Goal: Task Accomplishment & Management: Complete application form

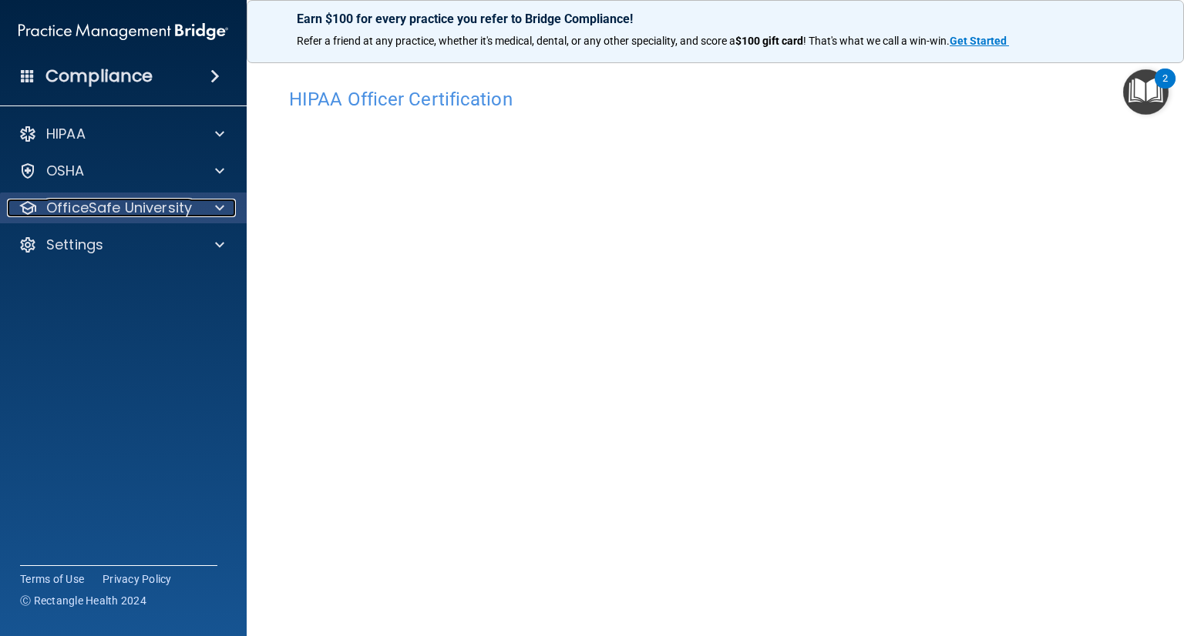
click at [141, 210] on p "OfficeSafe University" at bounding box center [119, 208] width 146 height 18
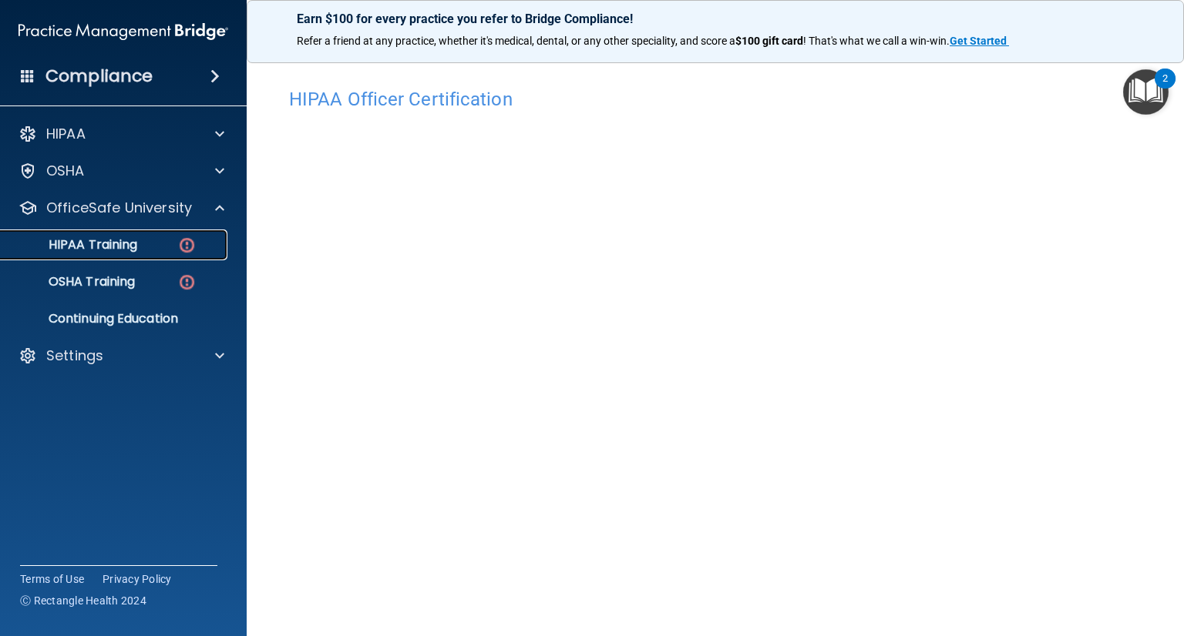
click at [128, 248] on p "HIPAA Training" at bounding box center [73, 244] width 127 height 15
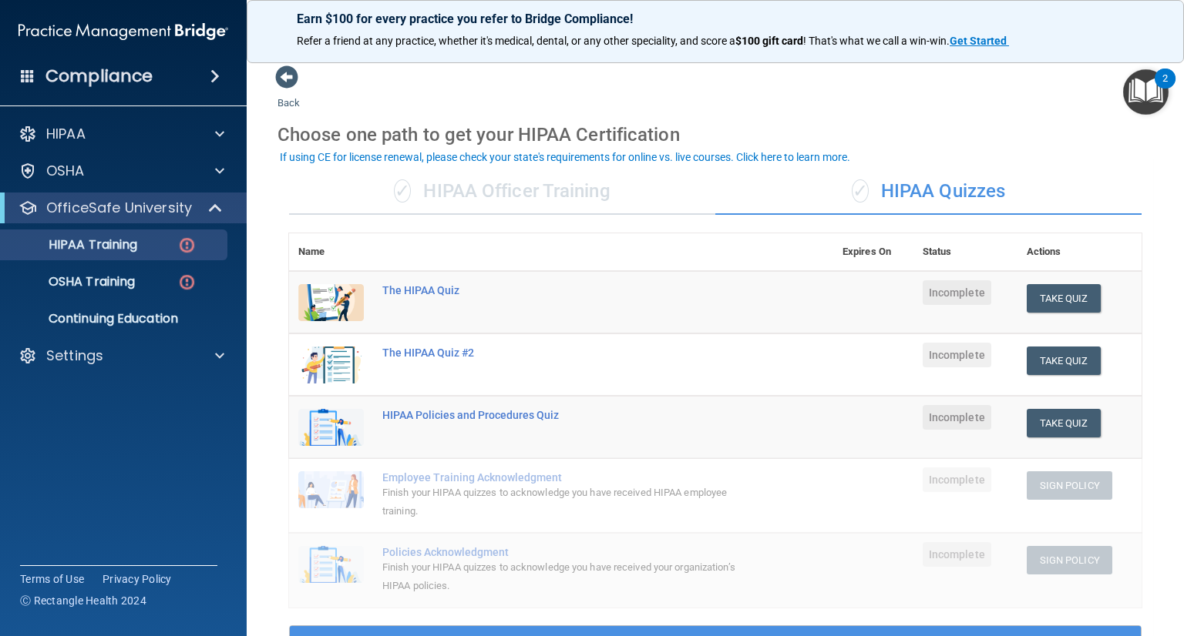
click at [518, 193] on div "✓ HIPAA Officer Training" at bounding box center [502, 192] width 426 height 46
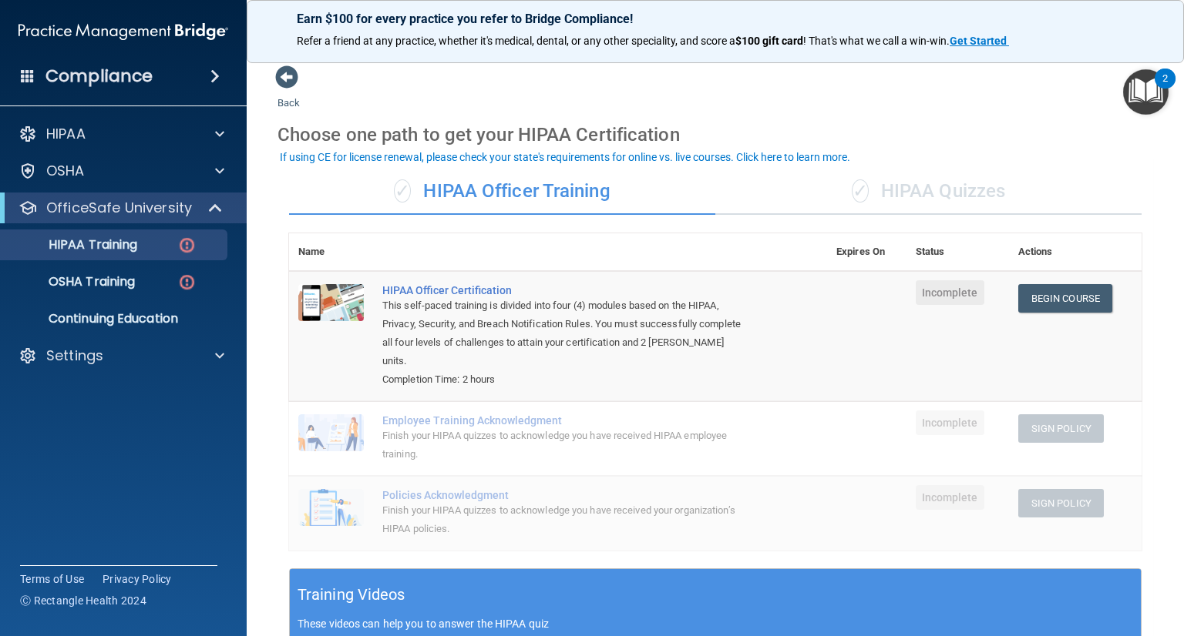
click at [926, 183] on div "✓ HIPAA Quizzes" at bounding box center [928, 192] width 426 height 46
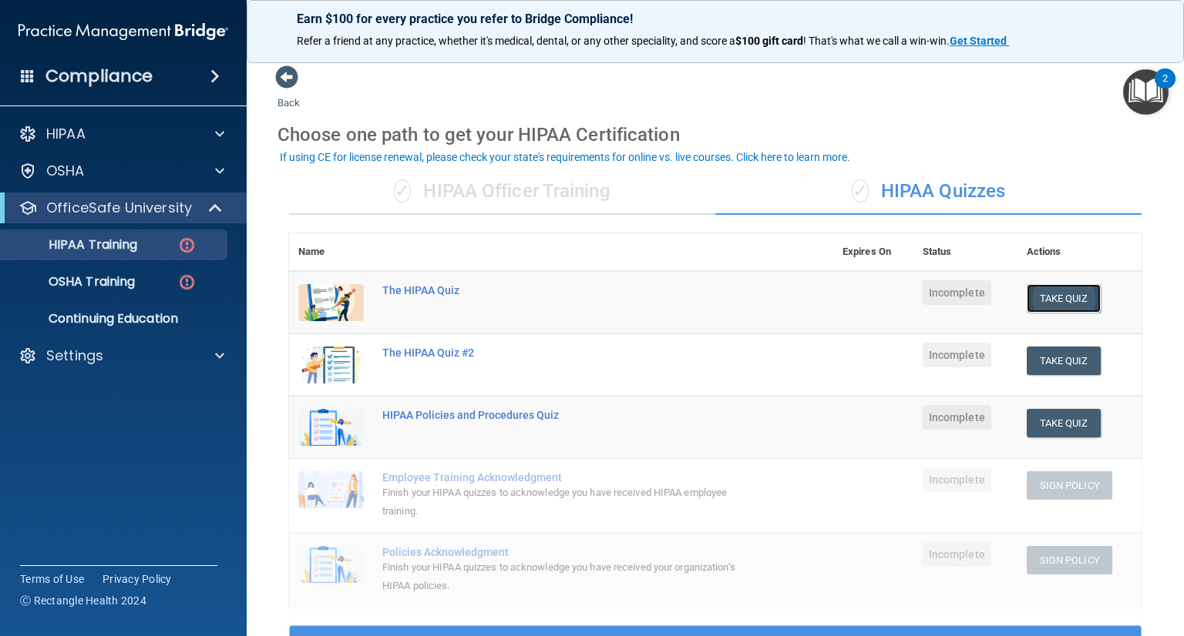
click at [1039, 290] on button "Take Quiz" at bounding box center [1063, 298] width 74 height 29
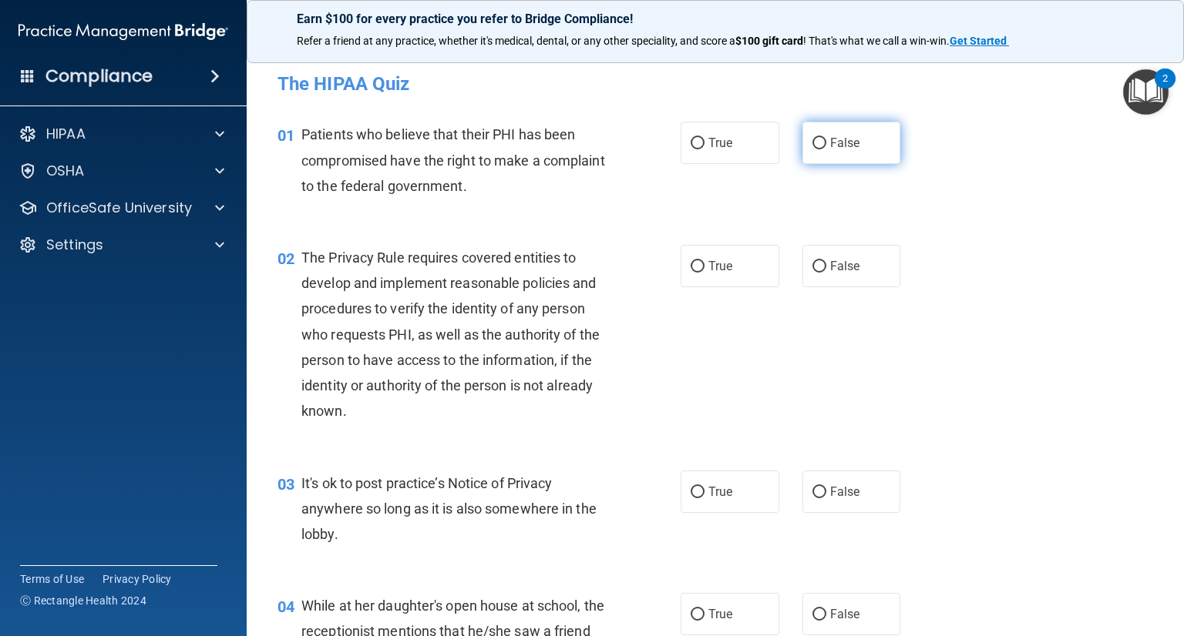
click at [803, 138] on label "False" at bounding box center [851, 143] width 99 height 42
click at [812, 138] on input "False" at bounding box center [819, 144] width 14 height 12
radio input "true"
click at [690, 272] on input "True" at bounding box center [697, 267] width 14 height 12
radio input "true"
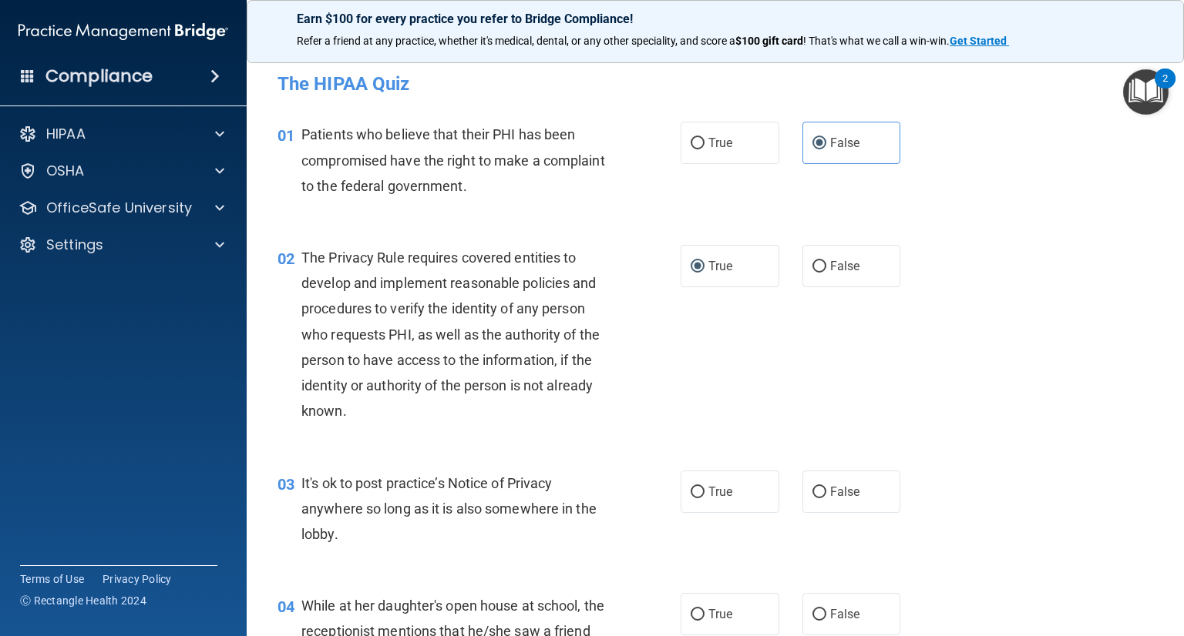
drag, startPoint x: 886, startPoint y: 339, endPoint x: 889, endPoint y: 386, distance: 47.1
click at [889, 386] on div "02 The Privacy Rule requires covered entities to develop and implement reasonab…" at bounding box center [715, 339] width 898 height 226
drag, startPoint x: 1180, startPoint y: 626, endPoint x: 1034, endPoint y: 178, distance: 471.5
click at [1034, 178] on div "01 Patients who believe that their PHI has been compromised have the right to m…" at bounding box center [715, 163] width 898 height 123
click at [693, 491] on input "True" at bounding box center [697, 493] width 14 height 12
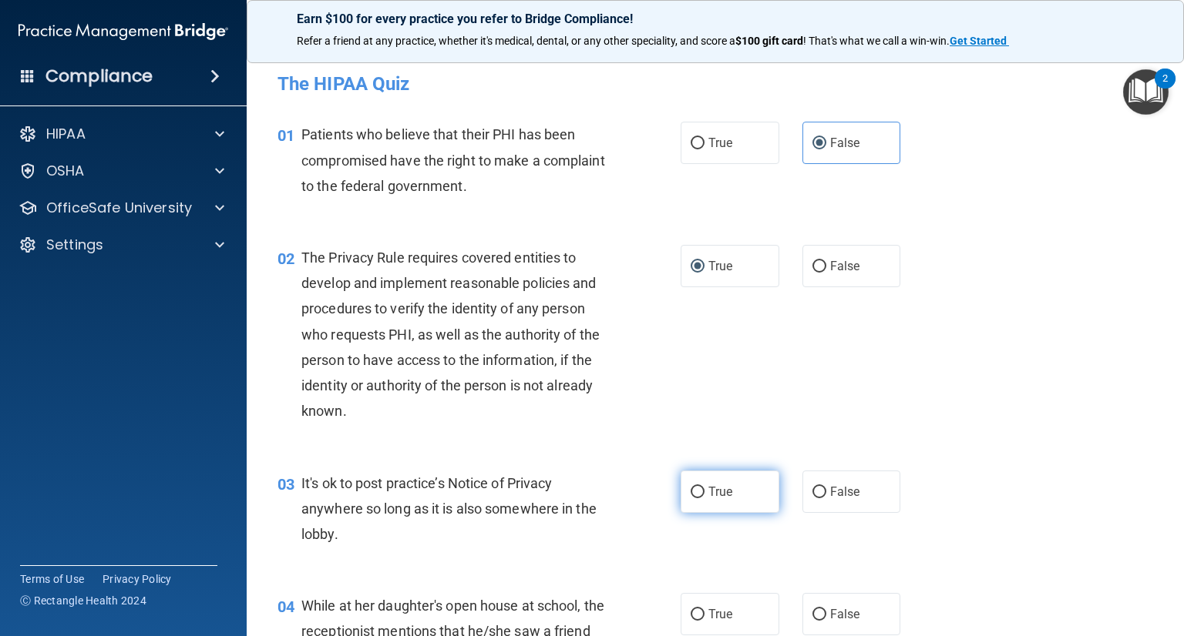
radio input "true"
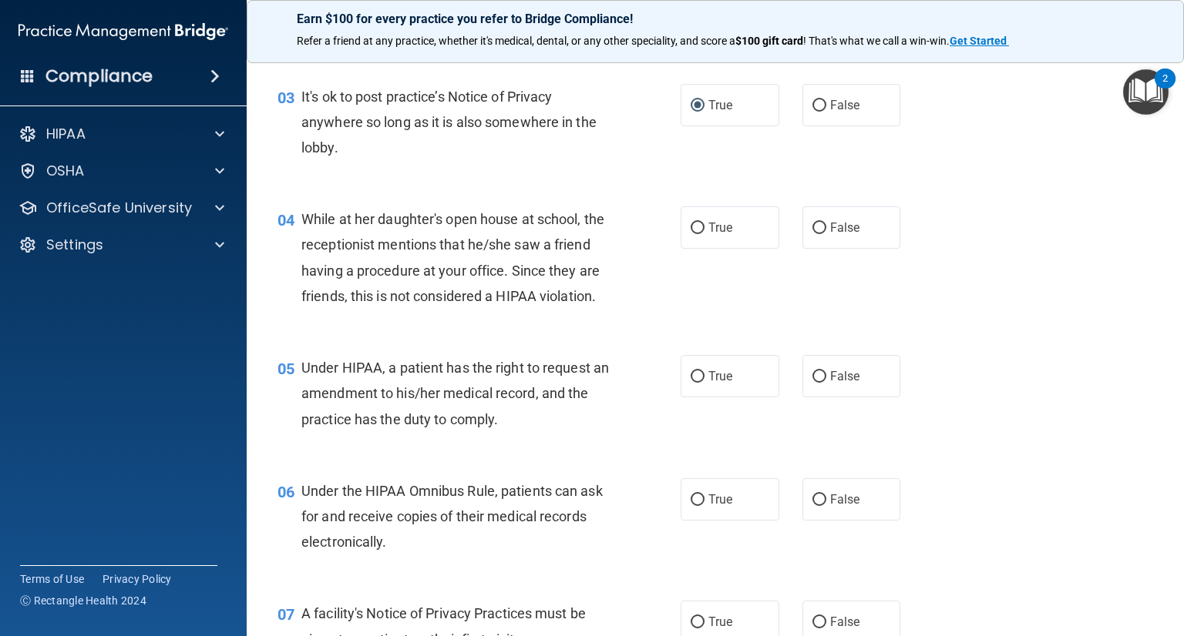
scroll to position [382, 0]
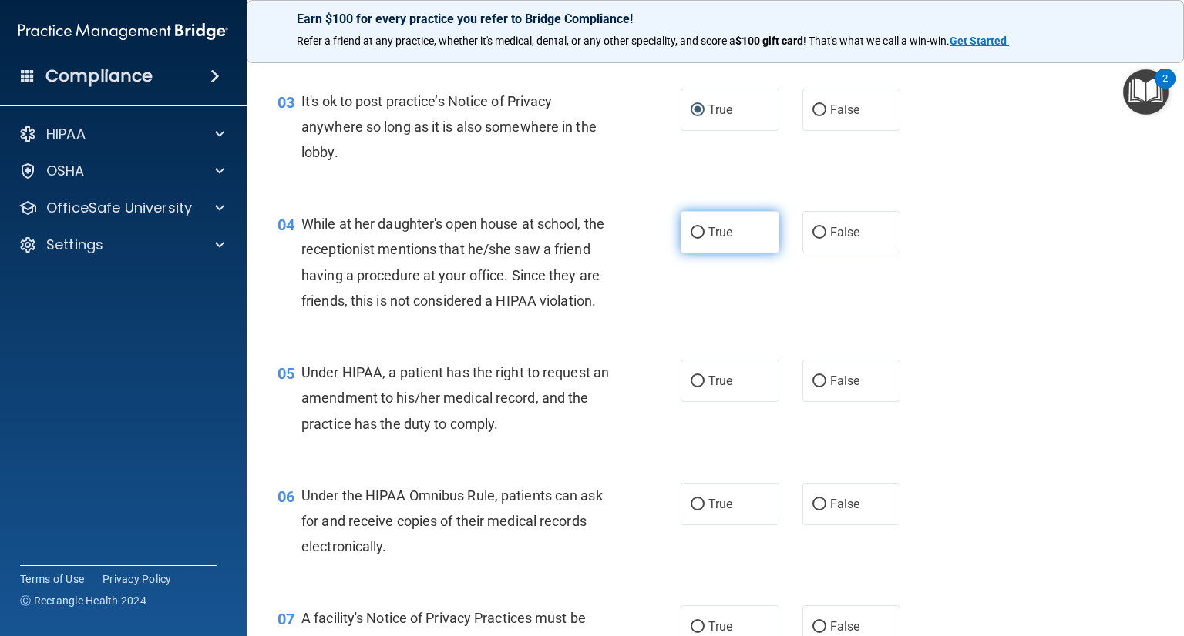
click at [693, 229] on input "True" at bounding box center [697, 233] width 14 height 12
radio input "true"
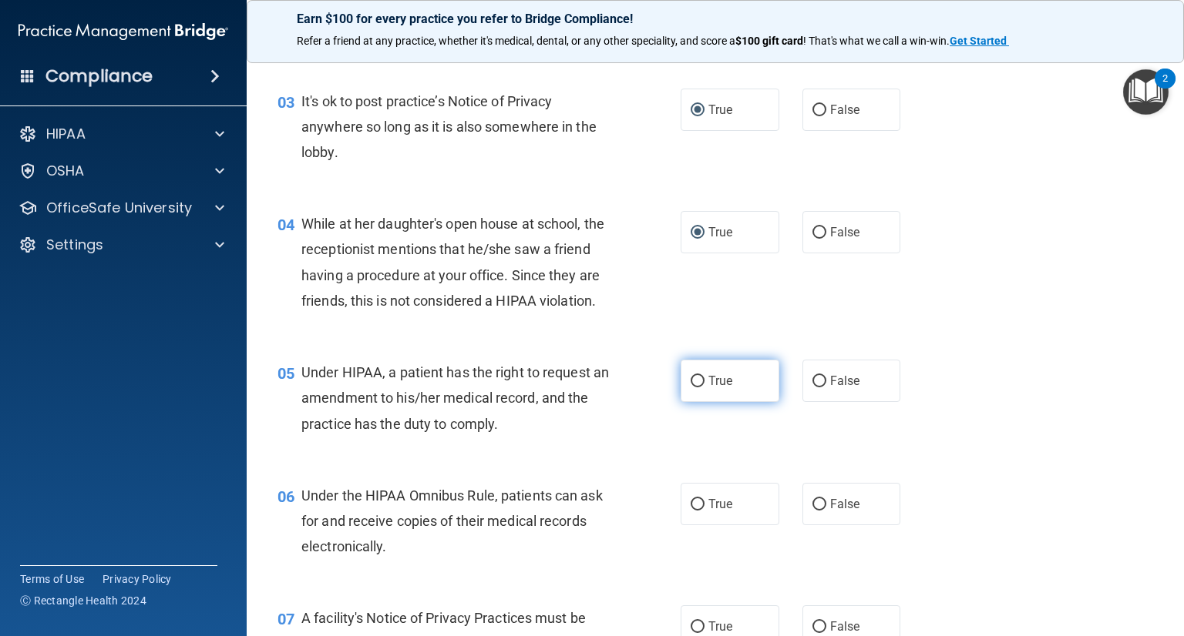
click at [693, 388] on input "True" at bounding box center [697, 382] width 14 height 12
radio input "true"
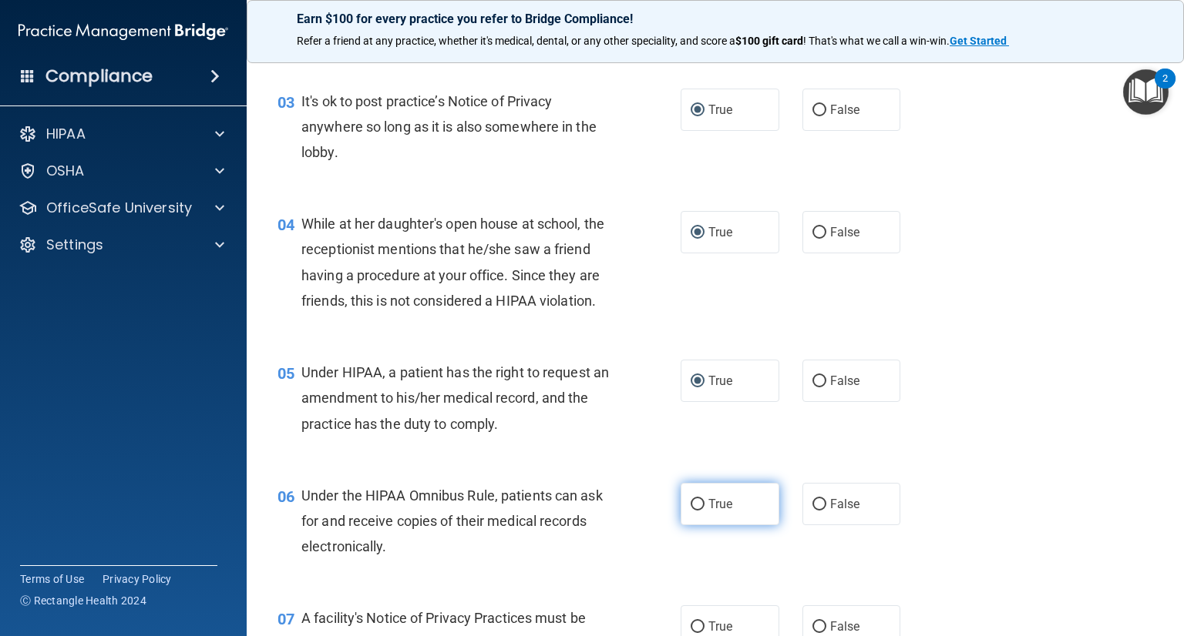
click at [694, 511] on input "True" at bounding box center [697, 505] width 14 height 12
radio input "true"
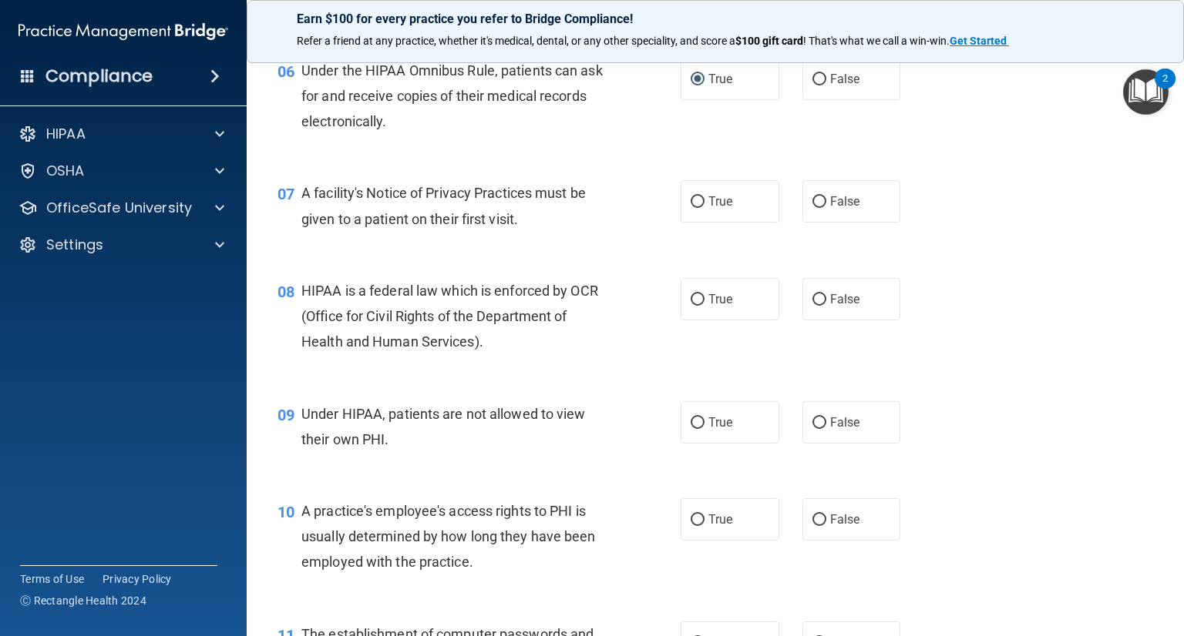
scroll to position [804, 0]
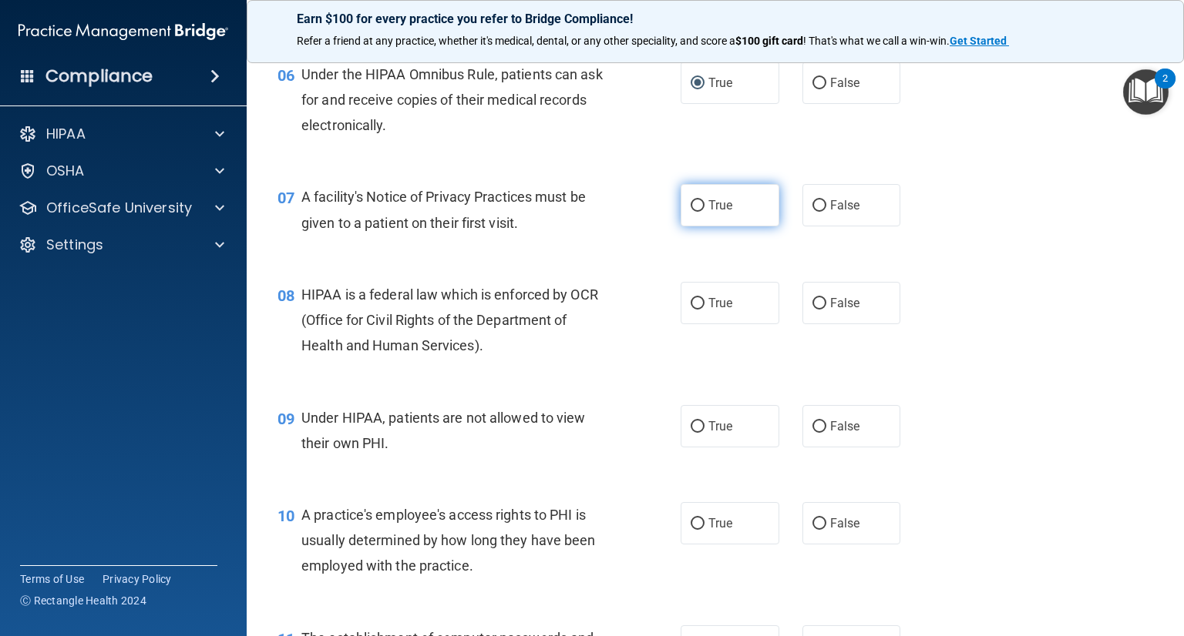
click at [690, 212] on input "True" at bounding box center [697, 206] width 14 height 12
radio input "true"
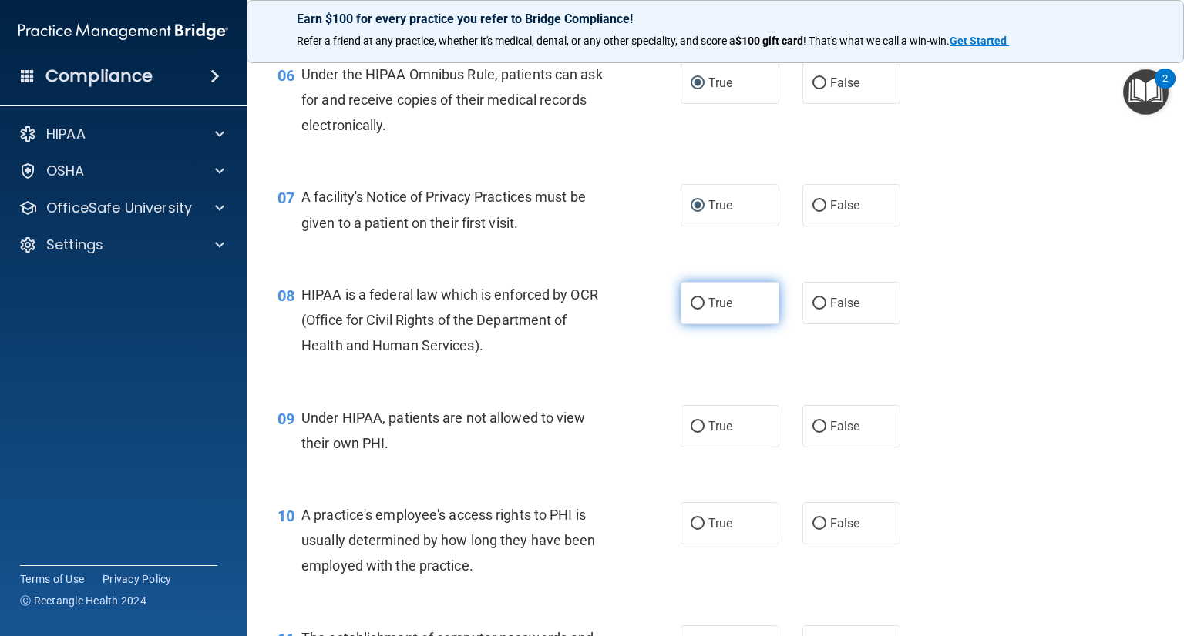
click at [700, 324] on label "True" at bounding box center [729, 303] width 99 height 42
click at [700, 310] on input "True" at bounding box center [697, 304] width 14 height 12
radio input "true"
click at [813, 433] on input "False" at bounding box center [819, 427] width 14 height 12
radio input "true"
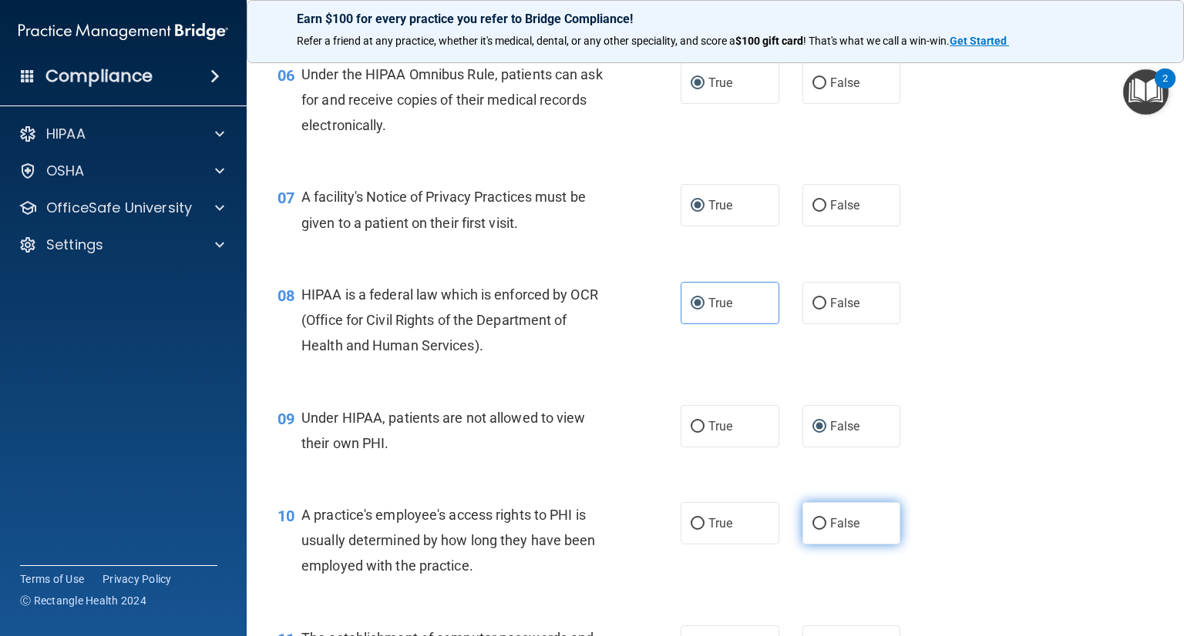
click at [814, 530] on input "False" at bounding box center [819, 525] width 14 height 12
radio input "true"
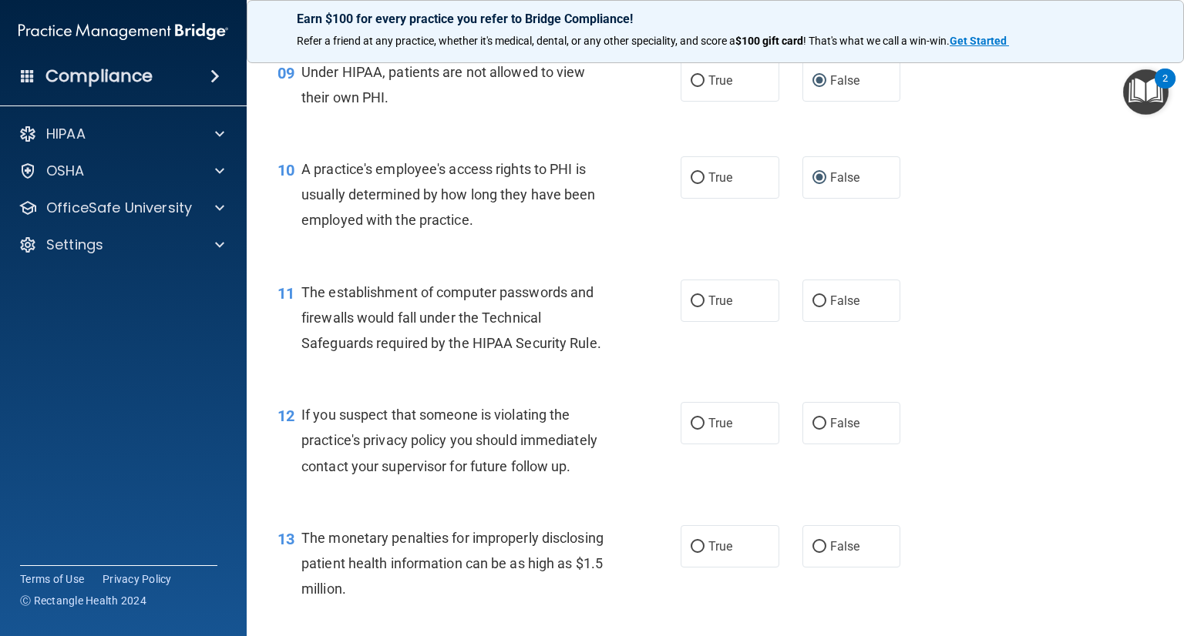
scroll to position [1174, 0]
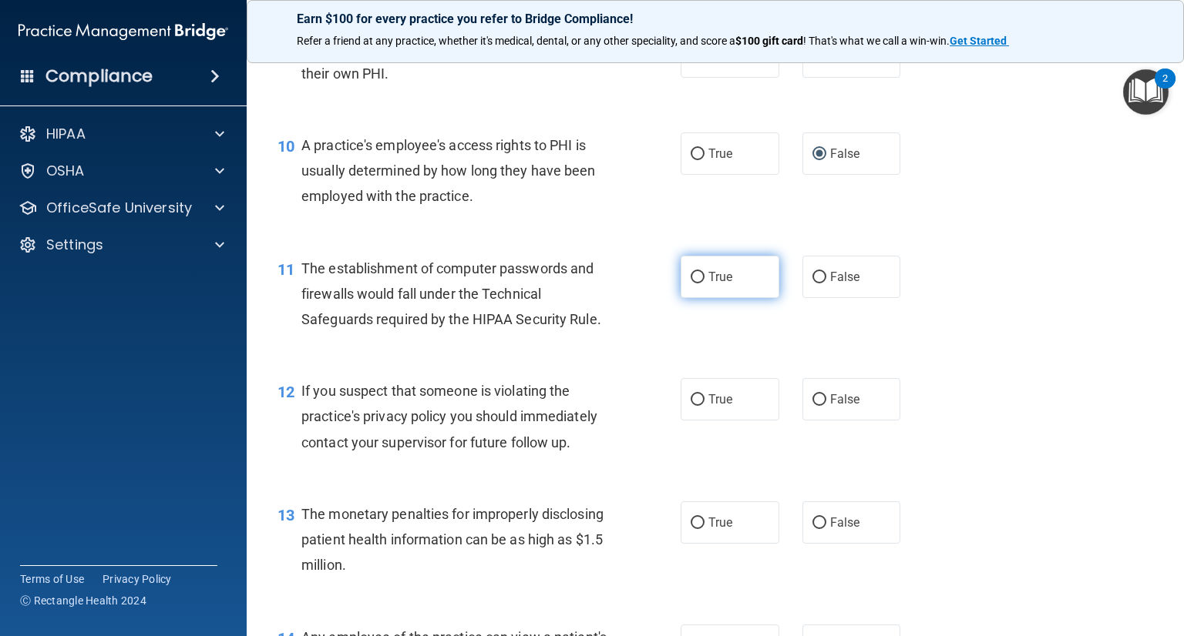
click at [695, 298] on label "True" at bounding box center [729, 277] width 99 height 42
click at [695, 284] on input "True" at bounding box center [697, 278] width 14 height 12
radio input "true"
click at [690, 406] on input "True" at bounding box center [697, 401] width 14 height 12
radio input "true"
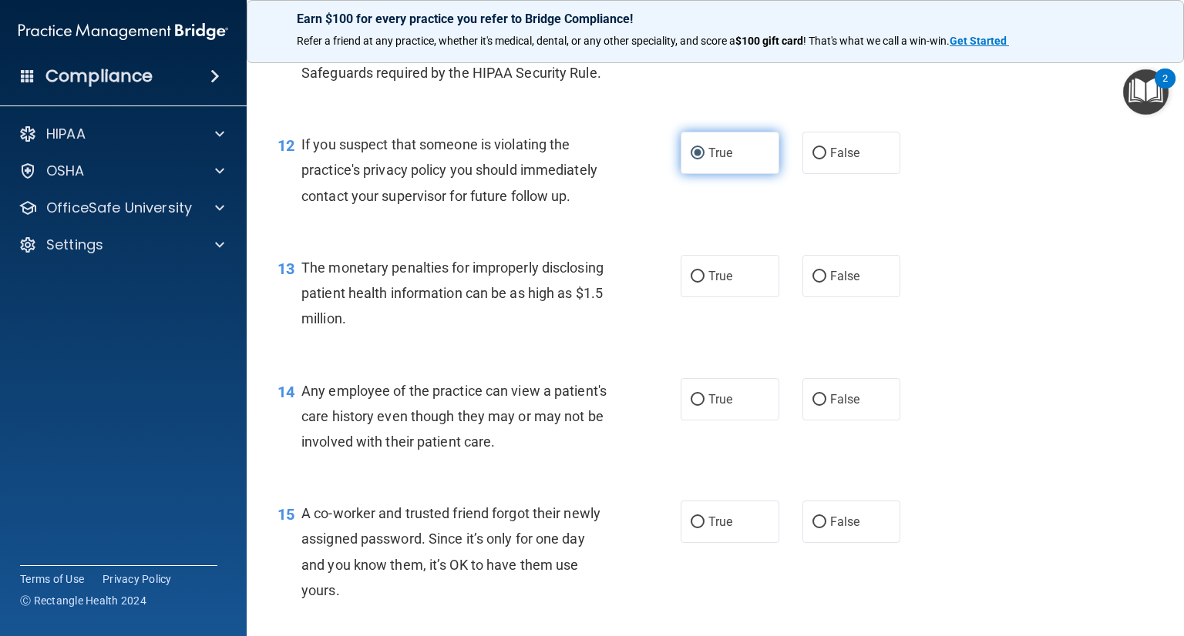
scroll to position [1451, 0]
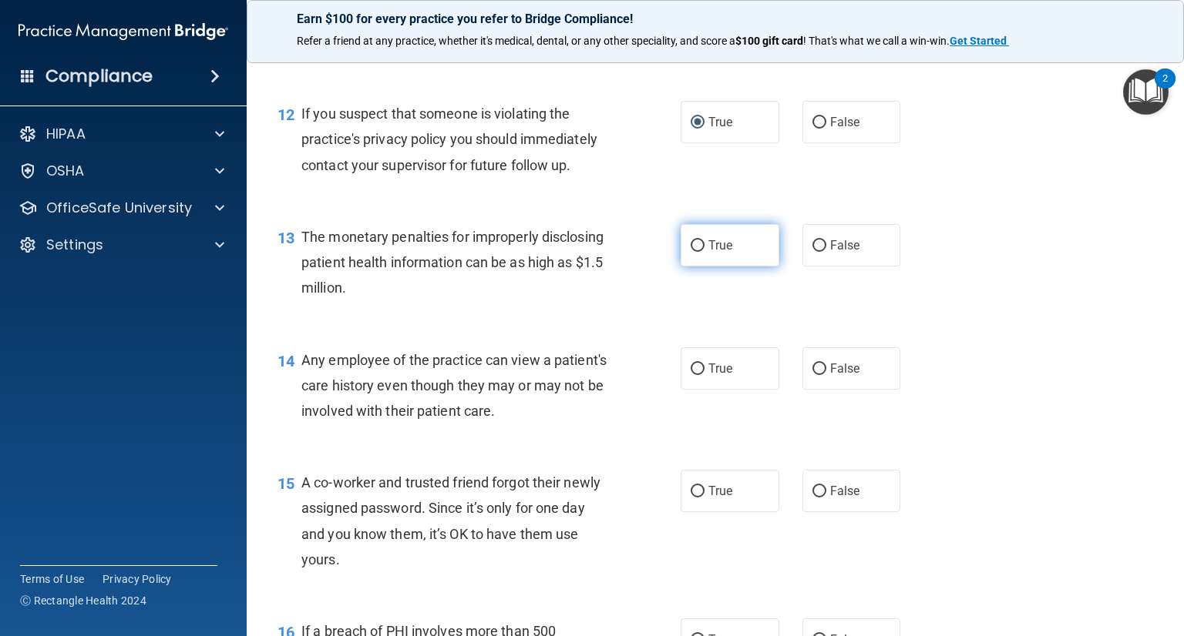
click at [690, 252] on input "True" at bounding box center [697, 246] width 14 height 12
radio input "true"
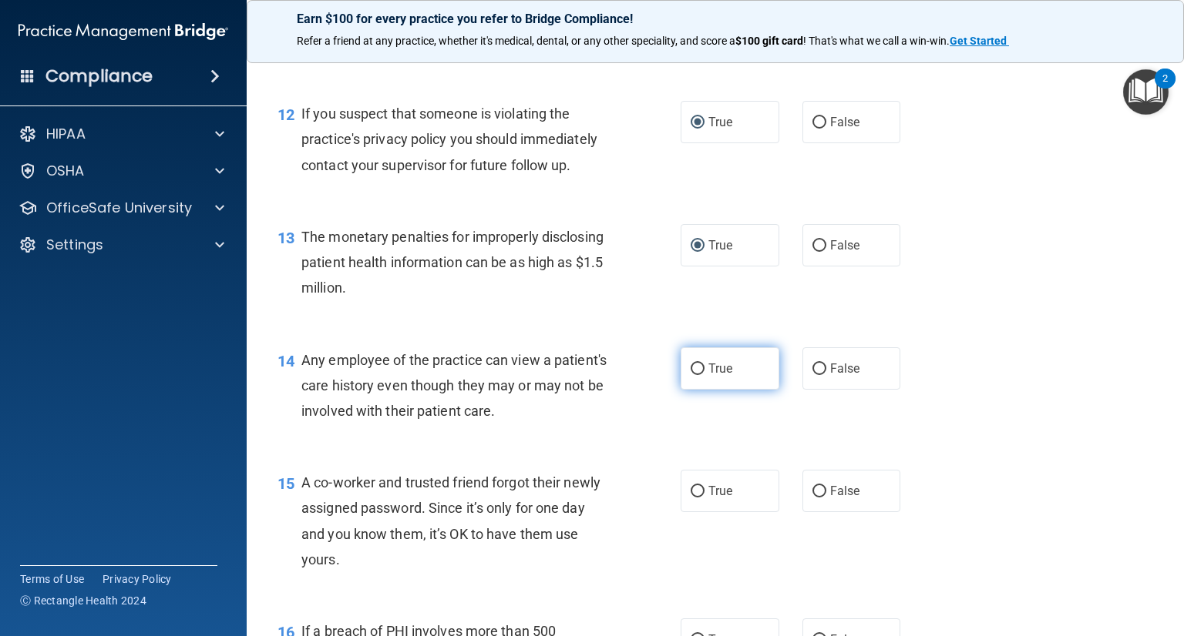
click at [697, 375] on input "True" at bounding box center [697, 370] width 14 height 12
radio input "true"
click at [945, 421] on div "14 Any employee of the practice can view a patient's care history even though t…" at bounding box center [715, 389] width 898 height 123
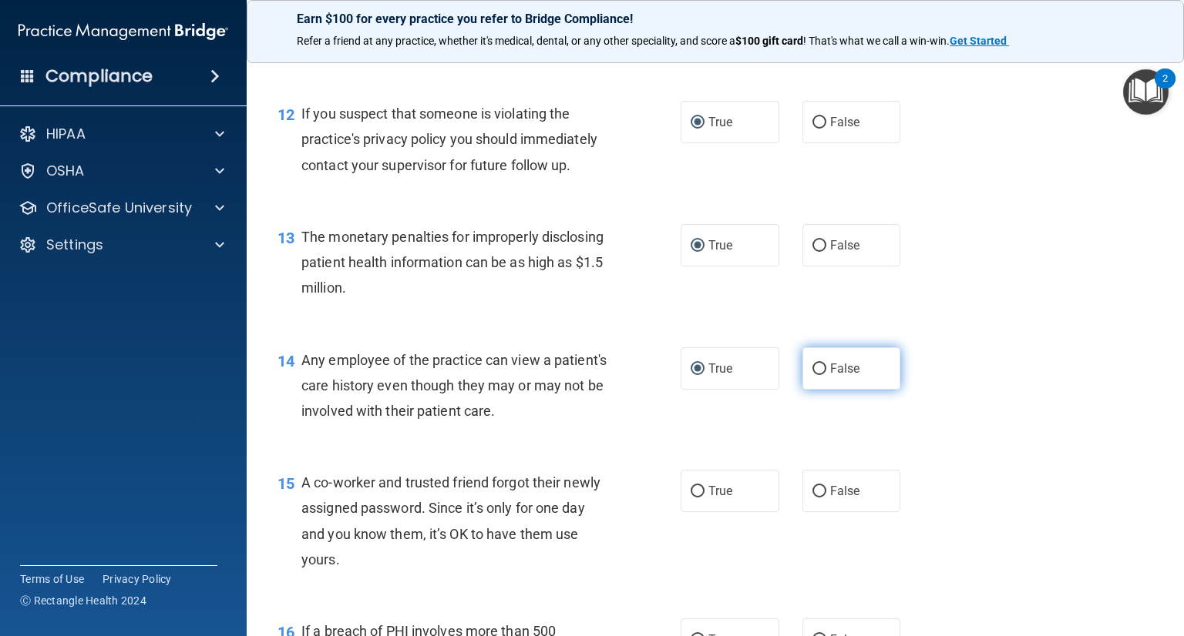
click at [833, 376] on span "False" at bounding box center [845, 368] width 30 height 15
click at [826, 375] on input "False" at bounding box center [819, 370] width 14 height 12
radio input "true"
radio input "false"
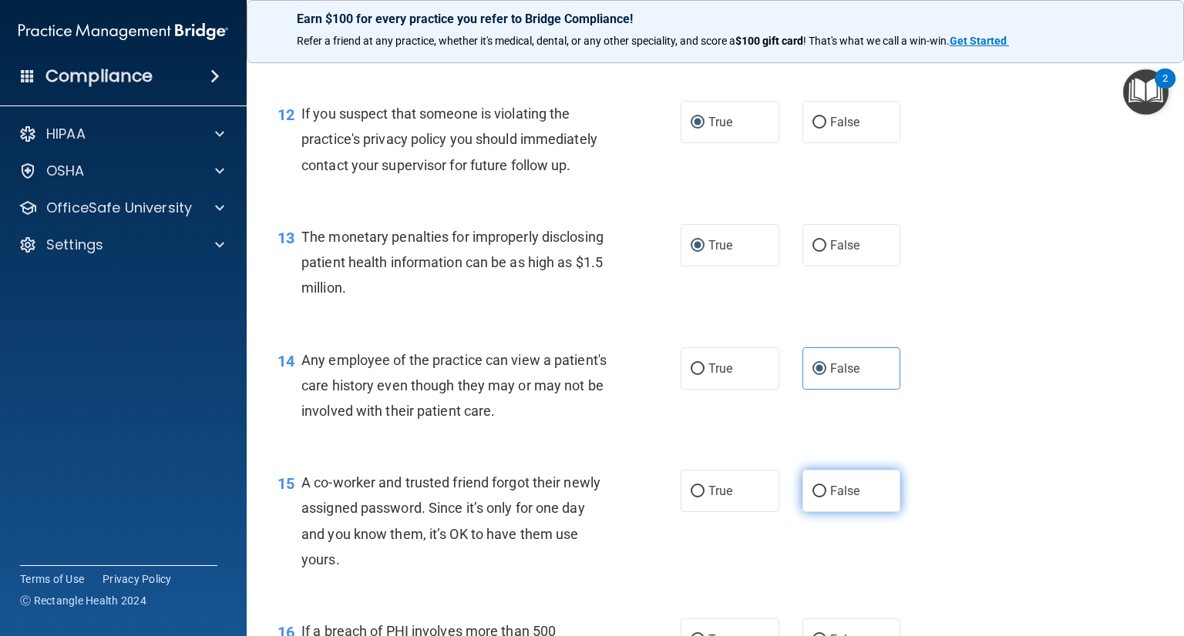
click at [821, 512] on label "False" at bounding box center [851, 491] width 99 height 42
click at [821, 498] on input "False" at bounding box center [819, 492] width 14 height 12
radio input "true"
click at [989, 506] on div "15 A co-worker and trusted friend forgot their newly assigned password. Since i…" at bounding box center [715, 525] width 898 height 149
click at [1036, 567] on div "15 A co-worker and trusted friend forgot their newly assigned password. Since i…" at bounding box center [715, 525] width 898 height 149
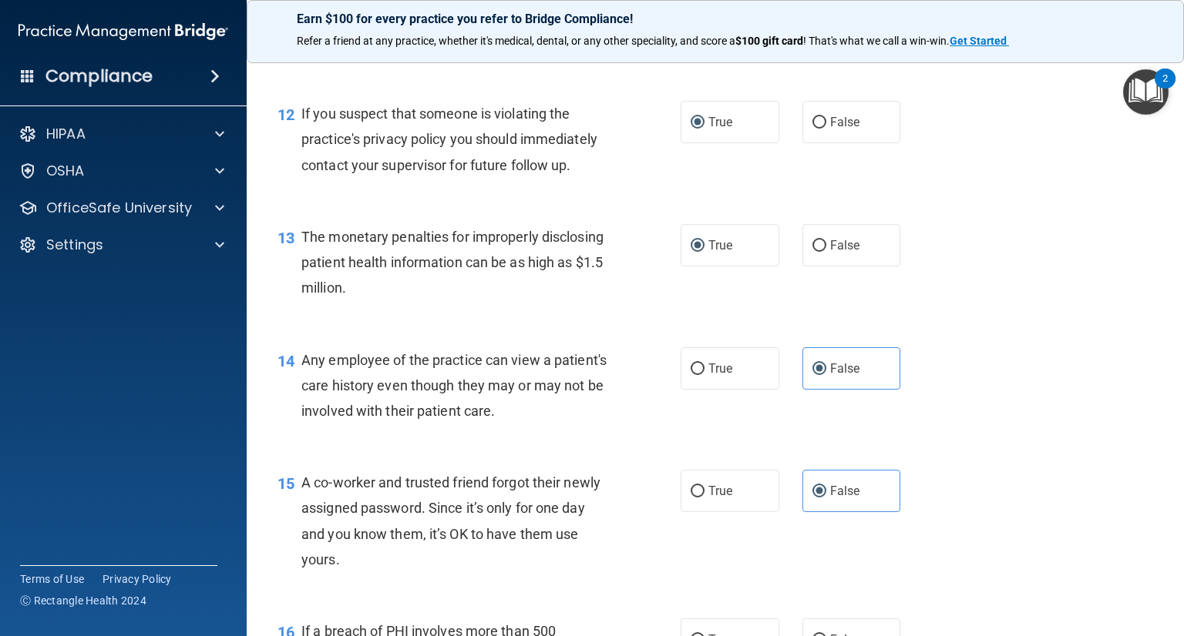
scroll to position [1964, 0]
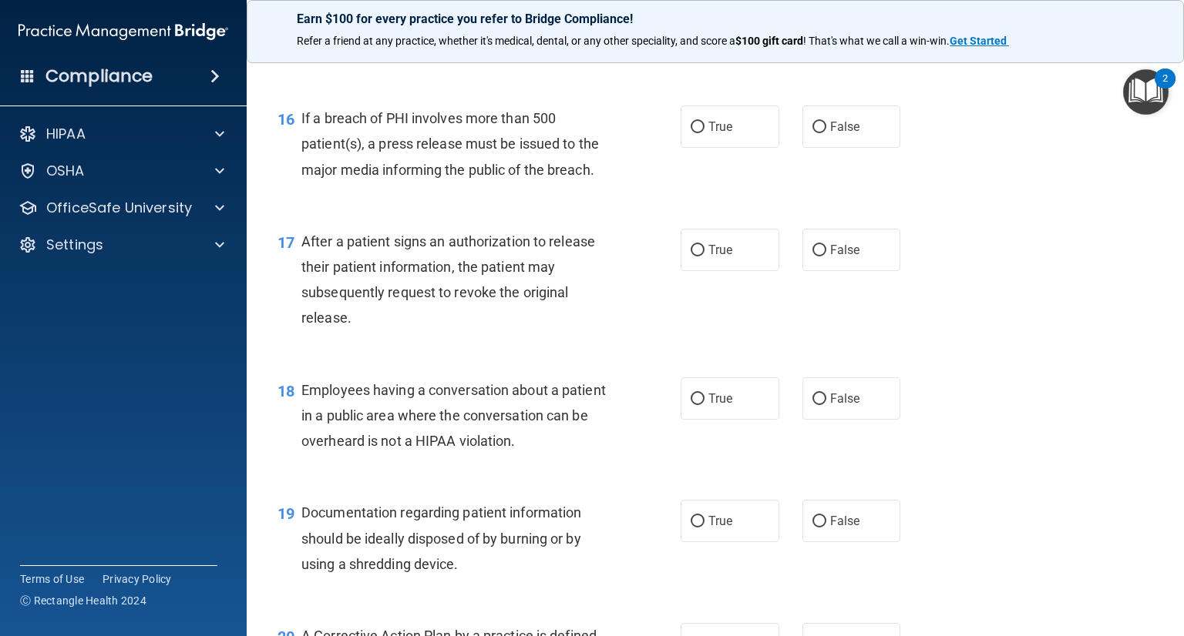
click at [1129, 297] on div "17 After a patient signs an authorization to release their patient information,…" at bounding box center [715, 284] width 898 height 149
click at [1171, 294] on main "- The HIPAA Quiz This quiz doesn’t expire until . Are you sure you want to take…" at bounding box center [715, 342] width 937 height 587
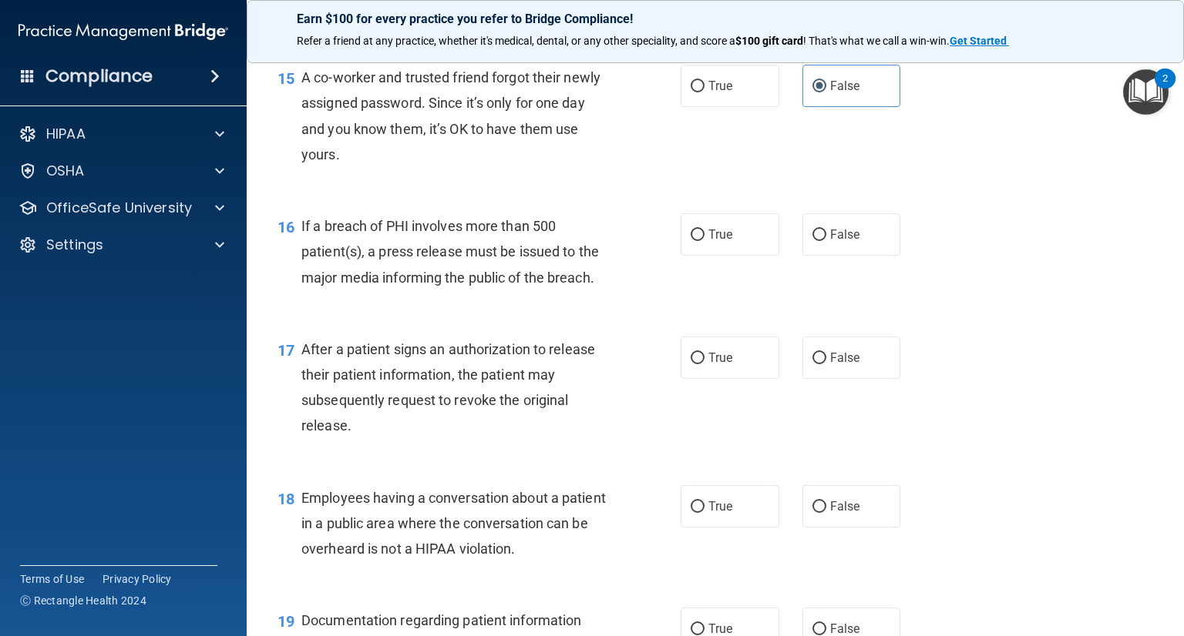
scroll to position [1833, 0]
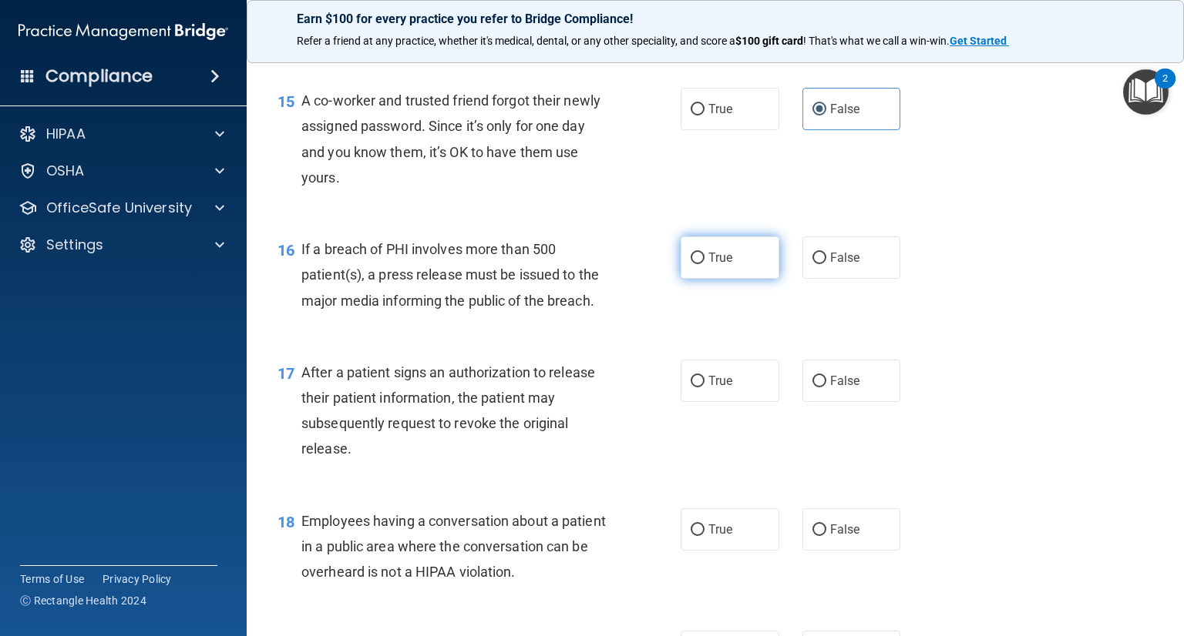
click at [700, 279] on label "True" at bounding box center [729, 258] width 99 height 42
click at [700, 264] on input "True" at bounding box center [697, 259] width 14 height 12
radio input "true"
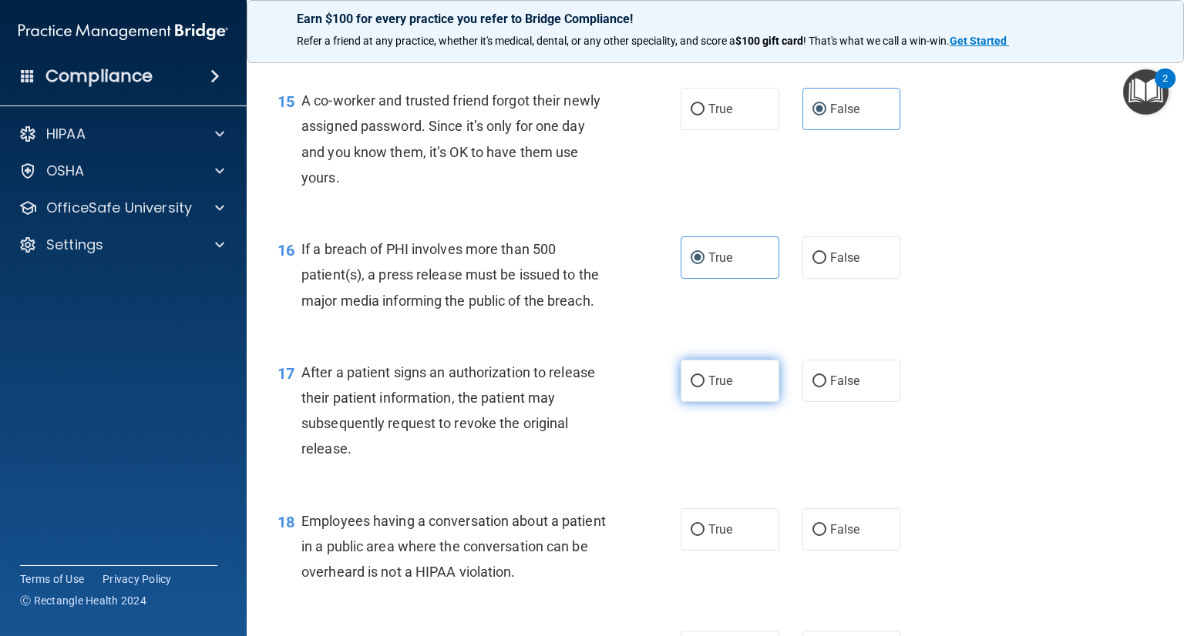
click at [695, 388] on input "True" at bounding box center [697, 382] width 14 height 12
radio input "true"
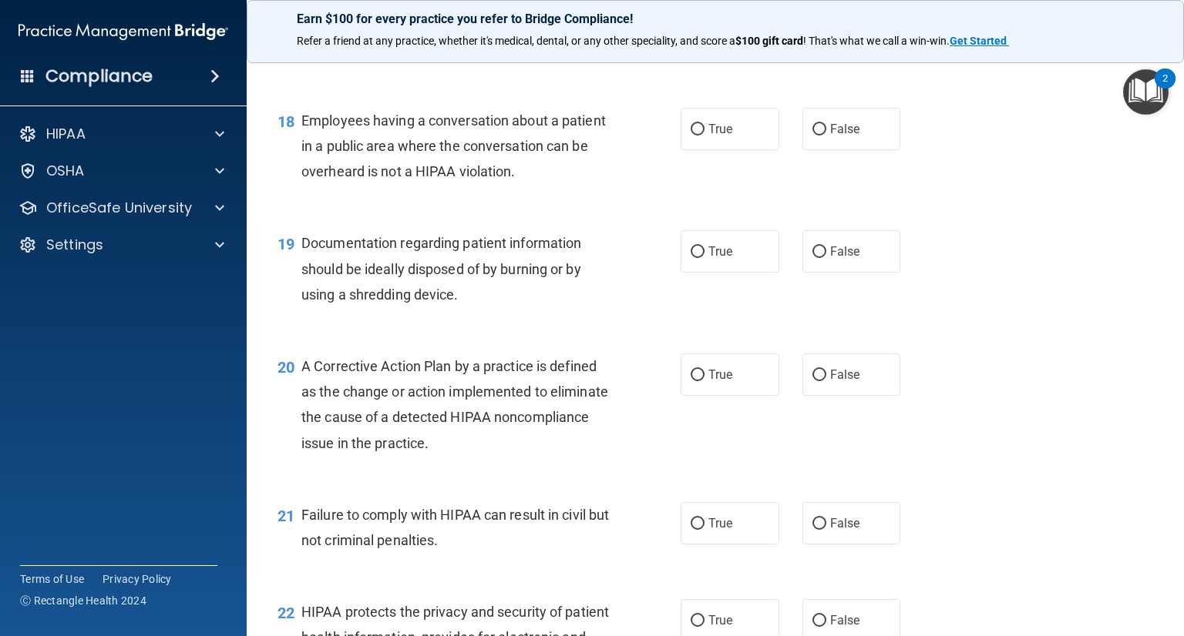
scroll to position [2265, 0]
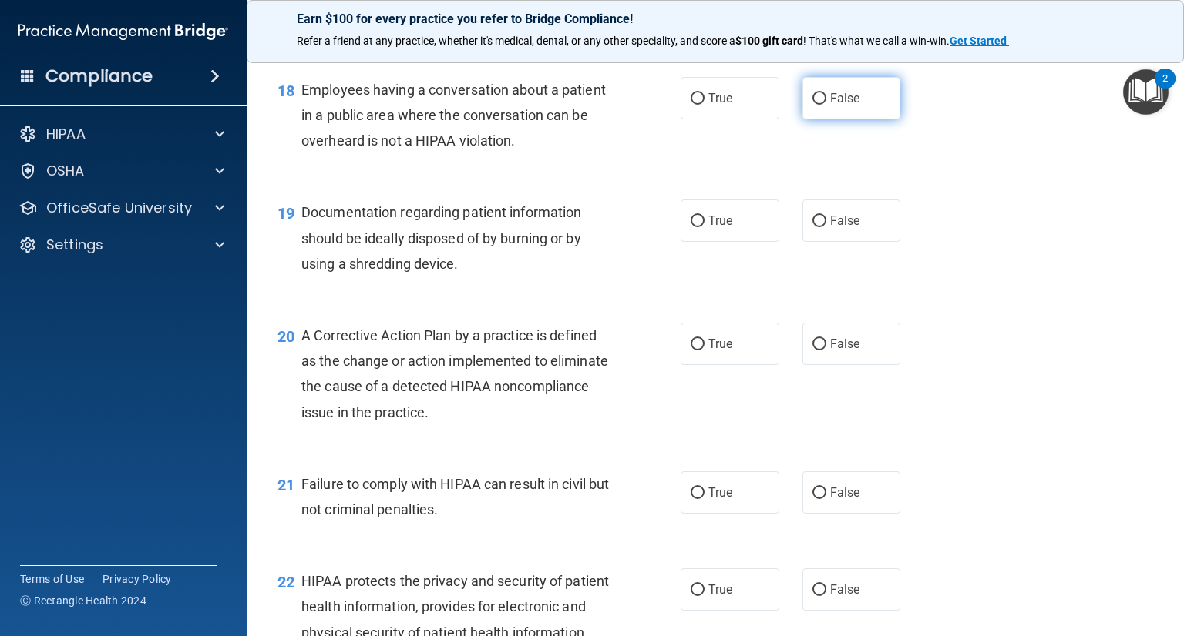
click at [817, 105] on input "False" at bounding box center [819, 99] width 14 height 12
radio input "true"
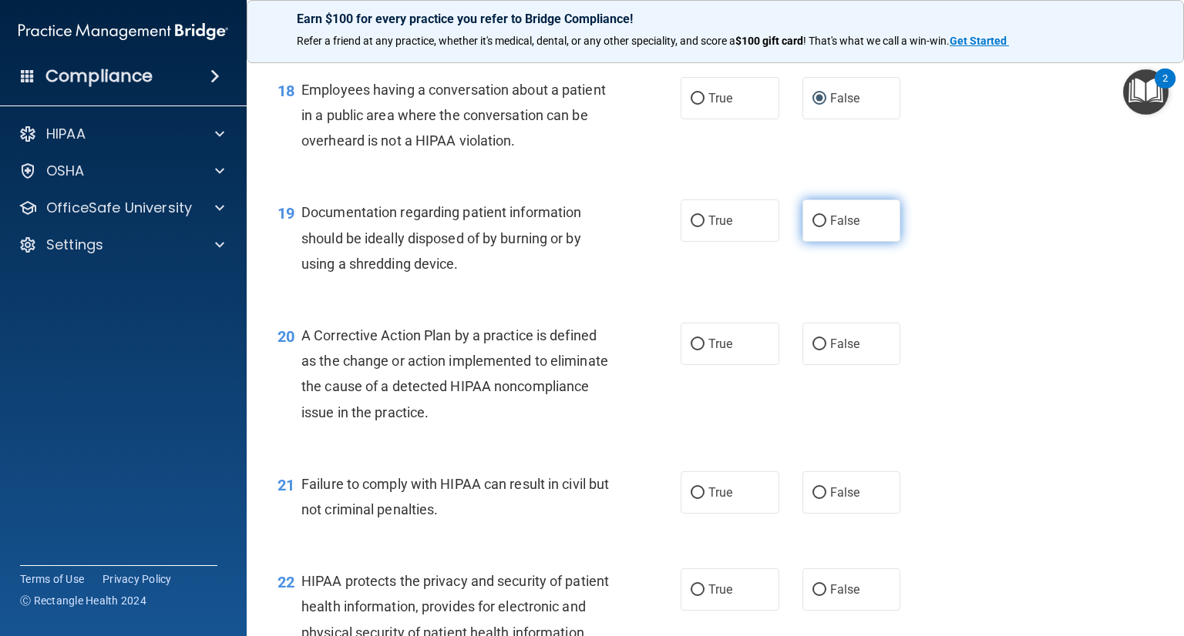
click at [812, 227] on input "False" at bounding box center [819, 222] width 14 height 12
radio input "true"
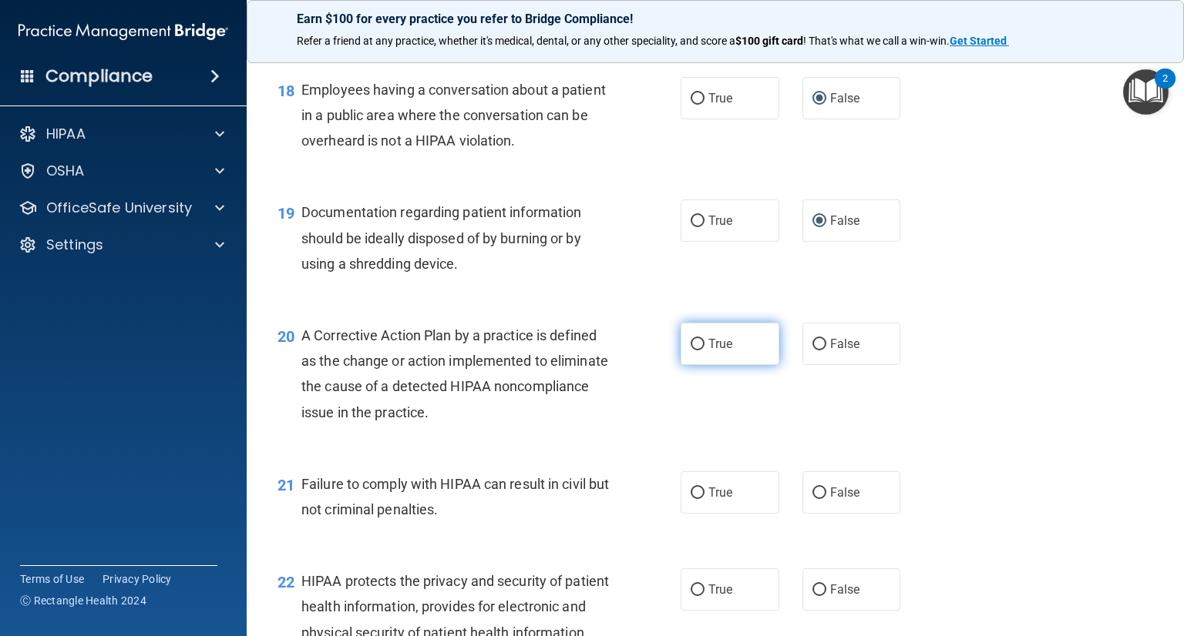
click at [727, 365] on label "True" at bounding box center [729, 344] width 99 height 42
click at [704, 351] on input "True" at bounding box center [697, 345] width 14 height 12
radio input "true"
click at [699, 514] on label "True" at bounding box center [729, 493] width 99 height 42
click at [699, 499] on input "True" at bounding box center [697, 494] width 14 height 12
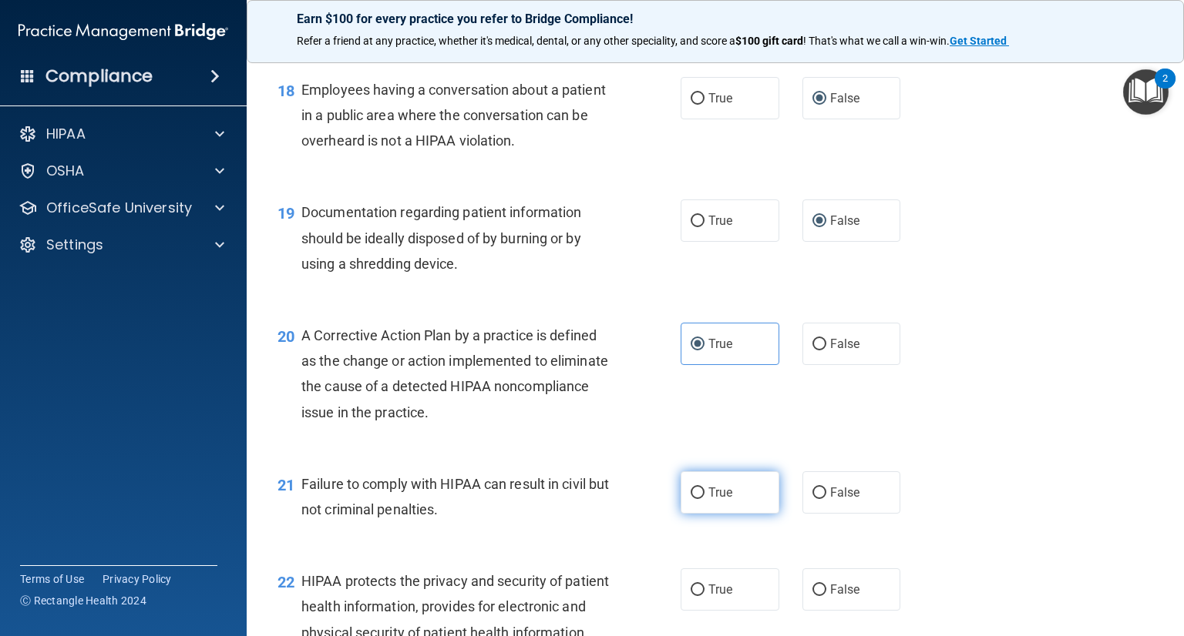
radio input "true"
click at [943, 500] on div "21 Failure to comply with HIPAA can result in civil but not criminal penalties.…" at bounding box center [715, 500] width 898 height 97
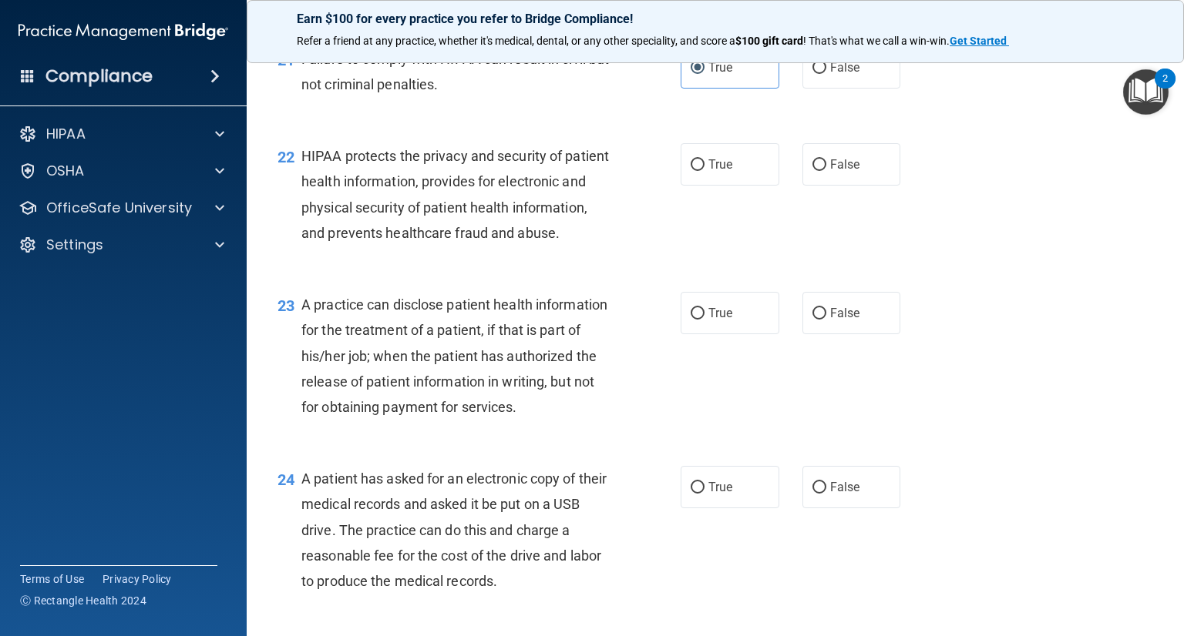
scroll to position [2458, 0]
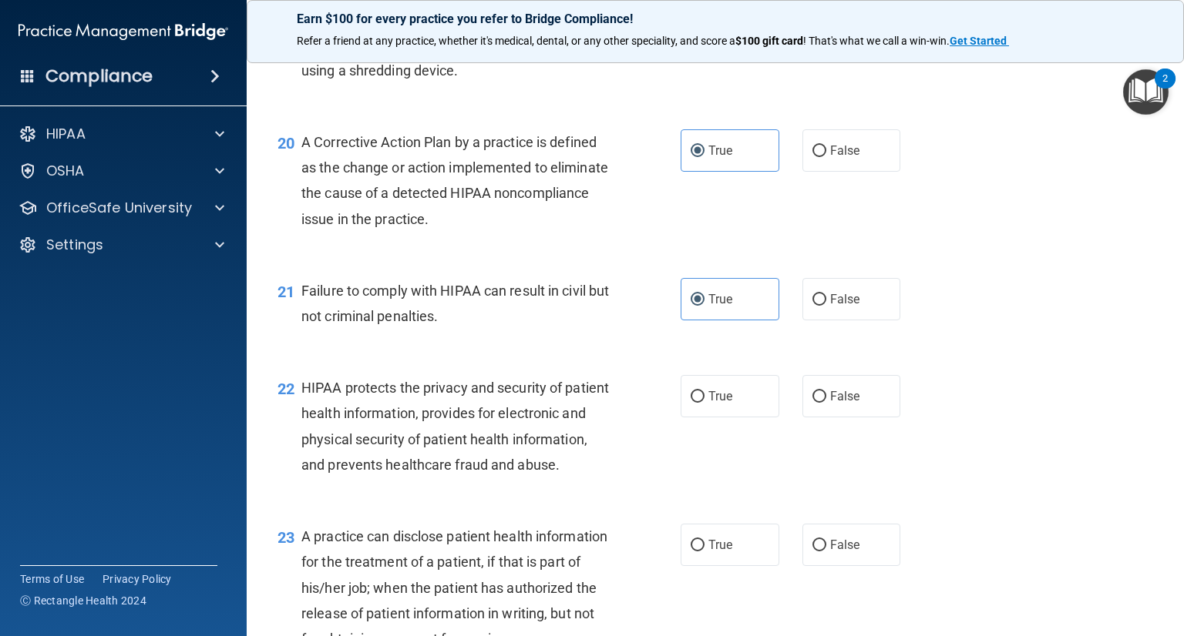
click at [1118, 446] on div "22 HIPAA protects the privacy and security of patient health information, provi…" at bounding box center [715, 430] width 898 height 149
click at [959, 429] on div "22 HIPAA protects the privacy and security of patient health information, provi…" at bounding box center [715, 430] width 898 height 149
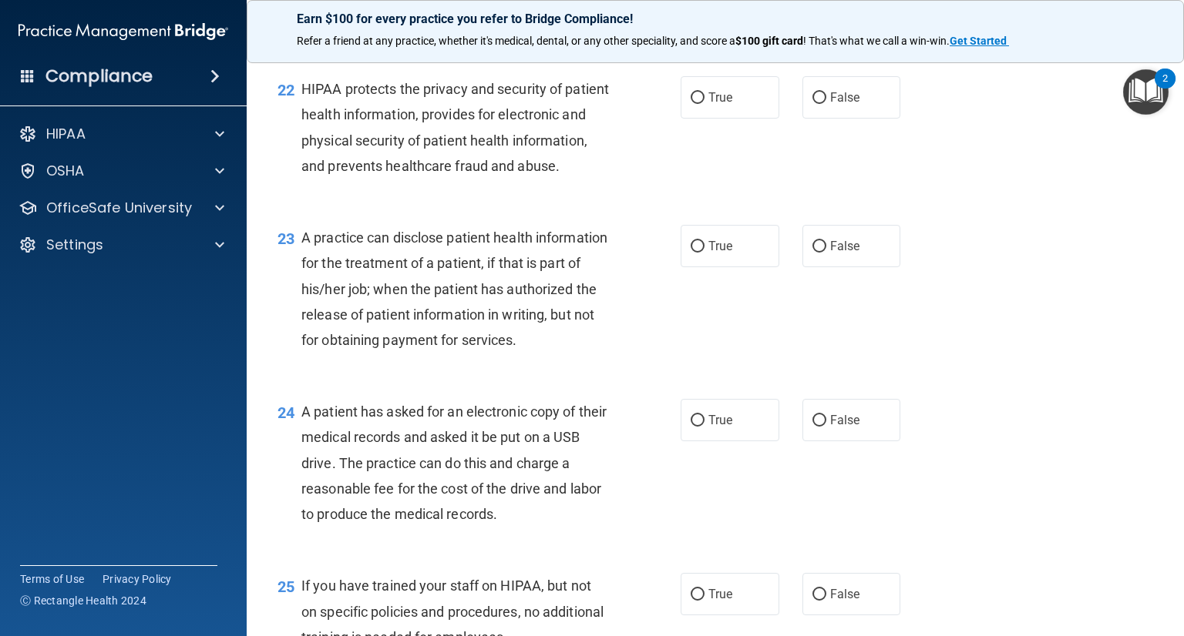
scroll to position [2766, 0]
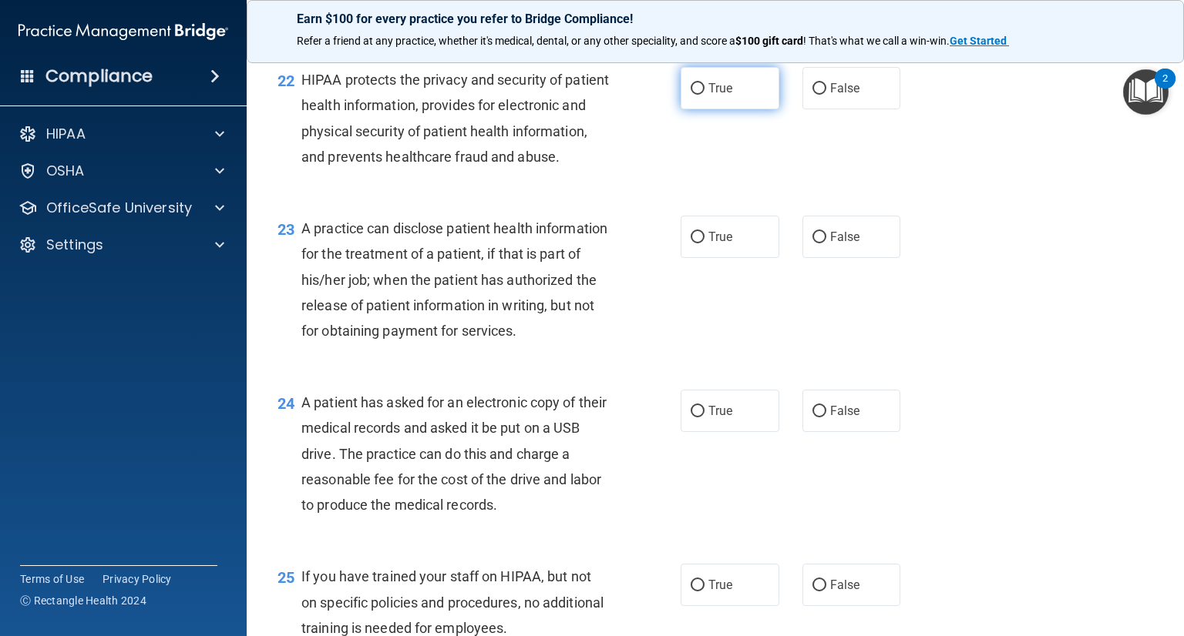
click at [692, 95] on input "True" at bounding box center [697, 89] width 14 height 12
radio input "true"
click at [408, 344] on div "A practice can disclose patient health information for the treatment of a patie…" at bounding box center [461, 280] width 320 height 128
click at [696, 243] on input "True" at bounding box center [697, 238] width 14 height 12
radio input "true"
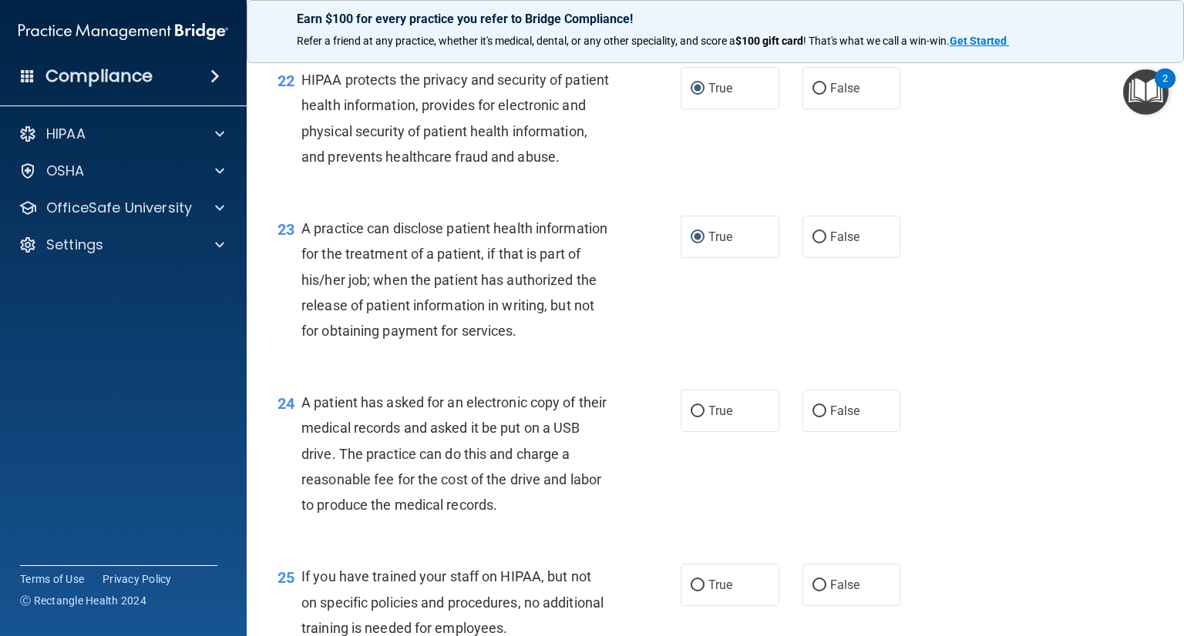
click at [858, 371] on div "23 A practice can disclose patient health information for the treatment of a pa…" at bounding box center [715, 283] width 898 height 174
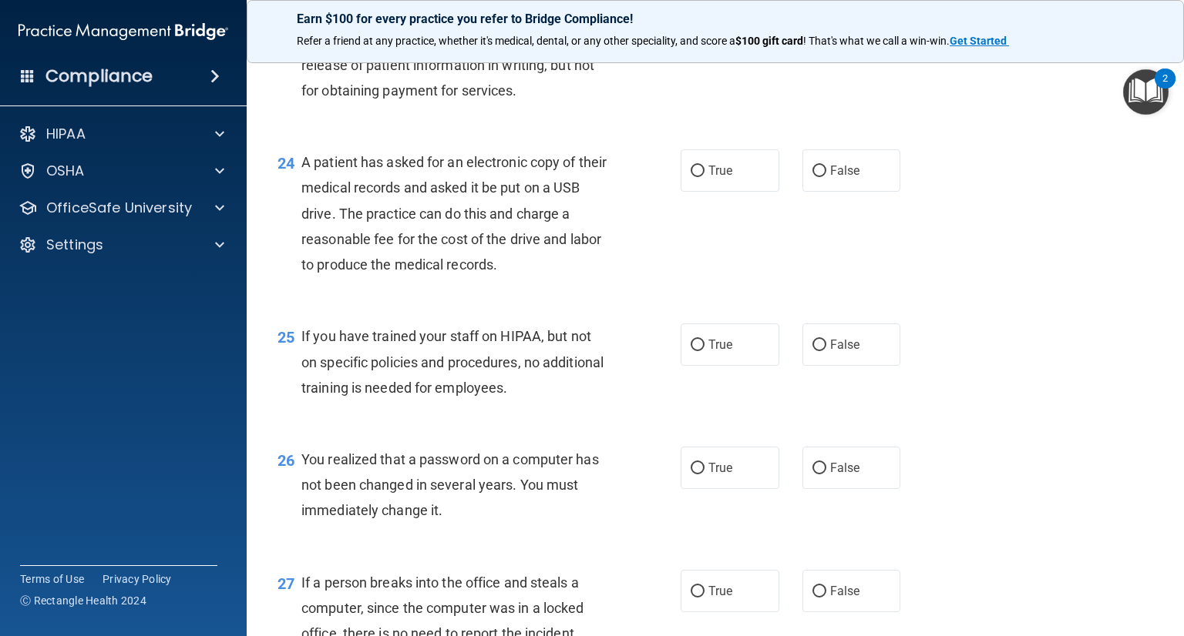
scroll to position [3025, 0]
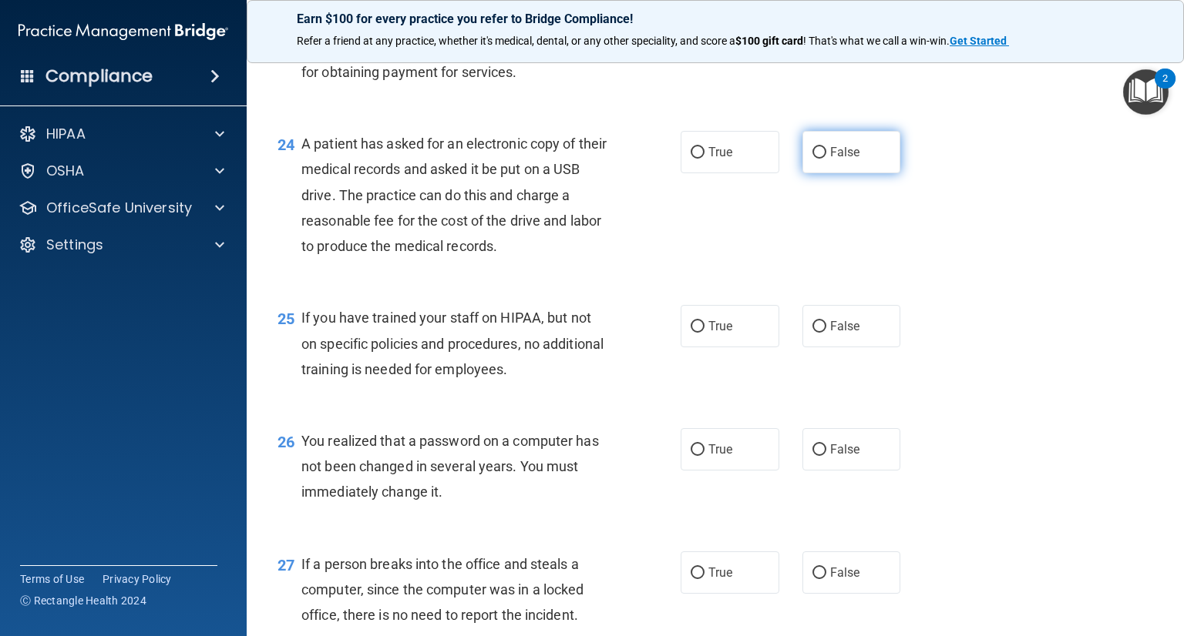
click at [833, 173] on label "False" at bounding box center [851, 152] width 99 height 42
click at [826, 159] on input "False" at bounding box center [819, 153] width 14 height 12
radio input "true"
click at [814, 333] on input "False" at bounding box center [819, 327] width 14 height 12
radio input "true"
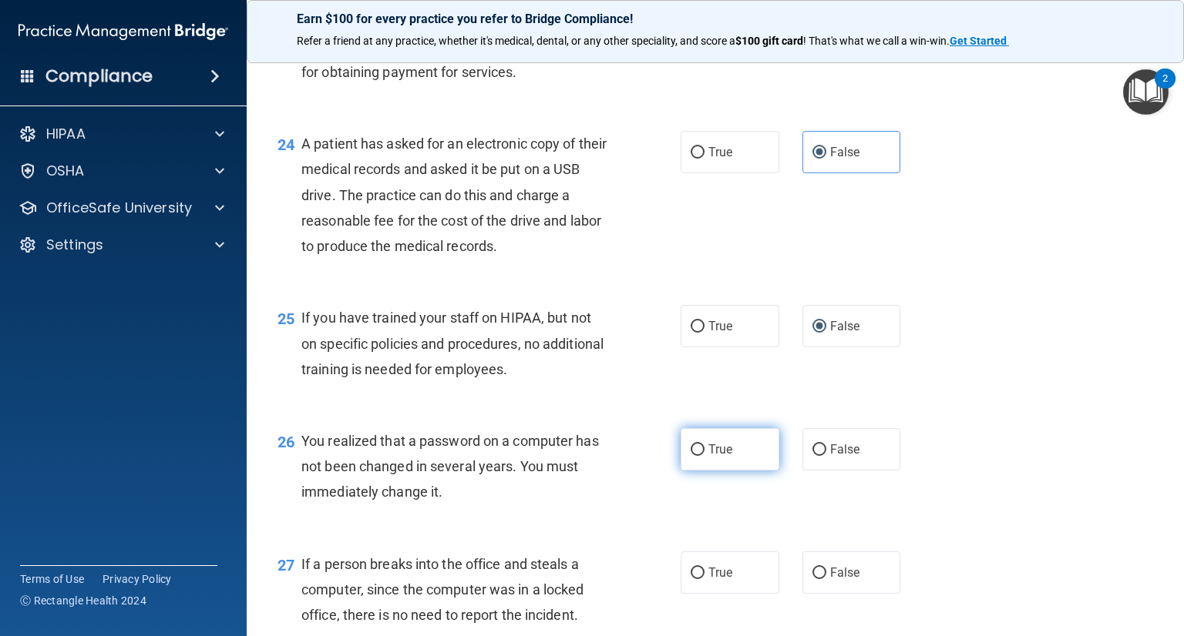
click at [715, 457] on span "True" at bounding box center [720, 449] width 24 height 15
click at [704, 456] on input "True" at bounding box center [697, 451] width 14 height 12
radio input "true"
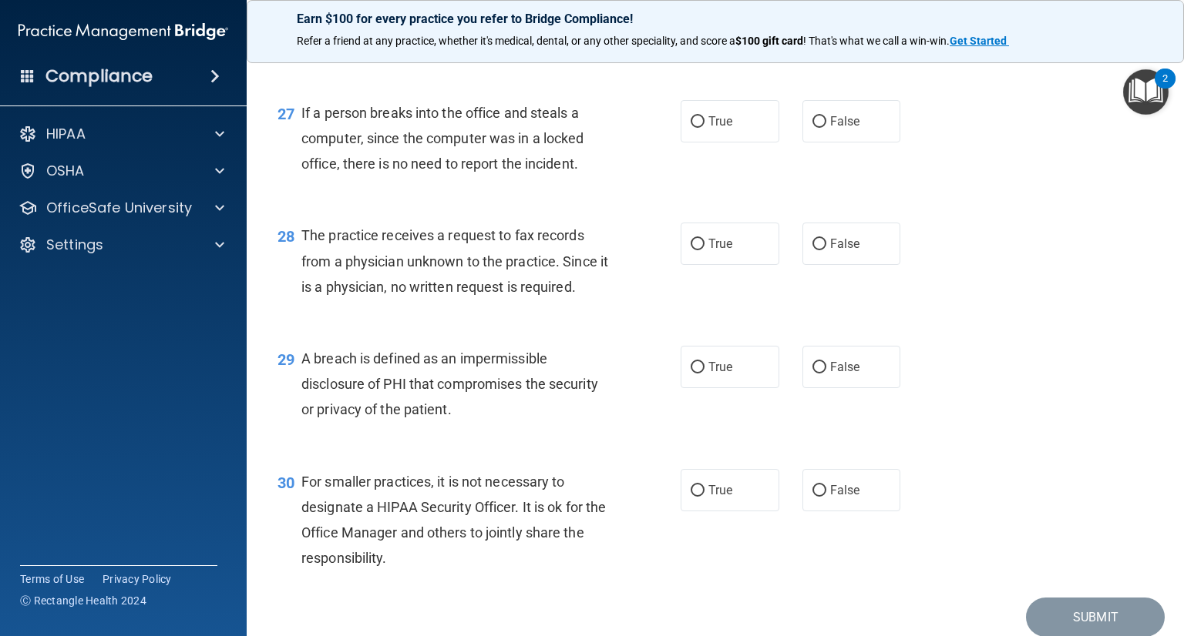
scroll to position [3508, 0]
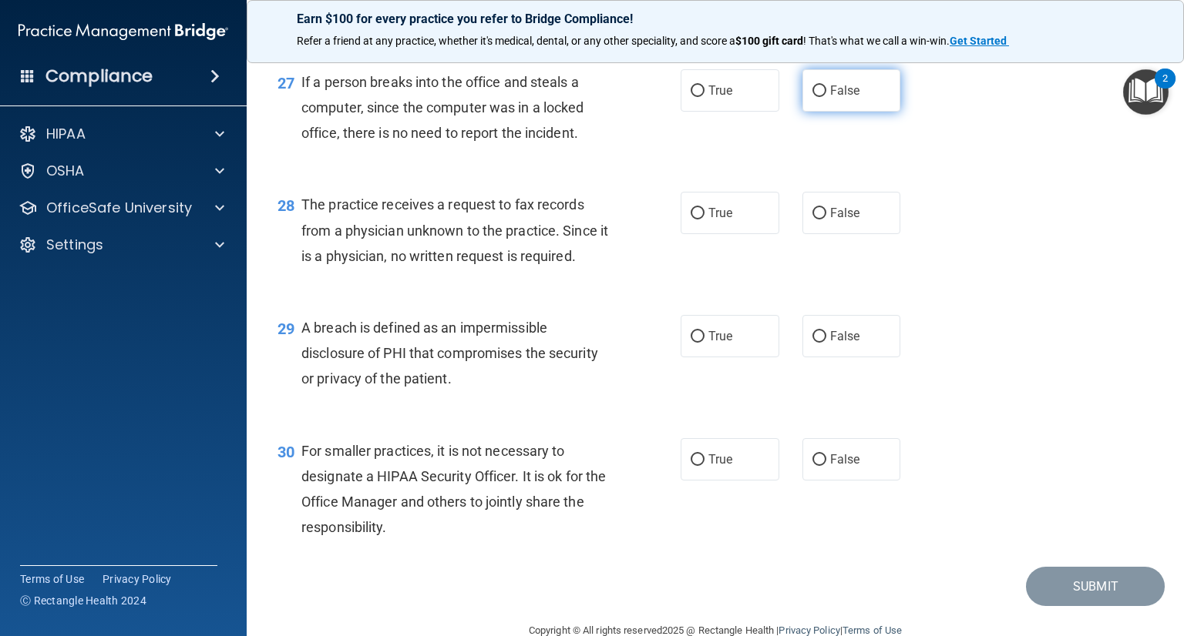
click at [818, 112] on label "False" at bounding box center [851, 90] width 99 height 42
click at [818, 97] on input "False" at bounding box center [819, 92] width 14 height 12
radio input "true"
click at [830, 220] on span "False" at bounding box center [845, 213] width 30 height 15
click at [824, 220] on input "False" at bounding box center [819, 214] width 14 height 12
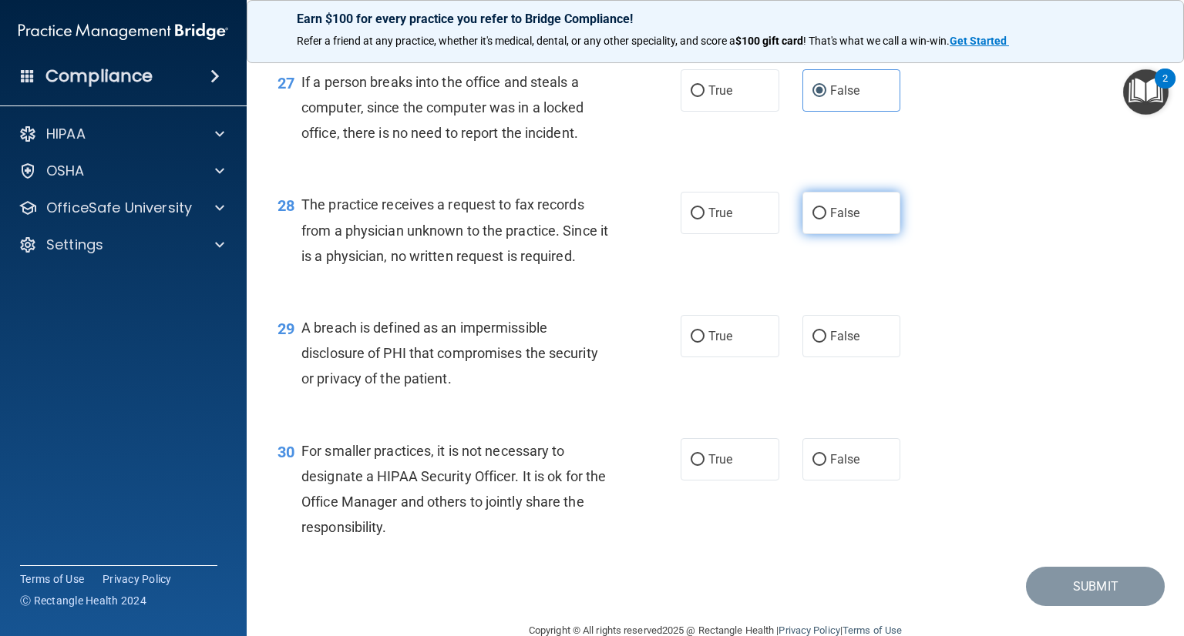
radio input "true"
click at [695, 343] on input "True" at bounding box center [697, 337] width 14 height 12
radio input "true"
click at [830, 467] on span "False" at bounding box center [845, 459] width 30 height 15
click at [822, 466] on input "False" at bounding box center [819, 461] width 14 height 12
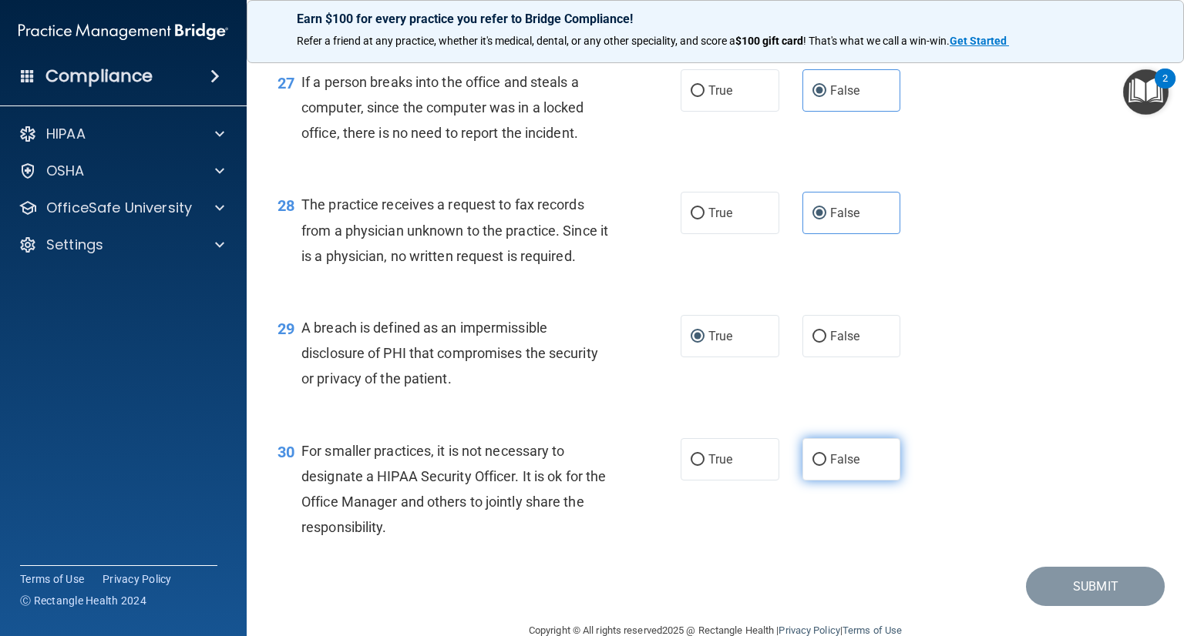
radio input "true"
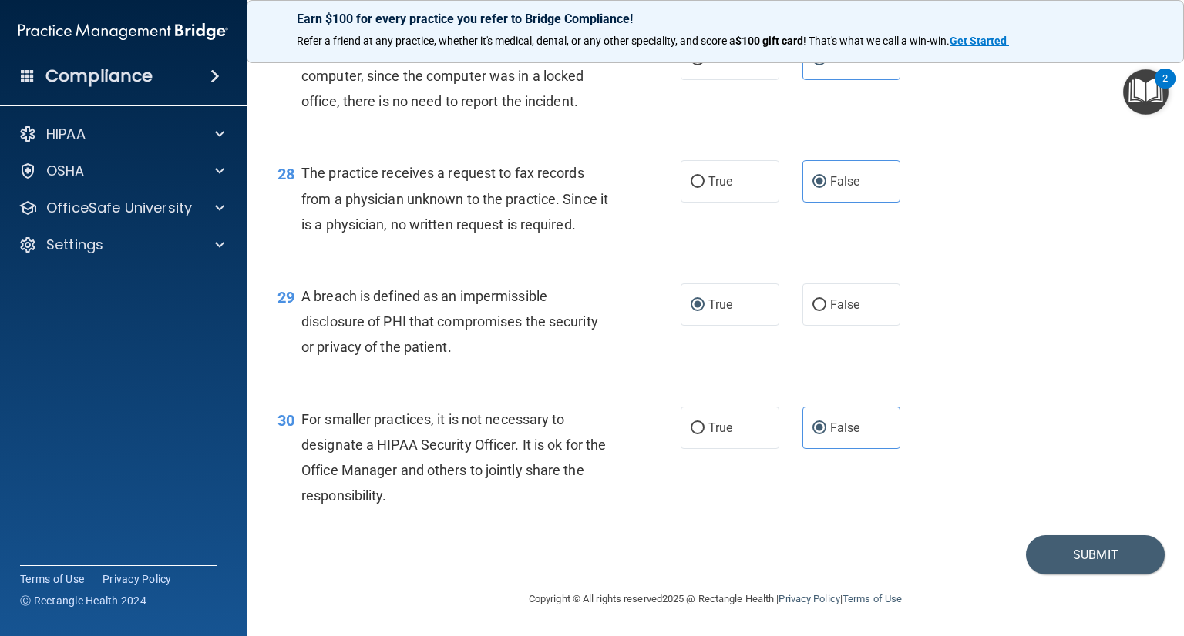
scroll to position [3616, 0]
click at [1089, 552] on button "Submit" at bounding box center [1095, 555] width 139 height 39
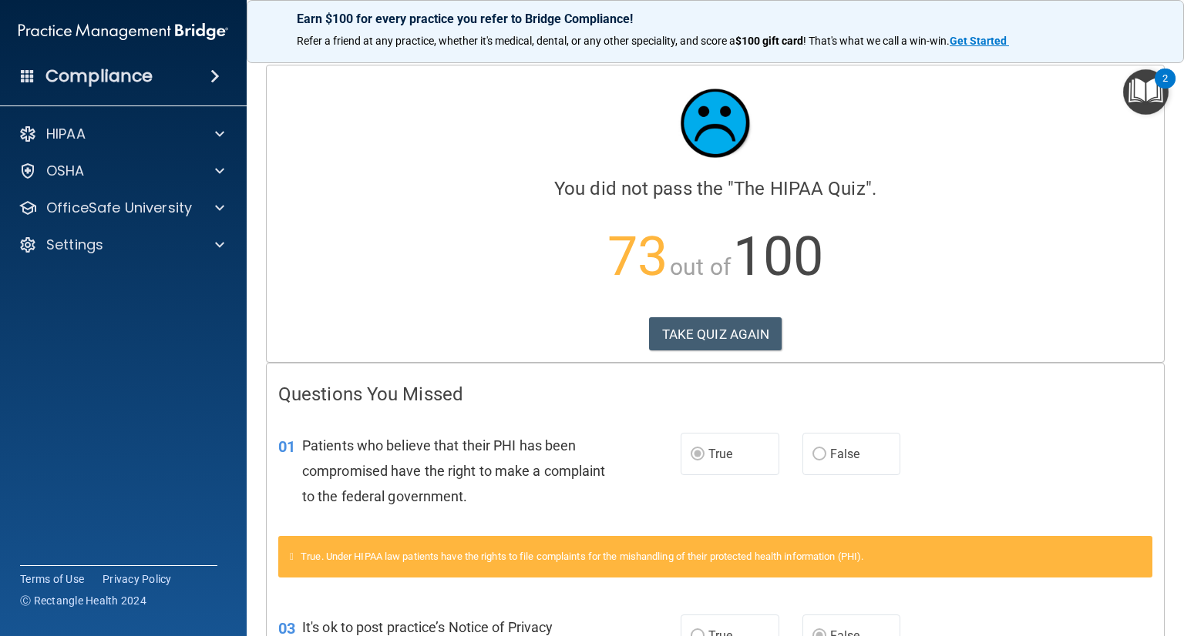
click at [1163, 391] on main "Calculating your score.... You did not pass the " The HIPAA Quiz ". 73 out of 1…" at bounding box center [715, 342] width 937 height 587
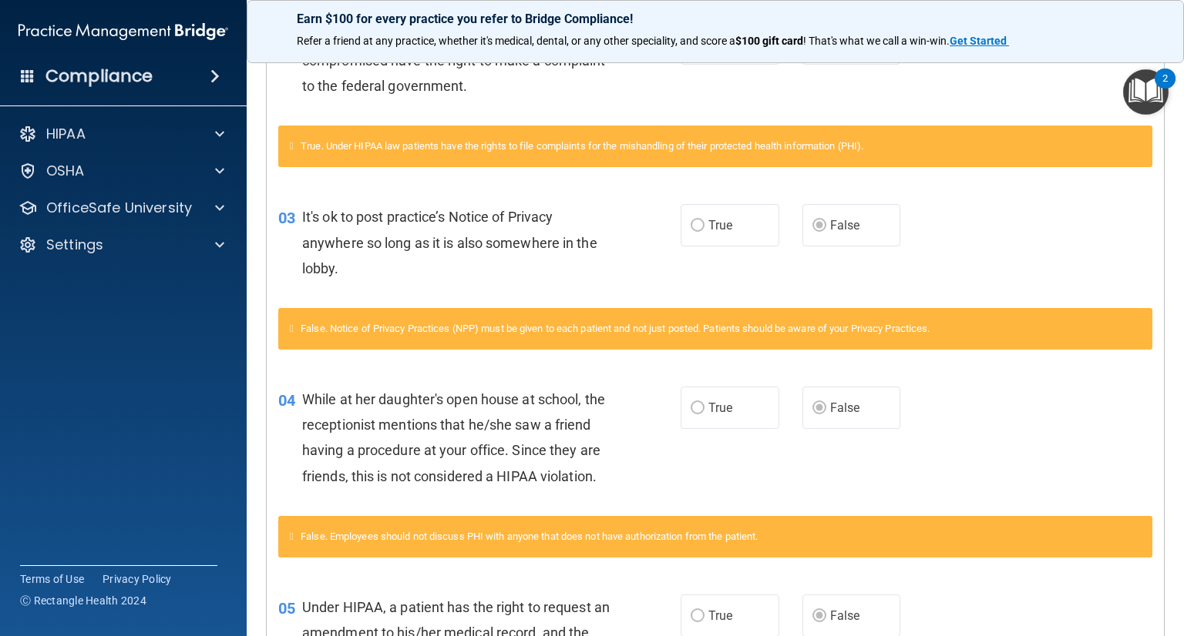
scroll to position [413, 0]
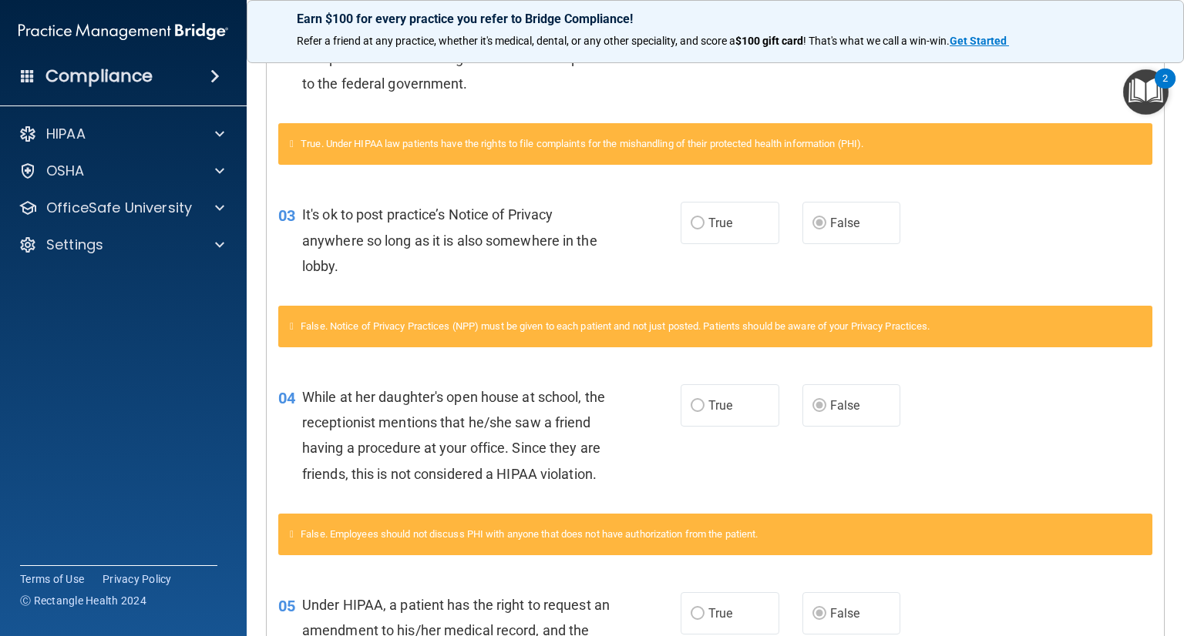
drag, startPoint x: 1168, startPoint y: 334, endPoint x: 1170, endPoint y: 309, distance: 24.8
click at [1170, 309] on main "Calculating your score.... You did not pass the " The HIPAA Quiz ". 73 out of 1…" at bounding box center [715, 342] width 937 height 587
drag, startPoint x: 1178, startPoint y: 331, endPoint x: 1133, endPoint y: 348, distance: 48.3
click at [1133, 348] on div "False. Notice of Privacy Practices (NPP) must be given to each patient and not …" at bounding box center [715, 335] width 897 height 59
drag, startPoint x: 1177, startPoint y: 327, endPoint x: 1170, endPoint y: 350, distance: 23.4
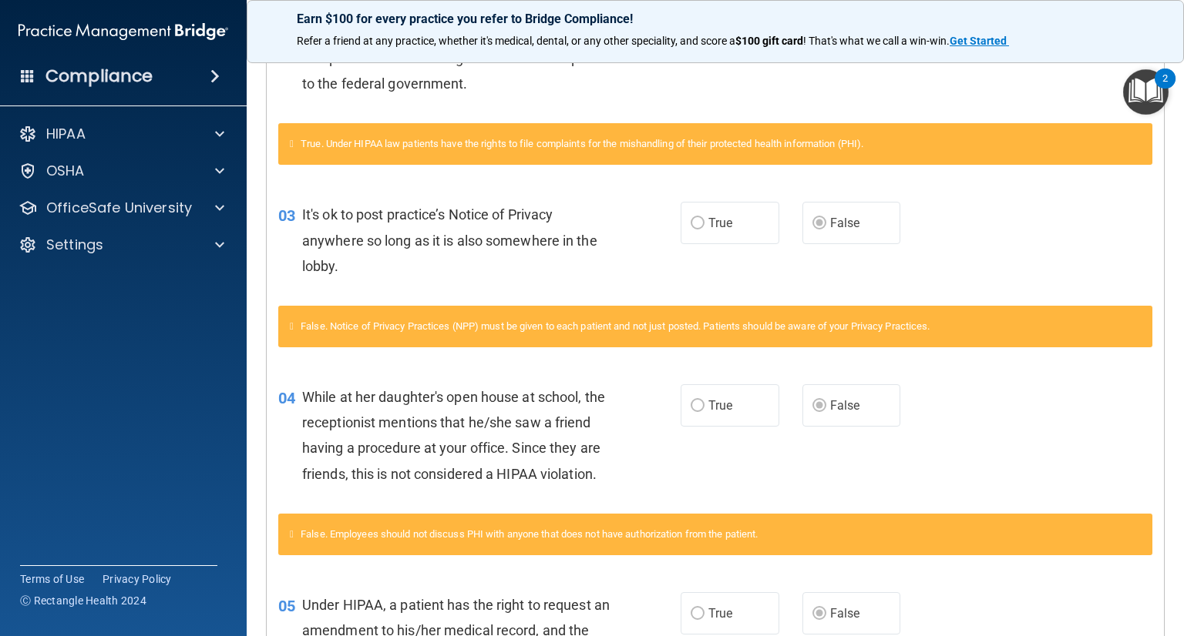
click at [1170, 350] on main "Calculating your score.... You did not pass the " The HIPAA Quiz ". 73 out of 1…" at bounding box center [715, 342] width 937 height 587
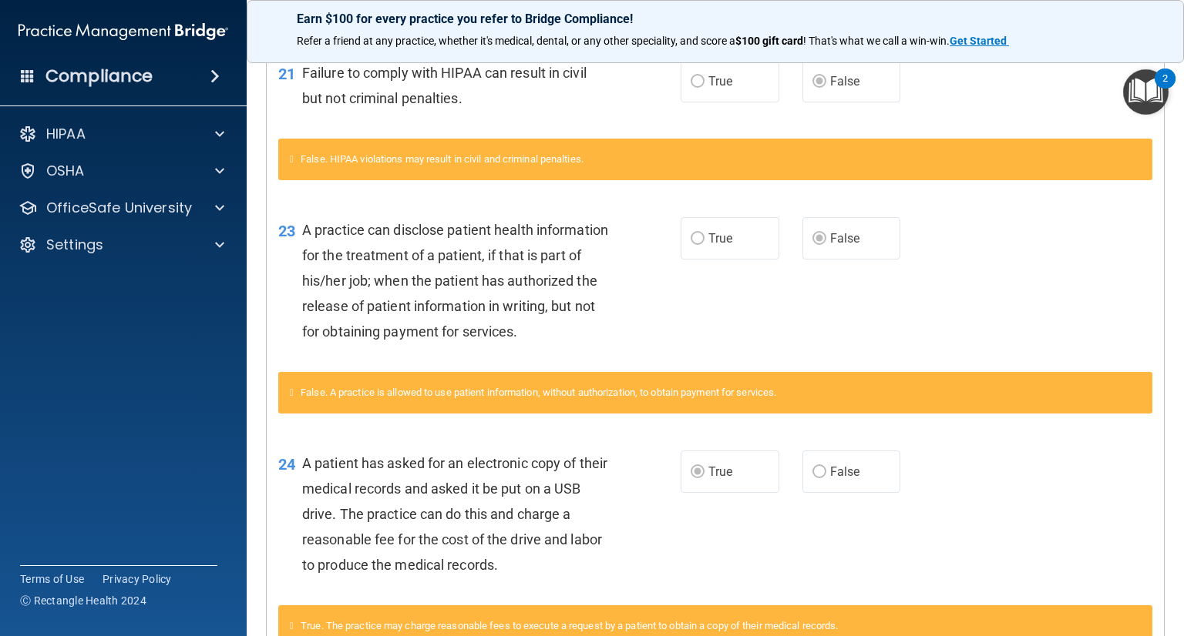
scroll to position [1301, 0]
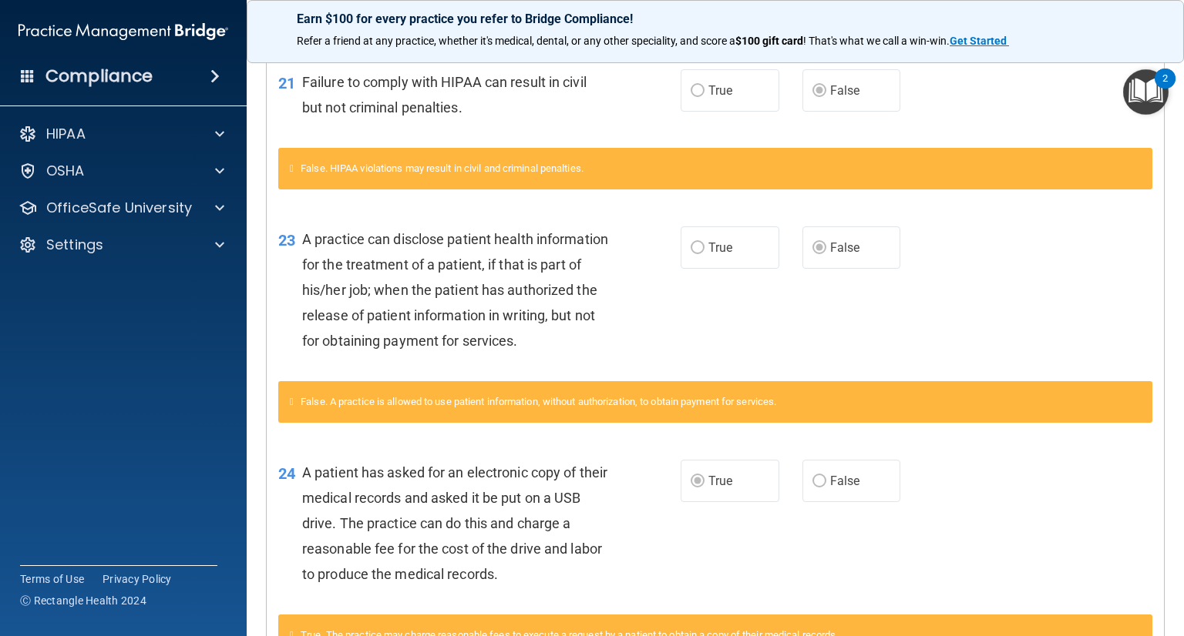
click at [1164, 576] on main "Calculating your score.... You did not pass the " The HIPAA Quiz ". 73 out of 1…" at bounding box center [715, 342] width 937 height 587
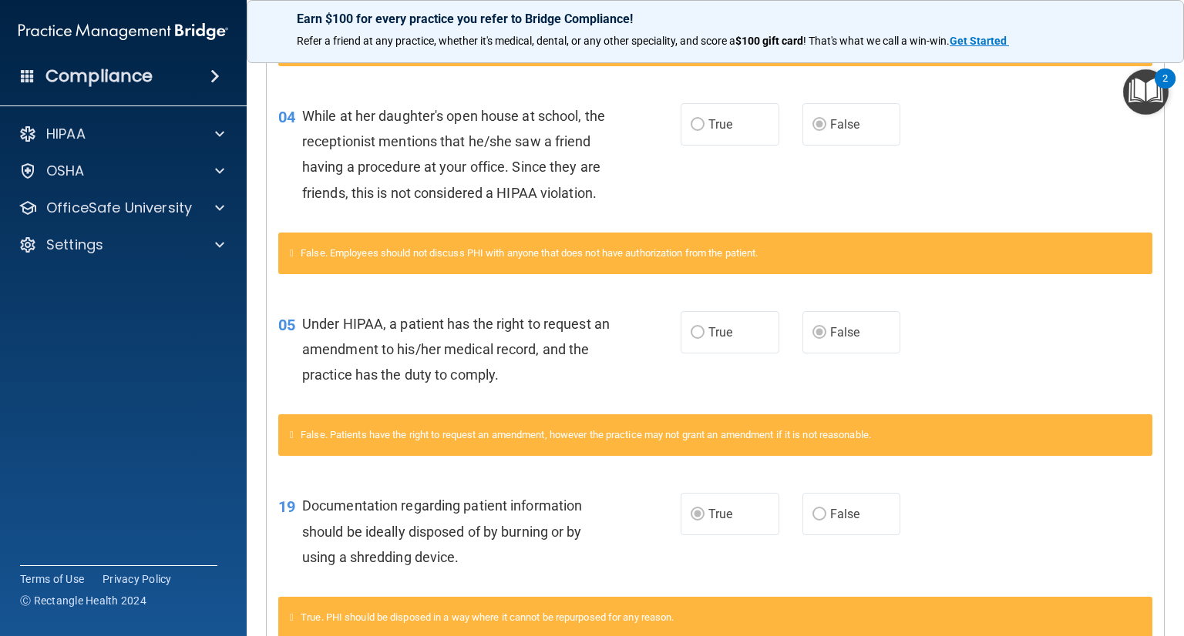
scroll to position [649, 0]
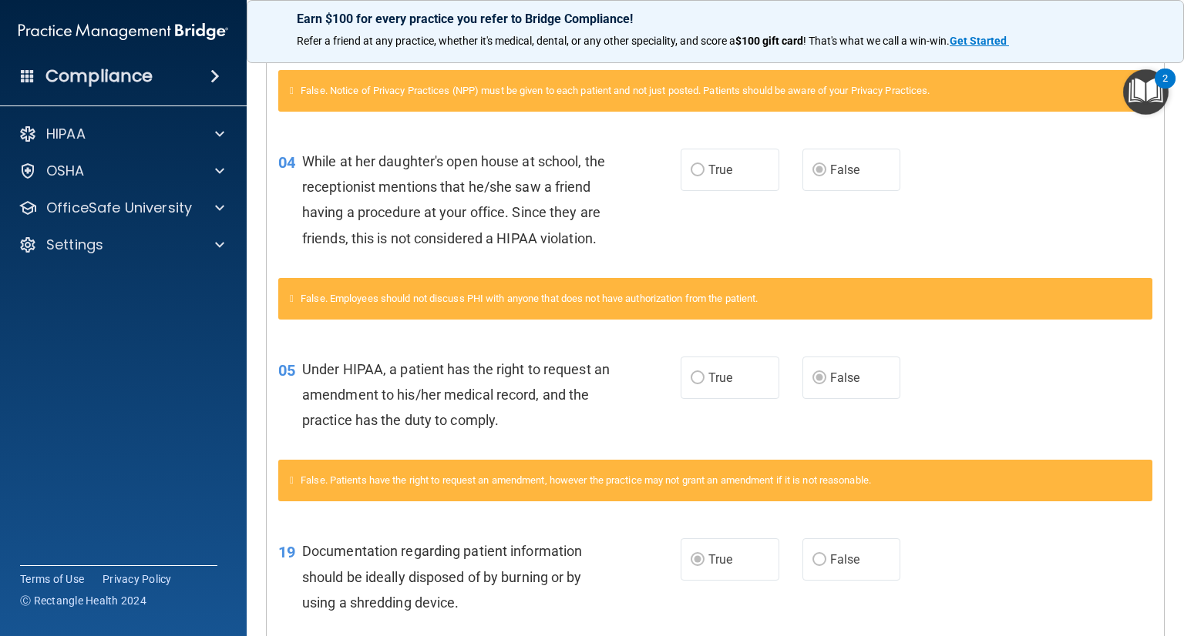
drag, startPoint x: 1156, startPoint y: 136, endPoint x: 1175, endPoint y: 243, distance: 108.8
click at [1175, 243] on main "Calculating your score.... You did not pass the " The HIPAA Quiz ". 73 out of 1…" at bounding box center [715, 342] width 937 height 587
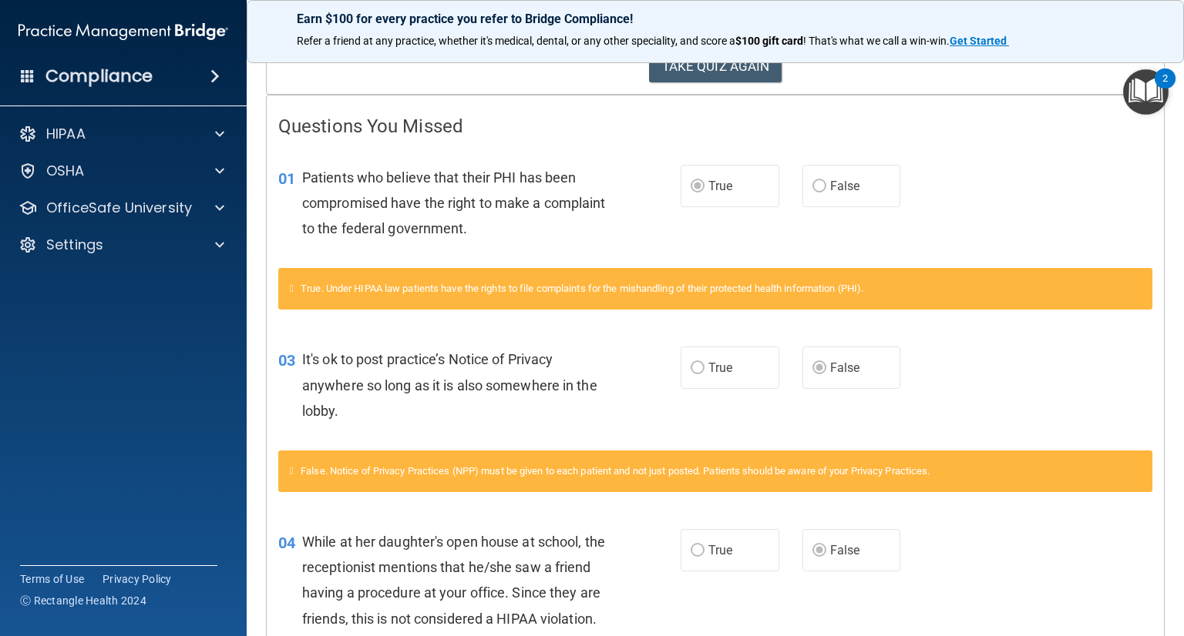
scroll to position [246, 0]
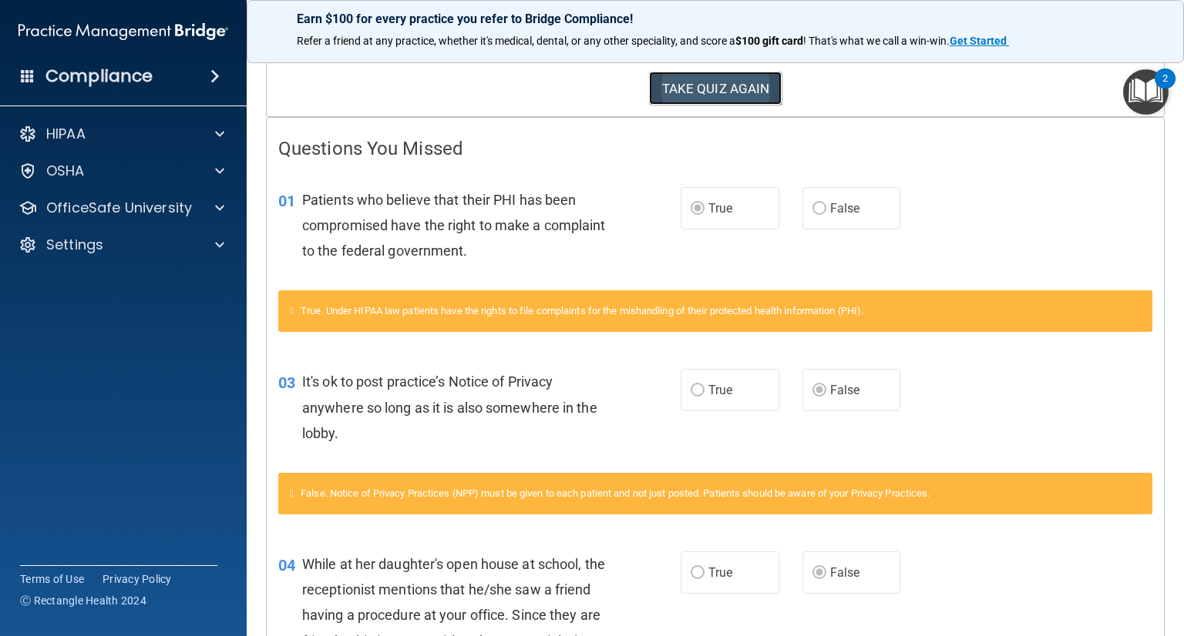
click at [692, 92] on button "TAKE QUIZ AGAIN" at bounding box center [715, 89] width 133 height 34
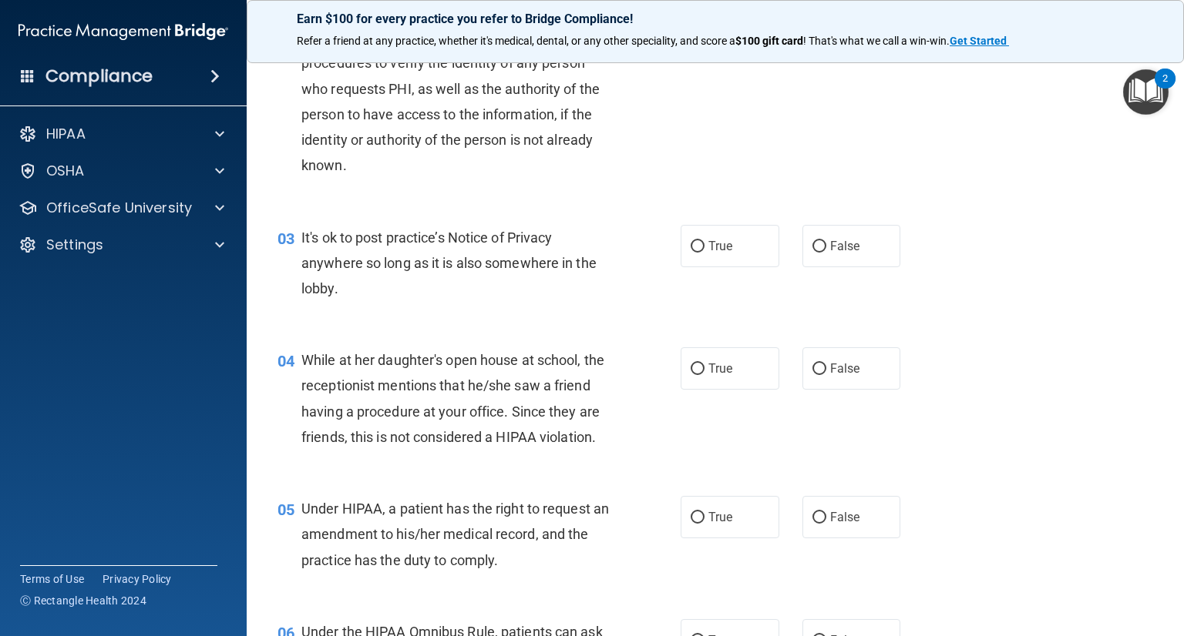
click at [928, 110] on div "02 The Privacy Rule requires covered entities to develop and implement reasonab…" at bounding box center [715, 93] width 898 height 226
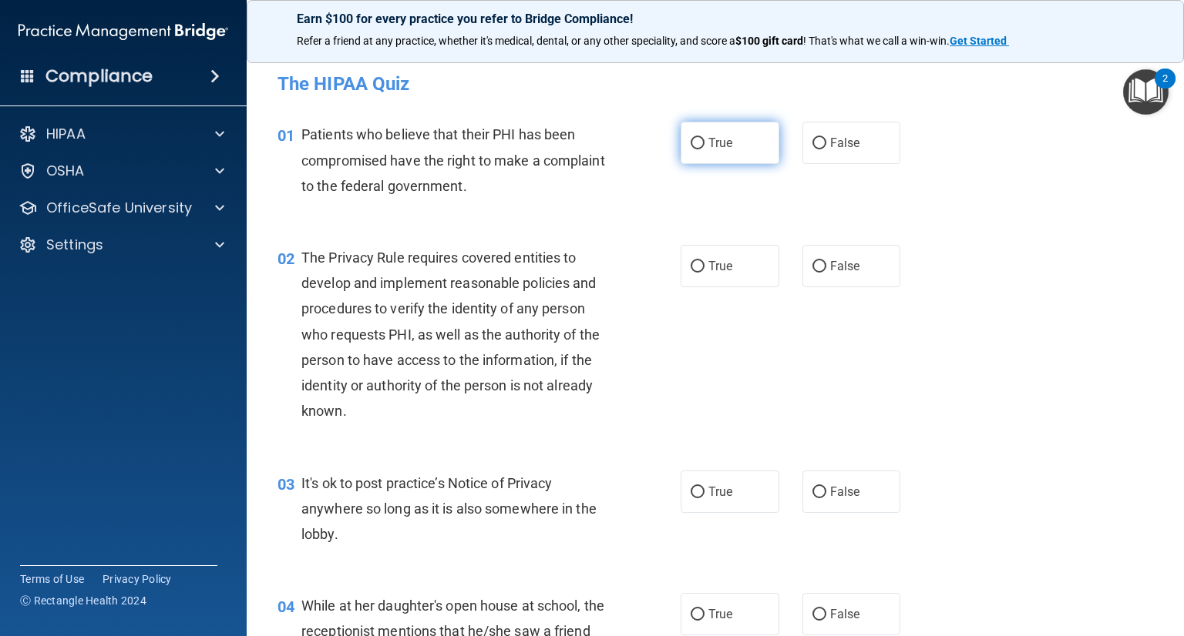
click at [690, 143] on input "True" at bounding box center [697, 144] width 14 height 12
radio input "true"
click at [693, 272] on input "True" at bounding box center [697, 267] width 14 height 12
radio input "true"
click at [812, 487] on input "False" at bounding box center [819, 493] width 14 height 12
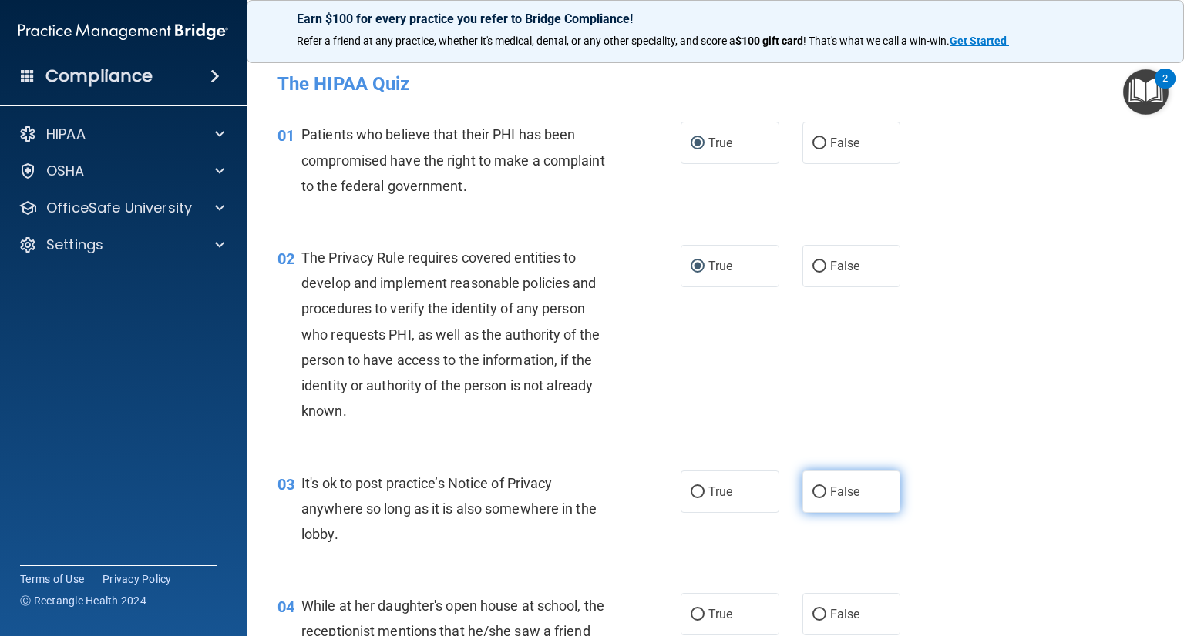
radio input "true"
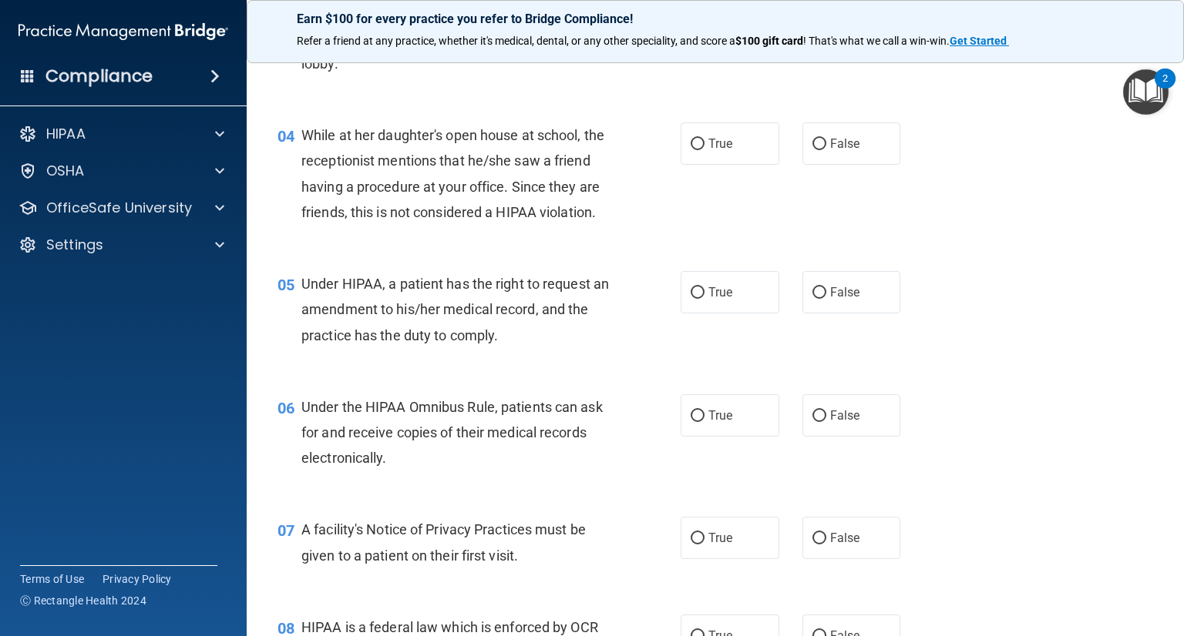
scroll to position [513, 0]
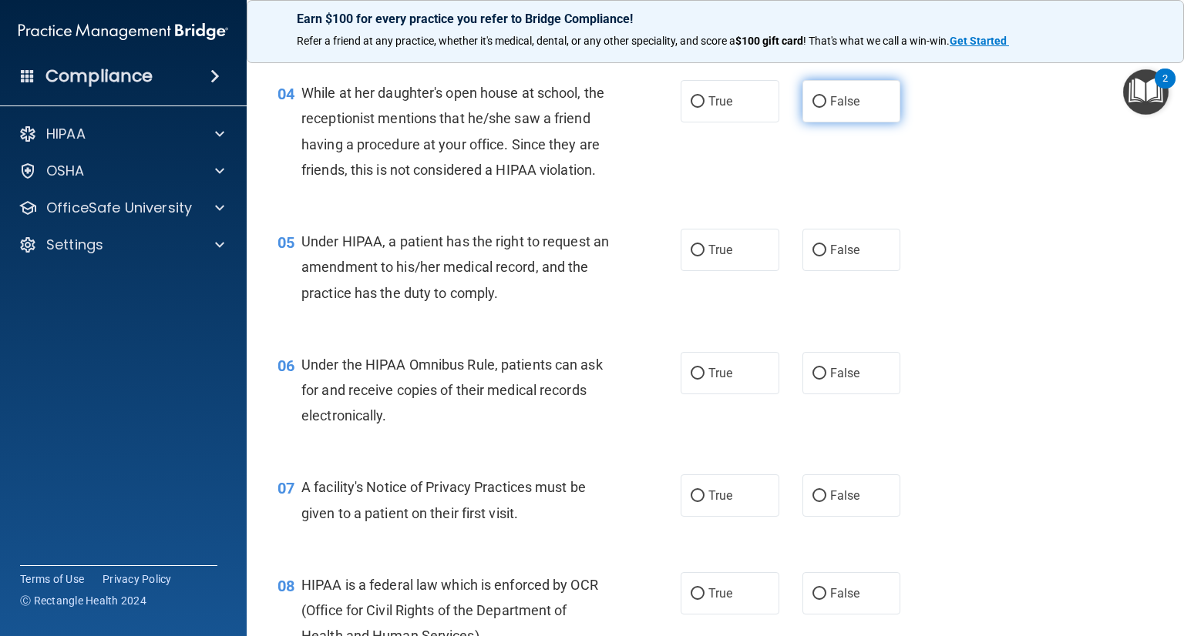
click at [812, 106] on input "False" at bounding box center [819, 102] width 14 height 12
radio input "true"
click at [814, 257] on input "False" at bounding box center [819, 251] width 14 height 12
radio input "true"
click at [692, 380] on input "True" at bounding box center [697, 374] width 14 height 12
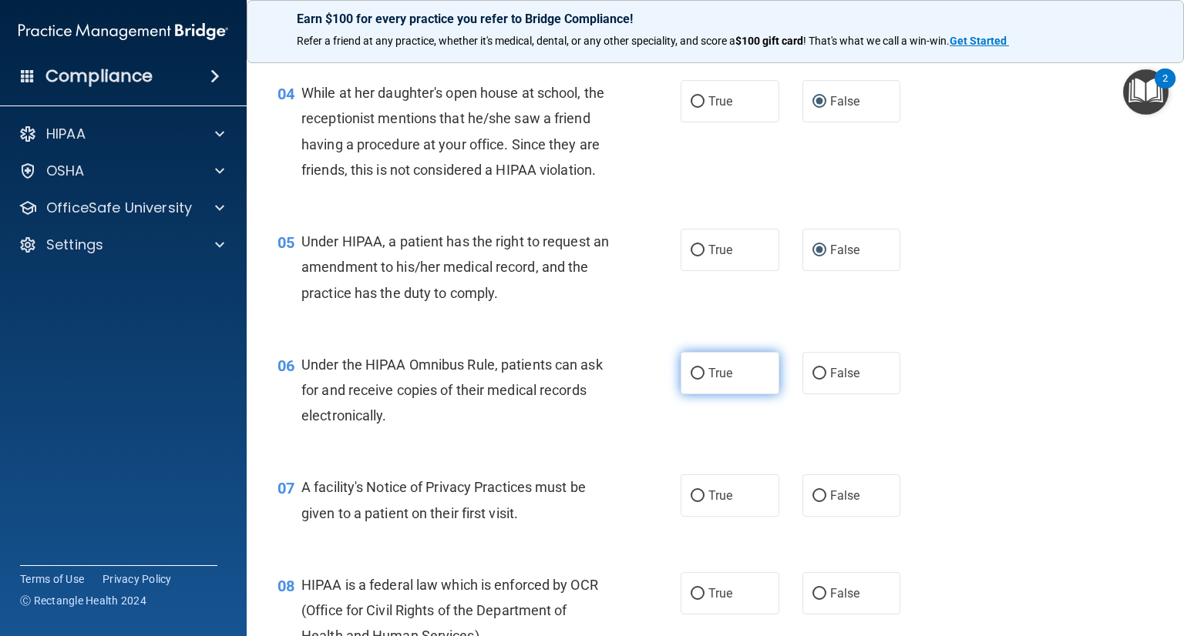
radio input "true"
click at [698, 517] on label "True" at bounding box center [729, 496] width 99 height 42
click at [698, 502] on input "True" at bounding box center [697, 497] width 14 height 12
radio input "true"
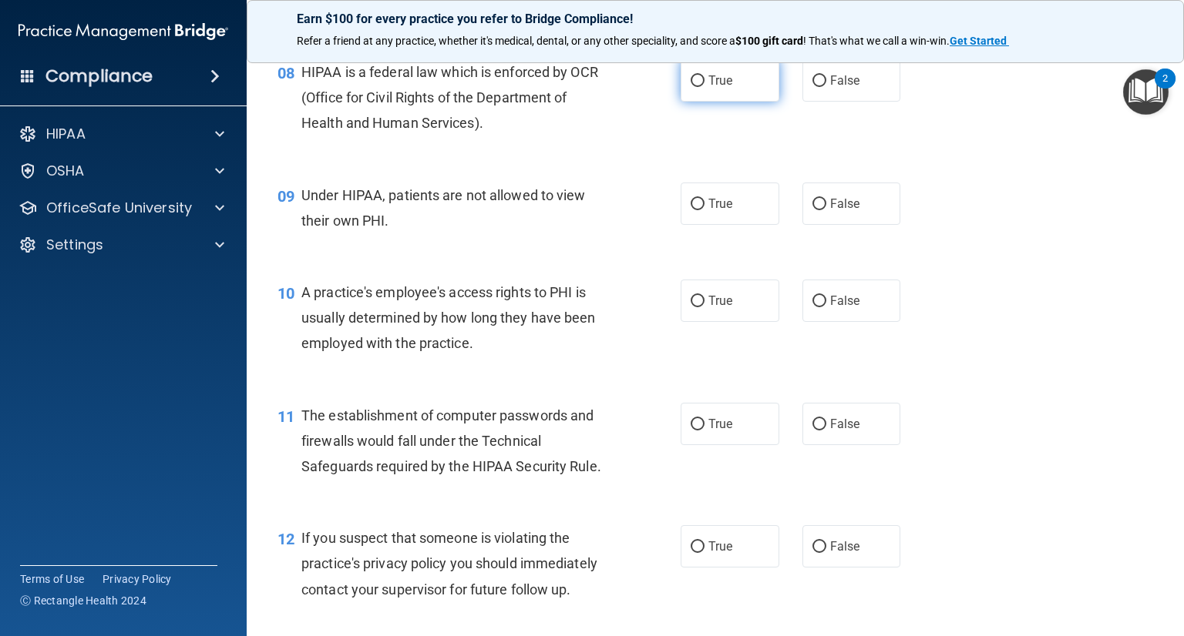
click at [690, 87] on input "True" at bounding box center [697, 82] width 14 height 12
radio input "true"
click at [830, 211] on span "False" at bounding box center [845, 203] width 30 height 15
click at [824, 210] on input "False" at bounding box center [819, 205] width 14 height 12
radio input "true"
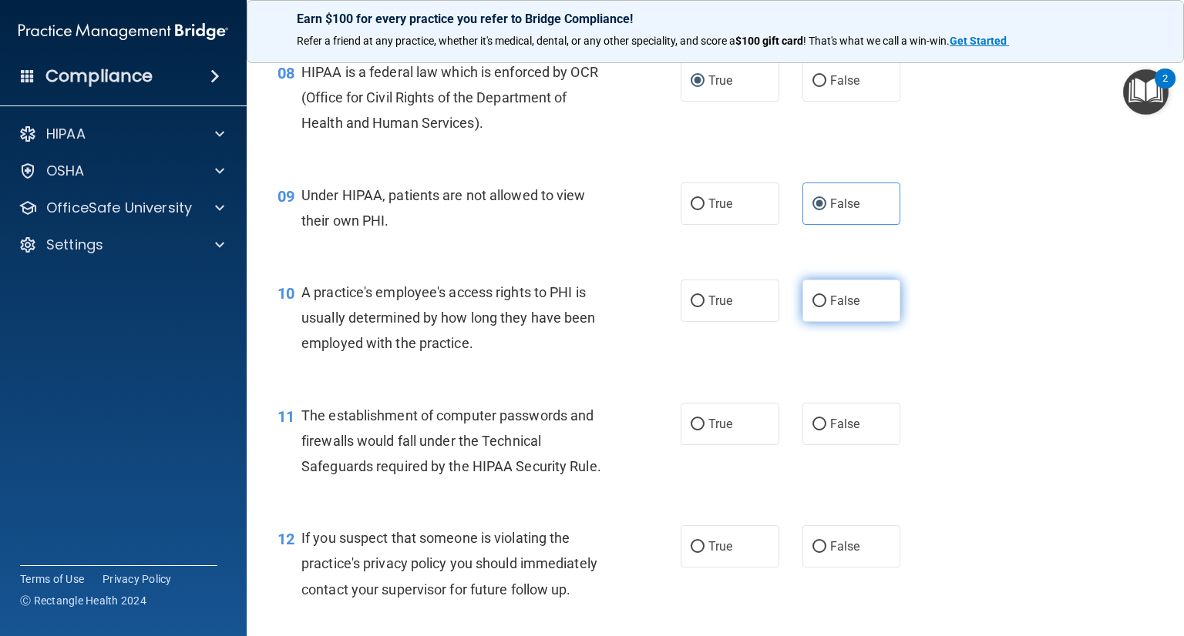
click at [812, 307] on input "False" at bounding box center [819, 302] width 14 height 12
radio input "true"
click at [693, 431] on input "True" at bounding box center [697, 425] width 14 height 12
radio input "true"
click at [700, 568] on label "True" at bounding box center [729, 547] width 99 height 42
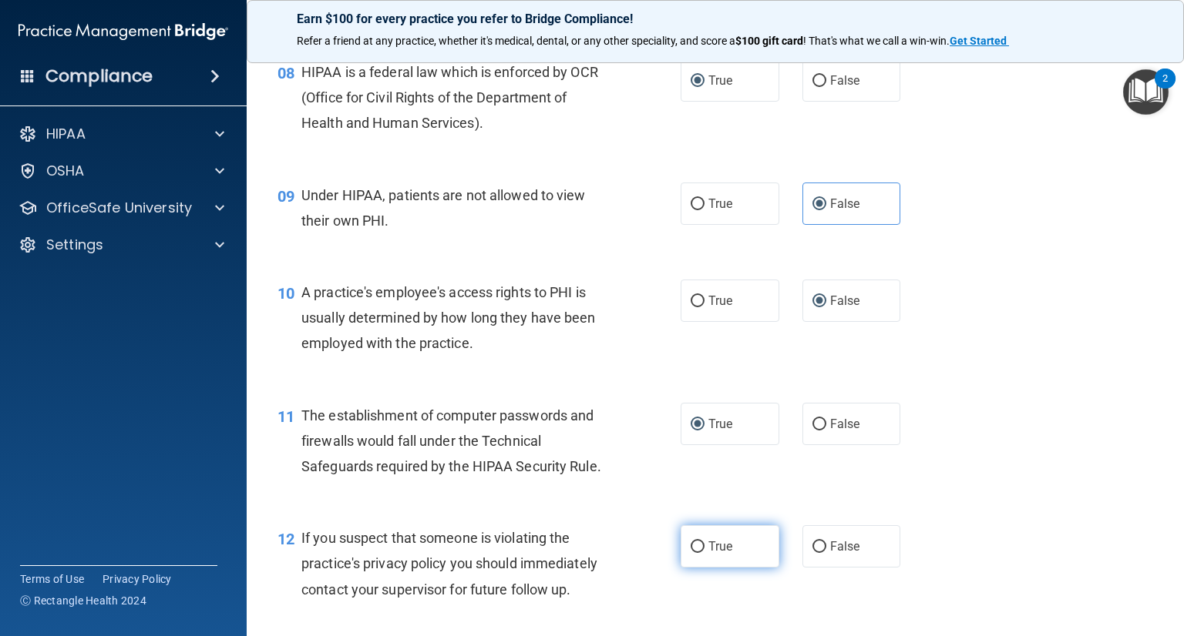
click at [700, 553] on input "True" at bounding box center [697, 548] width 14 height 12
radio input "true"
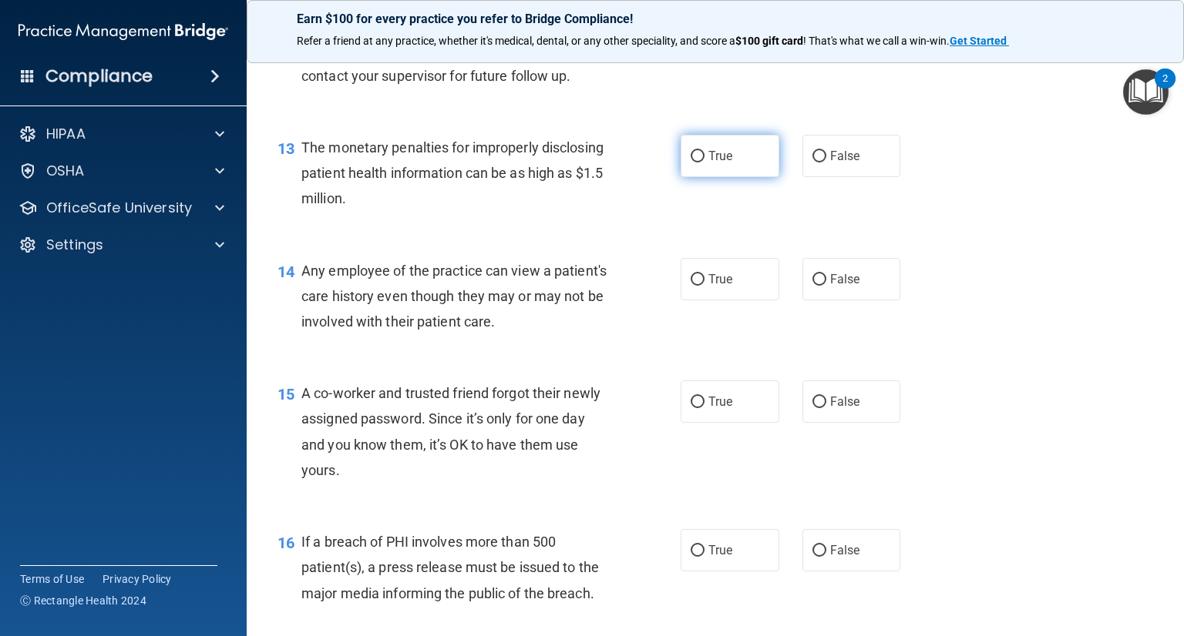
click at [693, 163] on input "True" at bounding box center [697, 157] width 14 height 12
radio input "true"
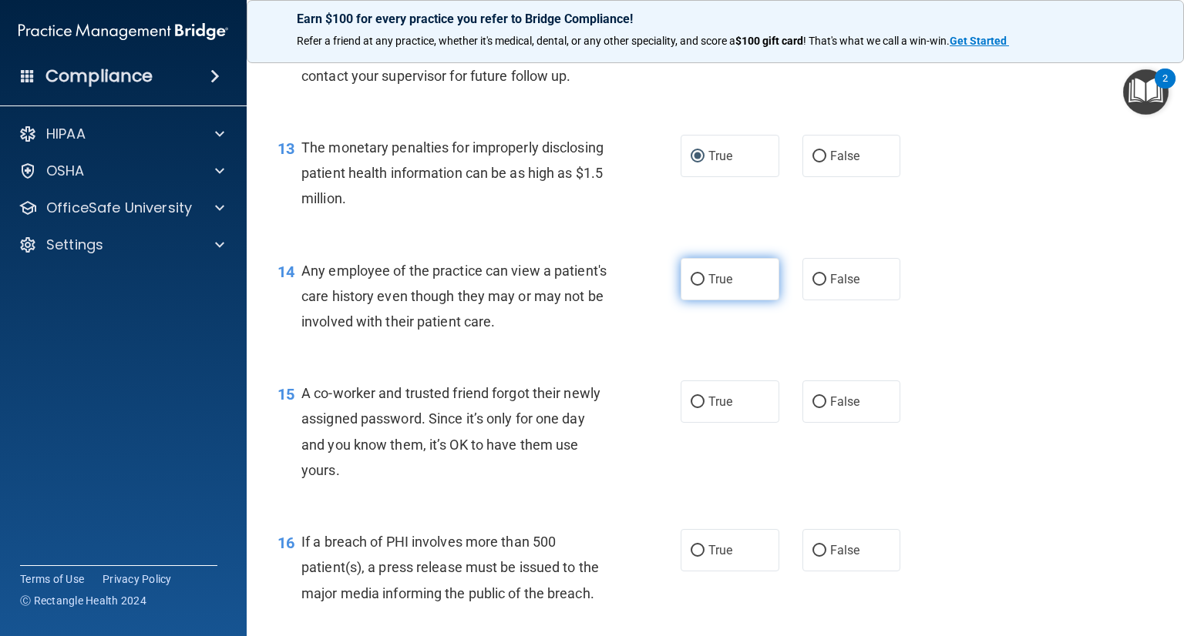
click at [688, 301] on label "True" at bounding box center [729, 279] width 99 height 42
click at [690, 286] on input "True" at bounding box center [697, 280] width 14 height 12
radio input "true"
click at [812, 286] on input "False" at bounding box center [819, 280] width 14 height 12
radio input "true"
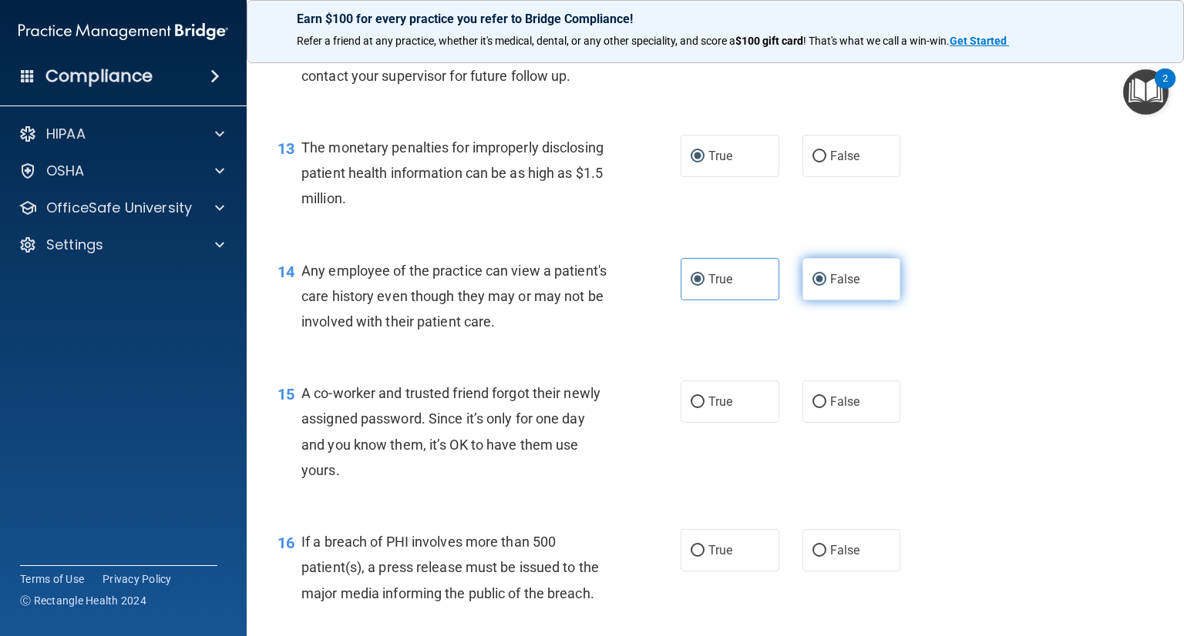
radio input "false"
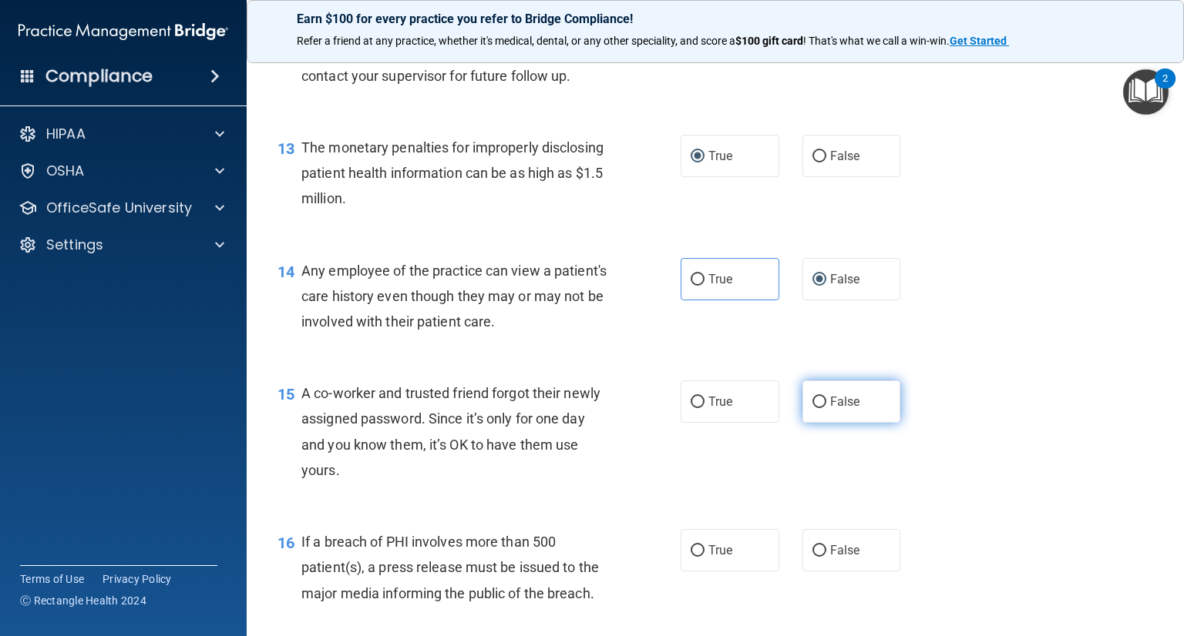
click at [818, 423] on label "False" at bounding box center [851, 402] width 99 height 42
click at [818, 408] on input "False" at bounding box center [819, 403] width 14 height 12
radio input "true"
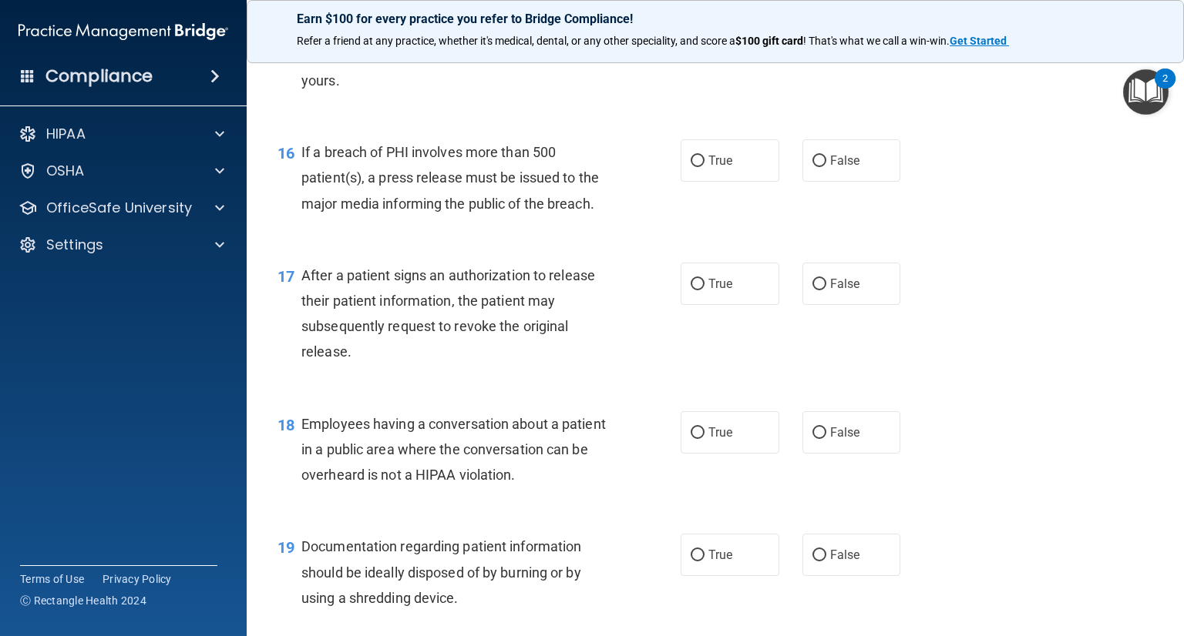
scroll to position [1961, 0]
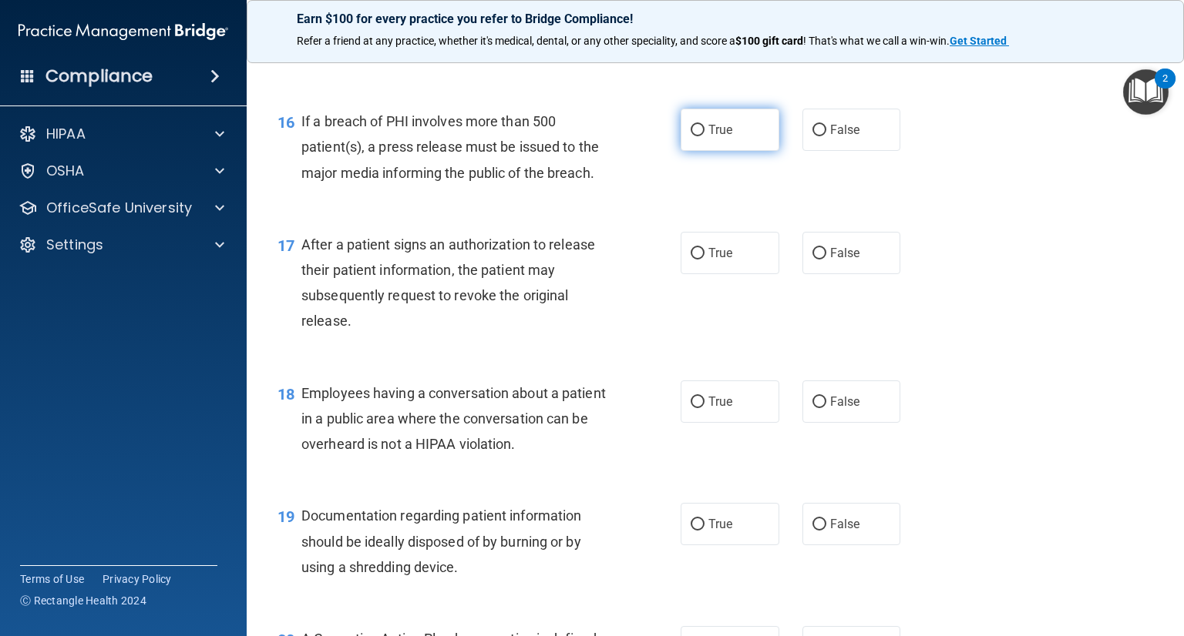
click at [690, 136] on input "True" at bounding box center [697, 131] width 14 height 12
radio input "true"
click at [690, 260] on input "True" at bounding box center [697, 254] width 14 height 12
radio input "true"
click at [813, 408] on input "False" at bounding box center [819, 403] width 14 height 12
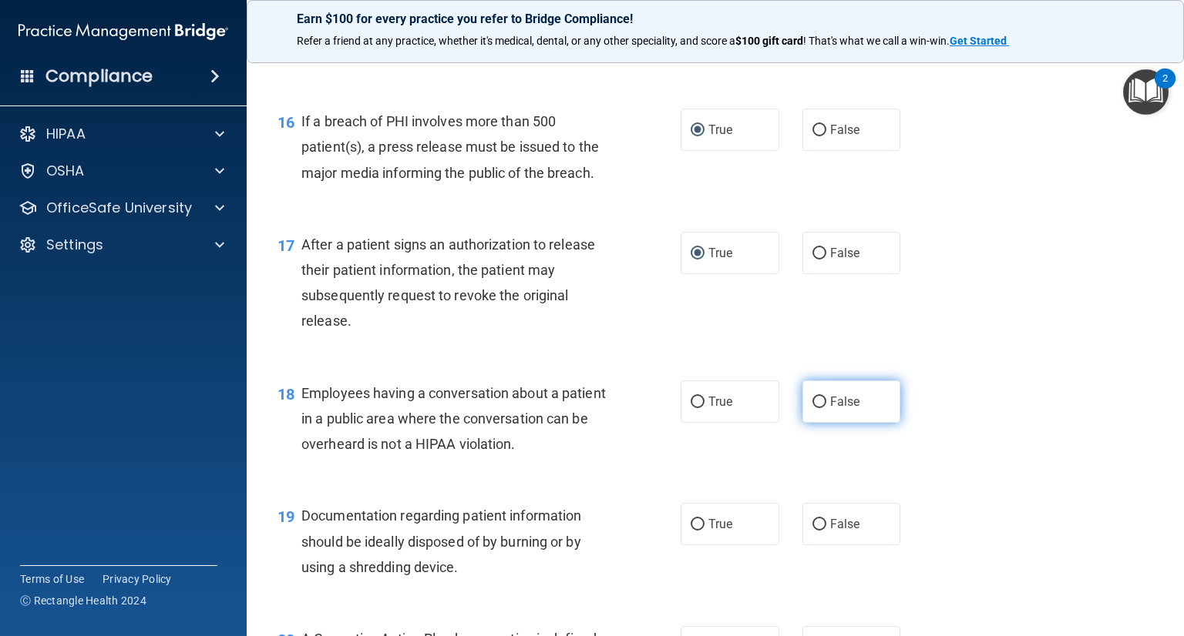
radio input "true"
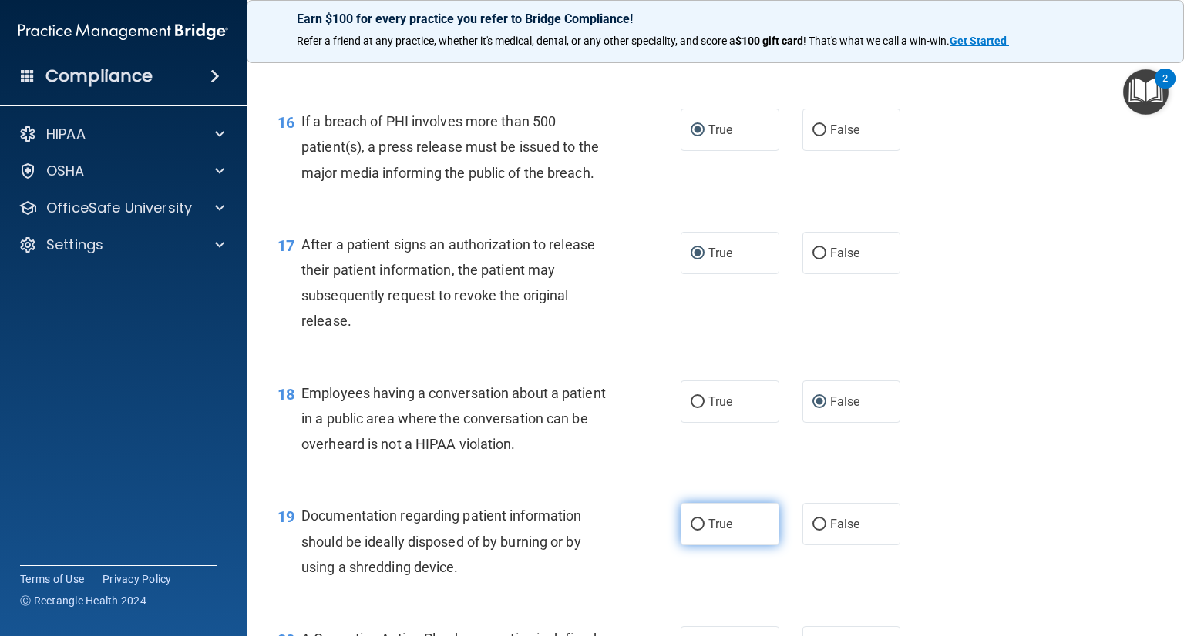
click at [693, 531] on input "True" at bounding box center [697, 525] width 14 height 12
radio input "true"
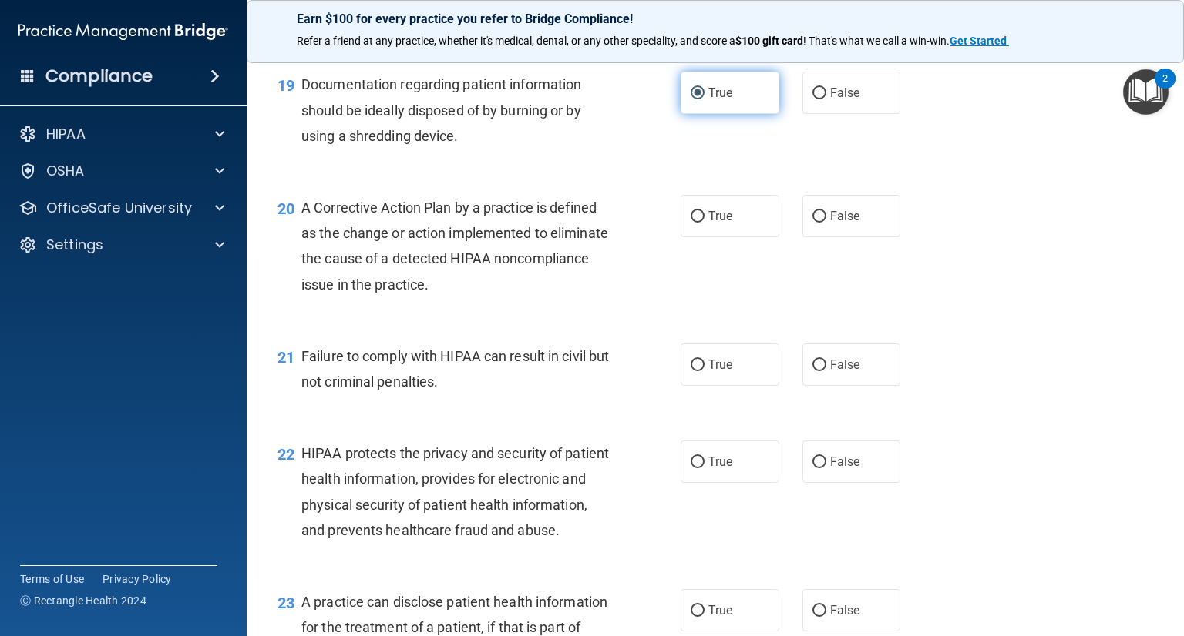
scroll to position [2423, 0]
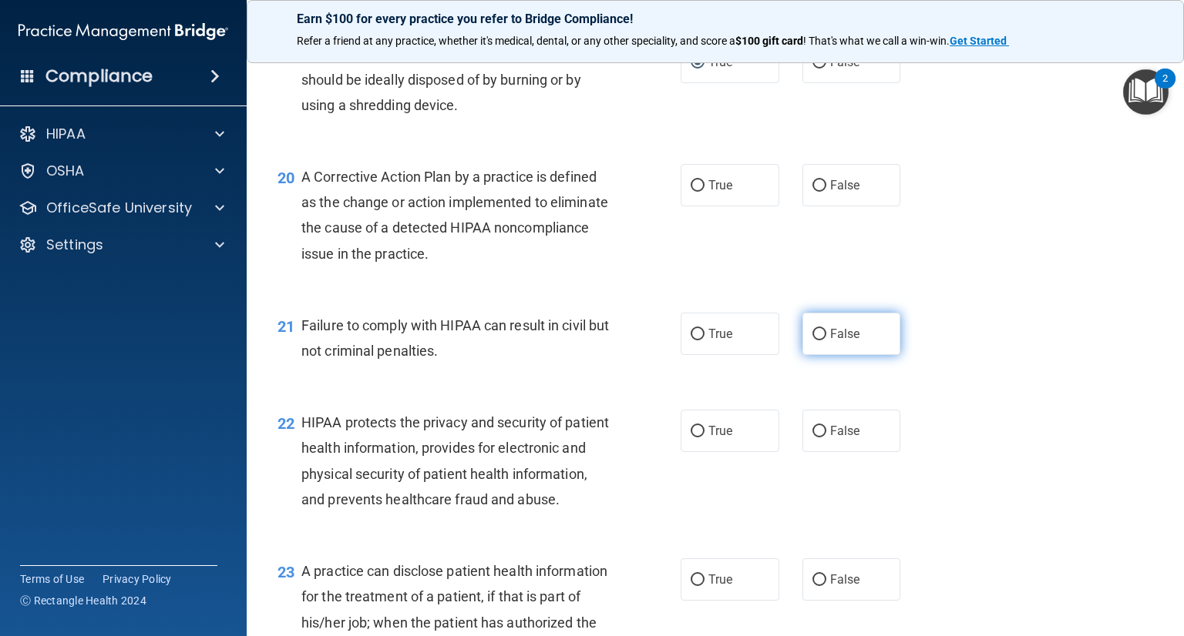
click at [815, 341] on input "False" at bounding box center [819, 335] width 14 height 12
radio input "true"
click at [690, 438] on input "True" at bounding box center [697, 432] width 14 height 12
radio input "true"
click at [693, 207] on label "True" at bounding box center [729, 185] width 99 height 42
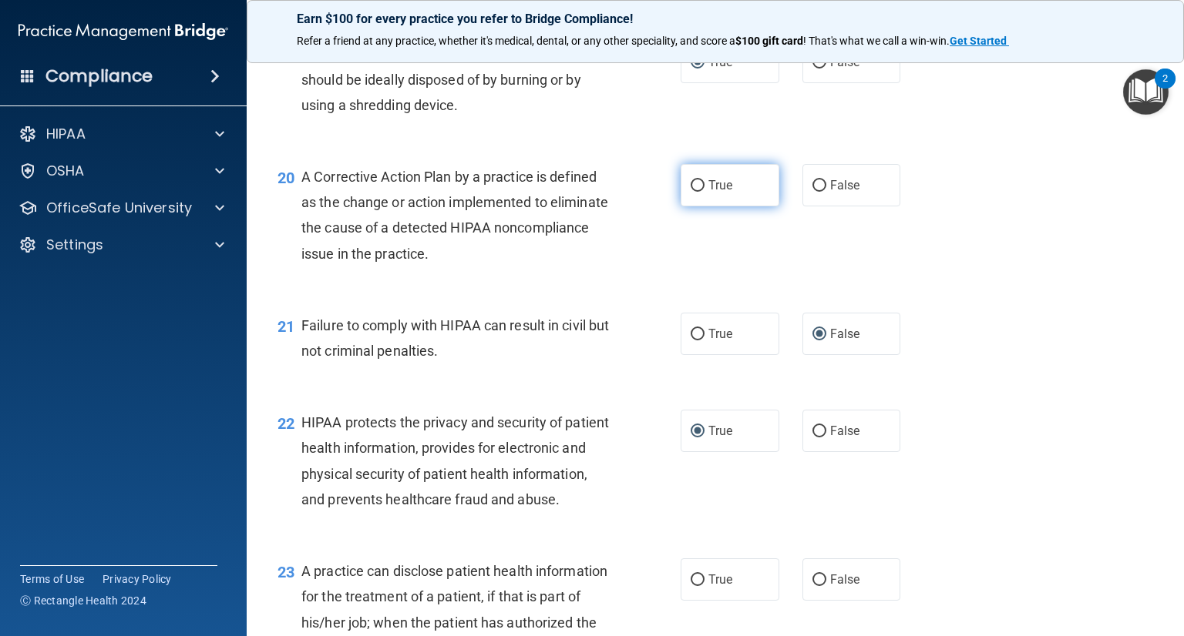
click at [693, 192] on input "True" at bounding box center [697, 186] width 14 height 12
radio input "true"
click at [756, 512] on div "22 HIPAA protects the privacy and security of patient health information, provi…" at bounding box center [715, 465] width 898 height 149
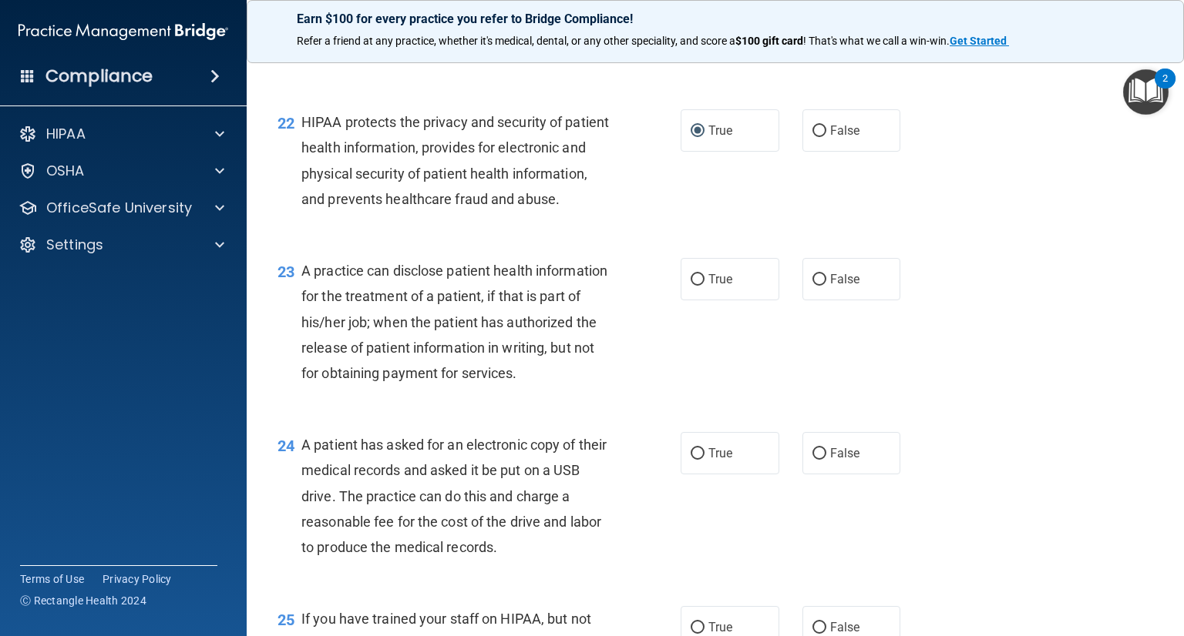
scroll to position [2733, 0]
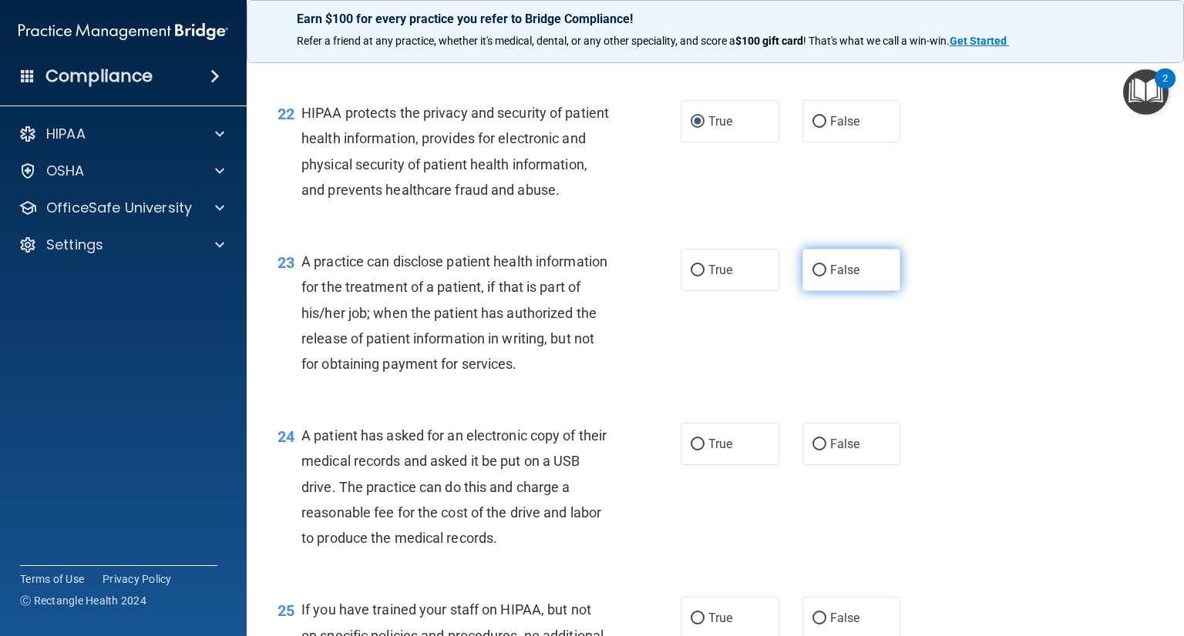
click at [812, 277] on input "False" at bounding box center [819, 271] width 14 height 12
radio input "true"
click at [697, 451] on input "True" at bounding box center [697, 445] width 14 height 12
radio input "true"
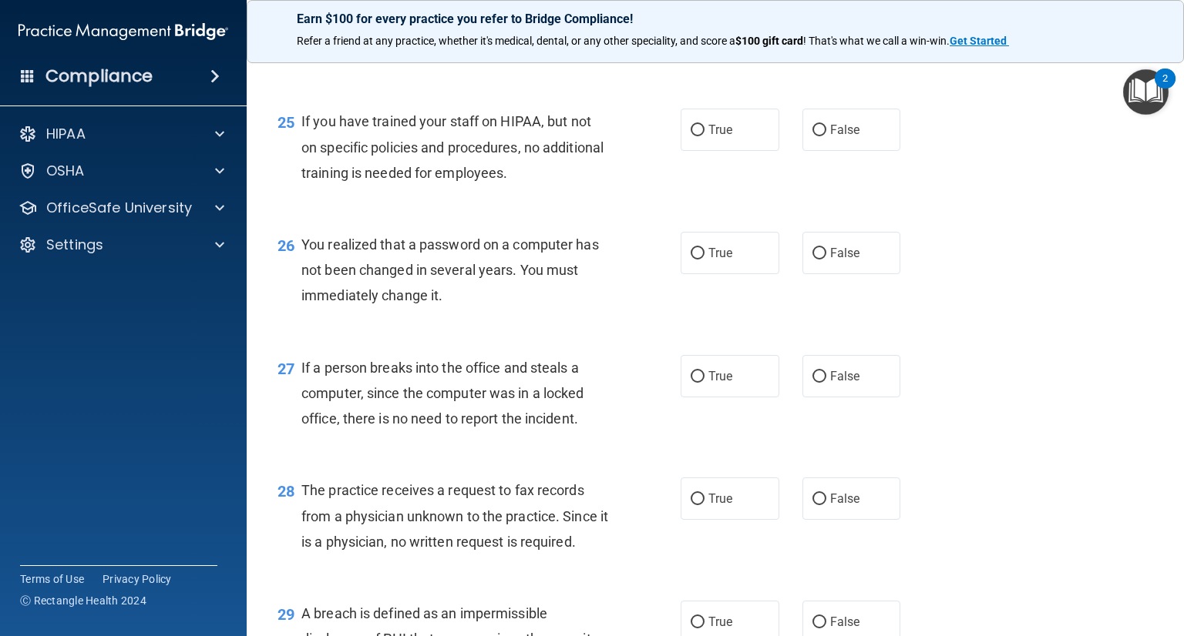
scroll to position [3246, 0]
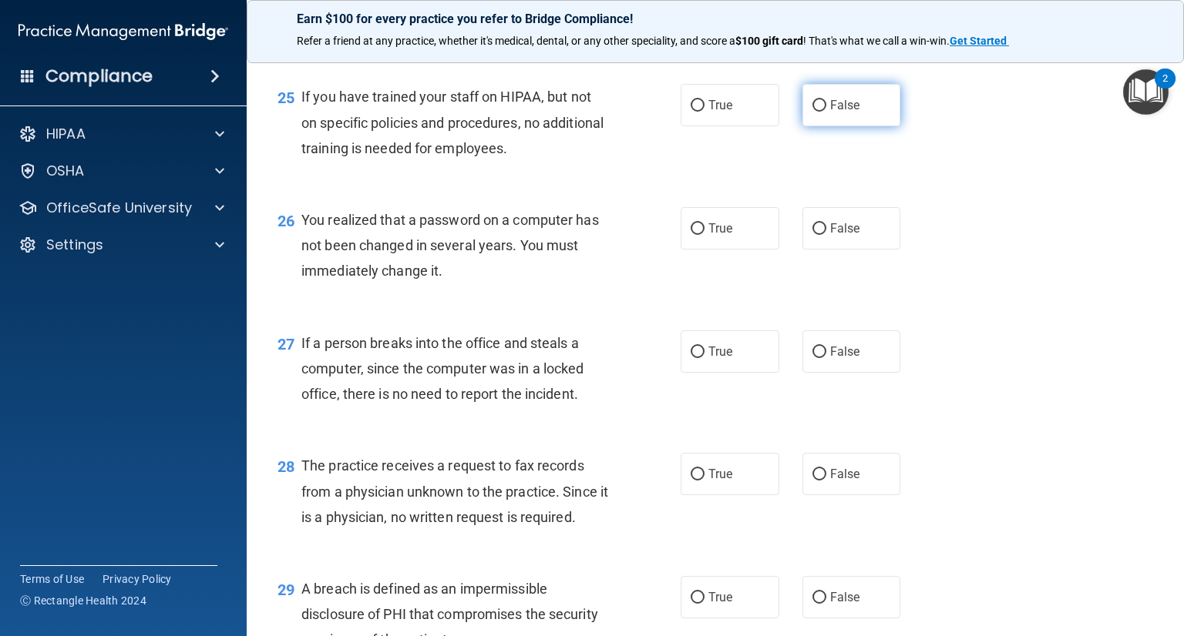
click at [819, 126] on label "False" at bounding box center [851, 105] width 99 height 42
click at [819, 112] on input "False" at bounding box center [819, 106] width 14 height 12
radio input "true"
click at [690, 235] on input "True" at bounding box center [697, 229] width 14 height 12
radio input "true"
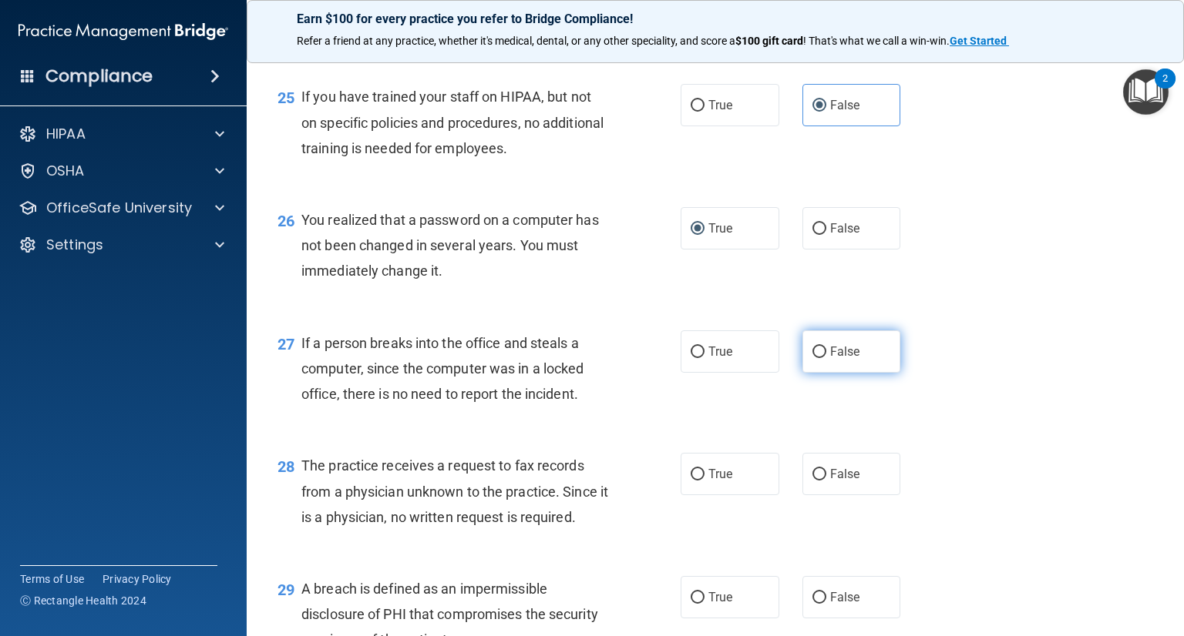
click at [830, 359] on span "False" at bounding box center [845, 351] width 30 height 15
click at [823, 358] on input "False" at bounding box center [819, 353] width 14 height 12
radio input "true"
click at [813, 481] on input "False" at bounding box center [819, 475] width 14 height 12
radio input "true"
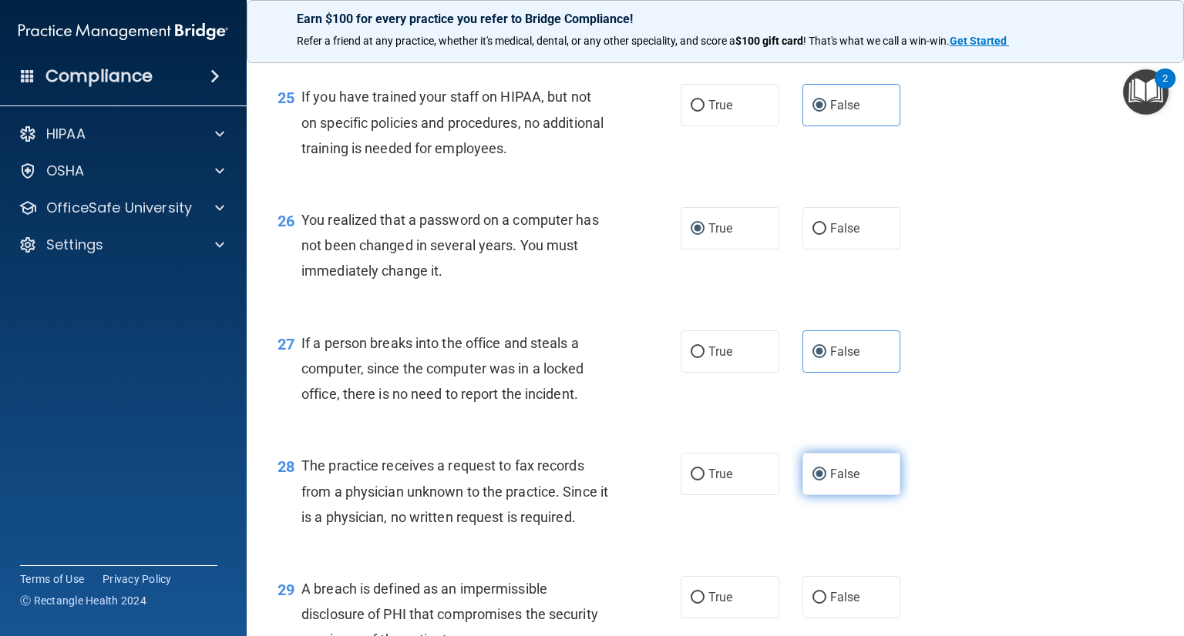
scroll to position [3616, 0]
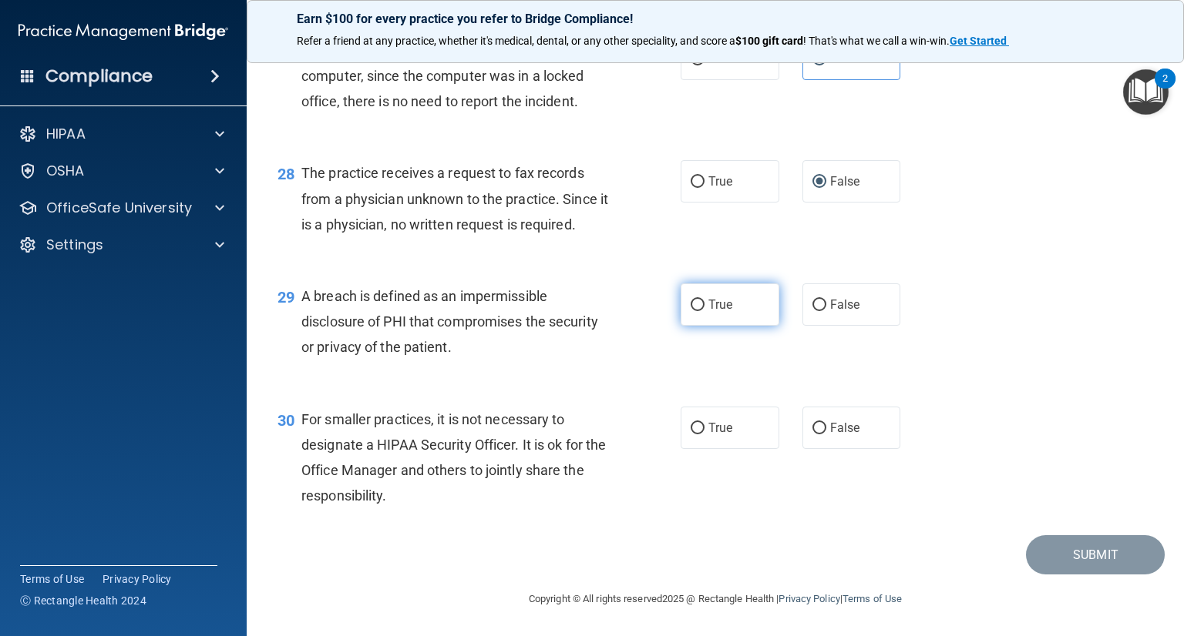
click at [690, 300] on input "True" at bounding box center [697, 306] width 14 height 12
radio input "true"
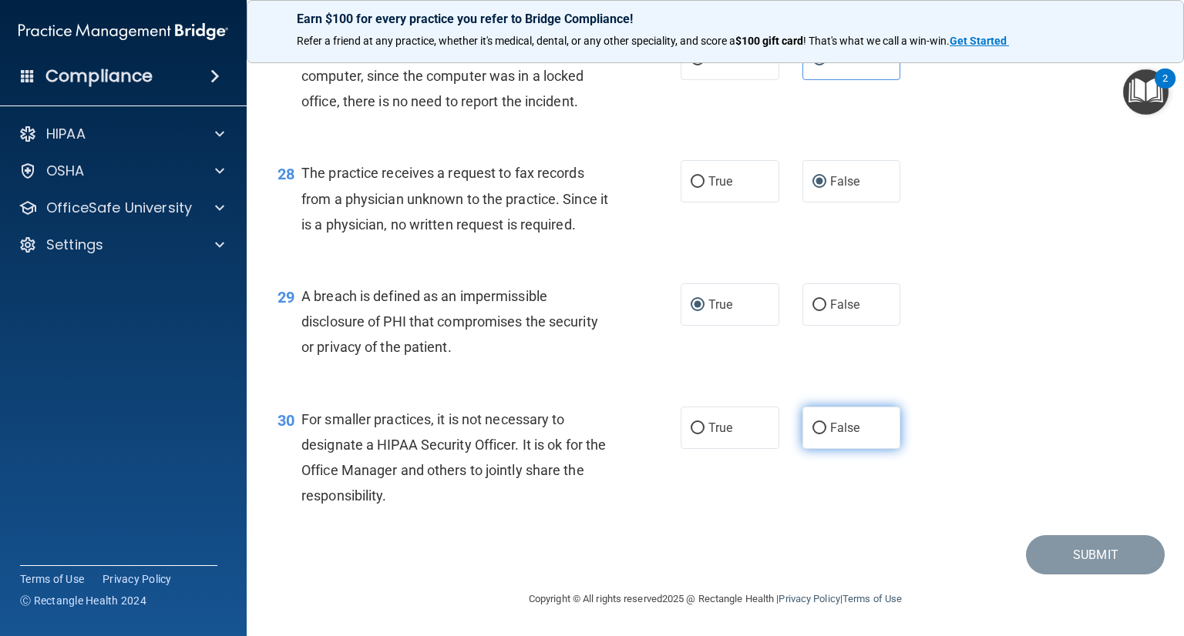
click at [838, 418] on label "False" at bounding box center [851, 428] width 99 height 42
click at [826, 423] on input "False" at bounding box center [819, 429] width 14 height 12
radio input "true"
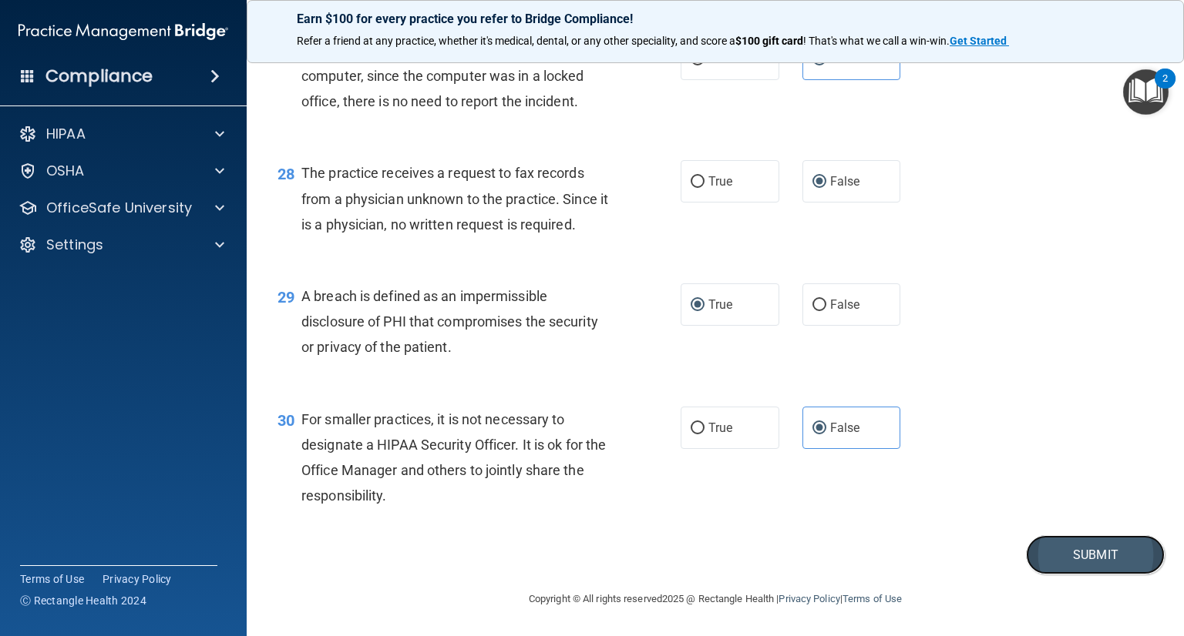
click at [1066, 559] on button "Submit" at bounding box center [1095, 555] width 139 height 39
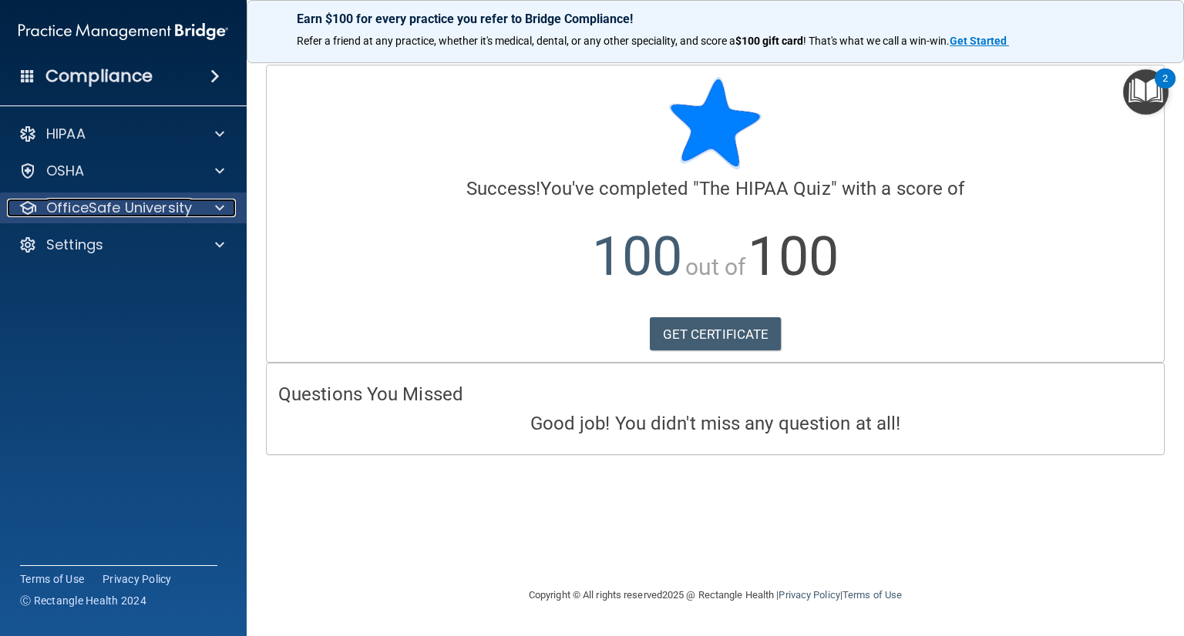
click at [143, 209] on p "OfficeSafe University" at bounding box center [119, 208] width 146 height 18
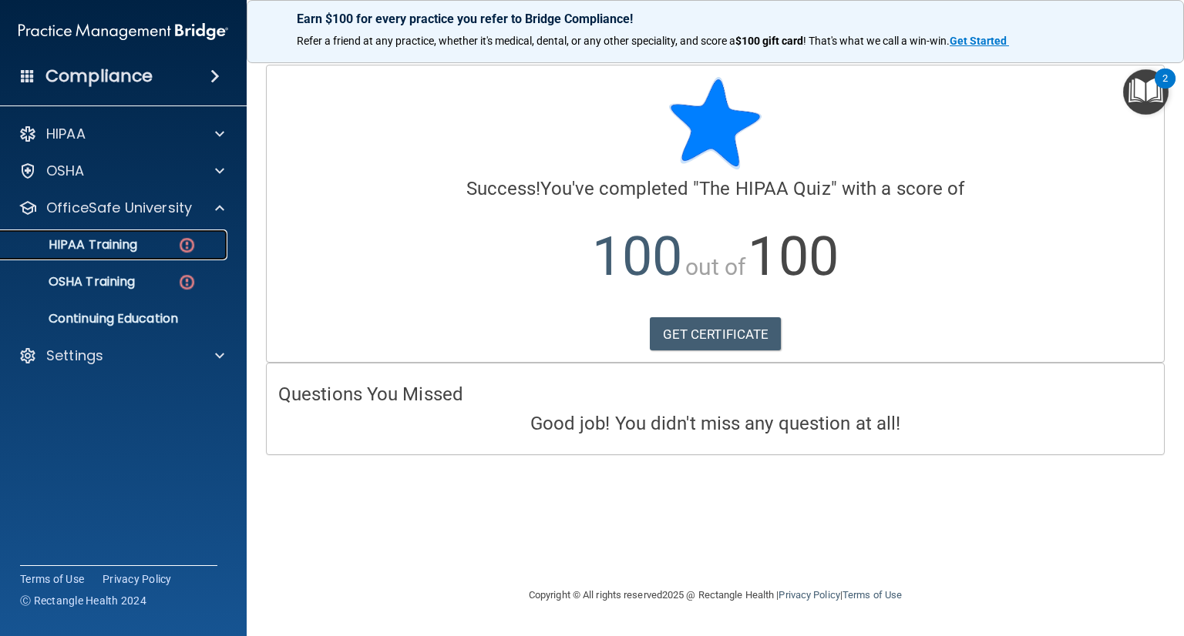
click at [116, 254] on link "HIPAA Training" at bounding box center [106, 245] width 243 height 31
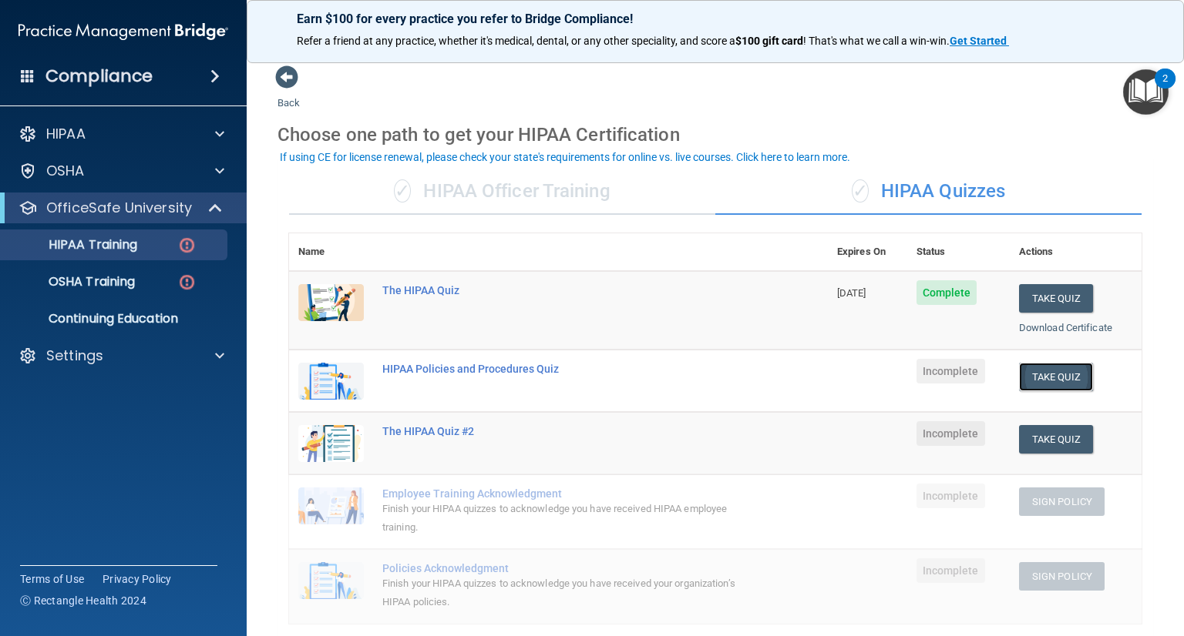
click at [1041, 381] on button "Take Quiz" at bounding box center [1056, 377] width 74 height 29
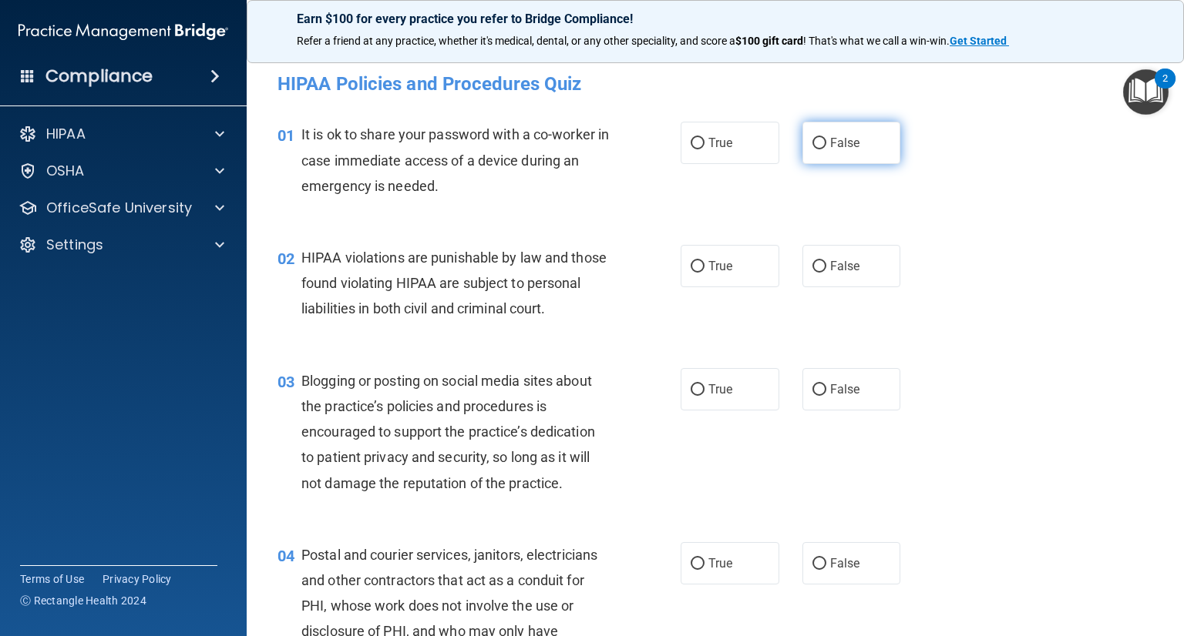
click at [814, 153] on label "False" at bounding box center [851, 143] width 99 height 42
click at [814, 149] on input "False" at bounding box center [819, 144] width 14 height 12
radio input "true"
click at [698, 266] on label "True" at bounding box center [729, 266] width 99 height 42
click at [698, 266] on input "True" at bounding box center [697, 267] width 14 height 12
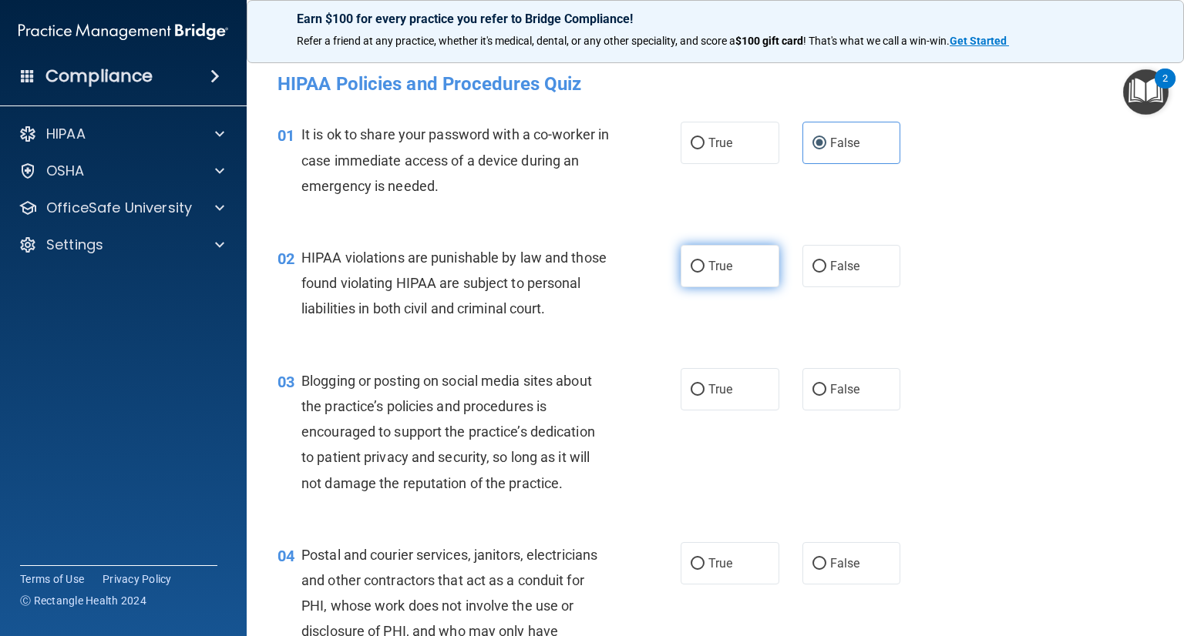
radio input "true"
click at [812, 396] on input "False" at bounding box center [819, 391] width 14 height 12
radio input "true"
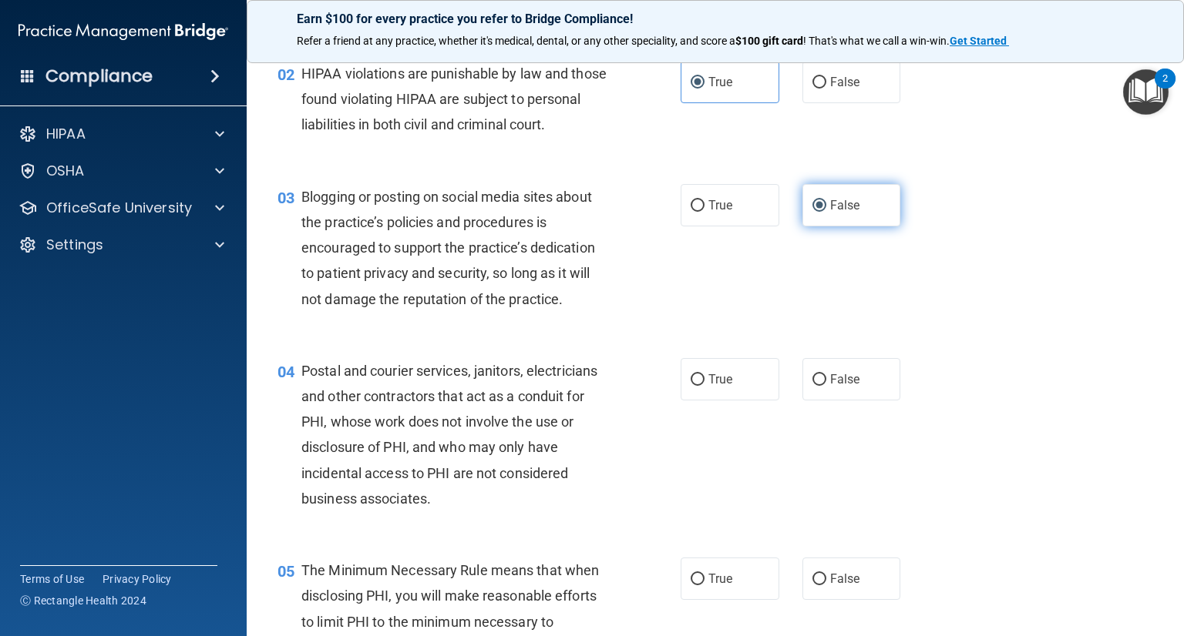
scroll to position [185, 0]
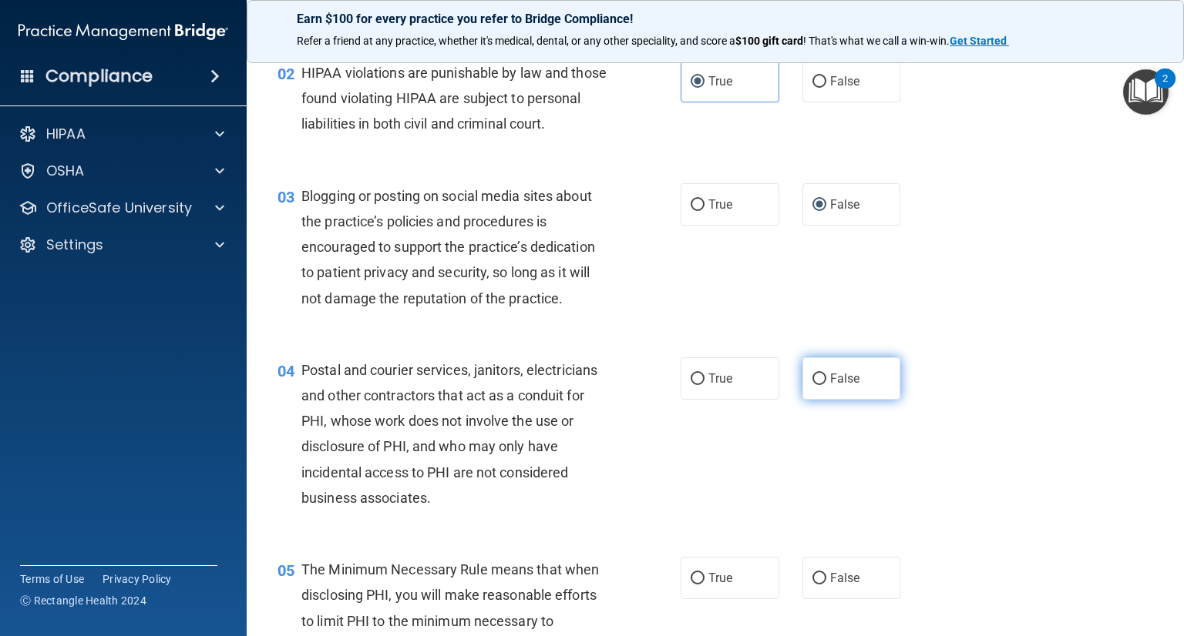
click at [812, 385] on input "False" at bounding box center [819, 380] width 14 height 12
radio input "true"
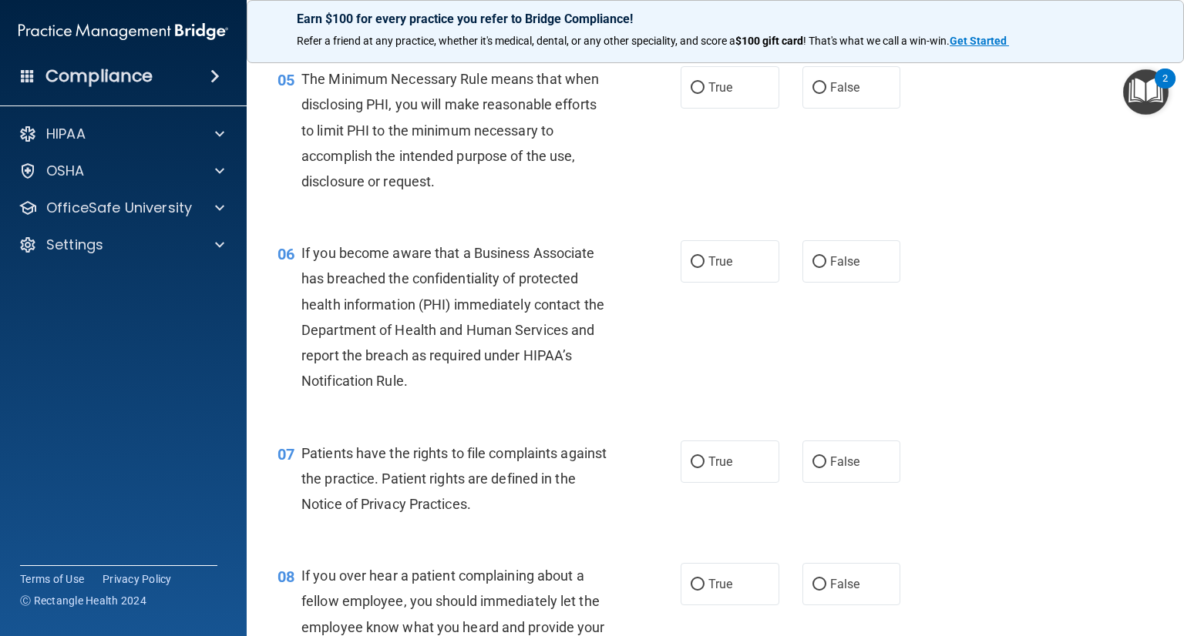
scroll to position [678, 0]
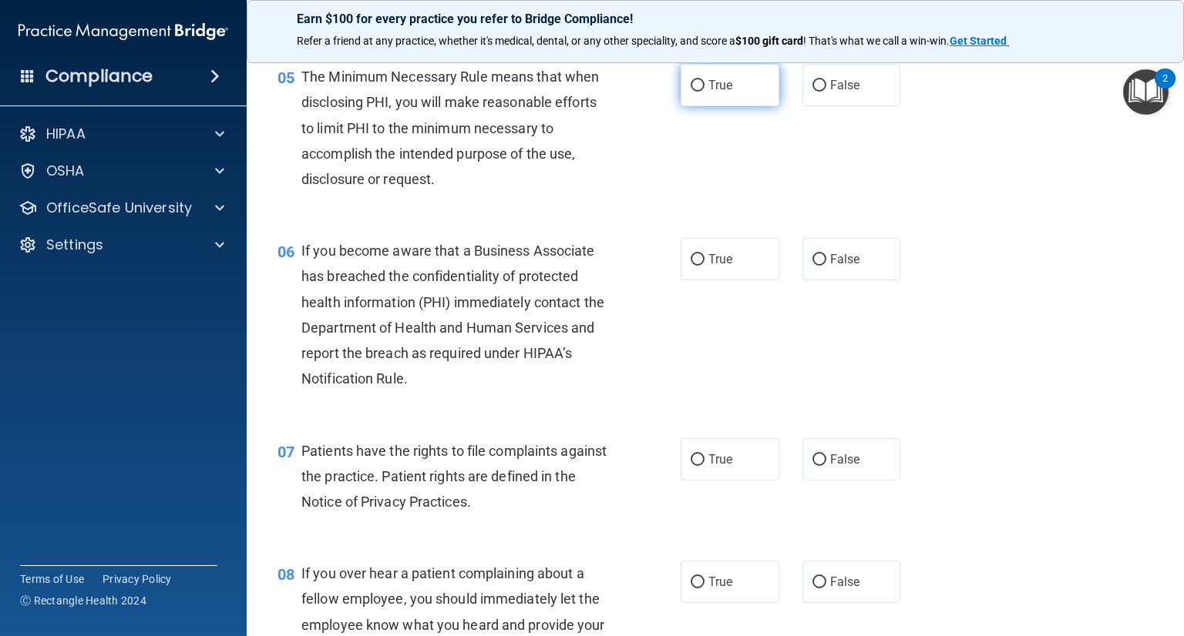
click at [690, 92] on input "True" at bounding box center [697, 86] width 14 height 12
radio input "true"
click at [695, 266] on input "True" at bounding box center [697, 260] width 14 height 12
radio input "true"
click at [694, 466] on input "True" at bounding box center [697, 461] width 14 height 12
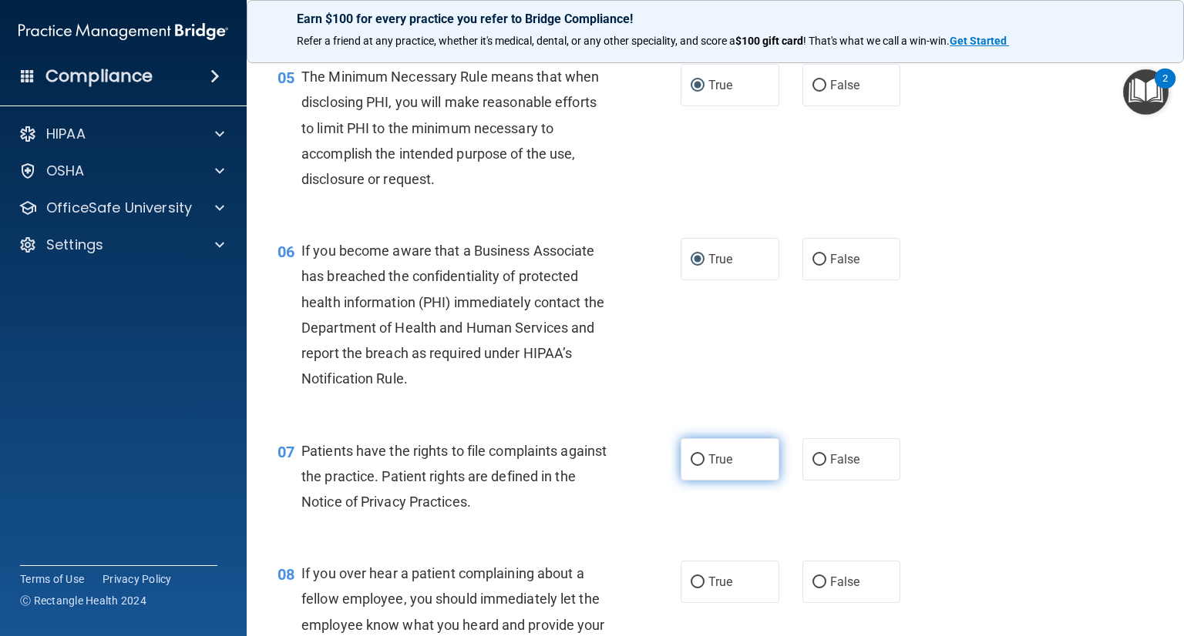
radio input "true"
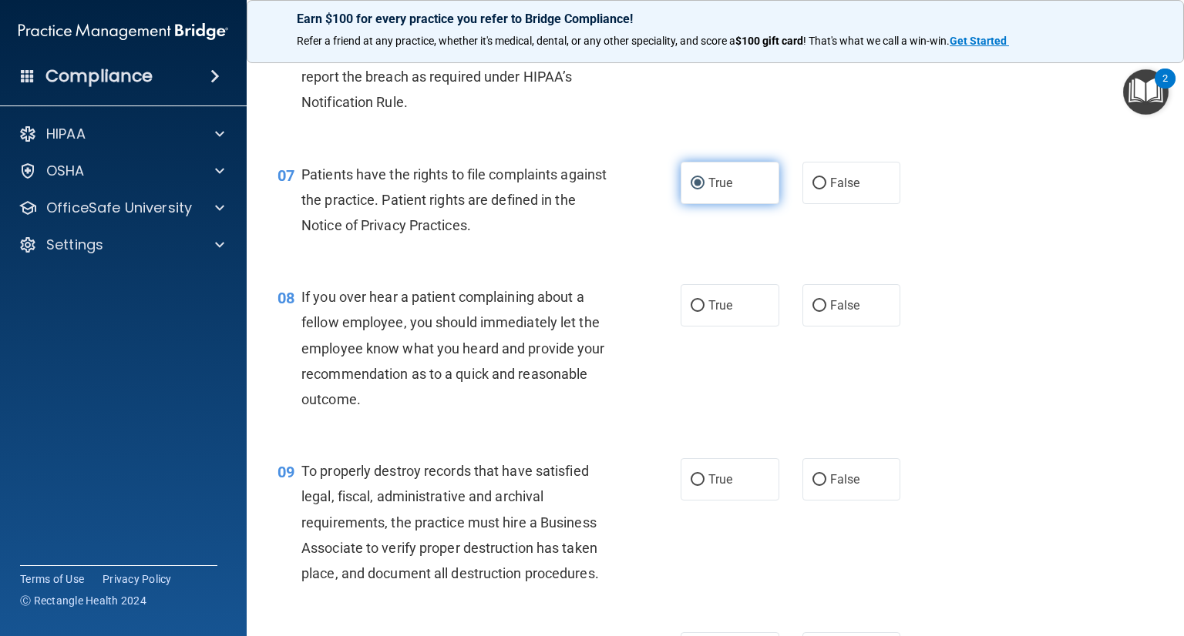
scroll to position [955, 0]
click at [694, 487] on label "True" at bounding box center [729, 479] width 99 height 42
click at [694, 485] on input "True" at bounding box center [697, 480] width 14 height 12
radio input "true"
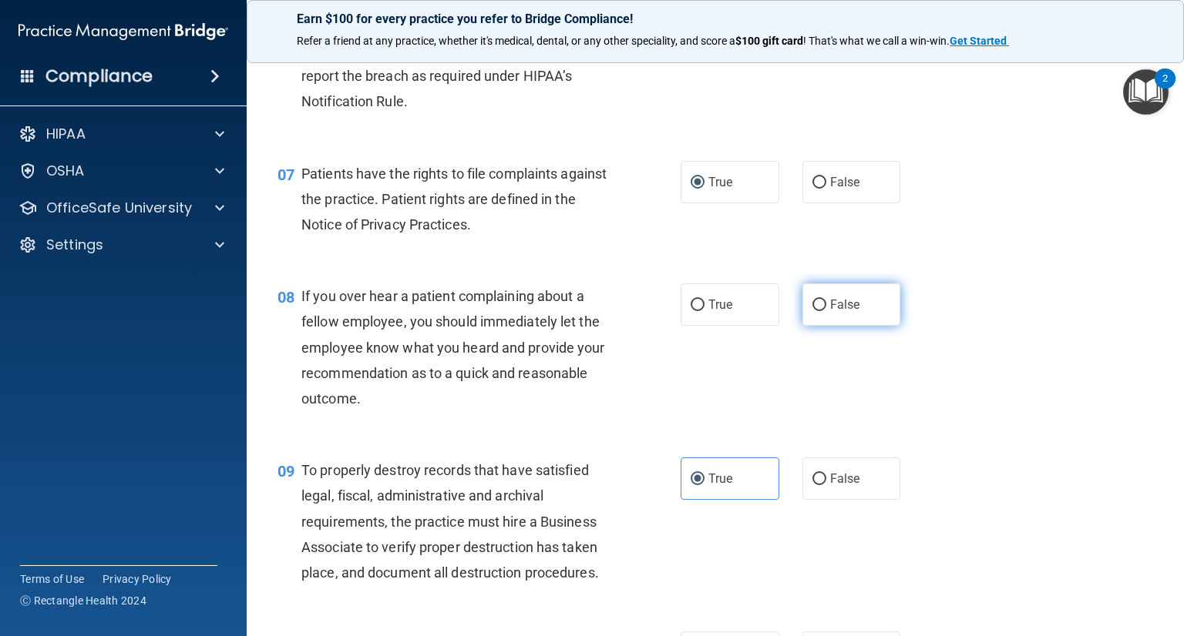
click at [813, 311] on input "False" at bounding box center [819, 306] width 14 height 12
radio input "true"
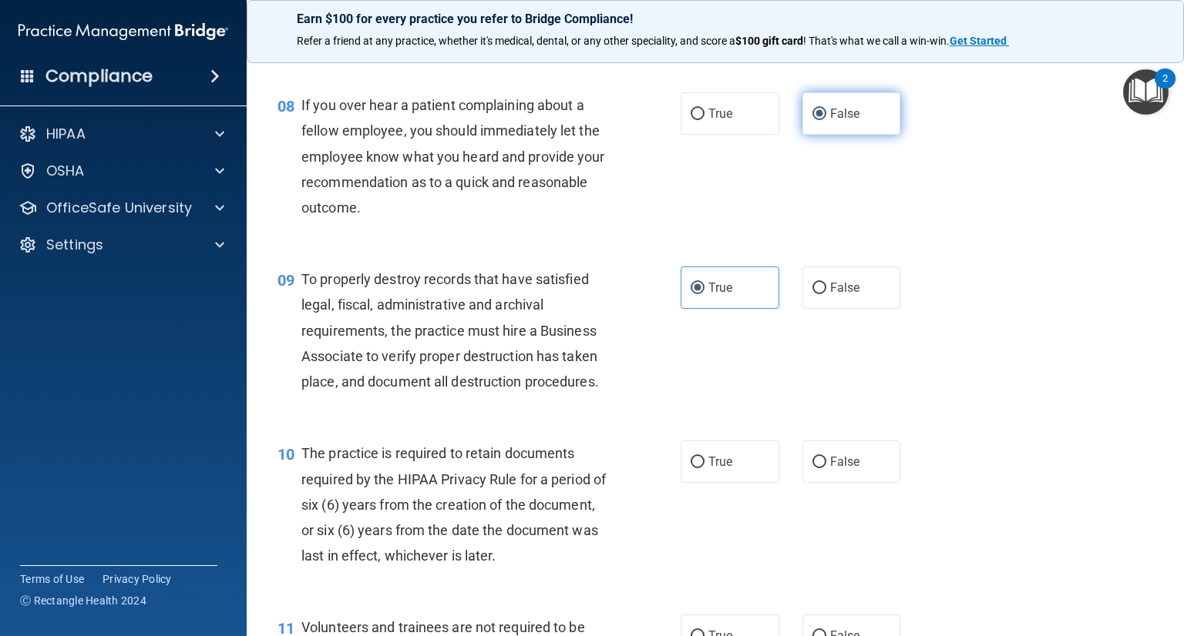
scroll to position [1171, 0]
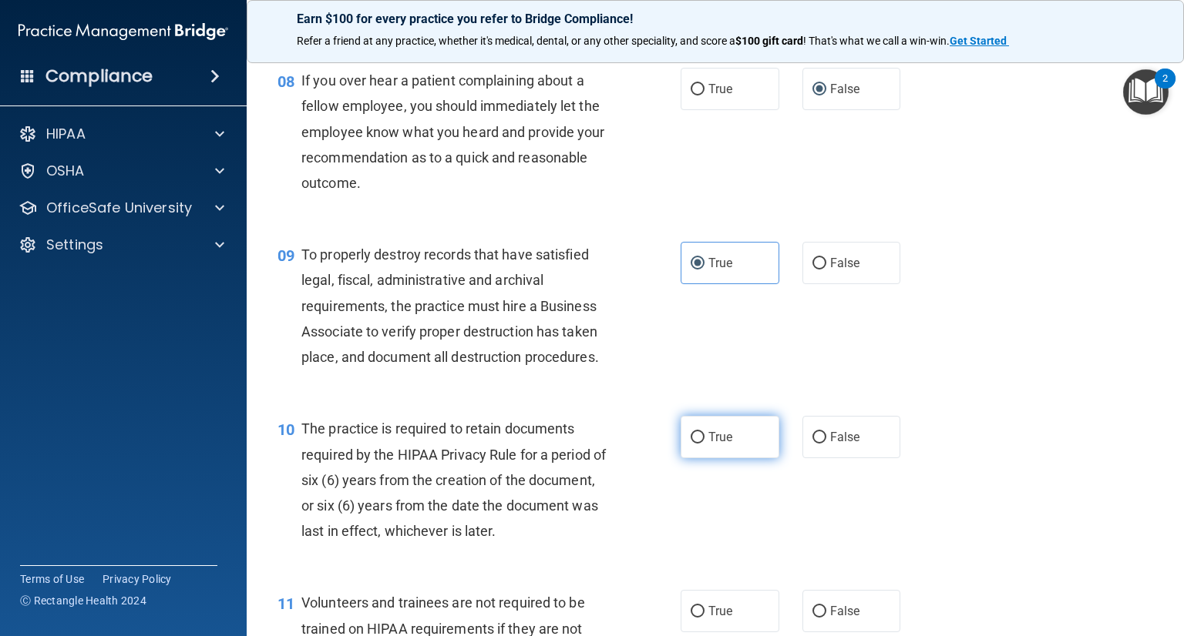
click at [693, 458] on label "True" at bounding box center [729, 437] width 99 height 42
click at [693, 444] on input "True" at bounding box center [697, 438] width 14 height 12
radio input "true"
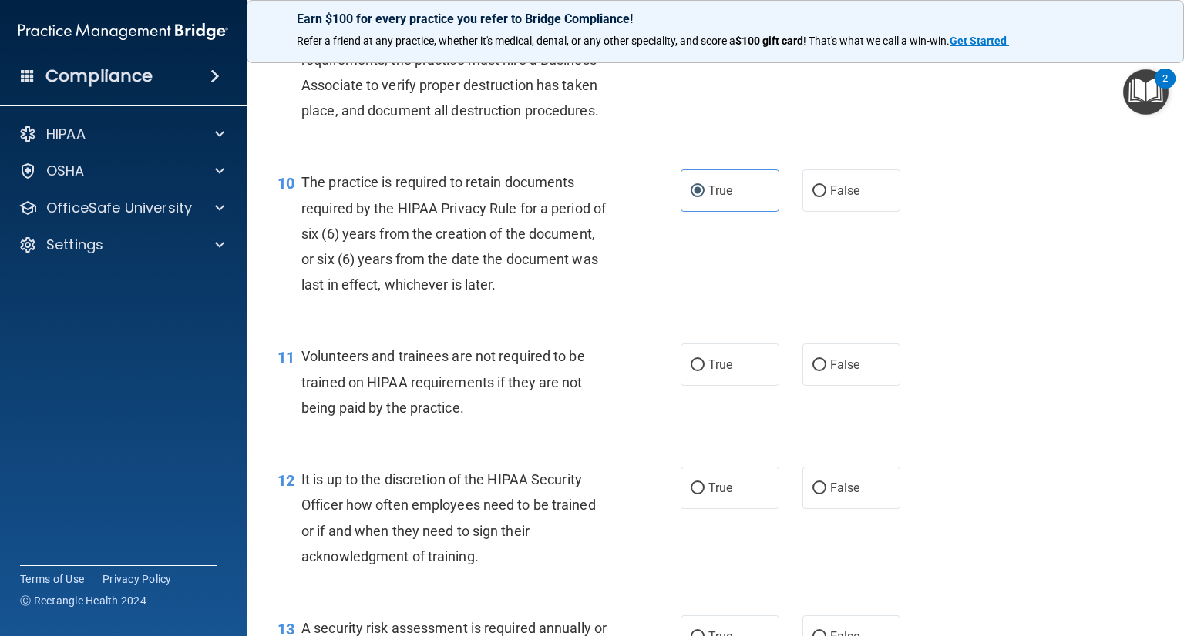
scroll to position [1449, 0]
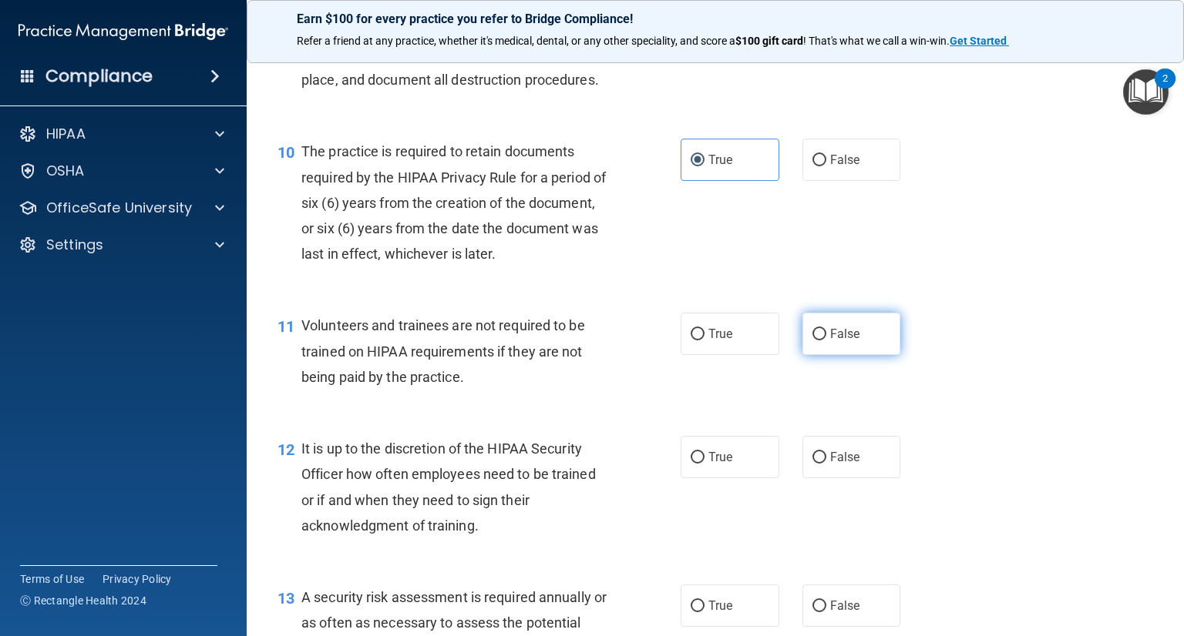
click at [812, 341] on input "False" at bounding box center [819, 335] width 14 height 12
radio input "true"
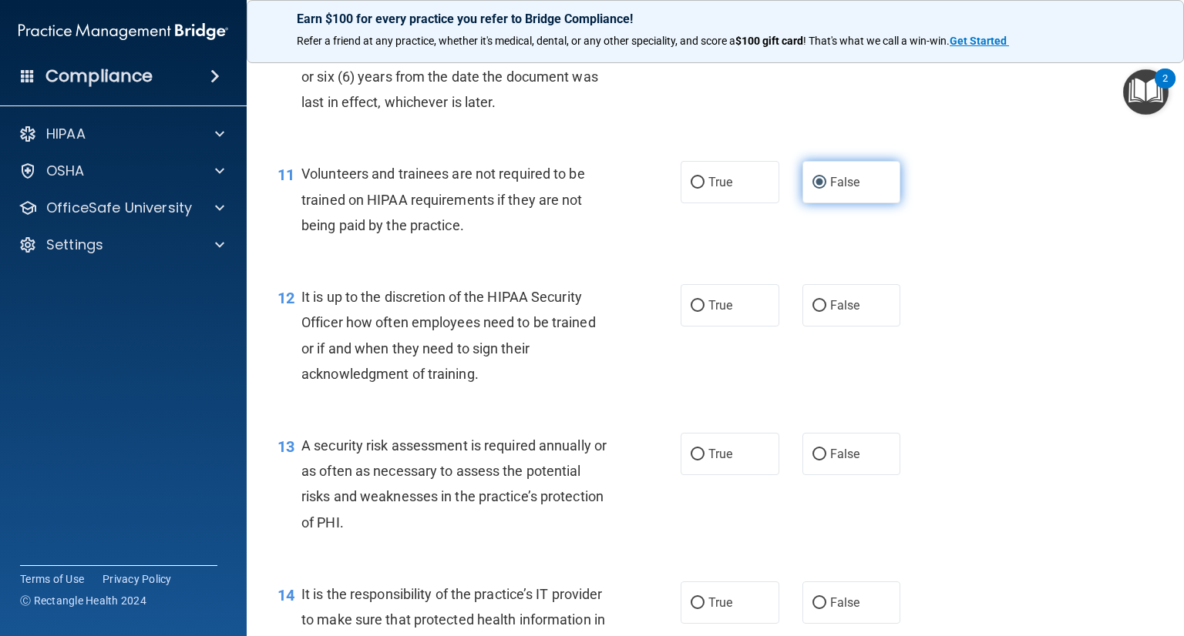
scroll to position [1603, 0]
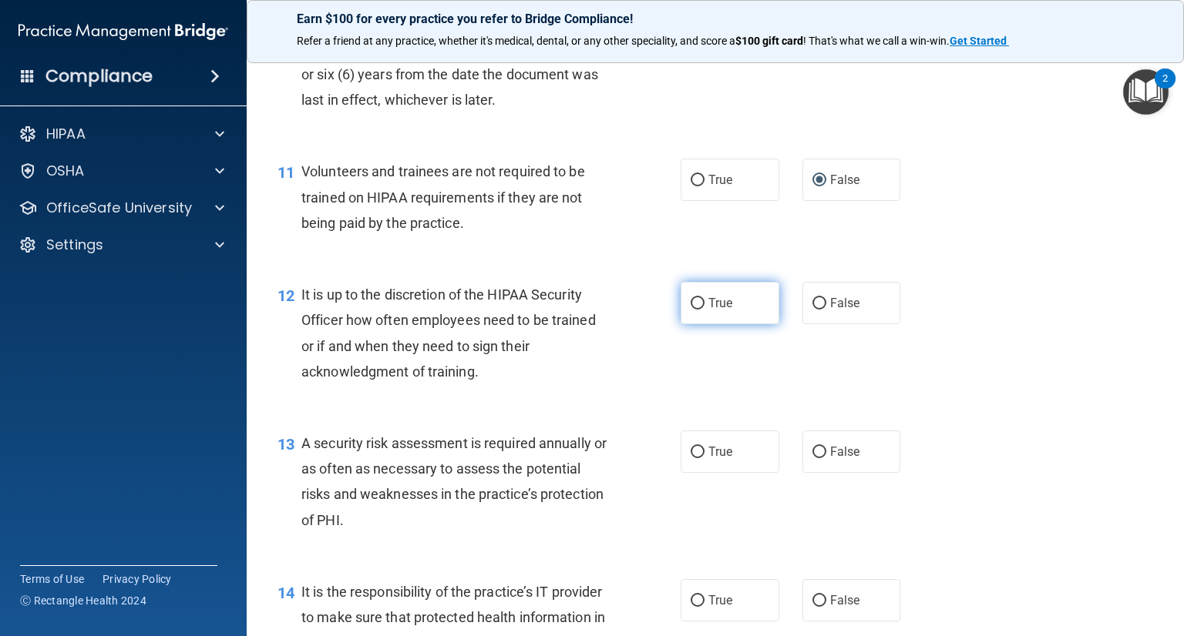
click at [690, 310] on input "True" at bounding box center [697, 304] width 14 height 12
radio input "true"
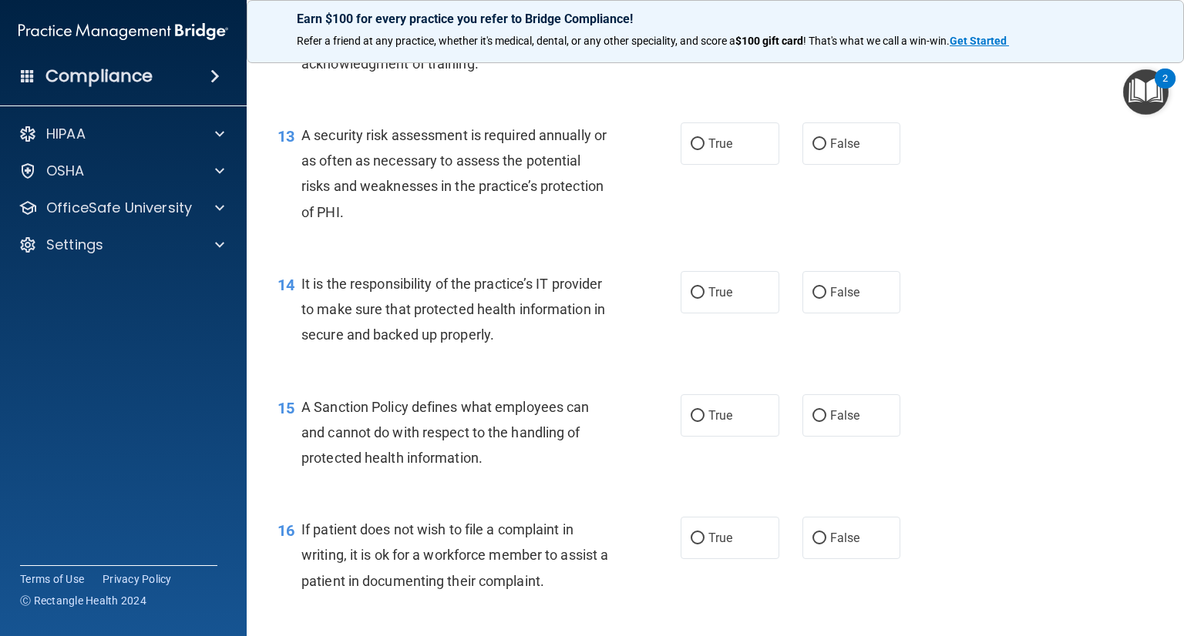
scroll to position [1942, 0]
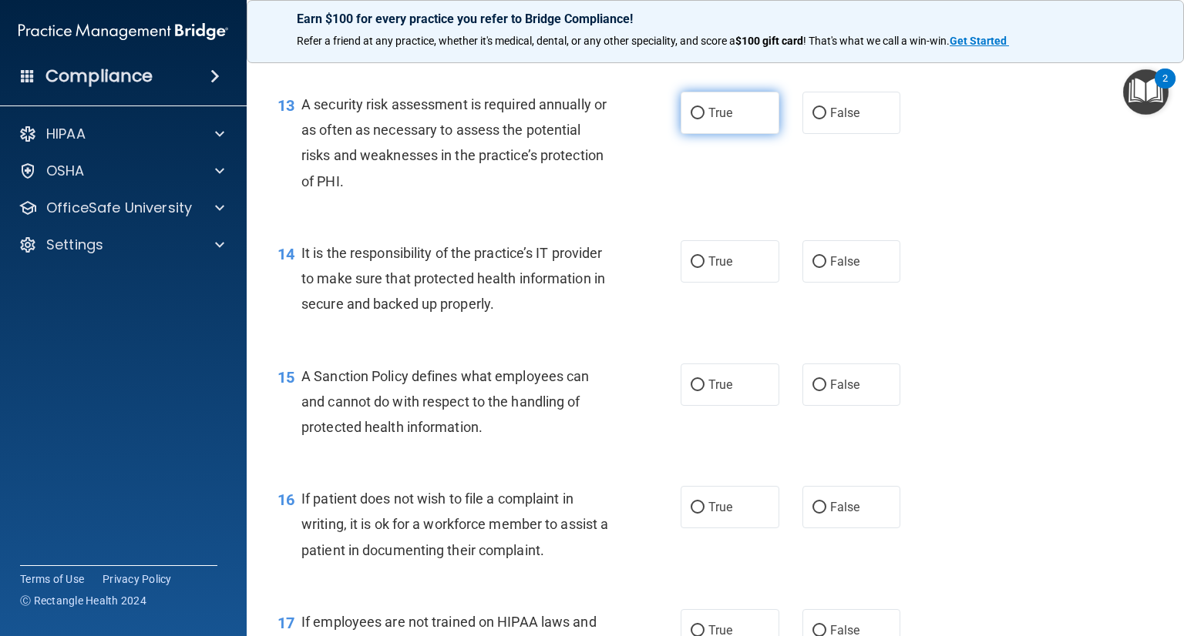
click at [699, 134] on label "True" at bounding box center [729, 113] width 99 height 42
click at [699, 119] on input "True" at bounding box center [697, 114] width 14 height 12
radio input "true"
click at [690, 268] on input "True" at bounding box center [697, 263] width 14 height 12
radio input "true"
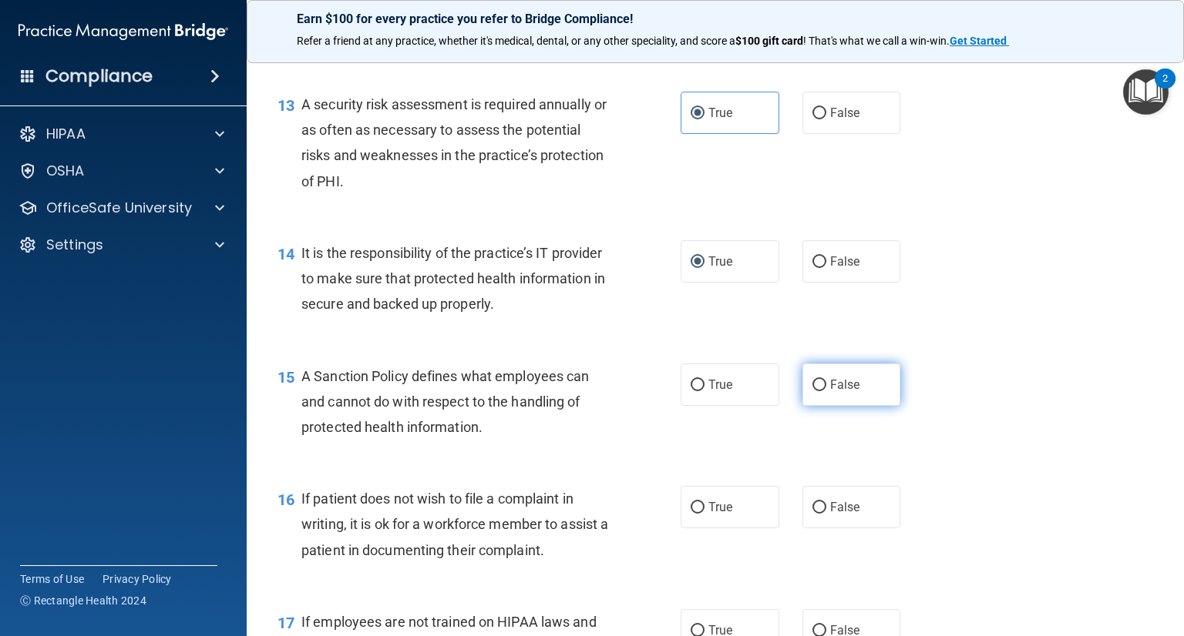
click at [804, 406] on label "False" at bounding box center [851, 385] width 99 height 42
click at [812, 391] on input "False" at bounding box center [819, 386] width 14 height 12
radio input "true"
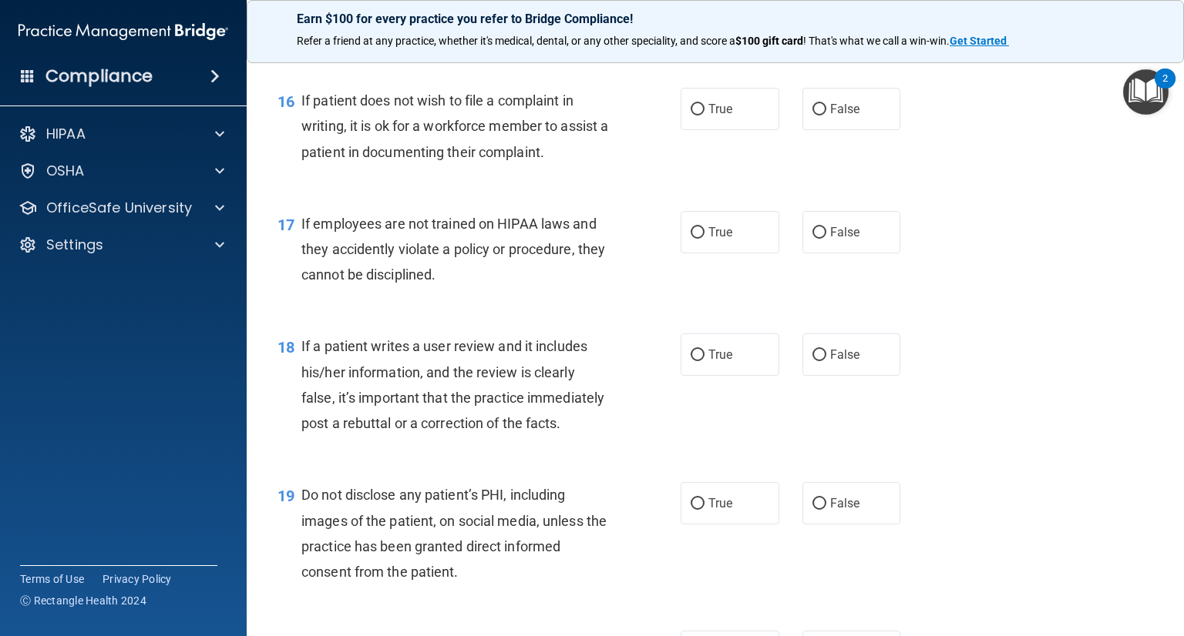
scroll to position [2342, 0]
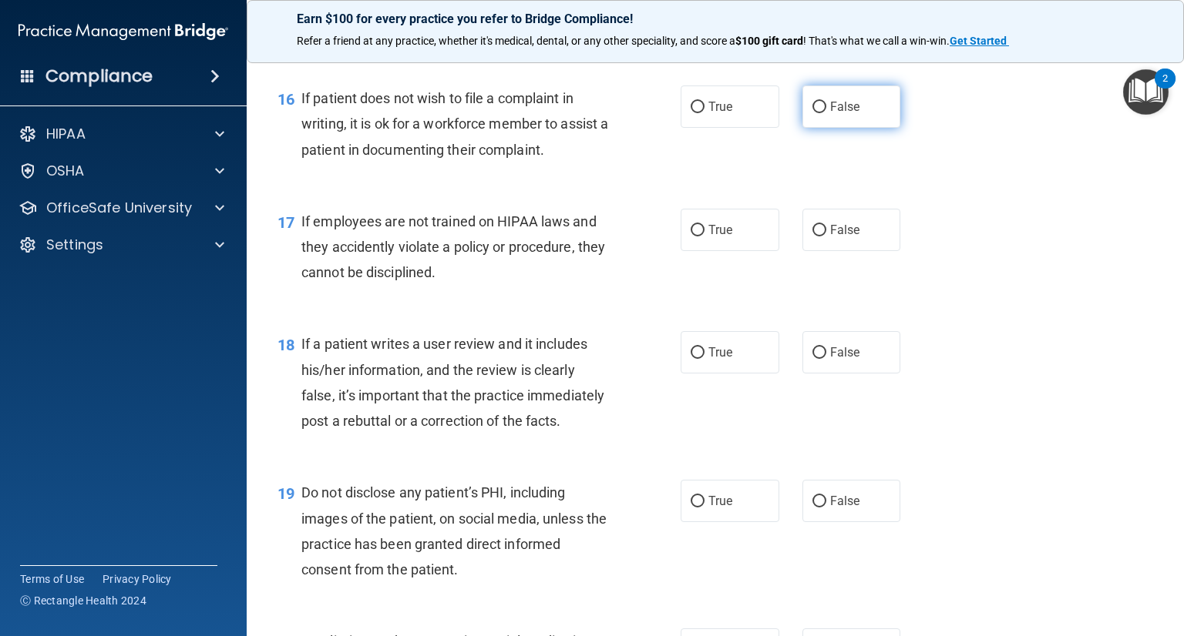
click at [812, 113] on input "False" at bounding box center [819, 108] width 14 height 12
radio input "true"
click at [804, 251] on label "False" at bounding box center [851, 230] width 99 height 42
click at [812, 237] on input "False" at bounding box center [819, 231] width 14 height 12
radio input "true"
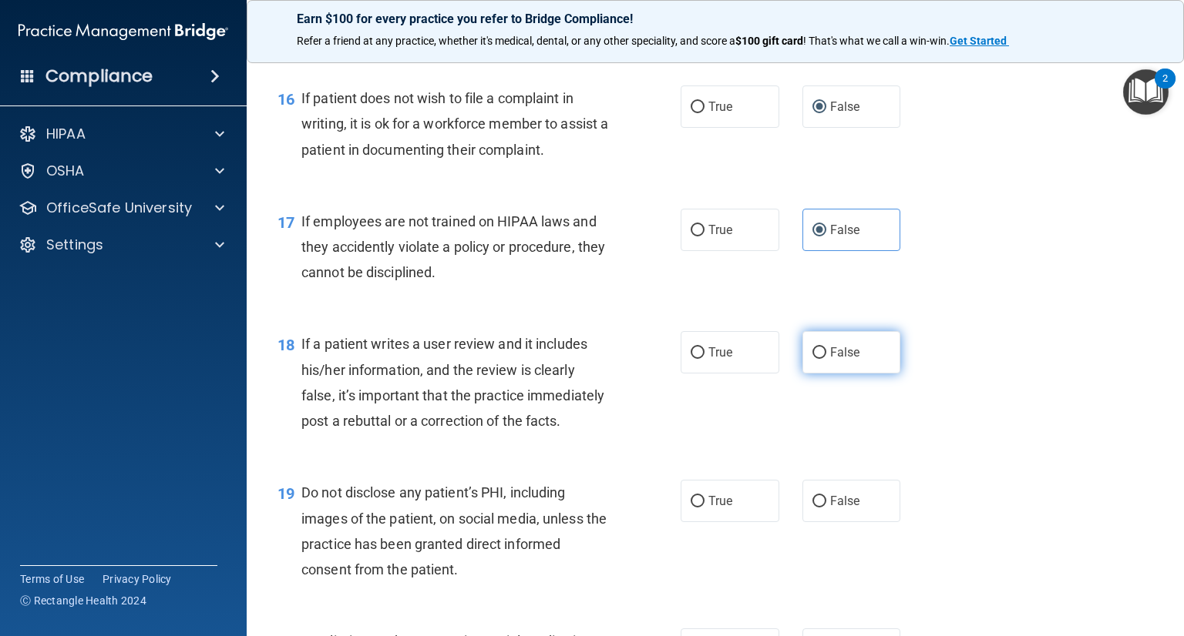
click at [812, 359] on input "False" at bounding box center [819, 354] width 14 height 12
radio input "true"
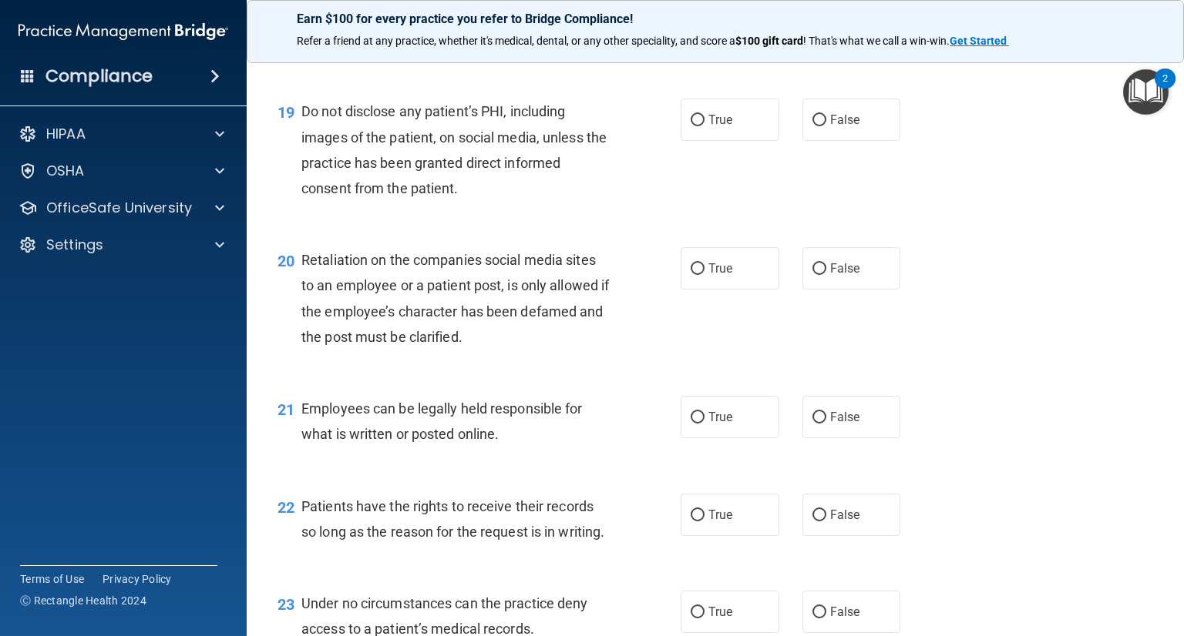
scroll to position [2743, 0]
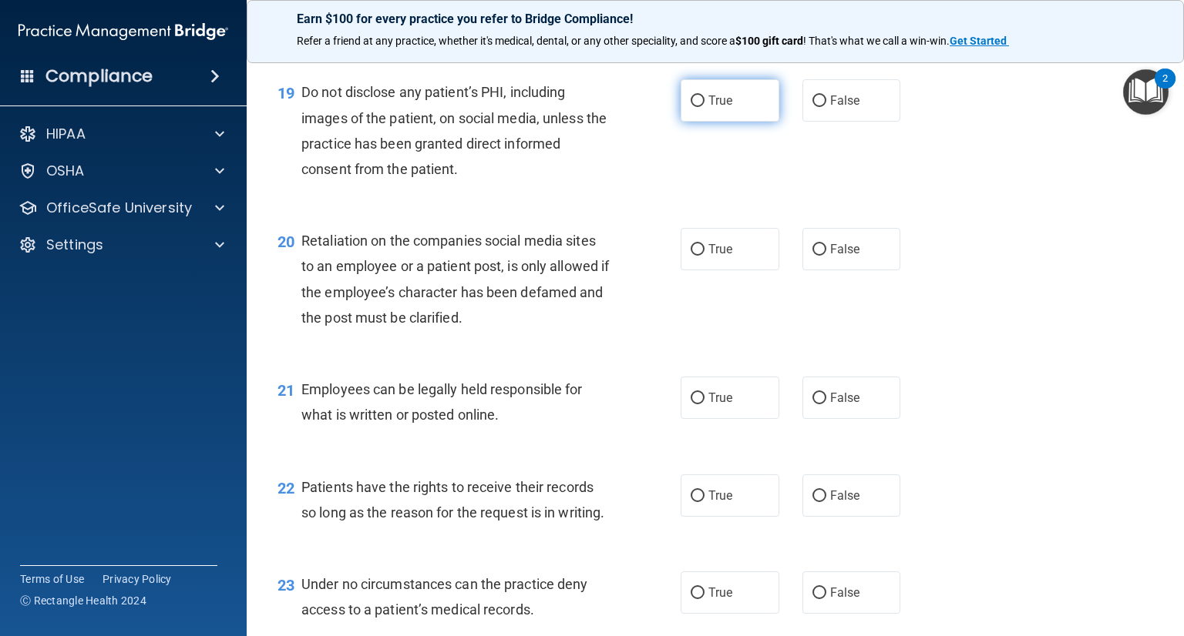
click at [696, 107] on input "True" at bounding box center [697, 102] width 14 height 12
radio input "true"
click at [818, 270] on label "False" at bounding box center [851, 249] width 99 height 42
click at [818, 256] on input "False" at bounding box center [819, 250] width 14 height 12
radio input "true"
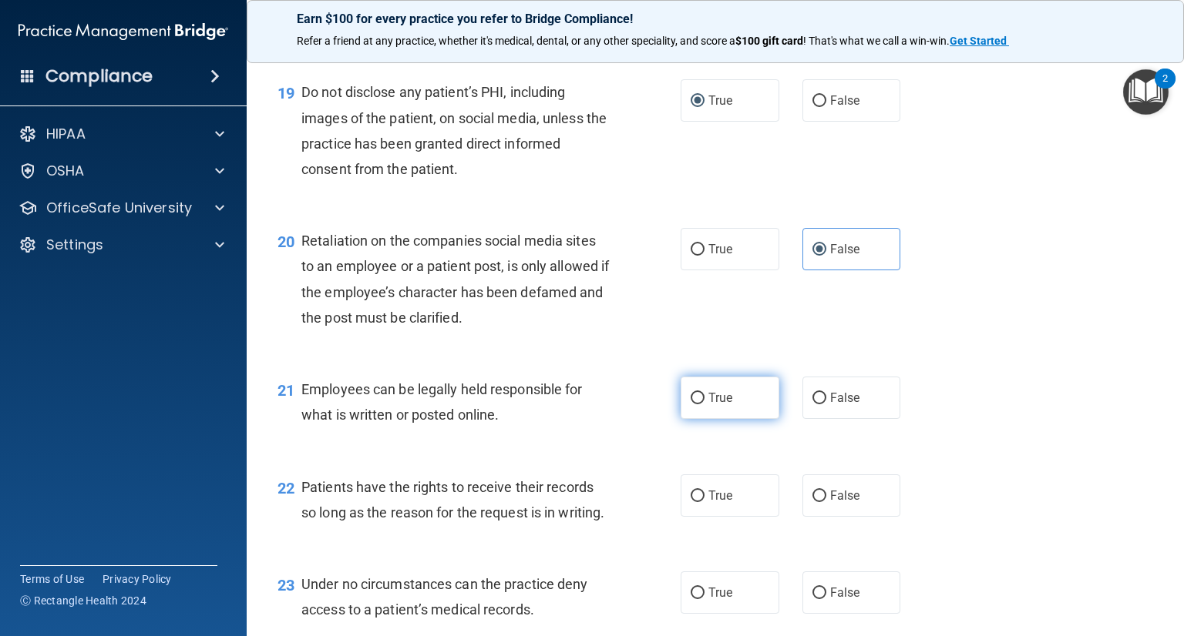
click at [697, 405] on input "True" at bounding box center [697, 399] width 14 height 12
radio input "true"
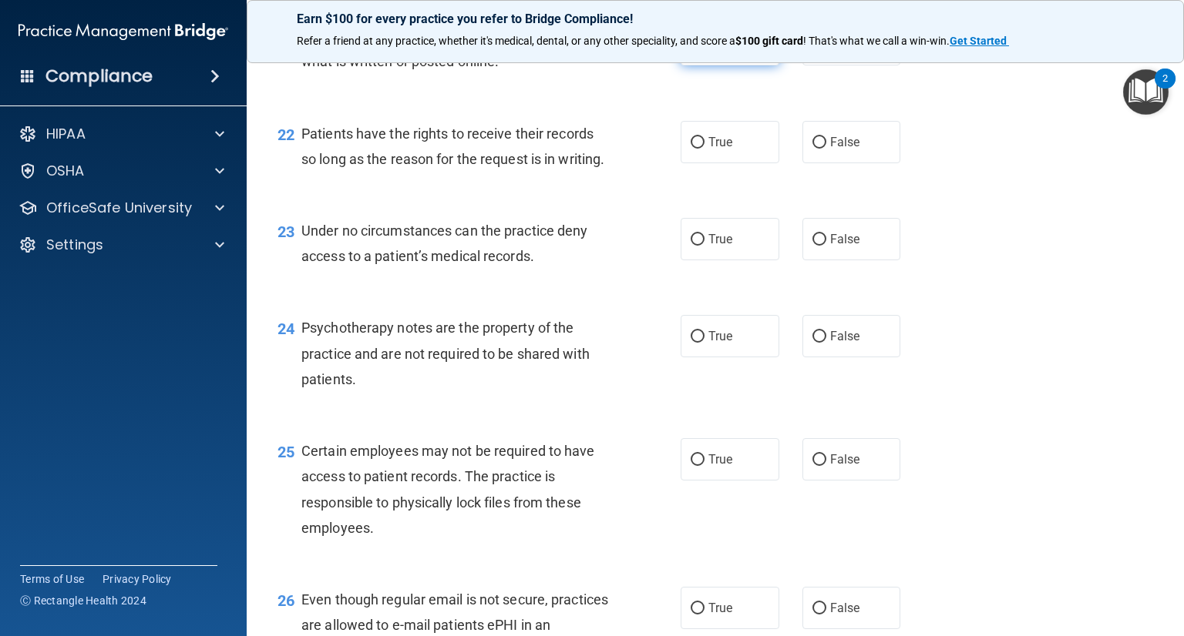
scroll to position [3113, 0]
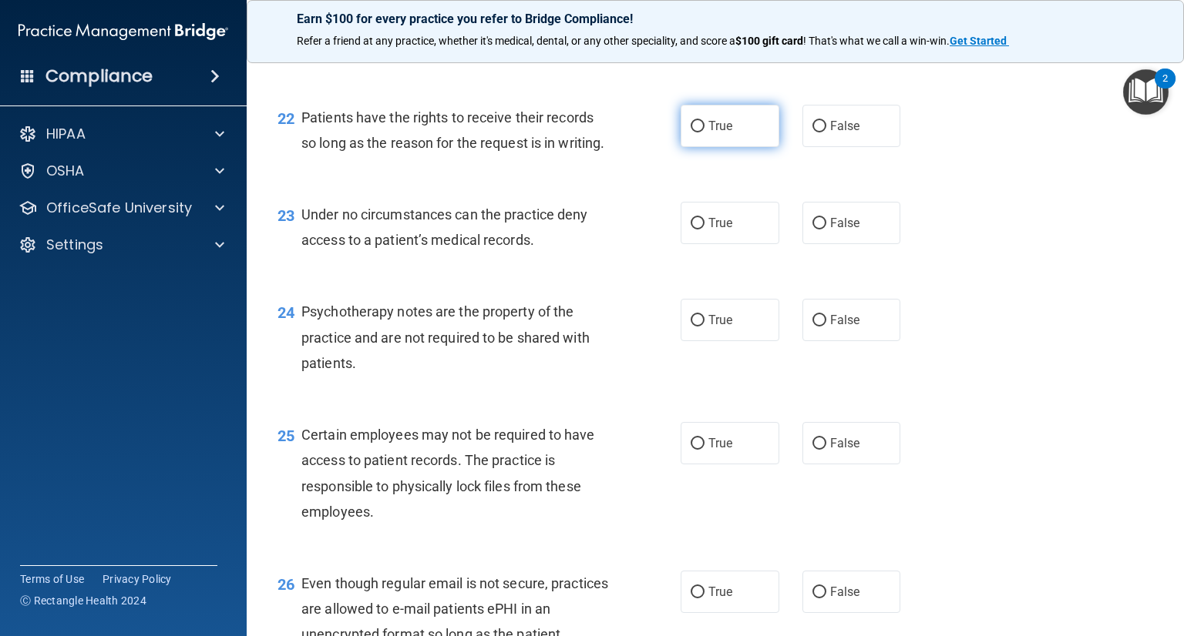
click at [690, 133] on input "True" at bounding box center [697, 127] width 14 height 12
radio input "true"
click at [696, 230] on input "True" at bounding box center [697, 224] width 14 height 12
radio input "true"
click at [708, 327] on span "True" at bounding box center [720, 320] width 24 height 15
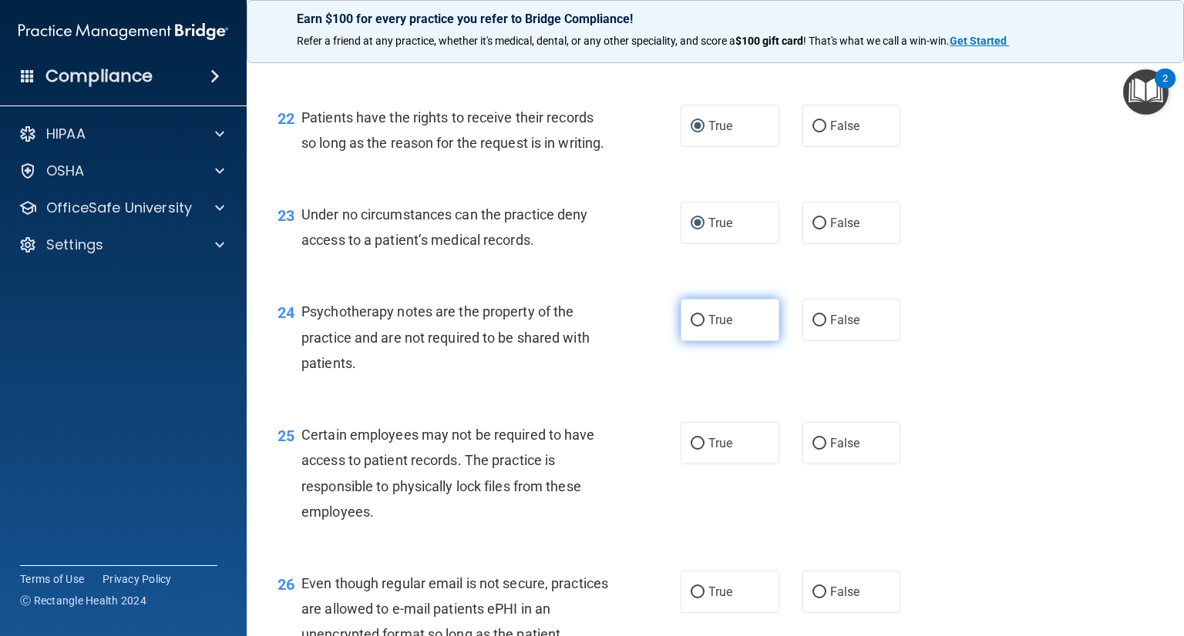
click at [704, 327] on input "True" at bounding box center [697, 321] width 14 height 12
radio input "true"
click at [819, 465] on label "False" at bounding box center [851, 443] width 99 height 42
click at [819, 450] on input "False" at bounding box center [819, 444] width 14 height 12
radio input "true"
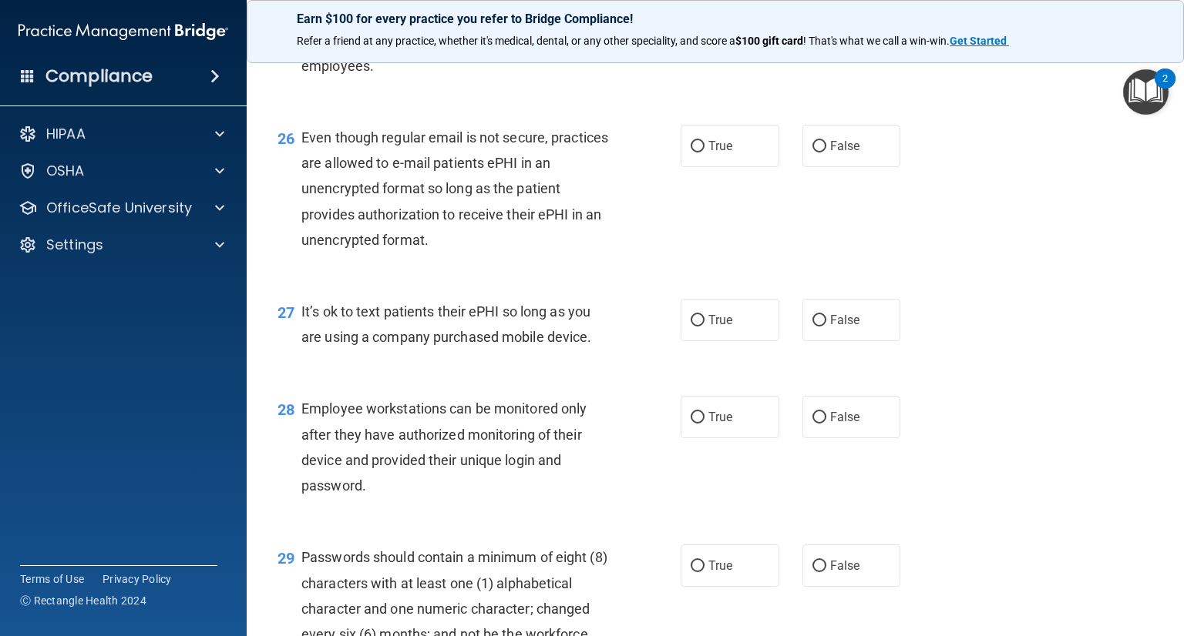
scroll to position [3575, 0]
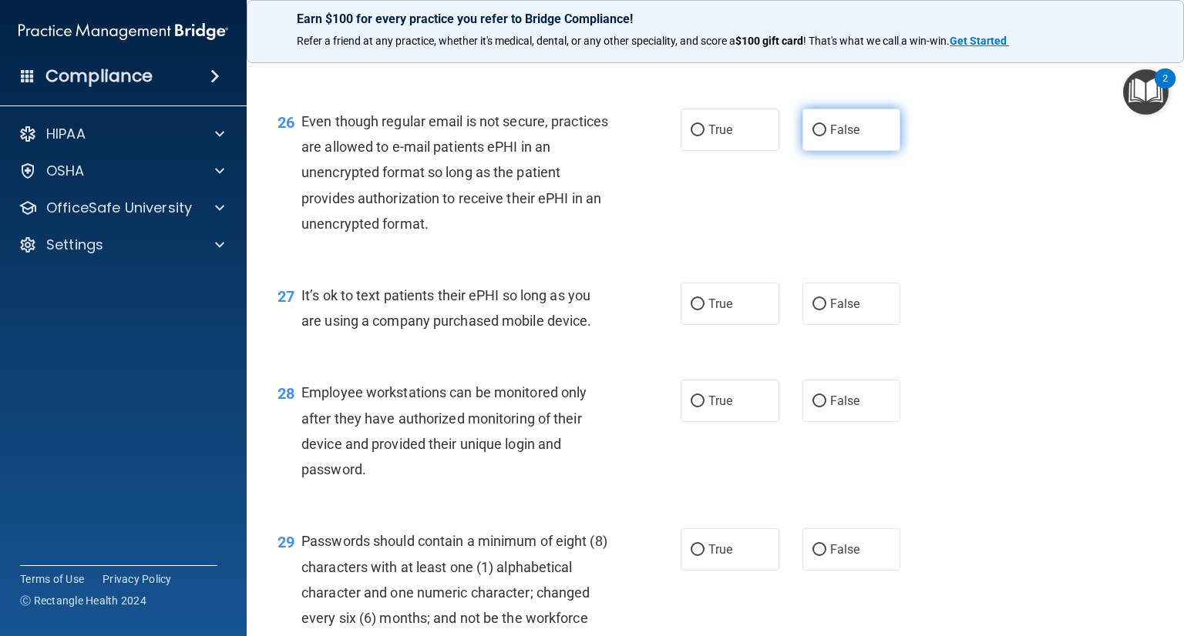
click at [812, 151] on label "False" at bounding box center [851, 130] width 99 height 42
click at [812, 136] on input "False" at bounding box center [819, 131] width 14 height 12
radio input "true"
click at [812, 311] on input "False" at bounding box center [819, 305] width 14 height 12
radio input "true"
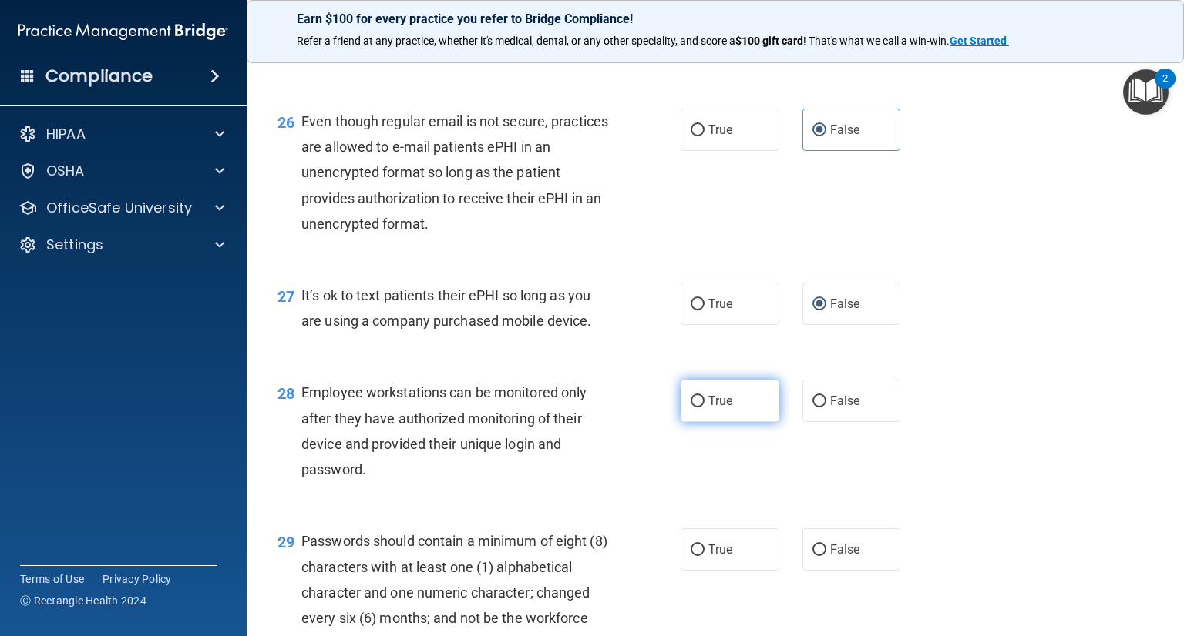
click at [698, 422] on label "True" at bounding box center [729, 401] width 99 height 42
click at [698, 408] on input "True" at bounding box center [697, 402] width 14 height 12
radio input "true"
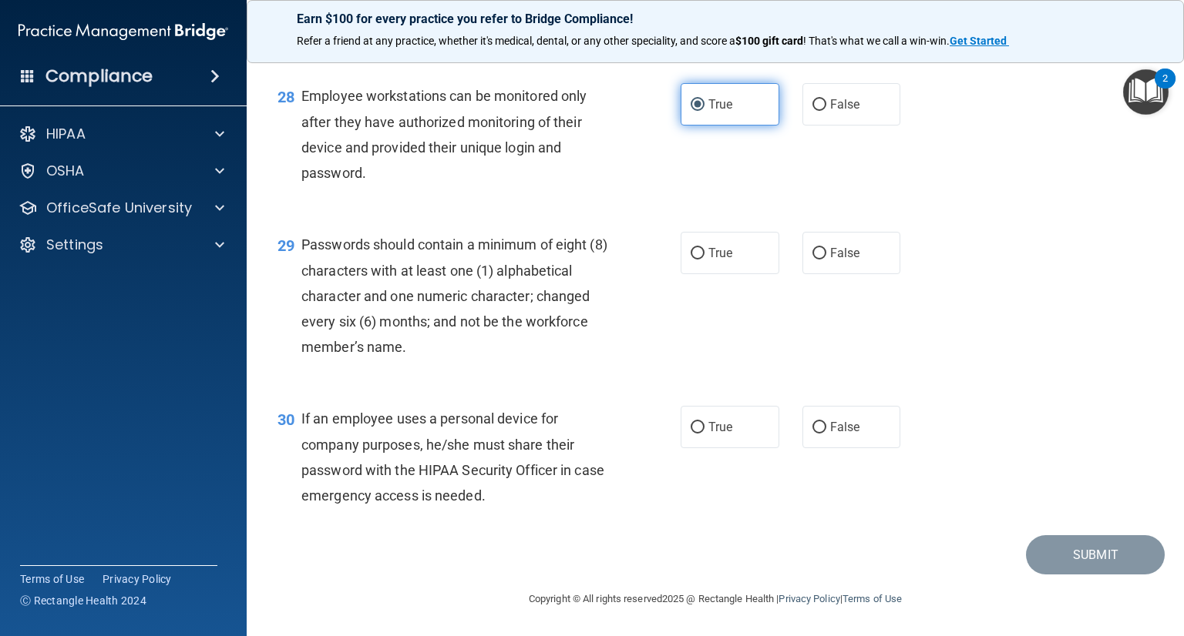
scroll to position [3949, 0]
click at [693, 255] on input "True" at bounding box center [697, 254] width 14 height 12
radio input "true"
click at [813, 430] on input "False" at bounding box center [819, 428] width 14 height 12
radio input "true"
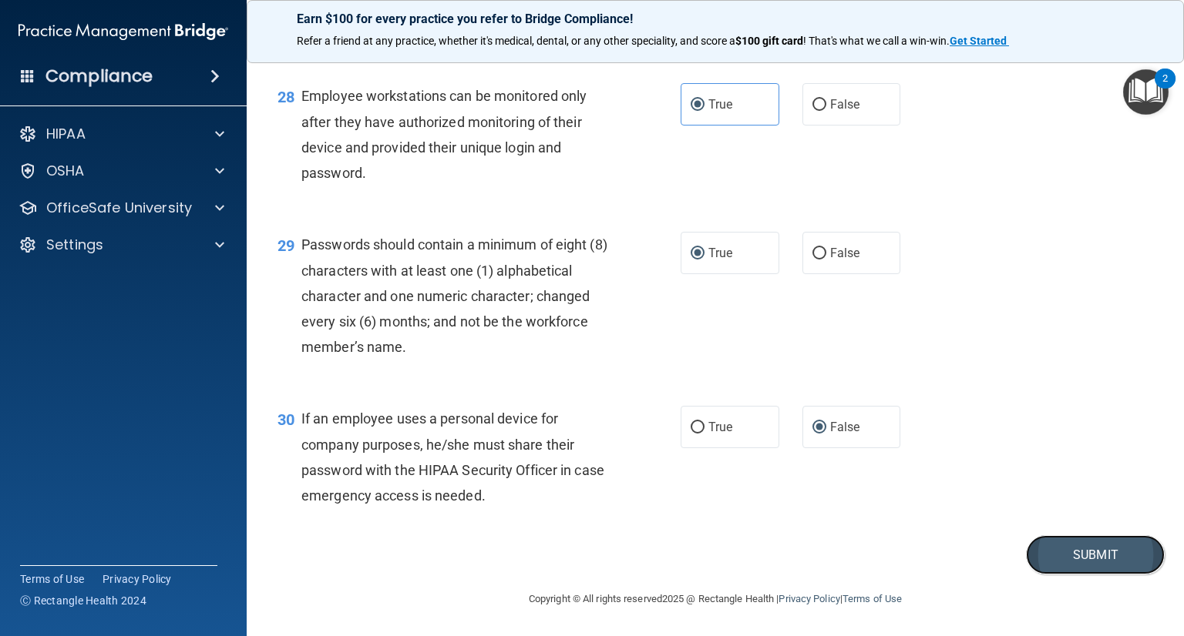
click at [1046, 540] on button "Submit" at bounding box center [1095, 555] width 139 height 39
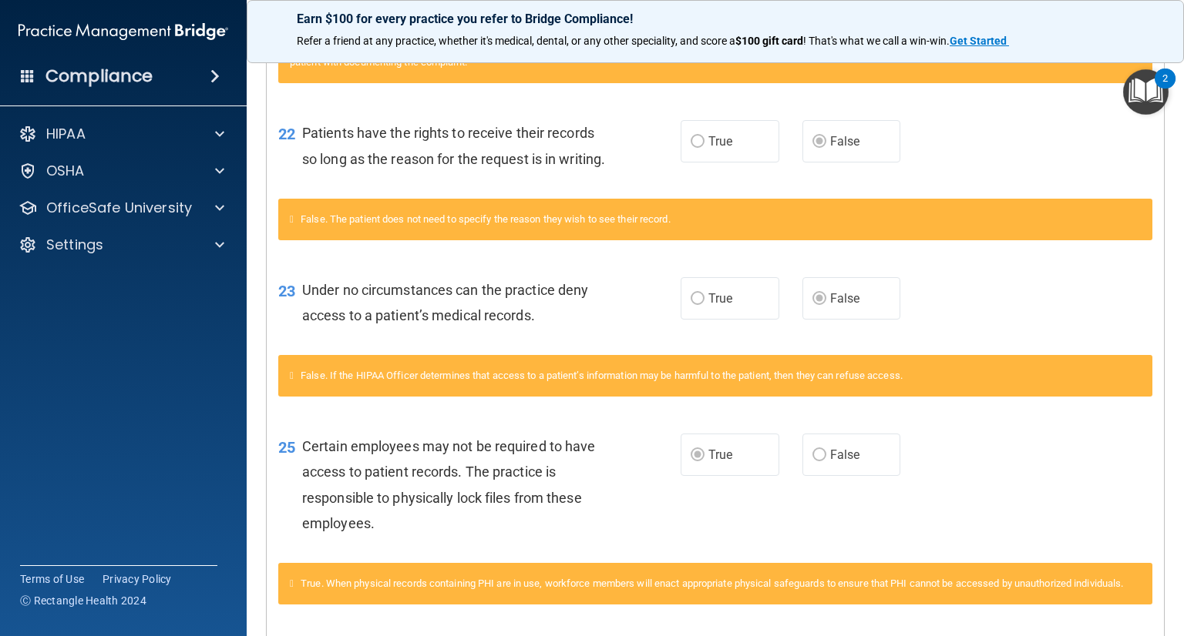
scroll to position [1695, 0]
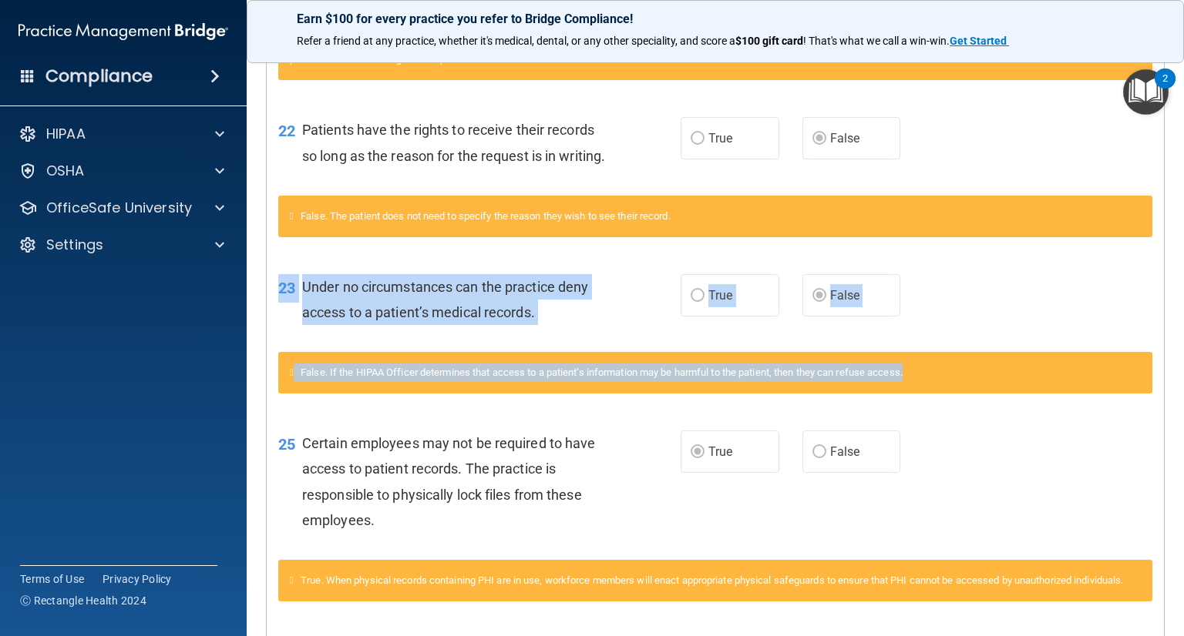
drag, startPoint x: 1171, startPoint y: 399, endPoint x: 1172, endPoint y: 366, distance: 33.1
click at [1172, 366] on main "Calculating your score.... You did not pass the " HIPAA Policies and Procedures…" at bounding box center [715, 342] width 937 height 587
click at [1159, 405] on main "Calculating your score.... You did not pass the " HIPAA Policies and Procedures…" at bounding box center [715, 342] width 937 height 587
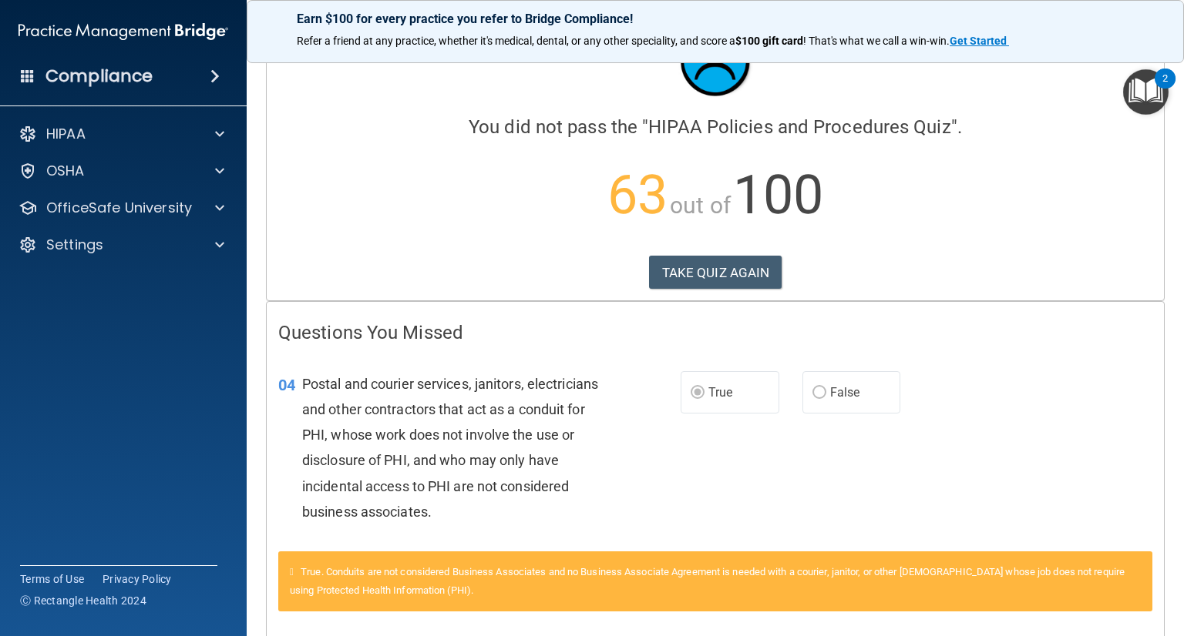
scroll to position [59, 0]
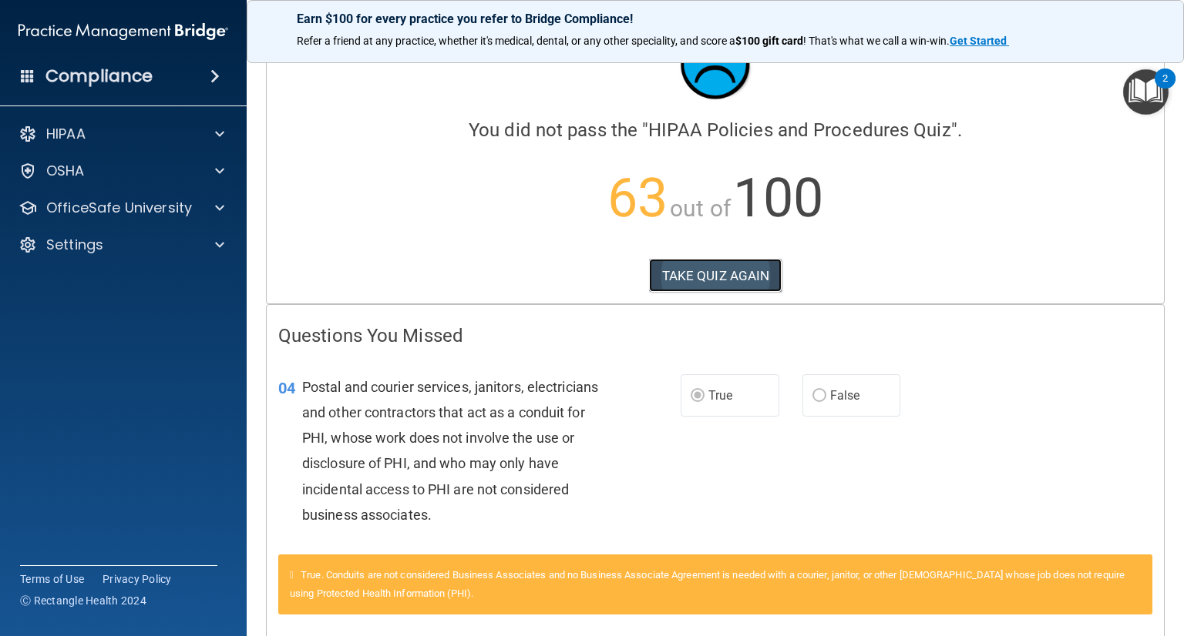
click at [693, 285] on button "TAKE QUIZ AGAIN" at bounding box center [715, 276] width 133 height 34
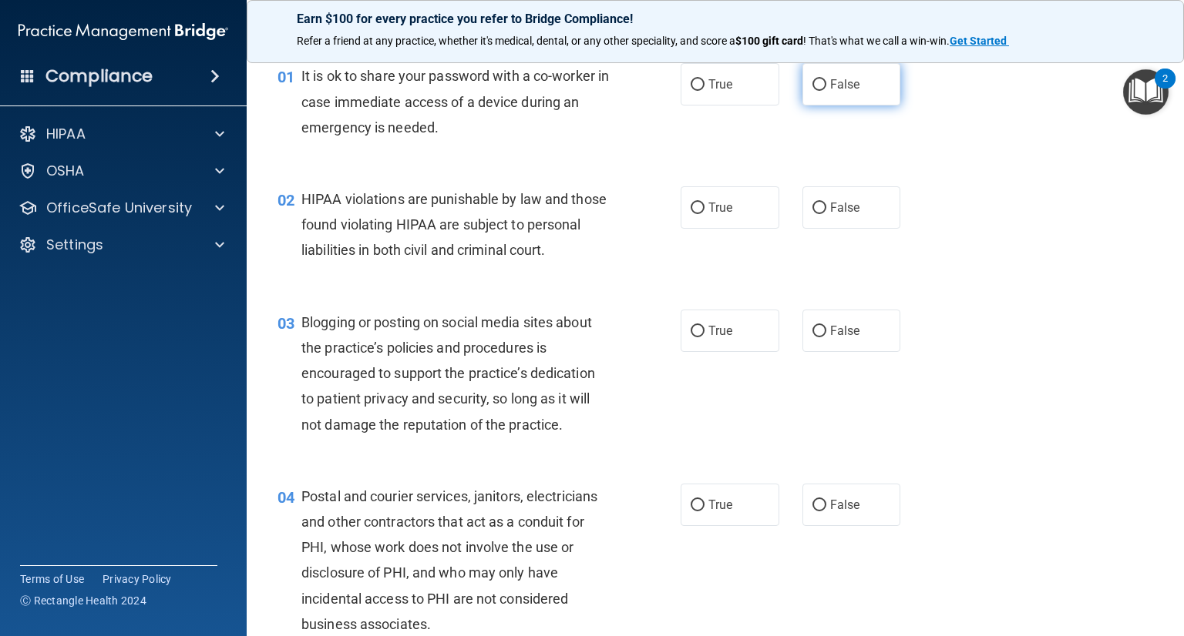
click at [812, 90] on input "False" at bounding box center [819, 85] width 14 height 12
radio input "true"
click at [697, 210] on input "True" at bounding box center [697, 209] width 14 height 12
radio input "true"
click at [812, 337] on input "False" at bounding box center [819, 332] width 14 height 12
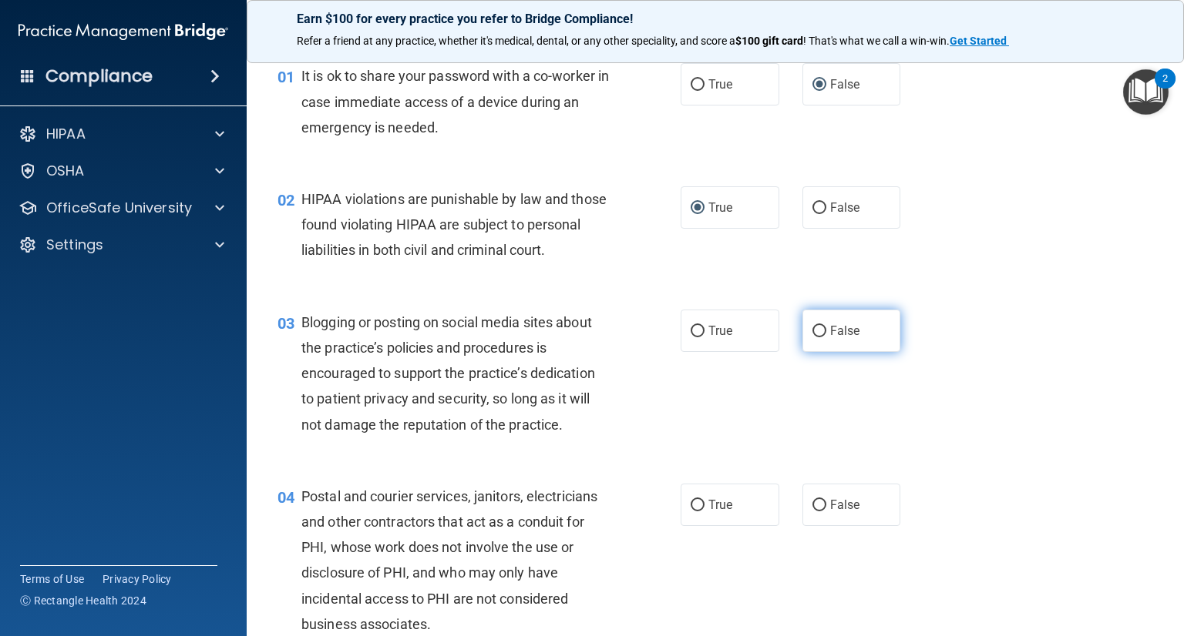
radio input "true"
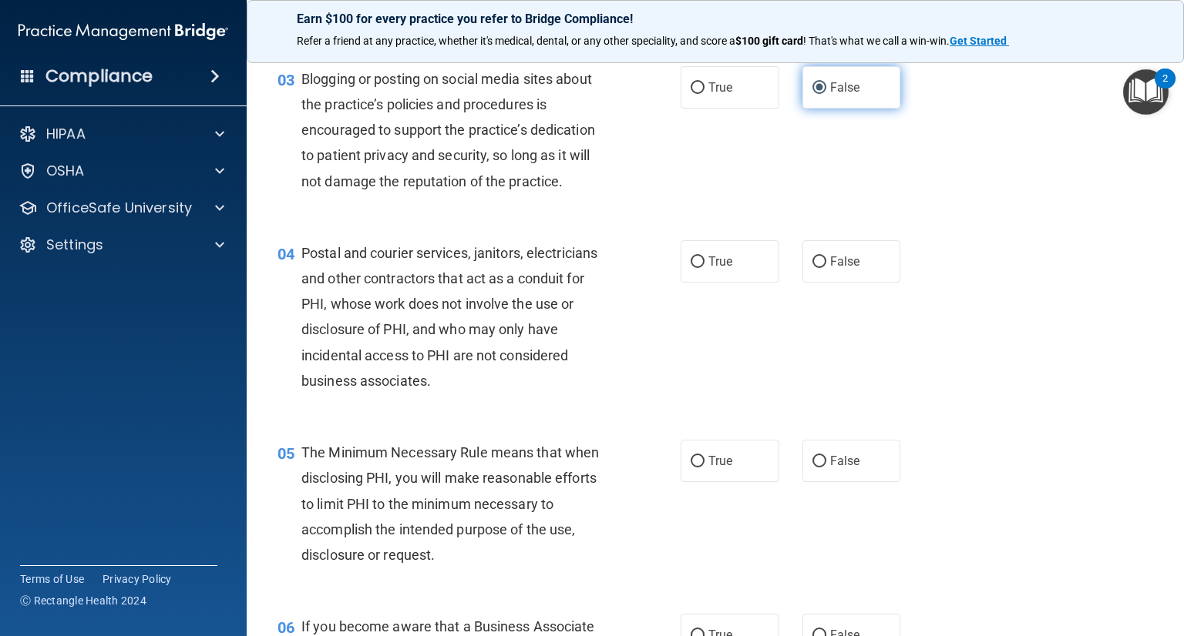
scroll to position [305, 0]
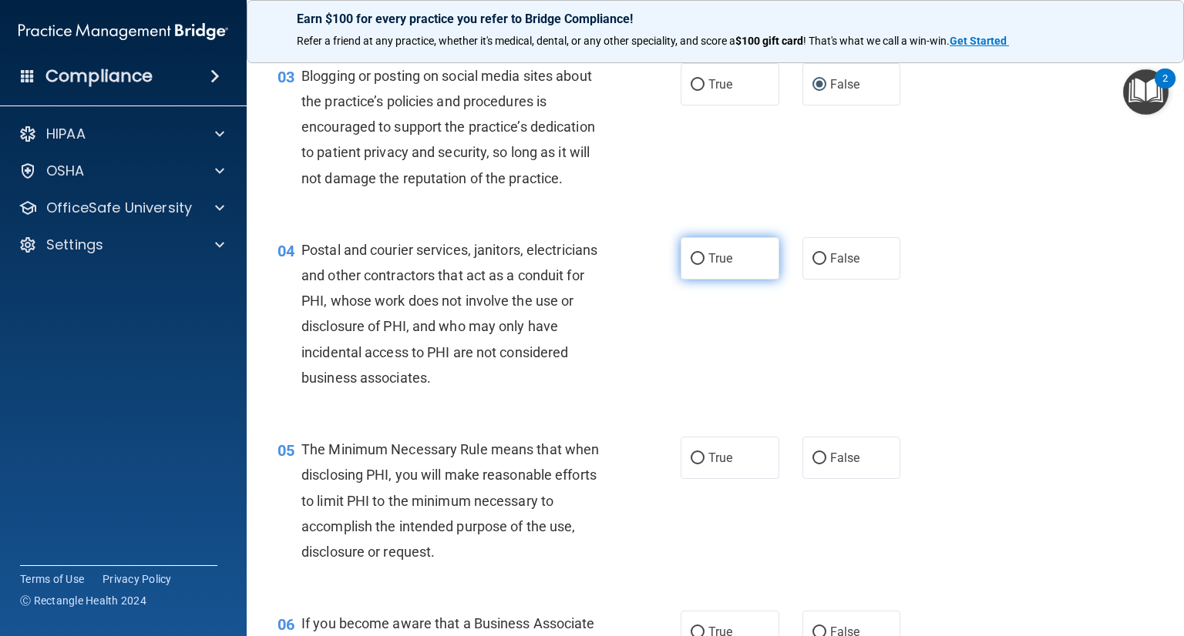
click at [694, 265] on input "True" at bounding box center [697, 260] width 14 height 12
radio input "true"
click at [687, 479] on label "True" at bounding box center [729, 458] width 99 height 42
click at [690, 465] on input "True" at bounding box center [697, 459] width 14 height 12
radio input "true"
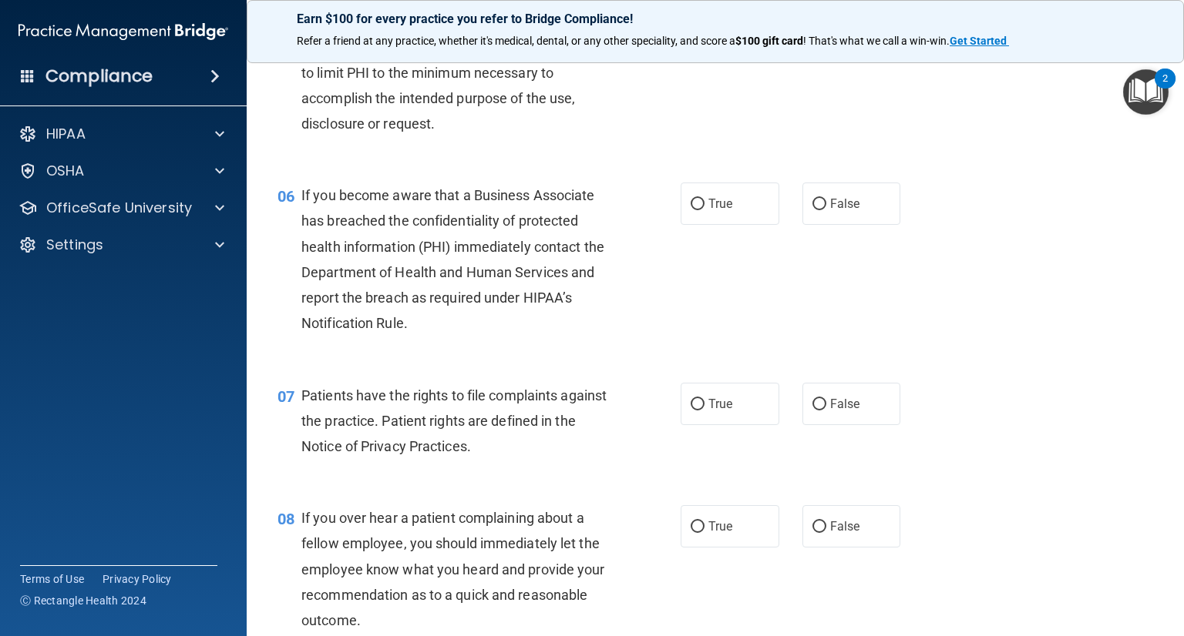
scroll to position [737, 0]
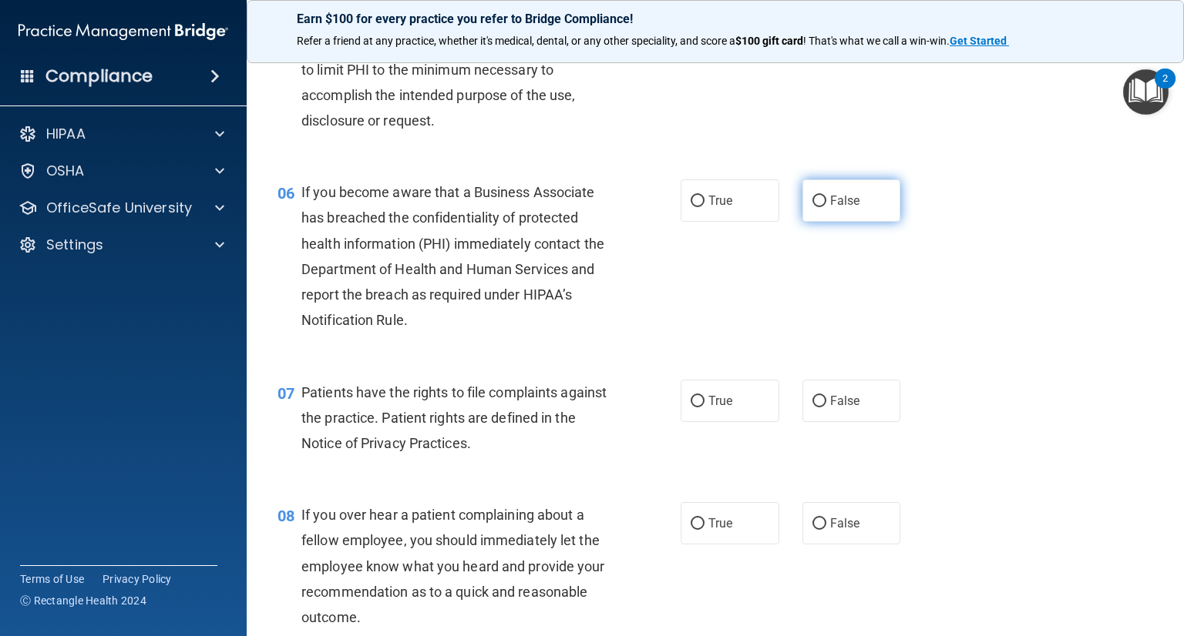
click at [803, 222] on label "False" at bounding box center [851, 201] width 99 height 42
click at [812, 207] on input "False" at bounding box center [819, 202] width 14 height 12
radio input "true"
click at [697, 422] on label "True" at bounding box center [729, 401] width 99 height 42
click at [697, 408] on input "True" at bounding box center [697, 402] width 14 height 12
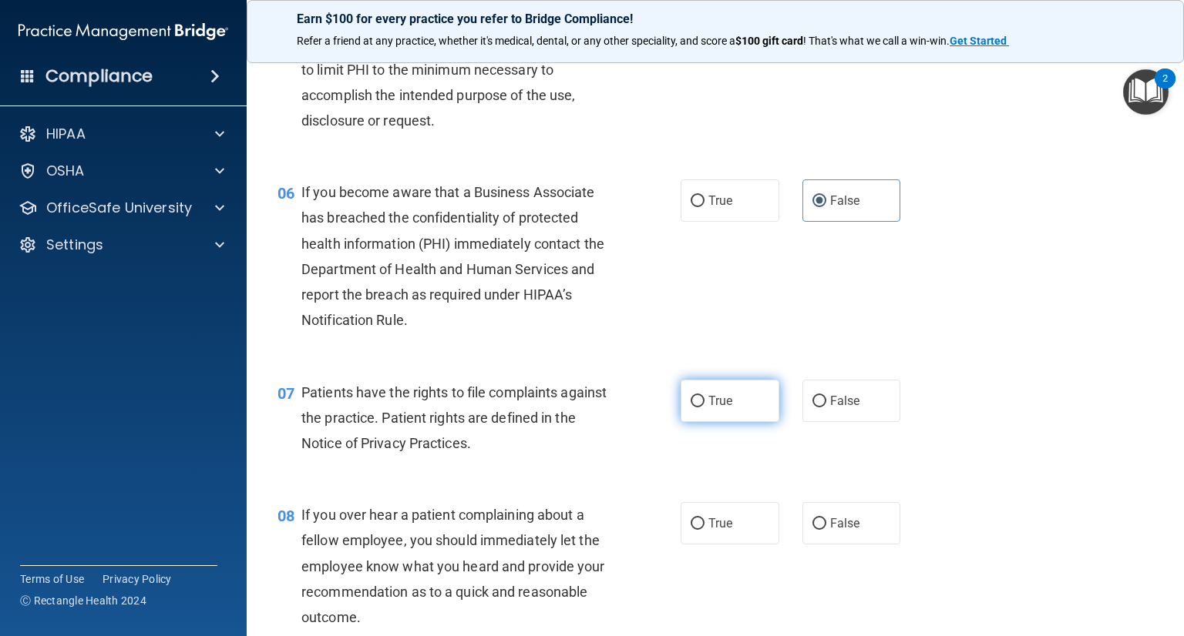
radio input "true"
click at [938, 411] on div "07 Patients have the rights to file complaints against the practice. Patient ri…" at bounding box center [715, 422] width 898 height 123
click at [1029, 420] on div "07 Patients have the rights to file complaints against the practice. Patient ri…" at bounding box center [715, 422] width 898 height 123
click at [820, 545] on label "False" at bounding box center [851, 523] width 99 height 42
click at [820, 530] on input "False" at bounding box center [819, 525] width 14 height 12
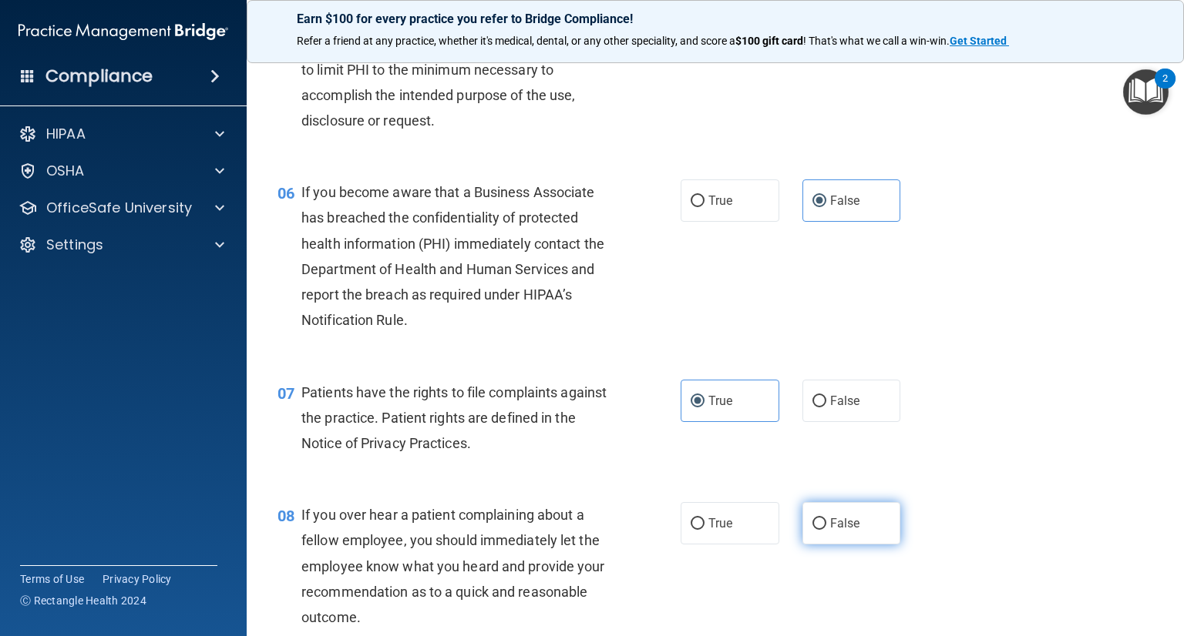
radio input "true"
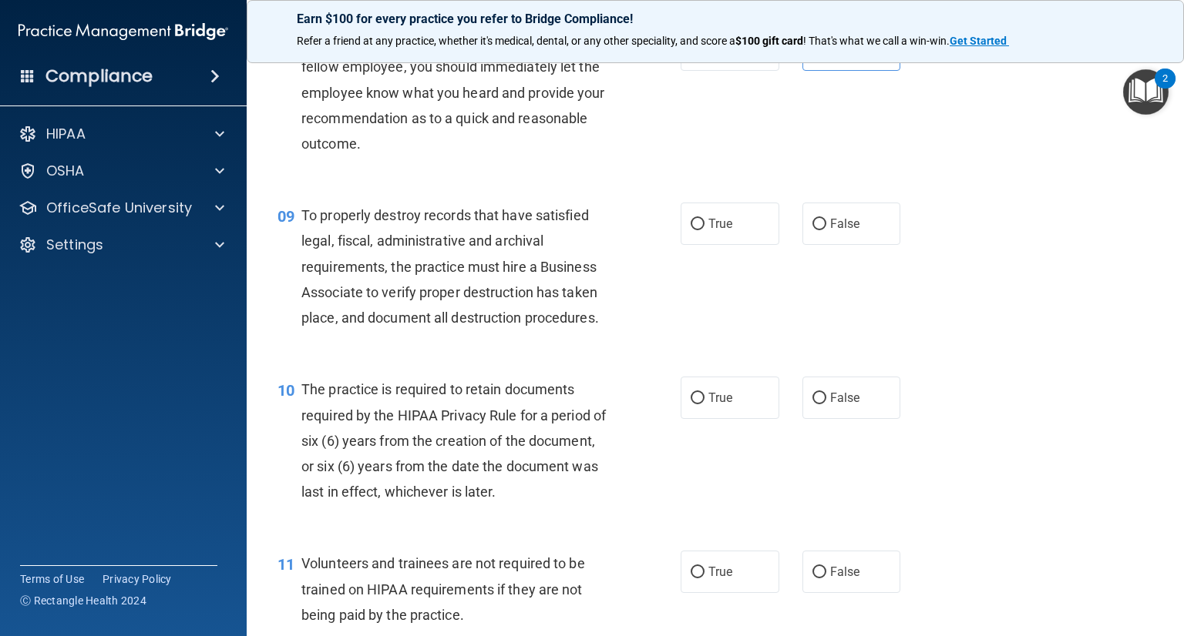
scroll to position [1020, 0]
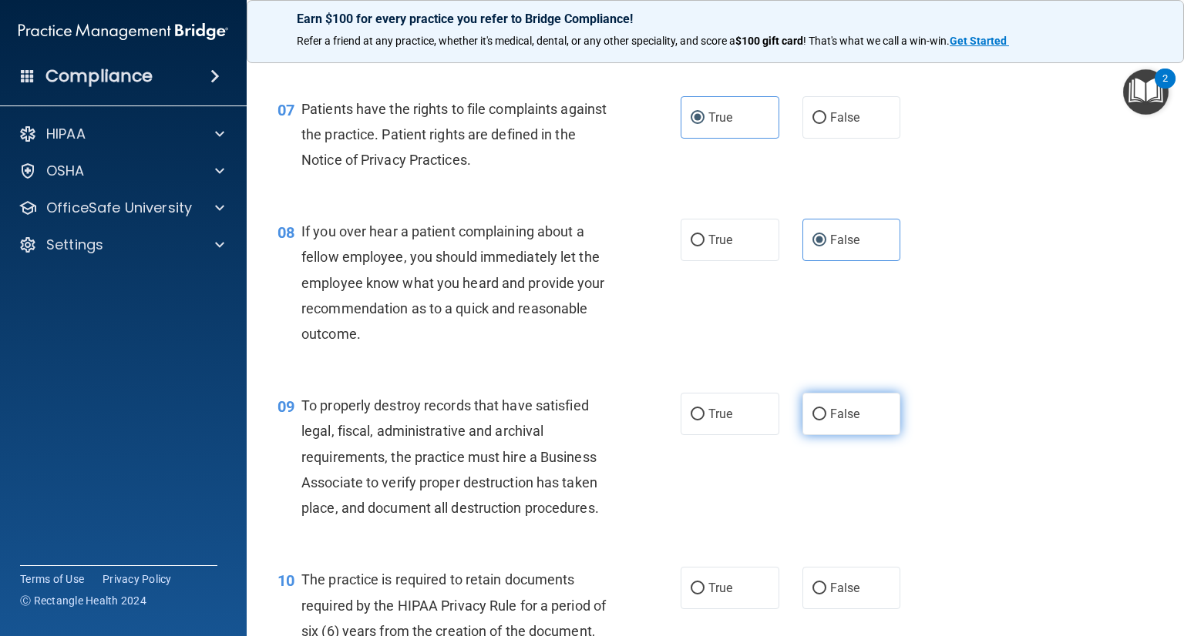
click at [814, 421] on input "False" at bounding box center [819, 415] width 14 height 12
radio input "true"
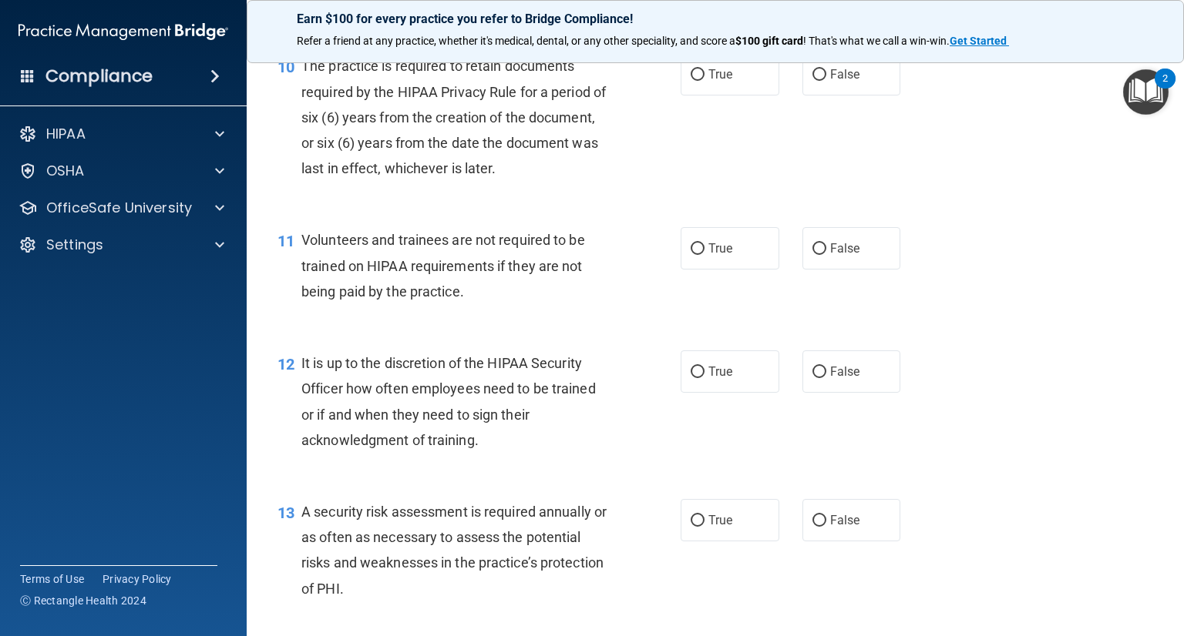
click at [1055, 257] on div "11 Volunteers and trainees are not required to be trained on HIPAA requirements…" at bounding box center [715, 269] width 898 height 123
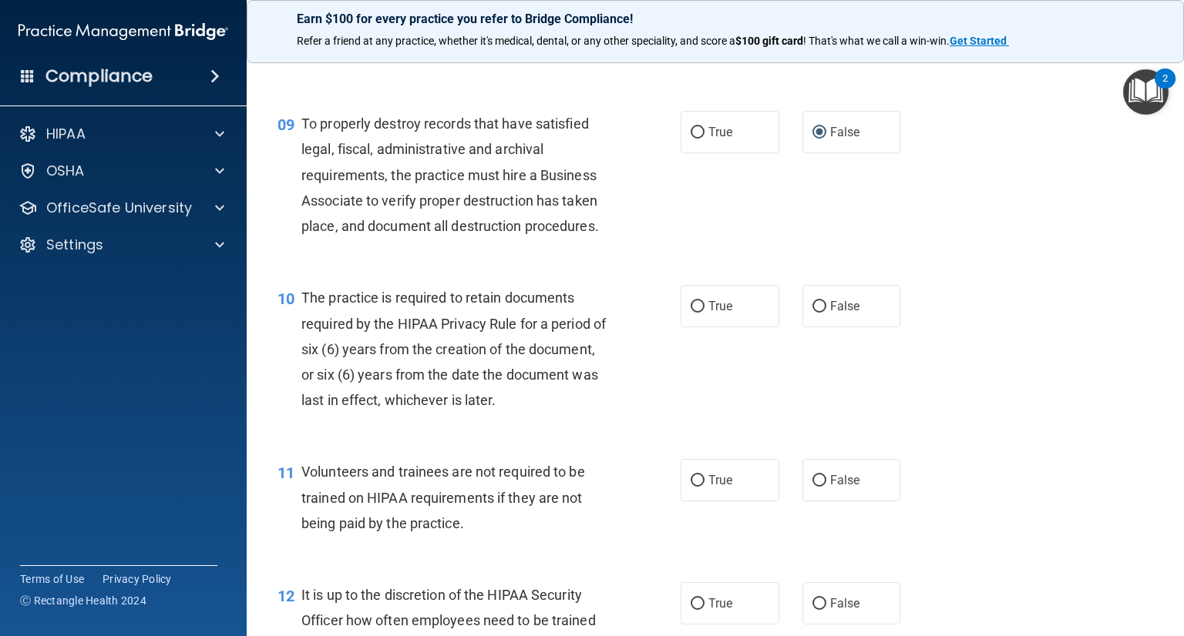
scroll to position [1298, 0]
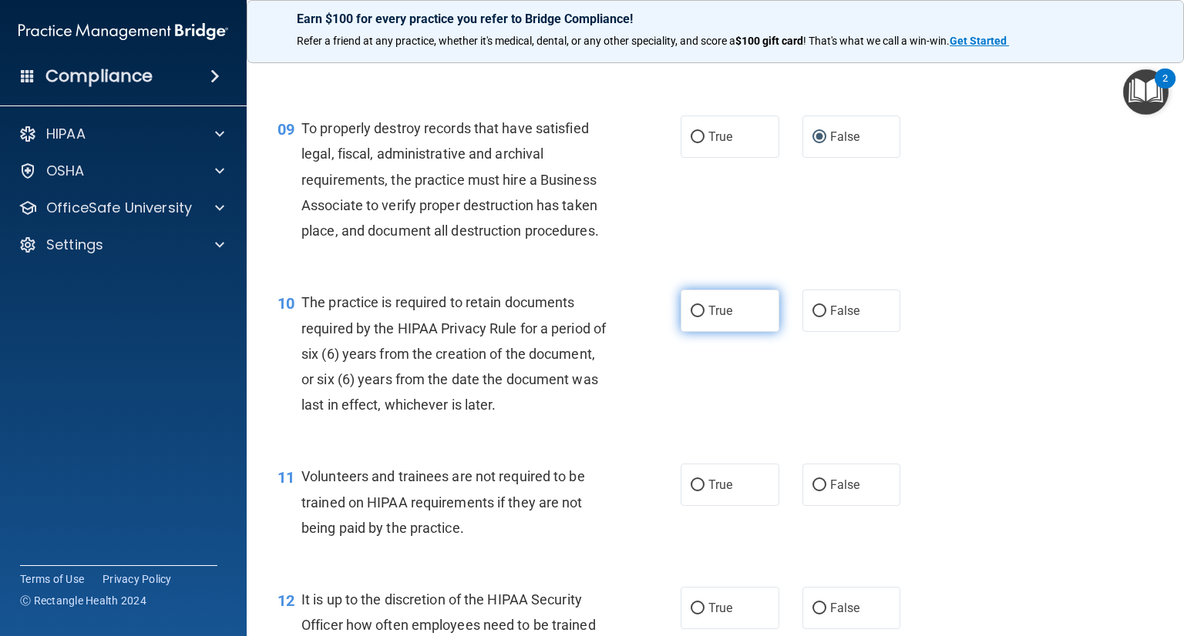
click at [690, 317] on input "True" at bounding box center [697, 312] width 14 height 12
radio input "true"
click at [666, 408] on div "10 The practice is required to retain documents required by the HIPAA Privacy R…" at bounding box center [478, 358] width 449 height 136
click at [812, 492] on input "False" at bounding box center [819, 486] width 14 height 12
radio input "true"
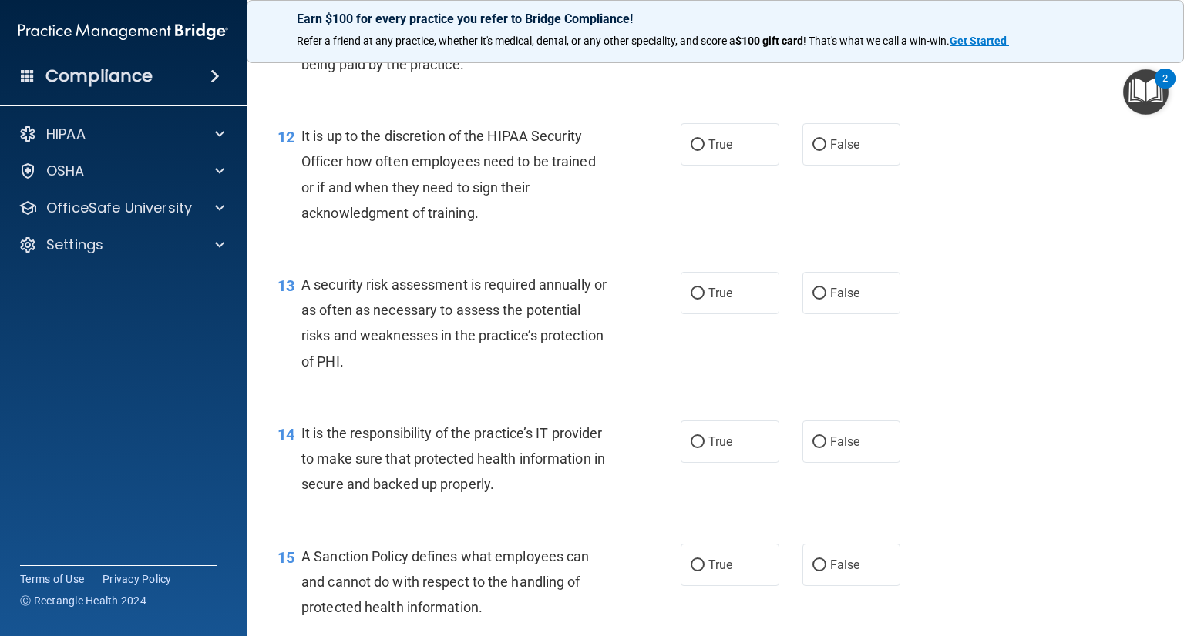
scroll to position [1862, 0]
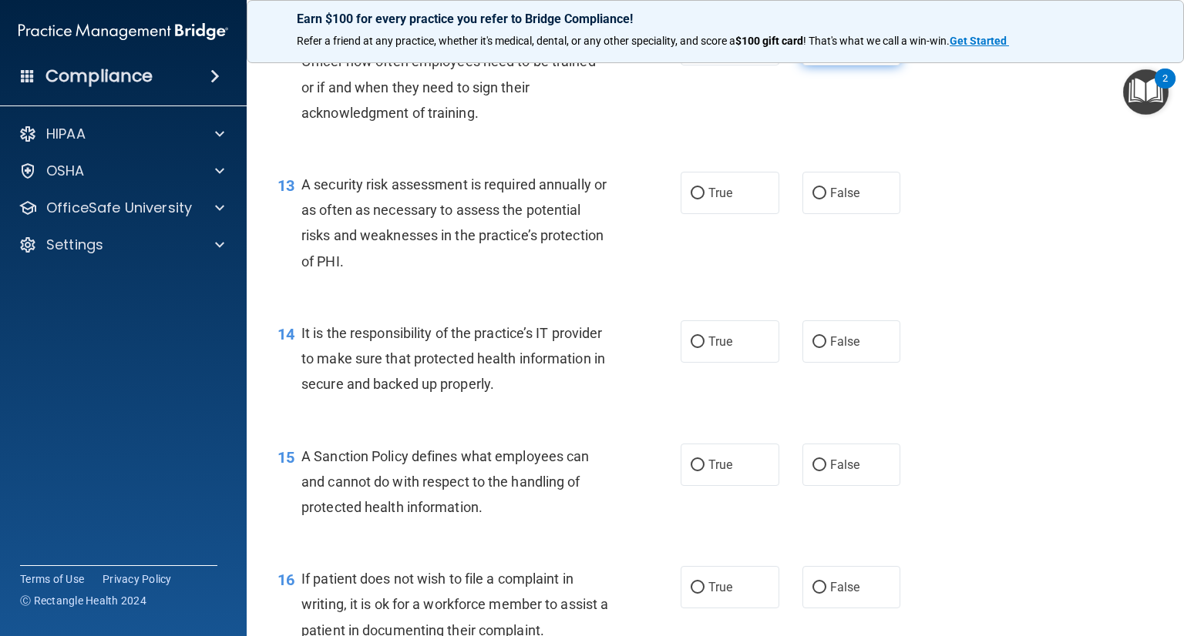
click at [820, 65] on label "False" at bounding box center [851, 44] width 99 height 42
click at [820, 51] on input "False" at bounding box center [819, 45] width 14 height 12
radio input "true"
click at [690, 200] on input "True" at bounding box center [697, 194] width 14 height 12
radio input "true"
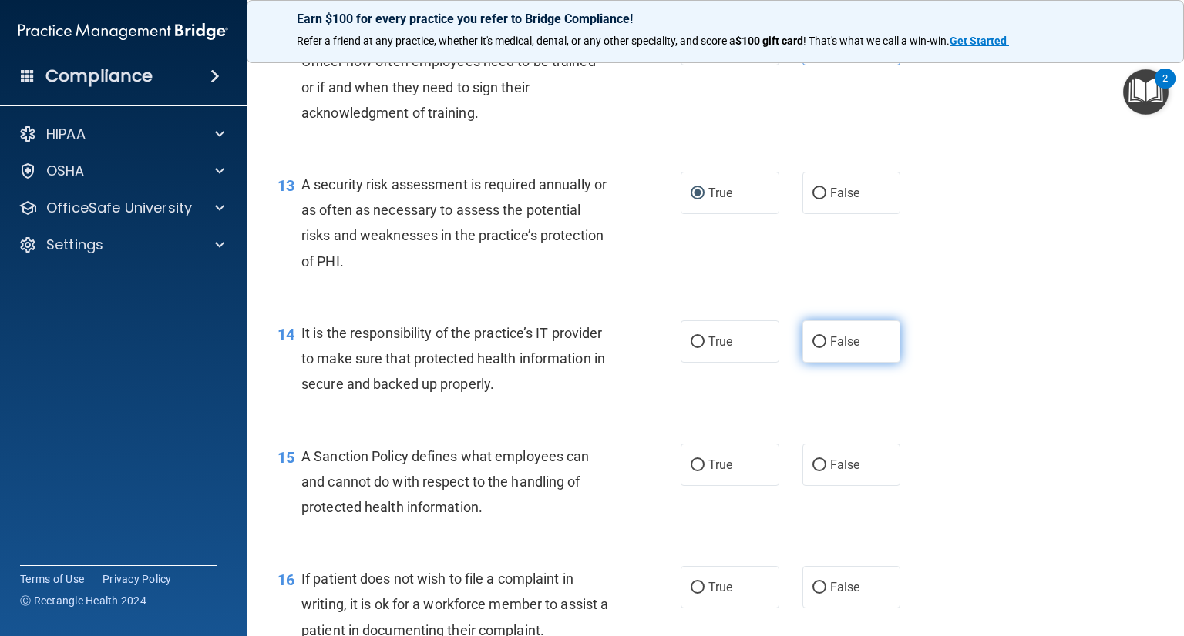
click at [812, 348] on input "False" at bounding box center [819, 343] width 14 height 12
radio input "true"
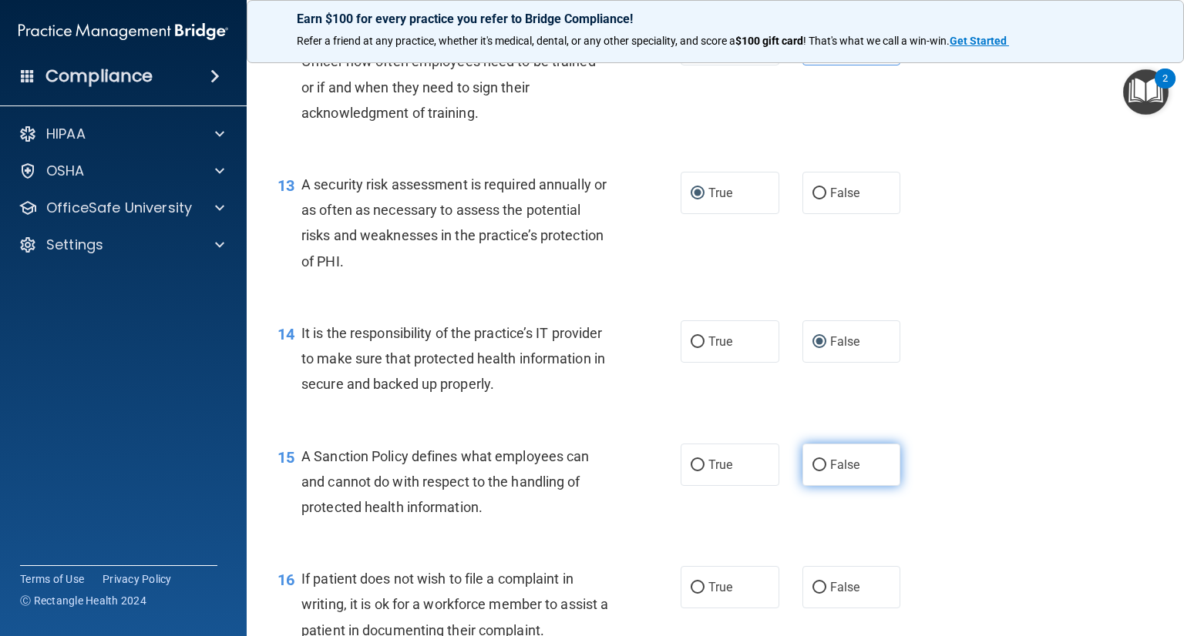
click at [820, 485] on label "False" at bounding box center [851, 465] width 99 height 42
click at [820, 472] on input "False" at bounding box center [819, 466] width 14 height 12
radio input "true"
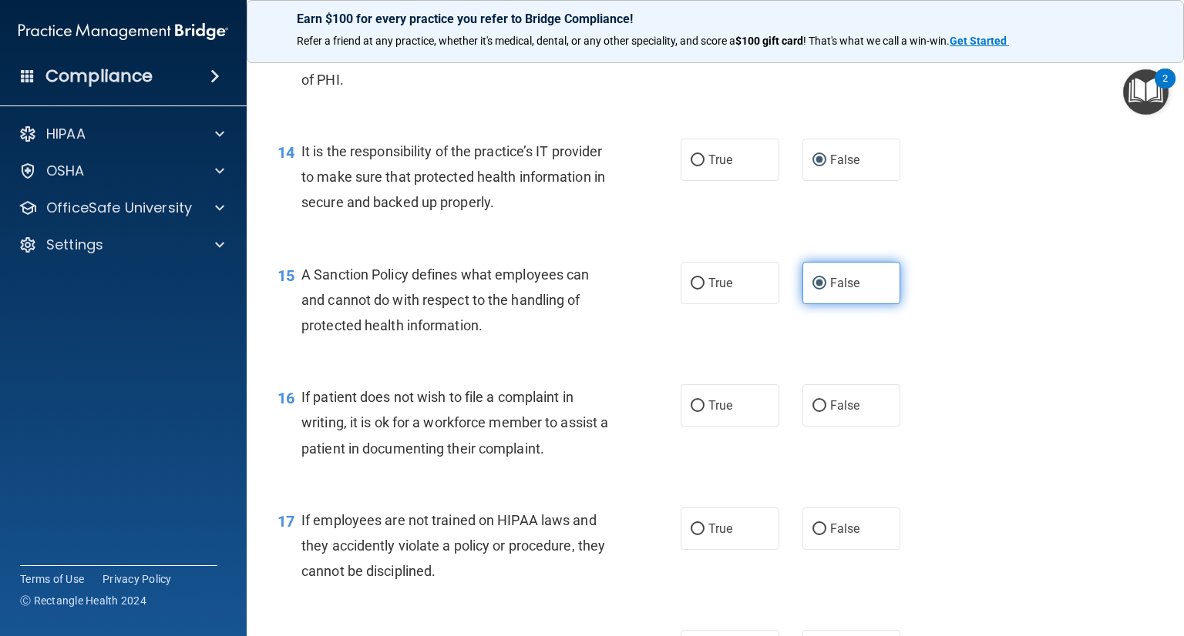
scroll to position [2077, 0]
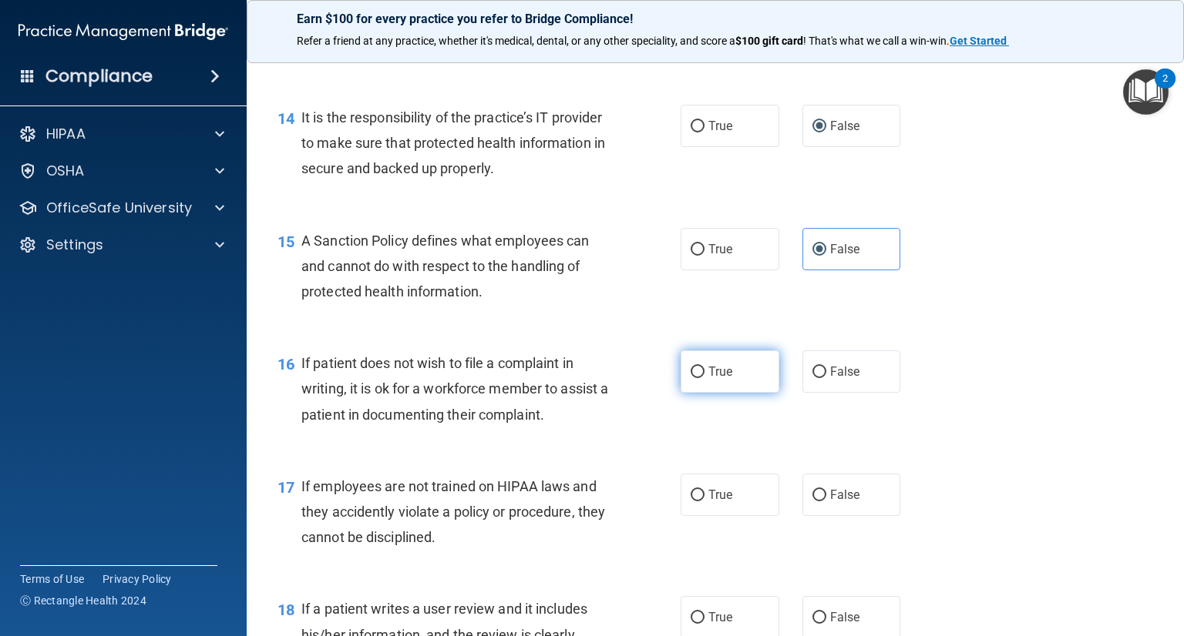
click at [690, 378] on input "True" at bounding box center [697, 373] width 14 height 12
radio input "true"
click at [814, 502] on input "False" at bounding box center [819, 496] width 14 height 12
radio input "true"
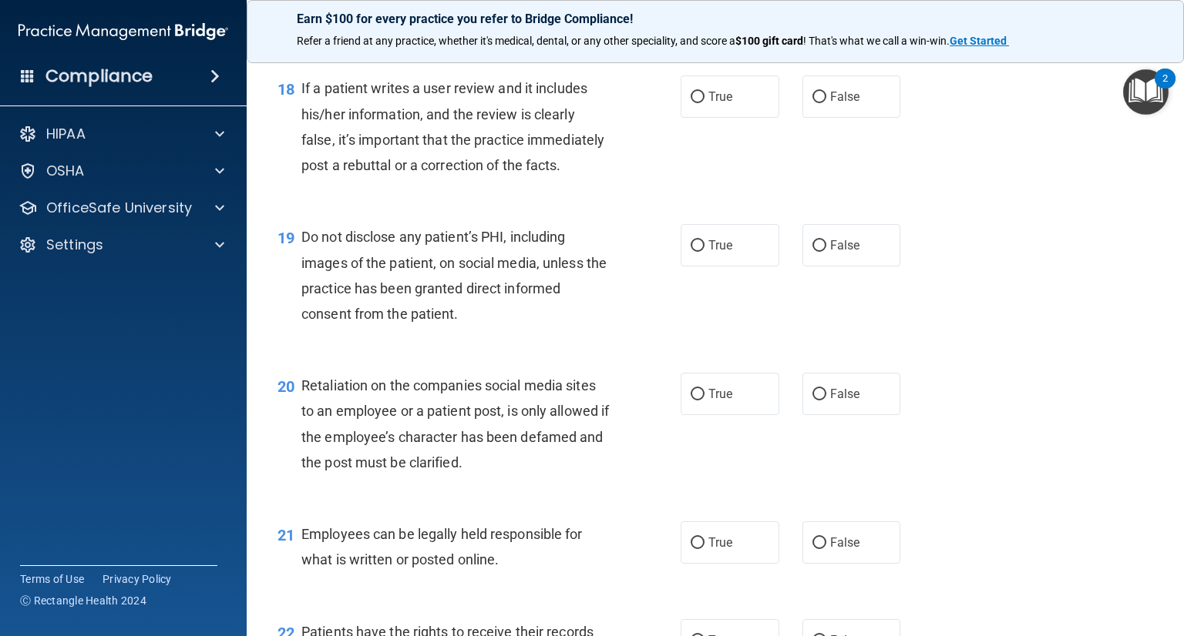
scroll to position [2601, 0]
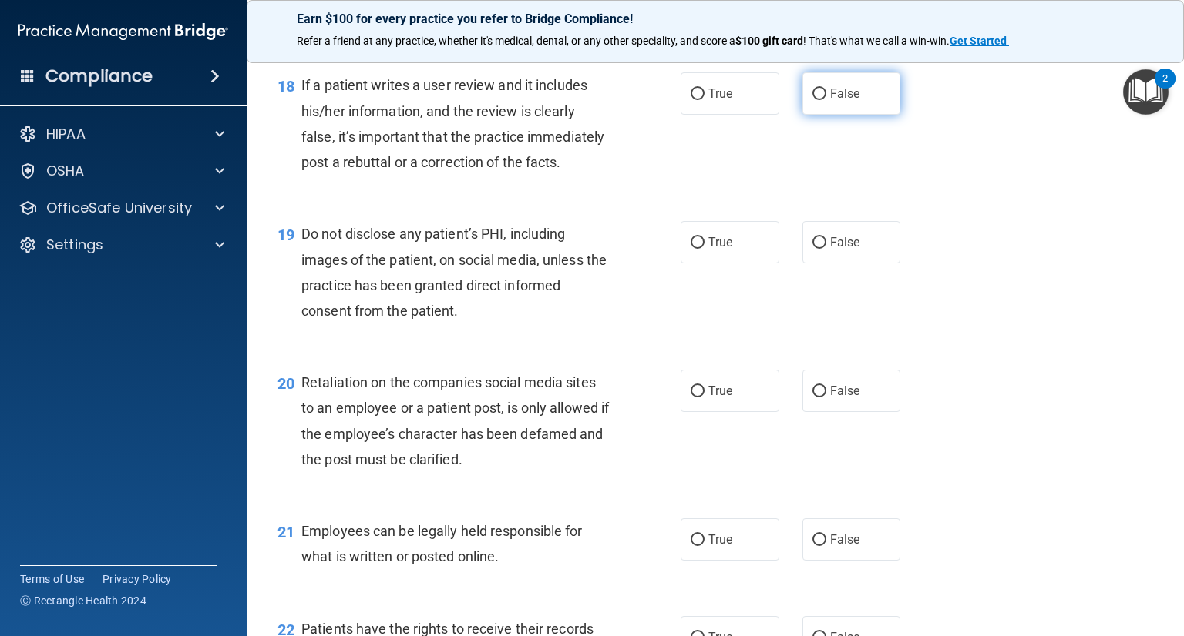
click at [819, 115] on label "False" at bounding box center [851, 93] width 99 height 42
click at [819, 100] on input "False" at bounding box center [819, 95] width 14 height 12
radio input "true"
click at [698, 264] on label "True" at bounding box center [729, 242] width 99 height 42
click at [698, 249] on input "True" at bounding box center [697, 243] width 14 height 12
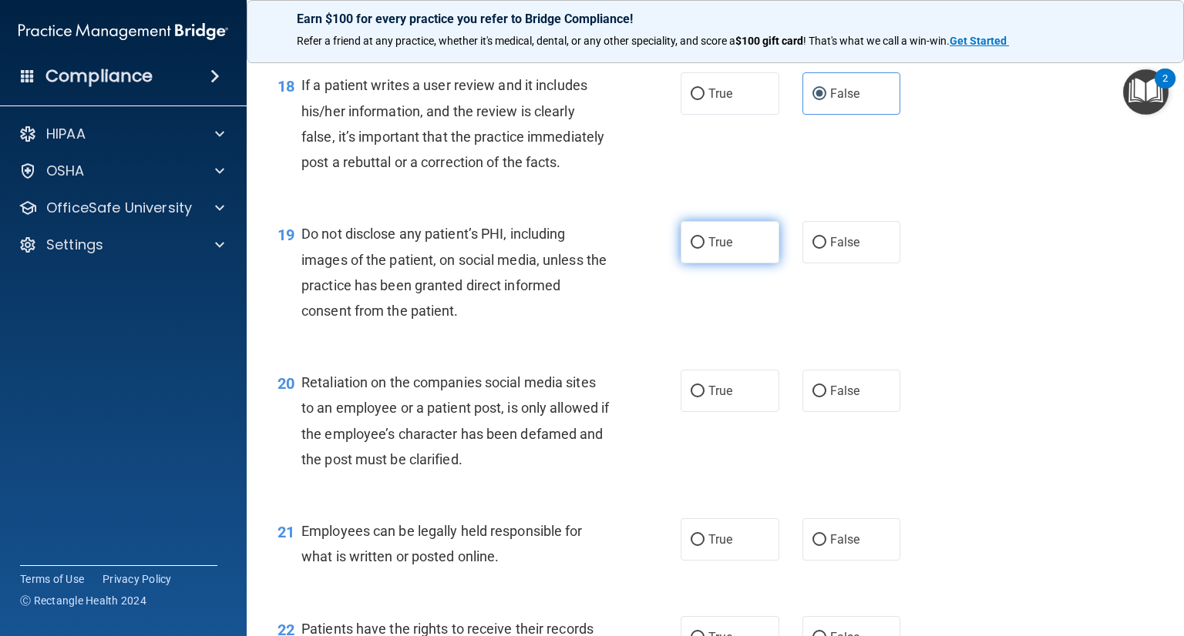
radio input "true"
click at [812, 398] on input "False" at bounding box center [819, 392] width 14 height 12
radio input "true"
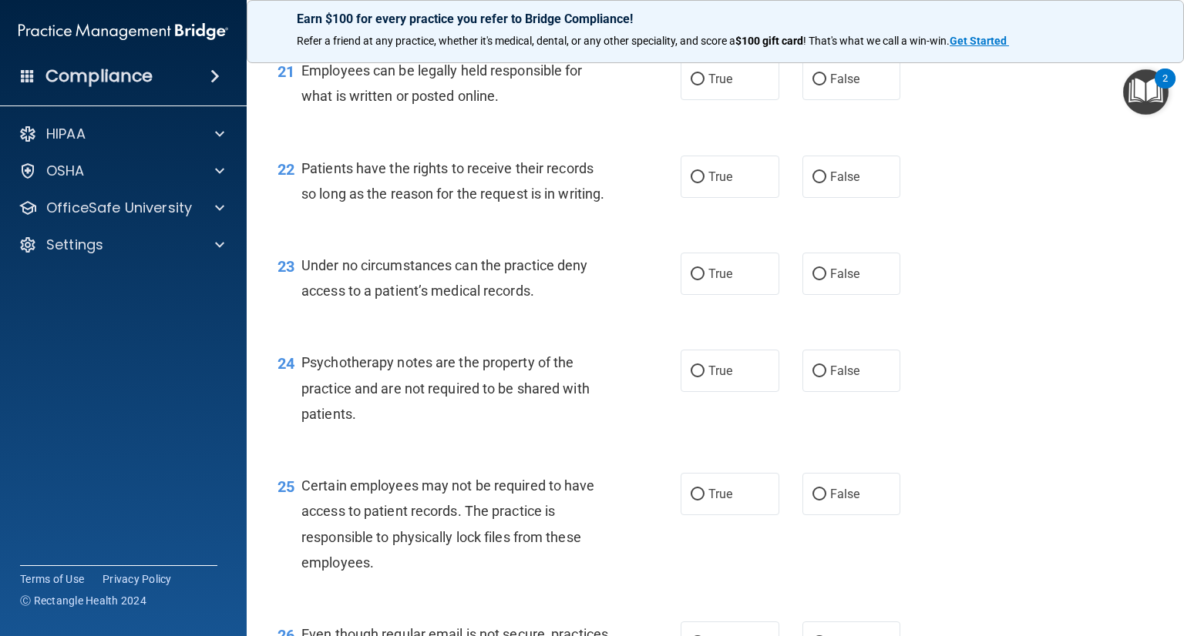
scroll to position [3064, 0]
click at [813, 196] on label "False" at bounding box center [851, 175] width 99 height 42
click at [813, 182] on input "False" at bounding box center [819, 176] width 14 height 12
radio input "true"
click at [812, 279] on input "False" at bounding box center [819, 273] width 14 height 12
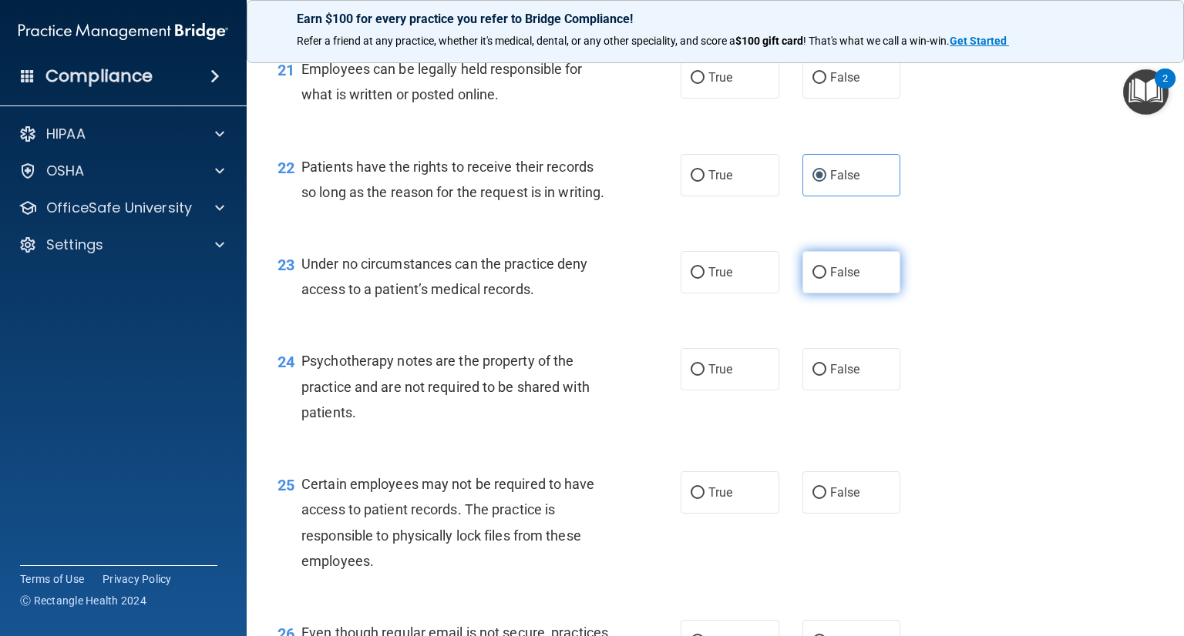
radio input "true"
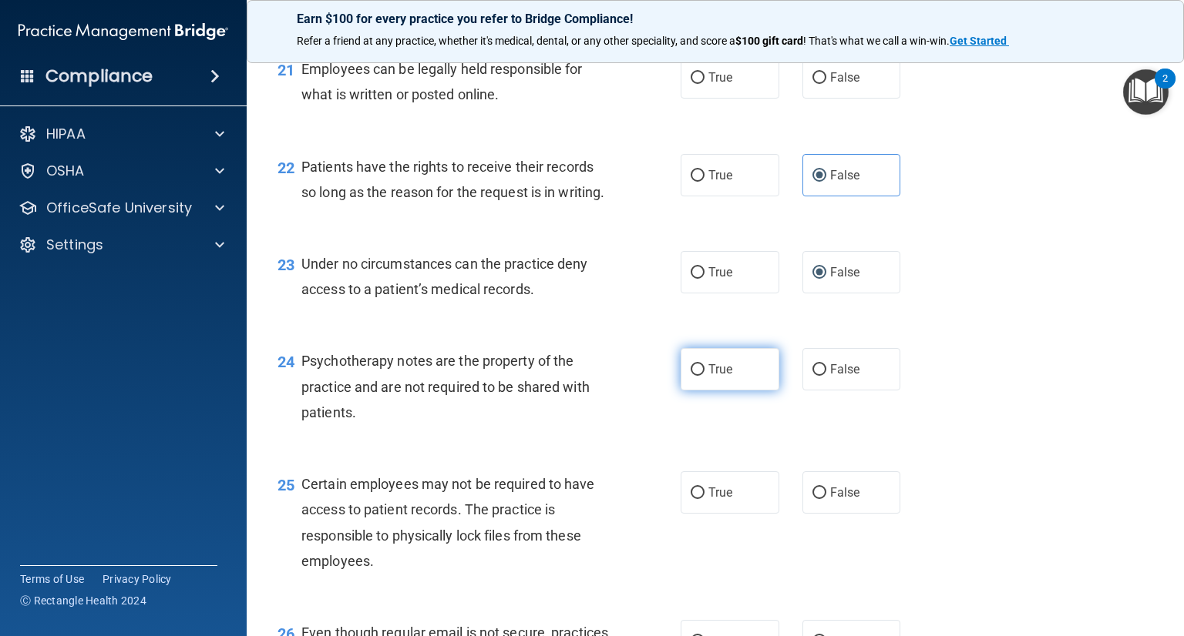
click at [695, 376] on input "True" at bounding box center [697, 370] width 14 height 12
radio input "true"
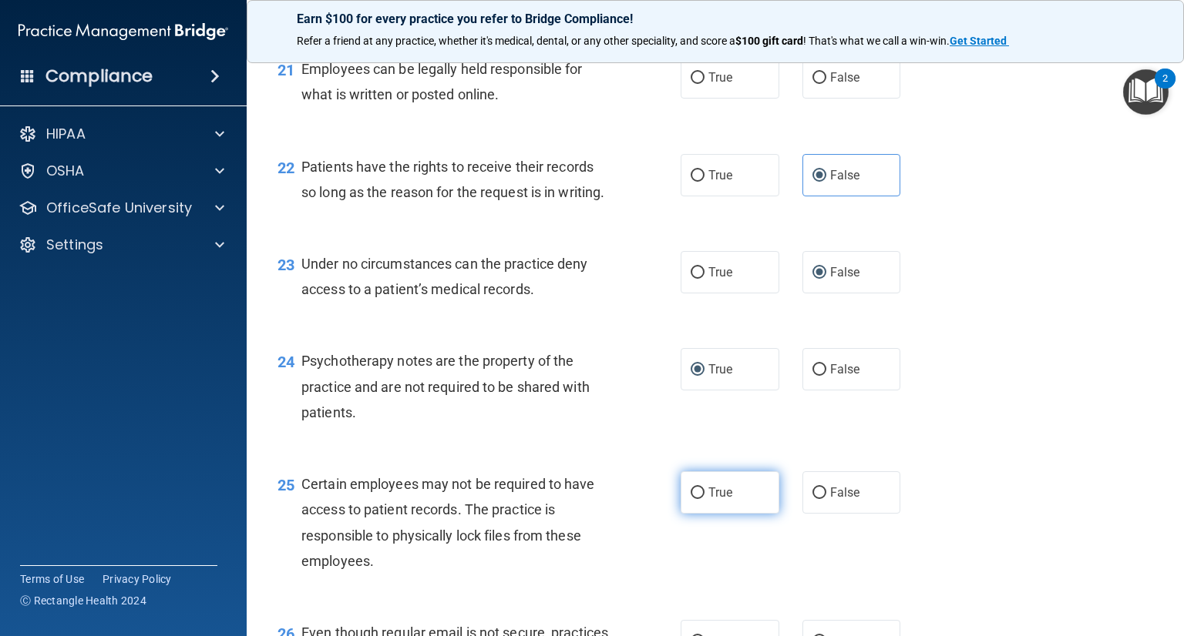
click at [690, 499] on input "True" at bounding box center [697, 494] width 14 height 12
radio input "true"
click at [813, 84] on input "False" at bounding box center [819, 78] width 14 height 12
radio input "true"
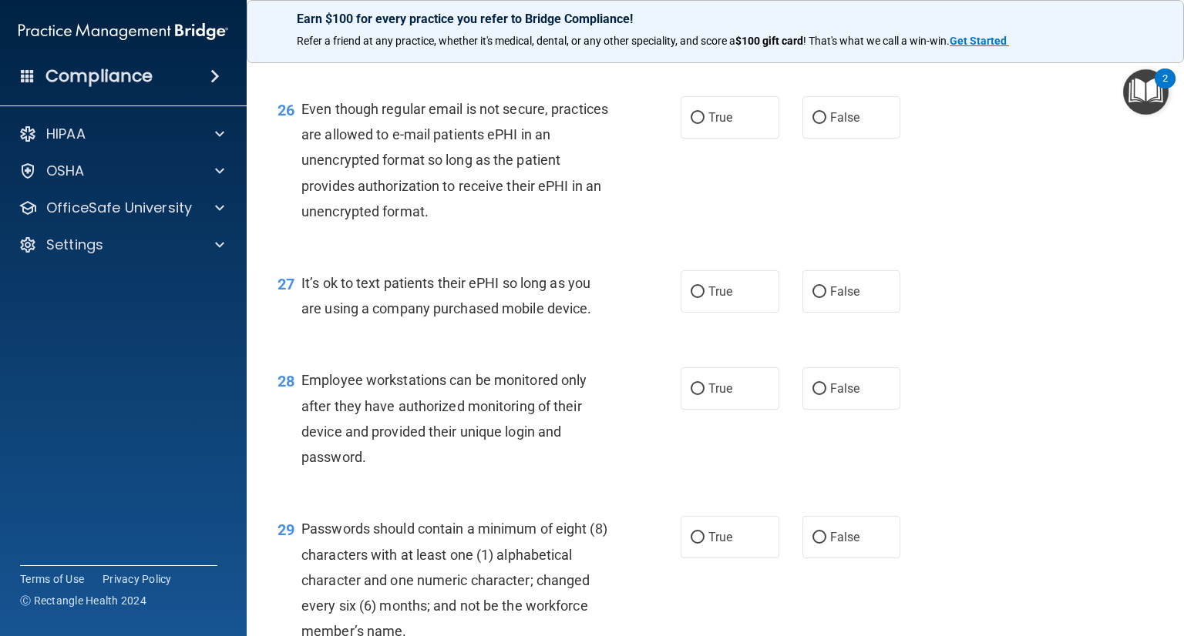
scroll to position [3618, 0]
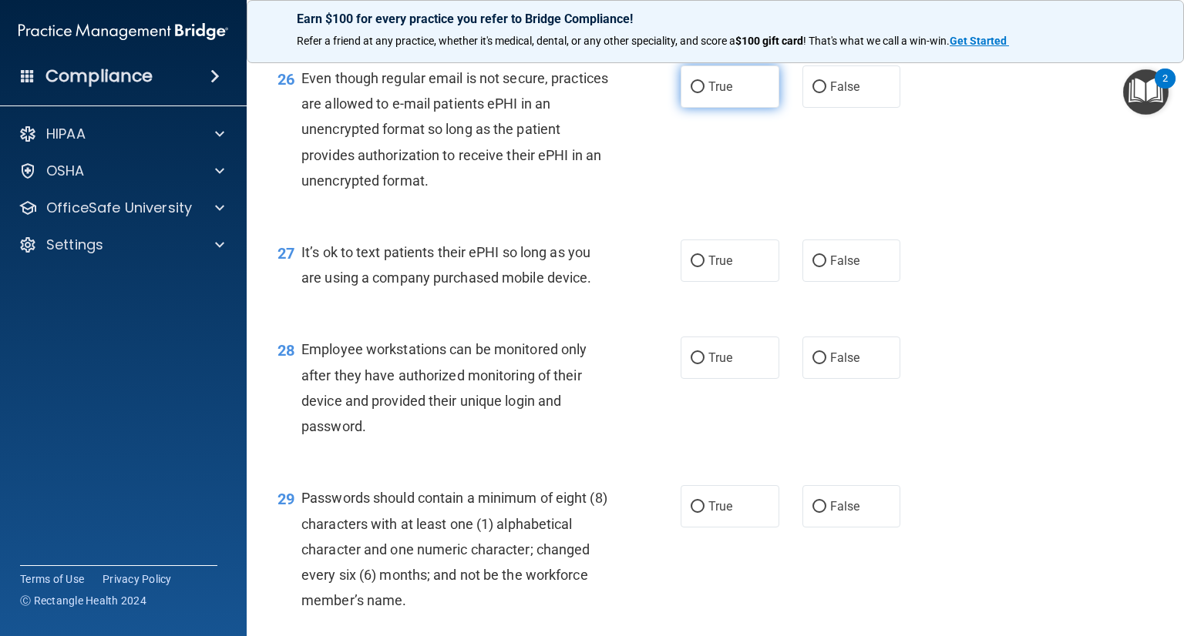
click at [690, 93] on input "True" at bounding box center [697, 88] width 14 height 12
radio input "true"
click at [814, 267] on input "False" at bounding box center [819, 262] width 14 height 12
radio input "true"
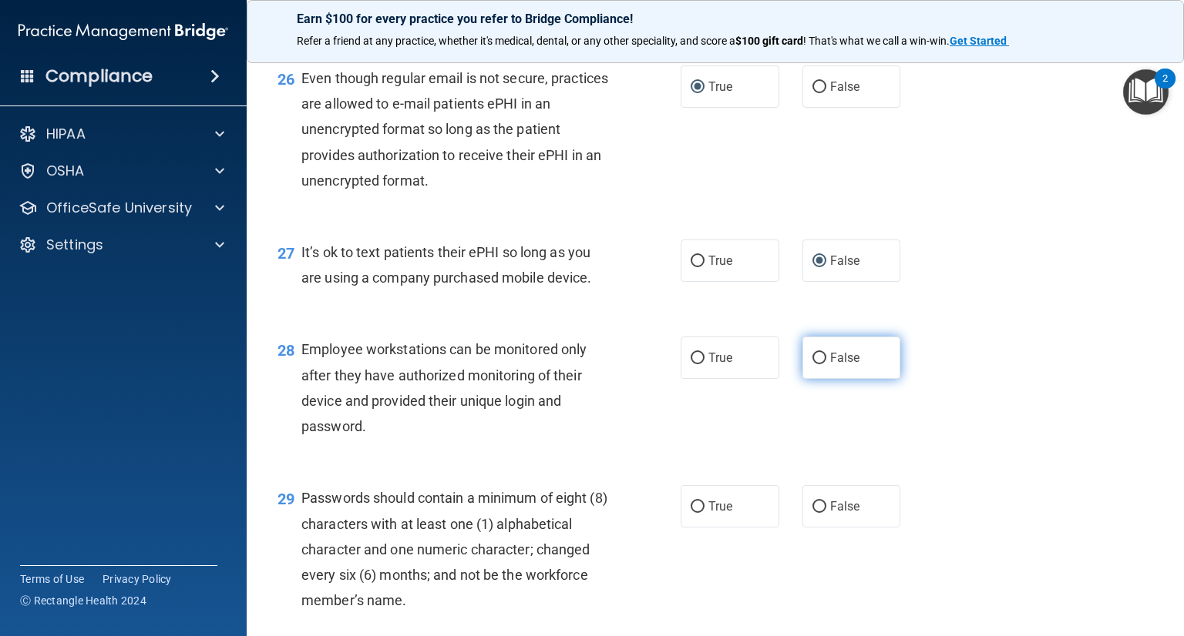
click at [812, 364] on input "False" at bounding box center [819, 359] width 14 height 12
radio input "true"
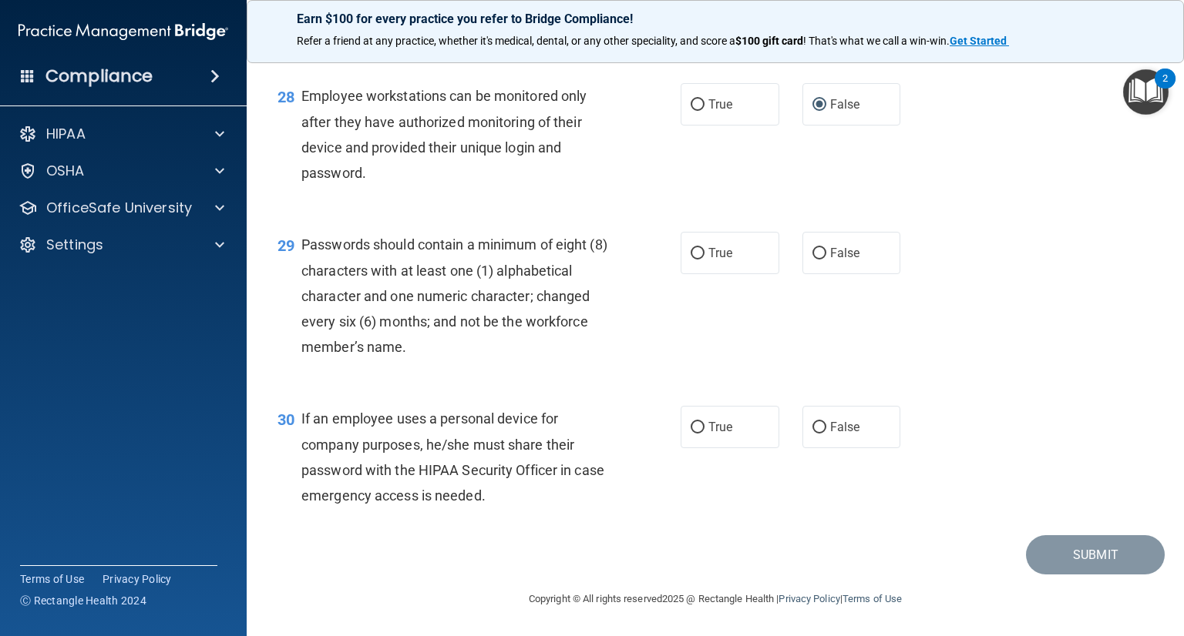
scroll to position [3896, 0]
click at [683, 274] on label "True" at bounding box center [729, 253] width 99 height 42
click at [690, 260] on input "True" at bounding box center [697, 254] width 14 height 12
radio input "true"
click at [812, 434] on input "False" at bounding box center [819, 428] width 14 height 12
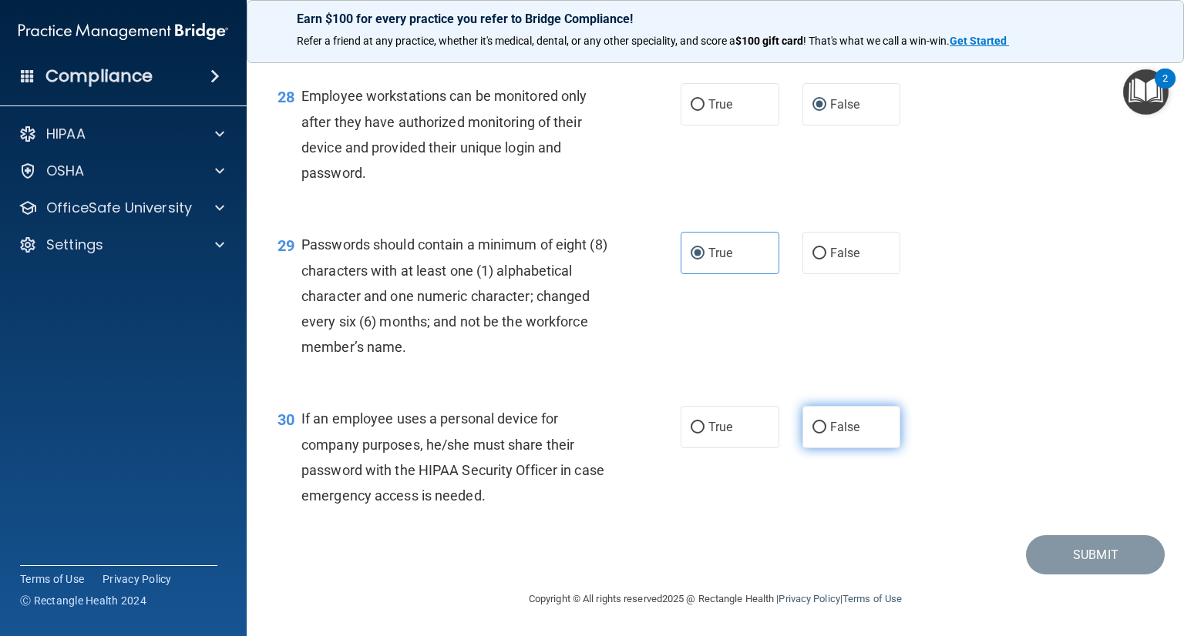
radio input "true"
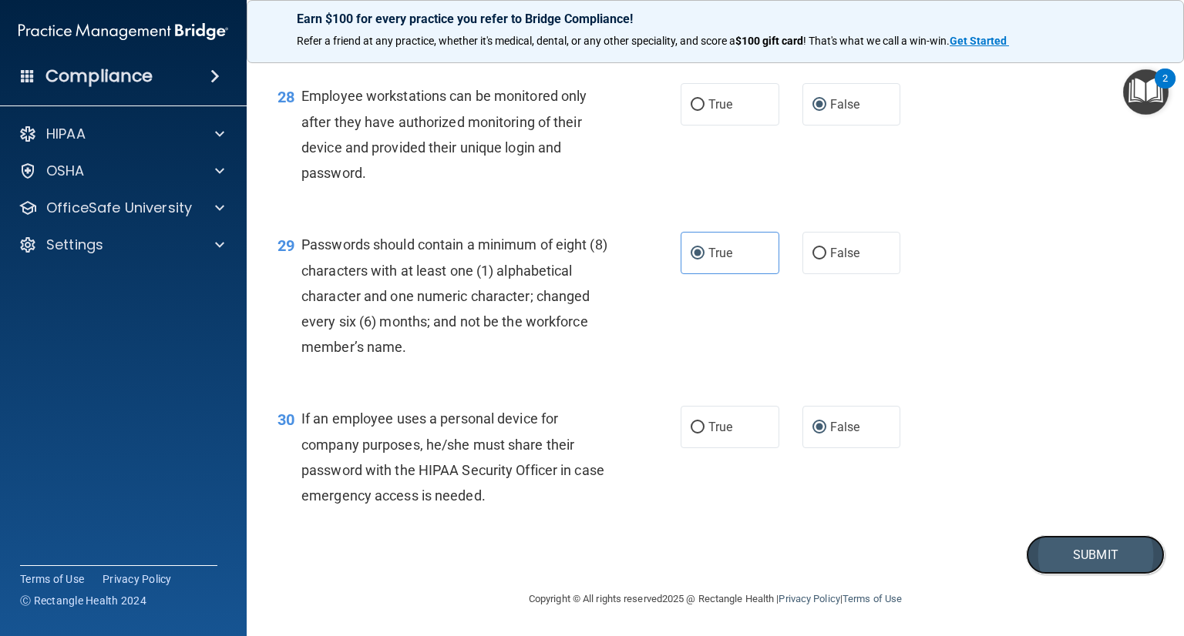
click at [1062, 575] on button "Submit" at bounding box center [1095, 555] width 139 height 39
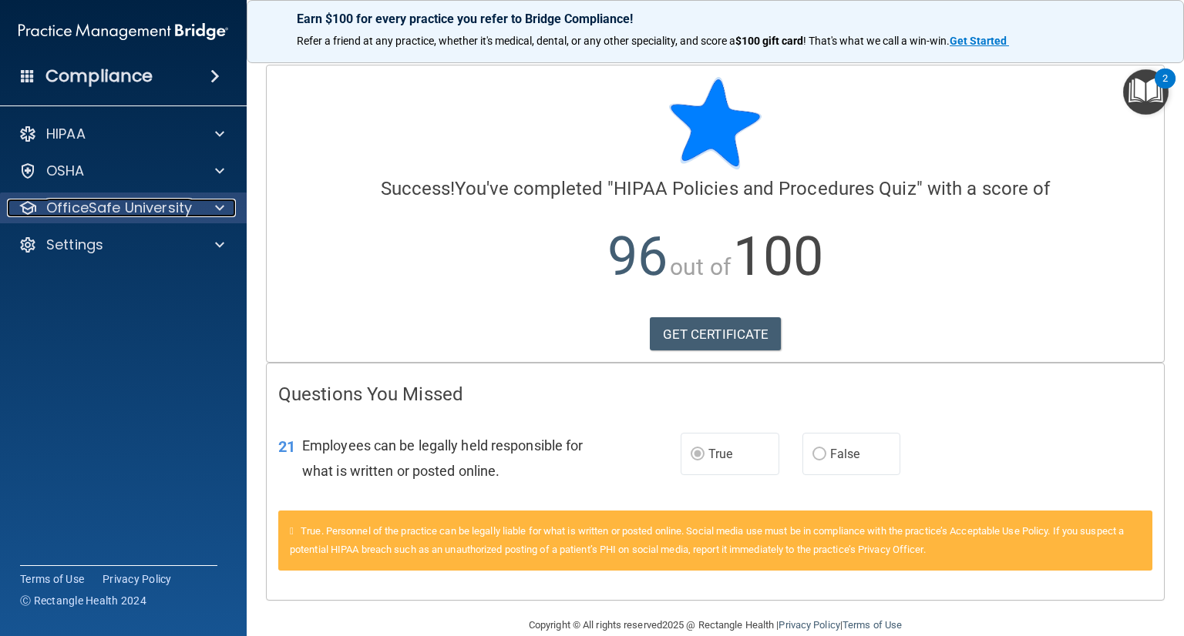
click at [153, 213] on p "OfficeSafe University" at bounding box center [119, 208] width 146 height 18
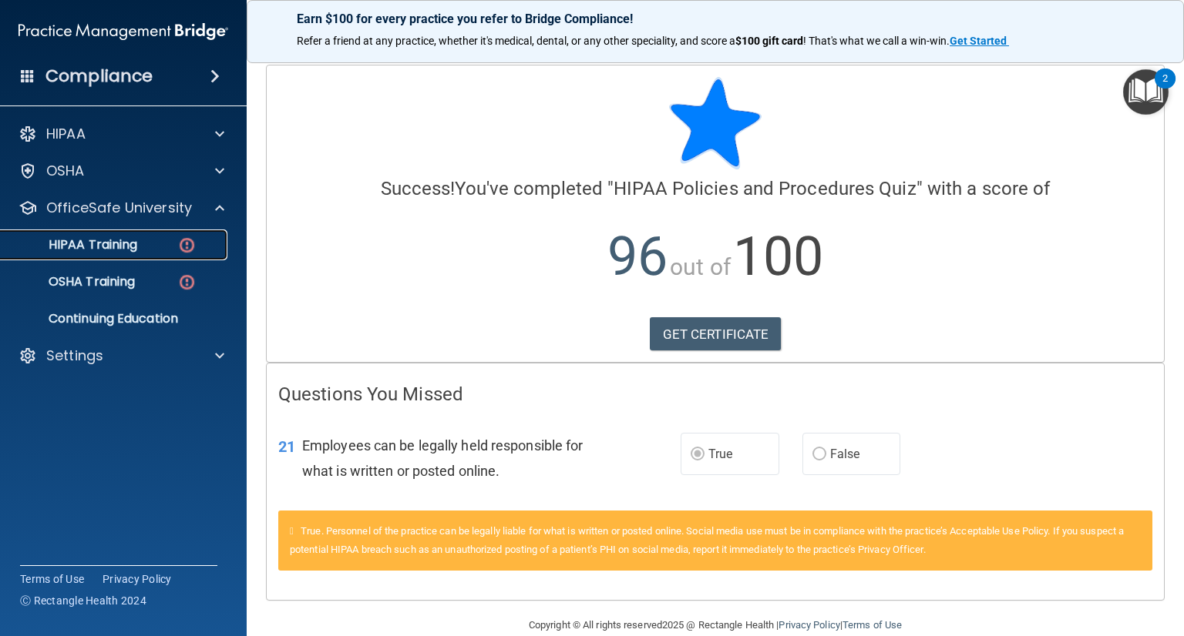
click at [141, 250] on div "HIPAA Training" at bounding box center [115, 244] width 210 height 15
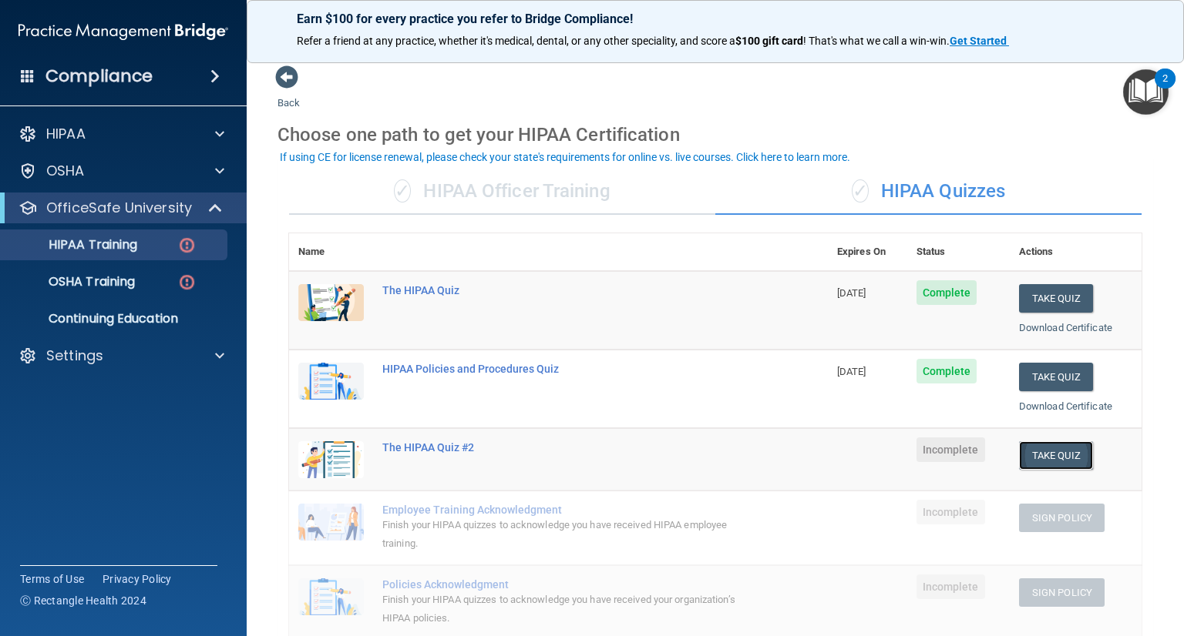
click at [1032, 453] on button "Take Quiz" at bounding box center [1056, 456] width 74 height 29
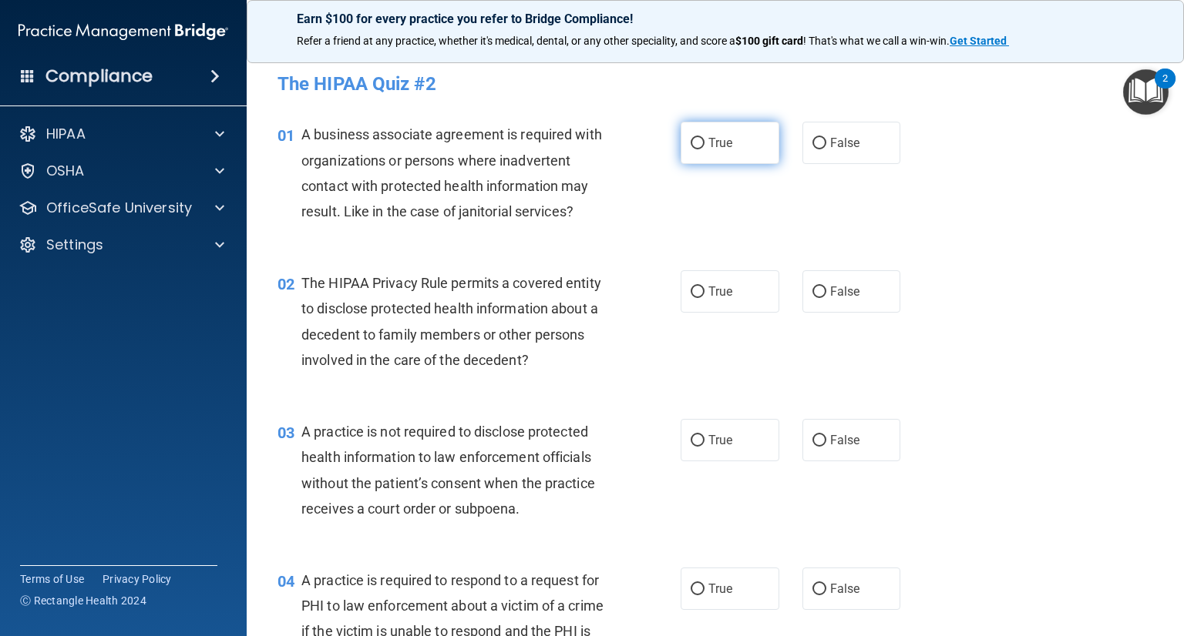
click at [690, 143] on input "True" at bounding box center [697, 144] width 14 height 12
radio input "true"
click at [695, 294] on input "True" at bounding box center [697, 293] width 14 height 12
radio input "true"
click at [690, 442] on input "True" at bounding box center [697, 441] width 14 height 12
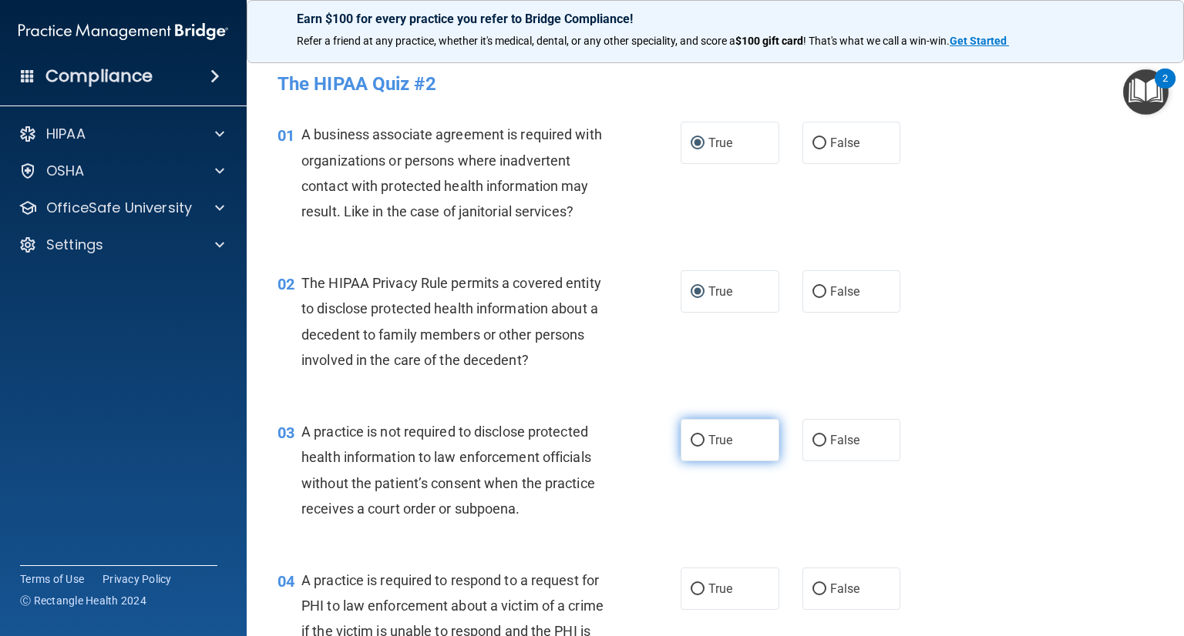
radio input "true"
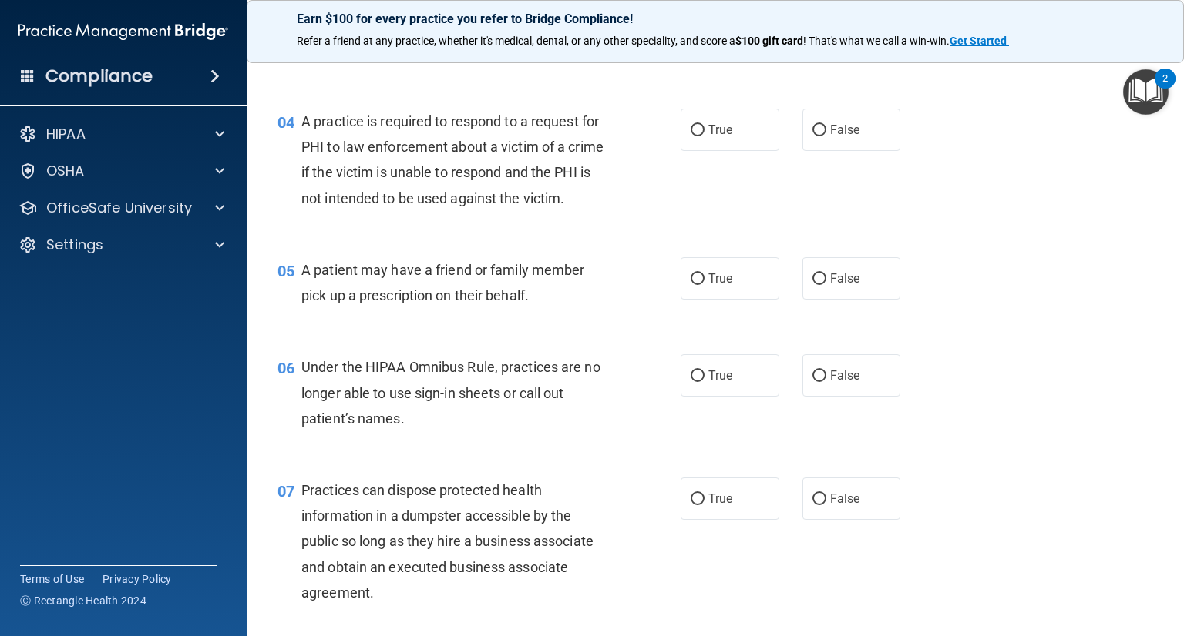
scroll to position [462, 0]
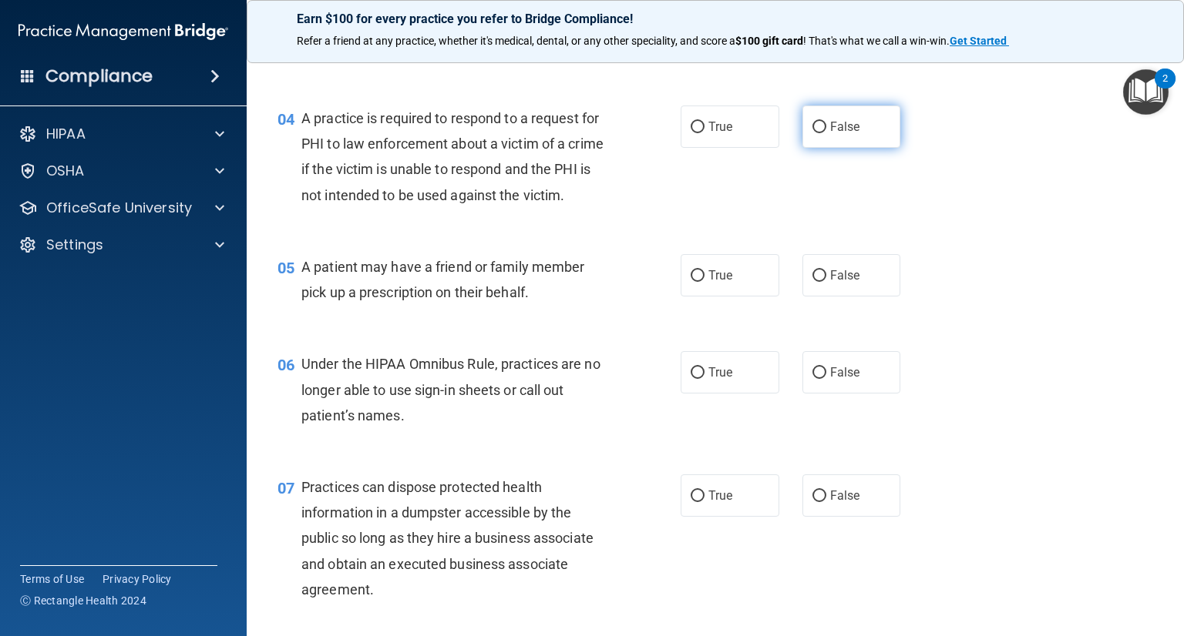
click at [812, 129] on input "False" at bounding box center [819, 128] width 14 height 12
radio input "true"
click at [694, 282] on input "True" at bounding box center [697, 276] width 14 height 12
radio input "true"
click at [694, 282] on input "True" at bounding box center [697, 276] width 14 height 12
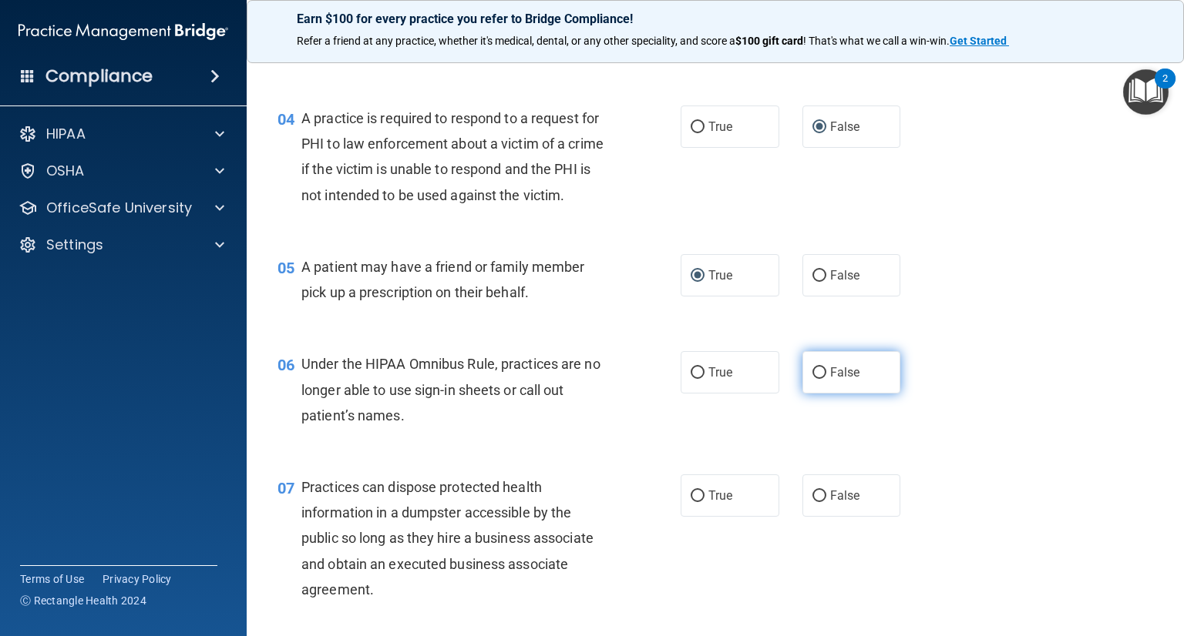
click at [815, 379] on input "False" at bounding box center [819, 374] width 14 height 12
radio input "true"
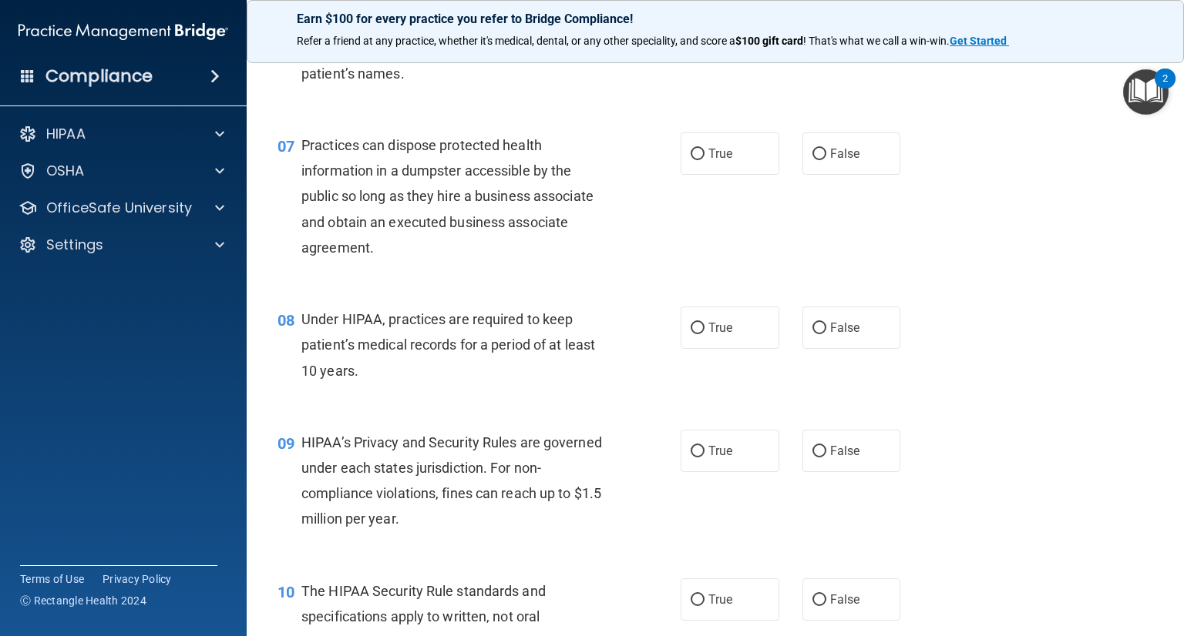
scroll to position [832, 0]
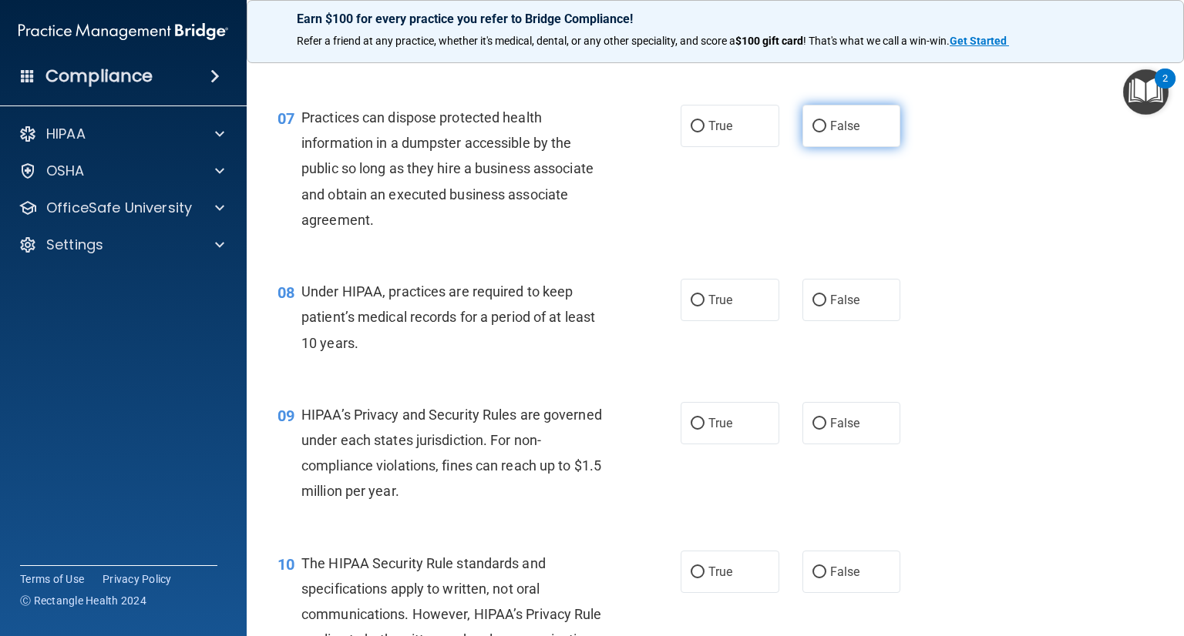
click at [814, 133] on input "False" at bounding box center [819, 127] width 14 height 12
radio input "true"
click at [812, 307] on input "False" at bounding box center [819, 301] width 14 height 12
radio input "true"
click at [691, 430] on input "True" at bounding box center [697, 424] width 14 height 12
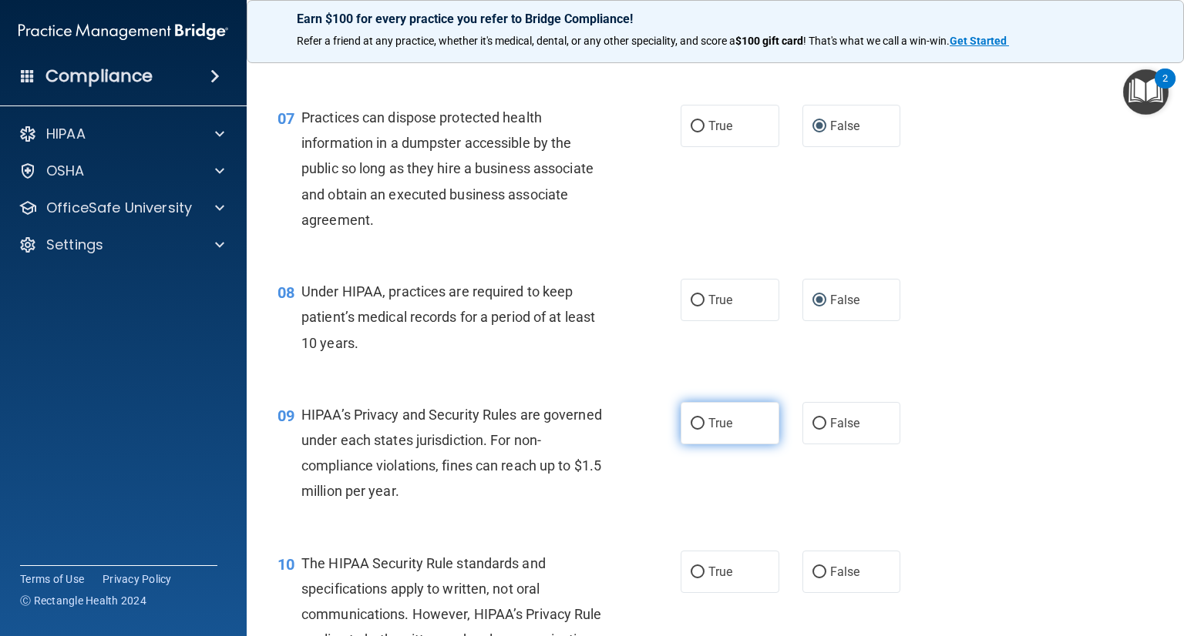
radio input "true"
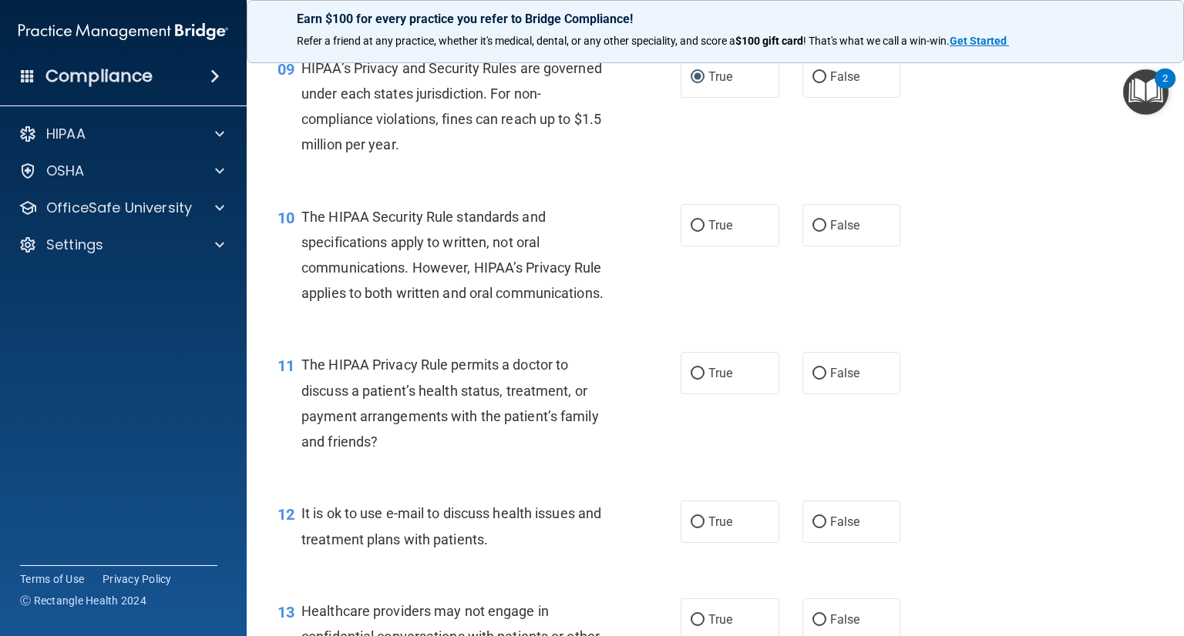
scroll to position [1202, 0]
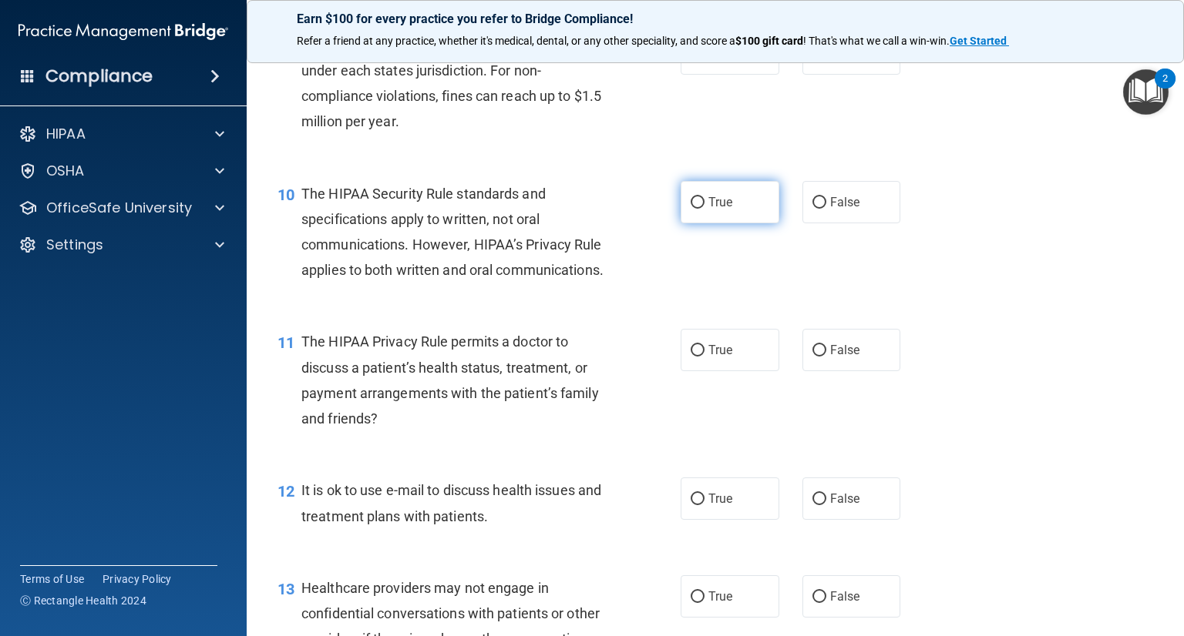
click at [701, 223] on label "True" at bounding box center [729, 202] width 99 height 42
click at [701, 209] on input "True" at bounding box center [697, 203] width 14 height 12
radio input "true"
click at [691, 357] on input "True" at bounding box center [697, 351] width 14 height 12
radio input "true"
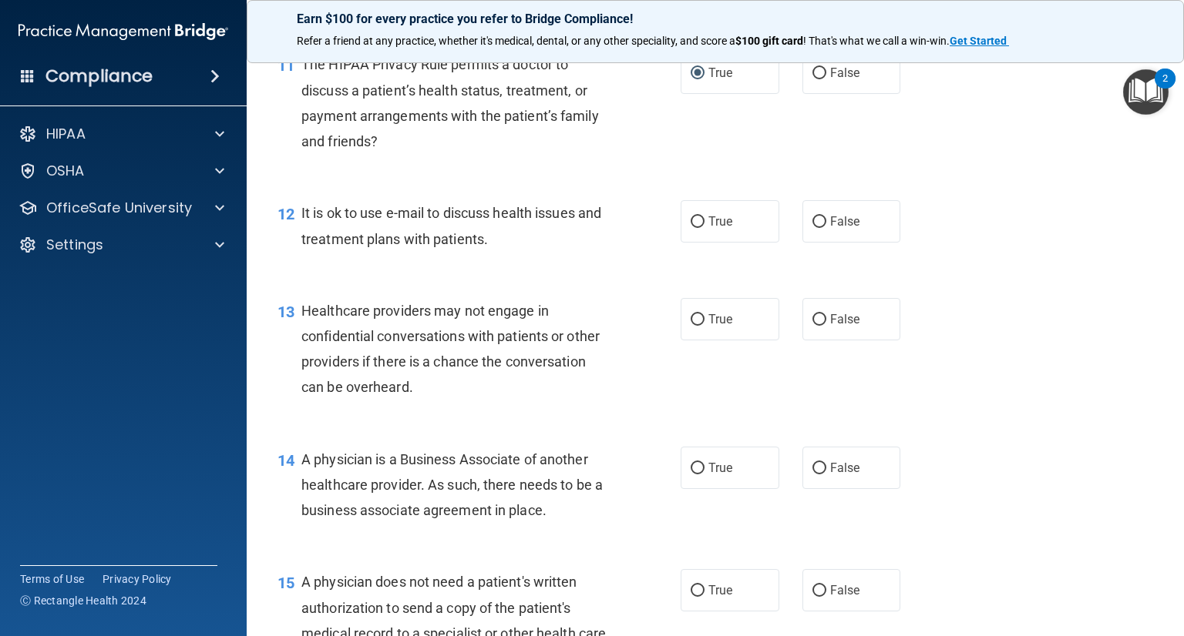
scroll to position [1510, 0]
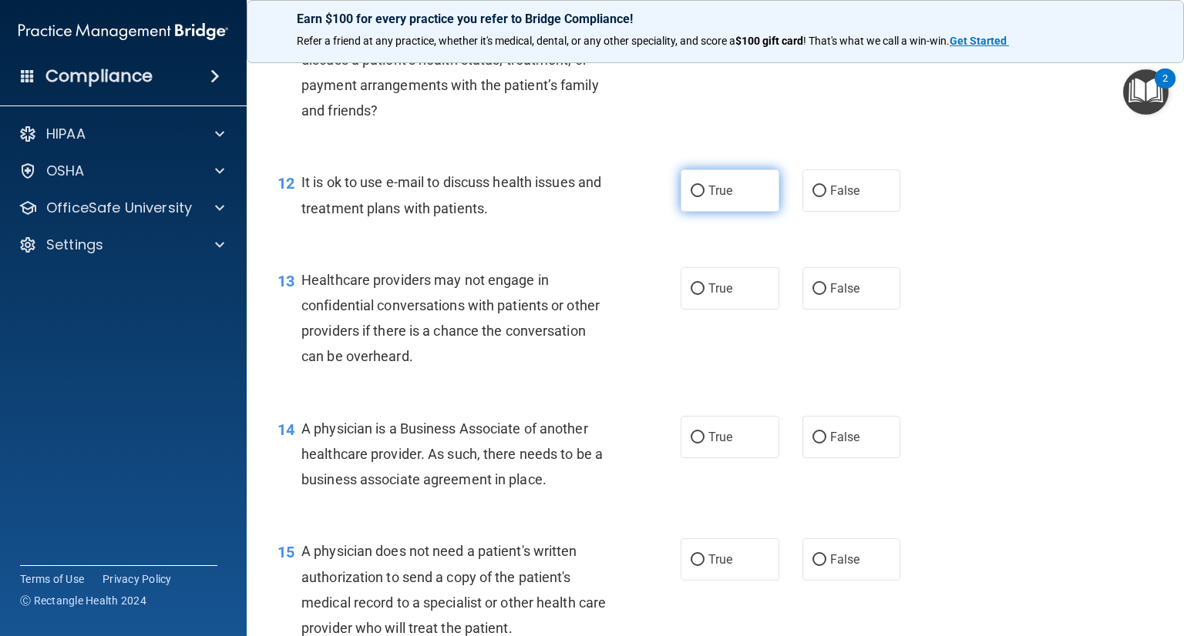
click at [691, 197] on input "True" at bounding box center [697, 192] width 14 height 12
radio input "true"
click at [697, 295] on input "True" at bounding box center [697, 290] width 14 height 12
radio input "true"
click at [814, 444] on input "False" at bounding box center [819, 438] width 14 height 12
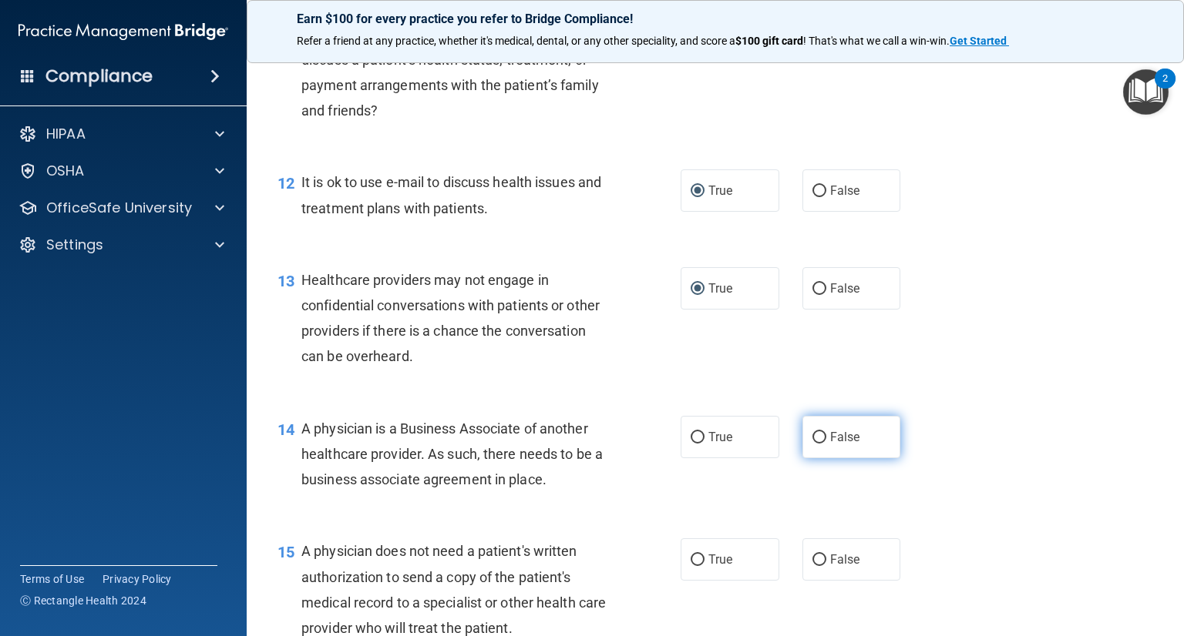
radio input "true"
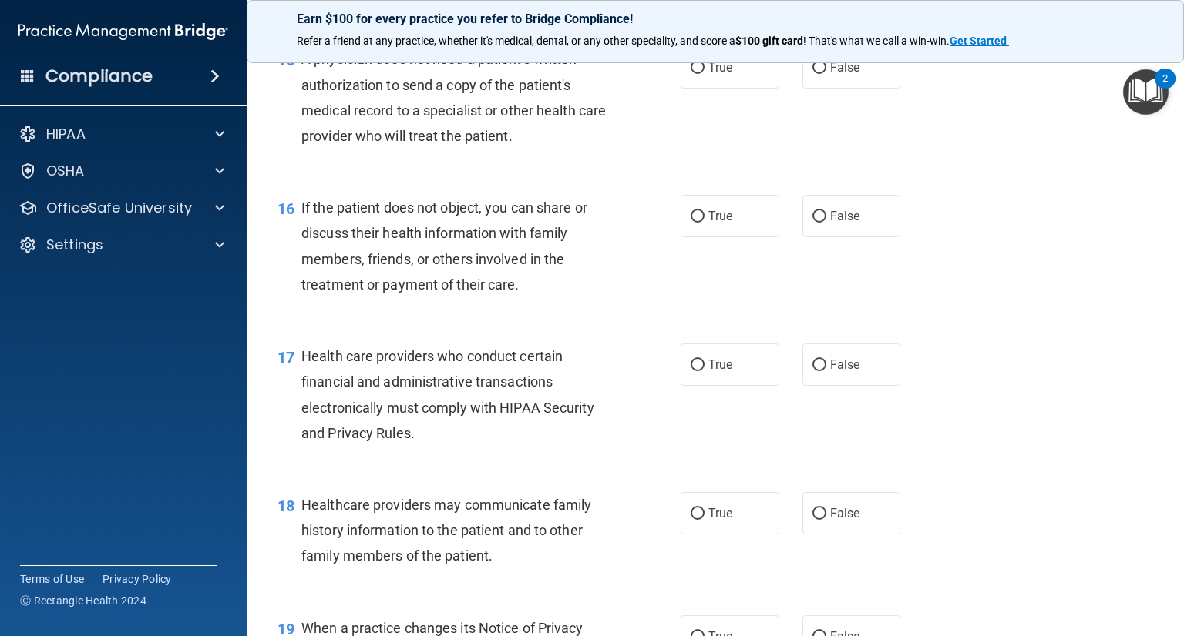
scroll to position [2003, 0]
click at [696, 73] on input "True" at bounding box center [697, 68] width 14 height 12
radio input "true"
click at [693, 222] on input "True" at bounding box center [697, 216] width 14 height 12
radio input "true"
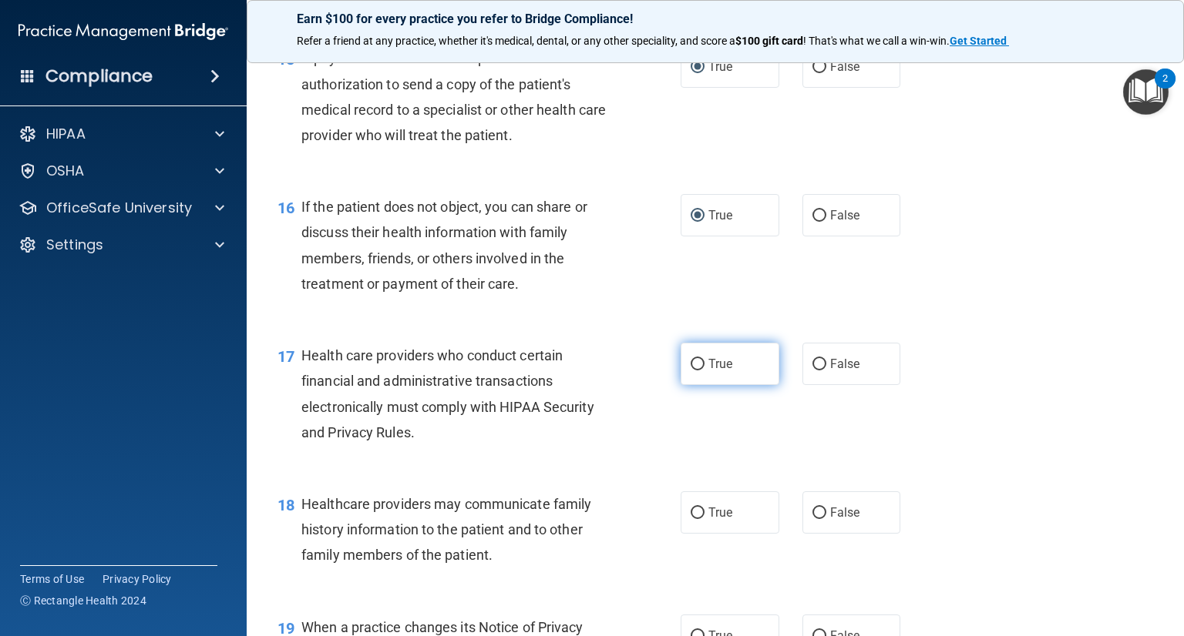
click at [708, 371] on span "True" at bounding box center [720, 364] width 24 height 15
click at [704, 371] on input "True" at bounding box center [697, 365] width 14 height 12
radio input "true"
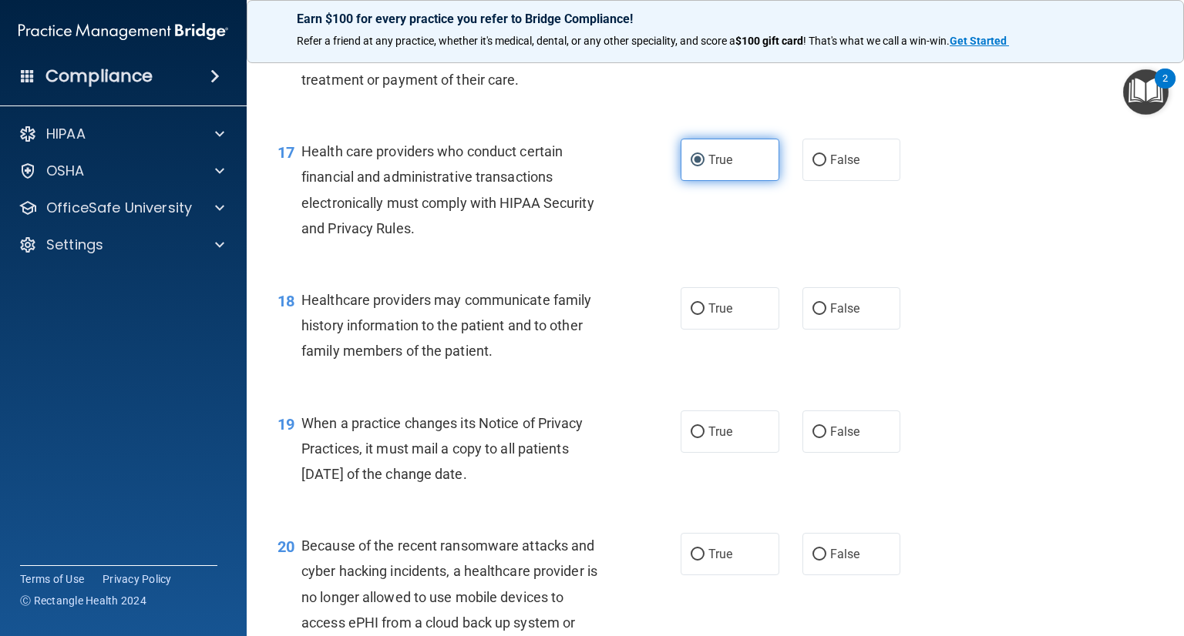
scroll to position [2342, 0]
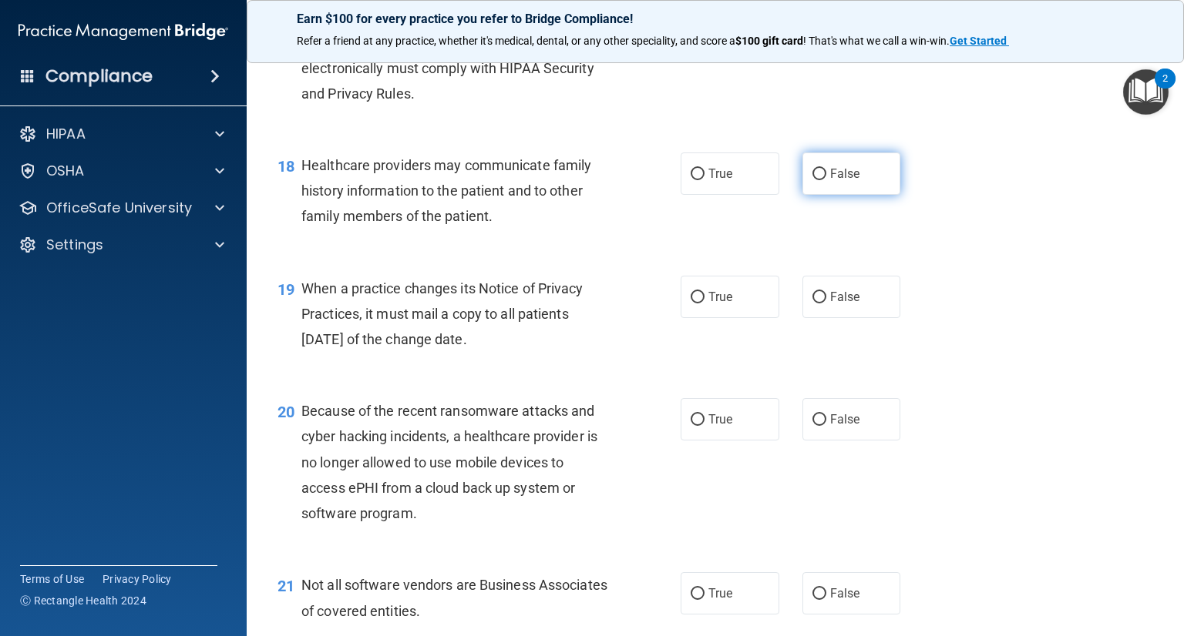
click at [817, 180] on input "False" at bounding box center [819, 175] width 14 height 12
radio input "true"
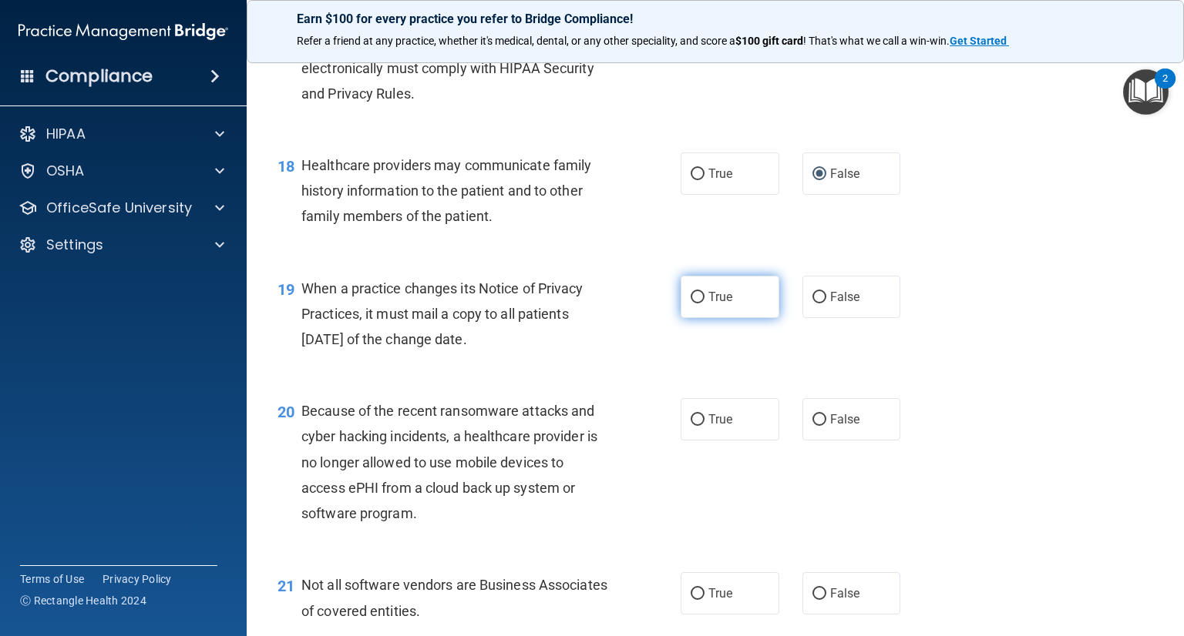
click at [690, 304] on input "True" at bounding box center [697, 298] width 14 height 12
radio input "true"
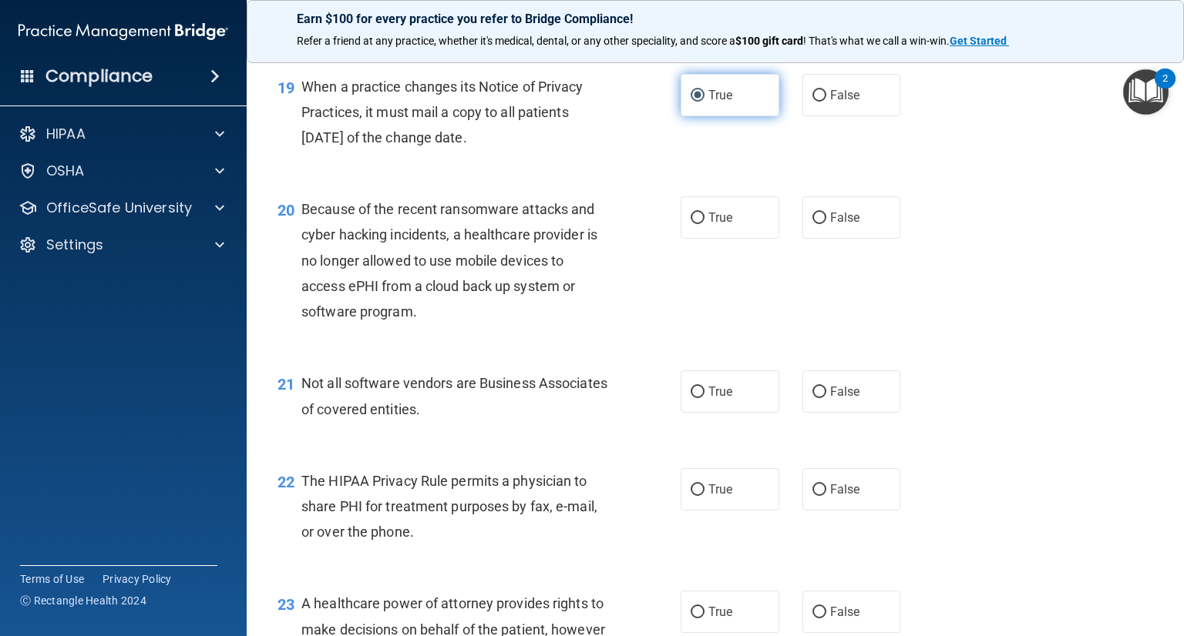
scroll to position [2681, 0]
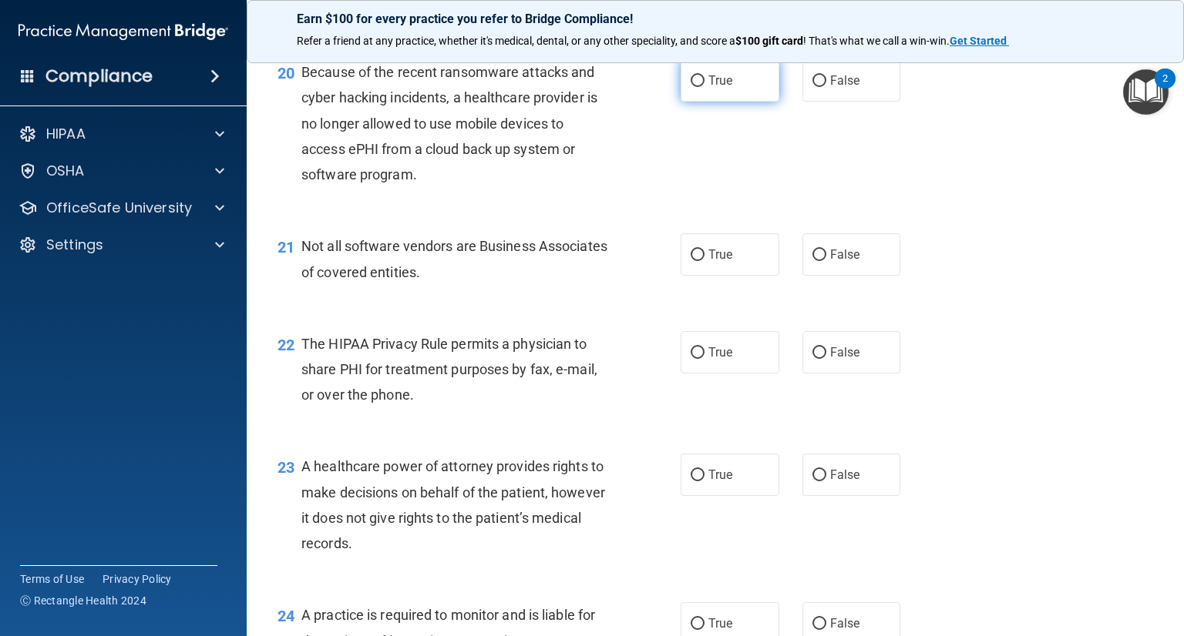
click at [685, 102] on label "True" at bounding box center [729, 80] width 99 height 42
click at [690, 87] on input "True" at bounding box center [697, 82] width 14 height 12
radio input "true"
click at [696, 261] on input "True" at bounding box center [697, 256] width 14 height 12
radio input "true"
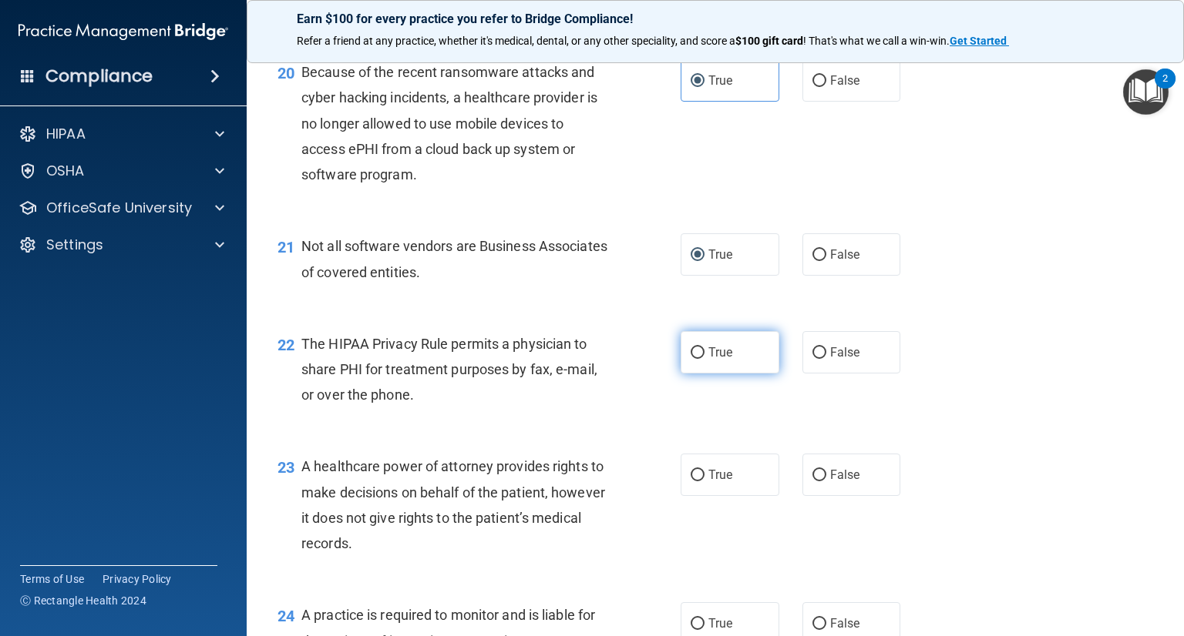
click at [697, 374] on label "True" at bounding box center [729, 352] width 99 height 42
click at [697, 359] on input "True" at bounding box center [697, 354] width 14 height 12
radio input "true"
click at [817, 482] on input "False" at bounding box center [819, 476] width 14 height 12
radio input "true"
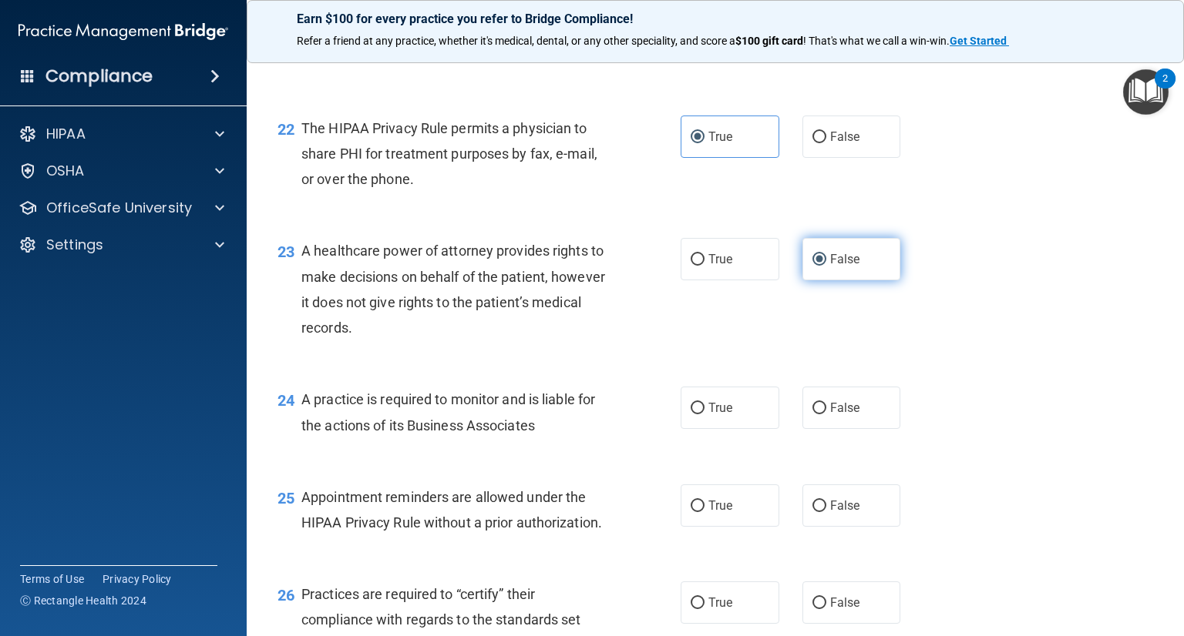
scroll to position [2928, 0]
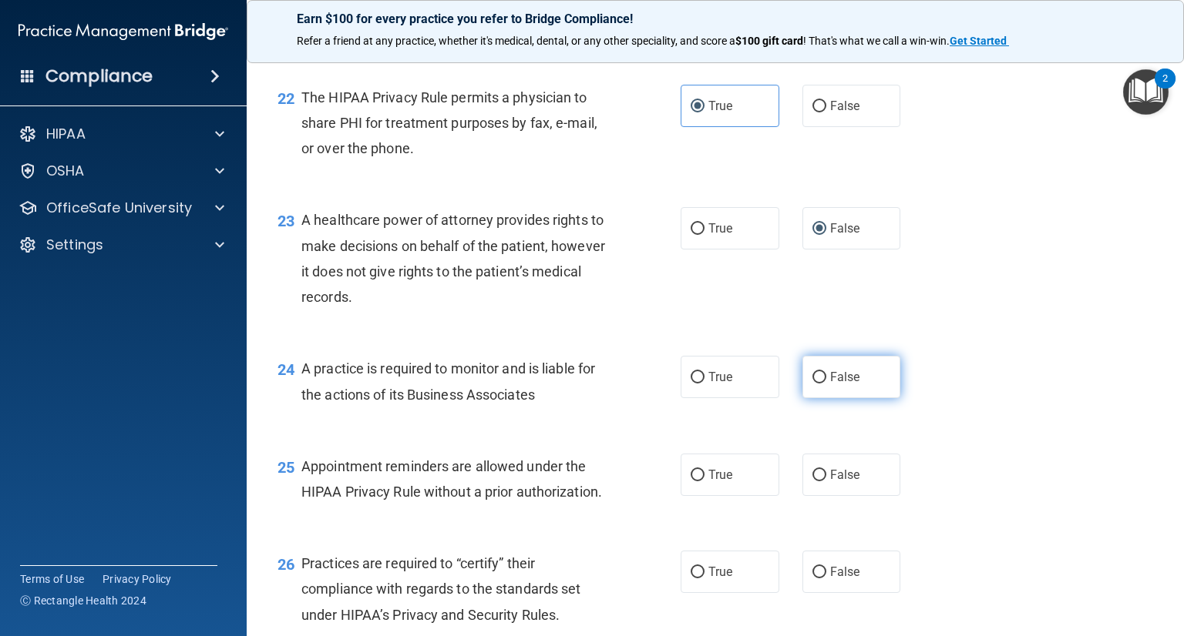
click at [821, 398] on label "False" at bounding box center [851, 377] width 99 height 42
click at [821, 384] on input "False" at bounding box center [819, 378] width 14 height 12
radio input "true"
click at [690, 384] on input "True" at bounding box center [697, 378] width 14 height 12
radio input "true"
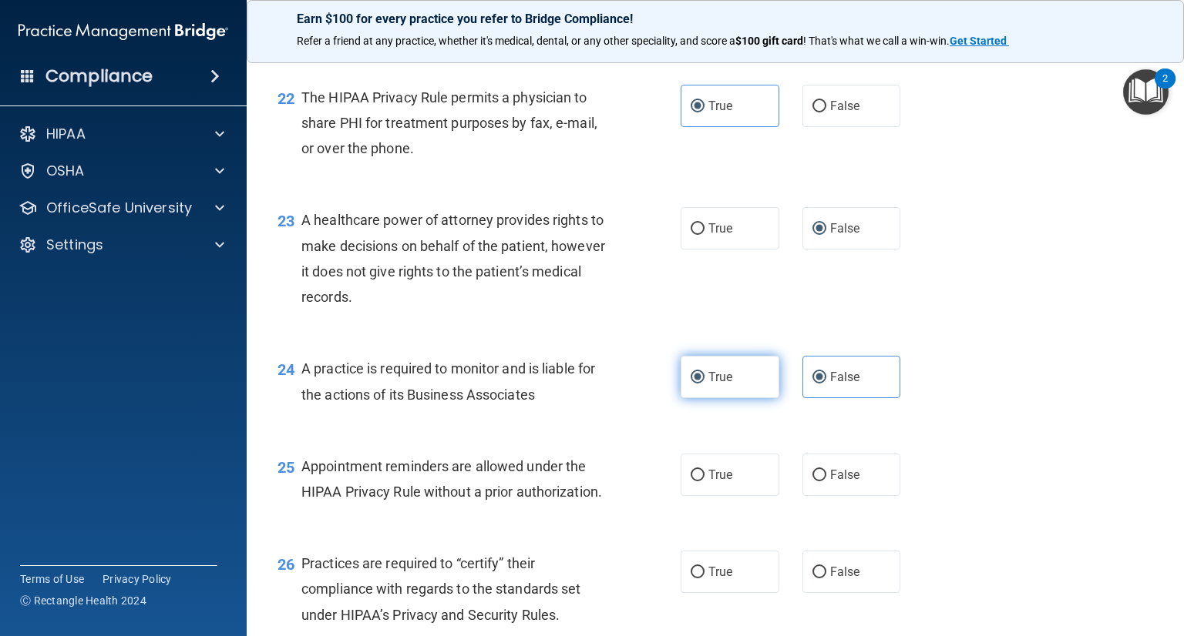
radio input "false"
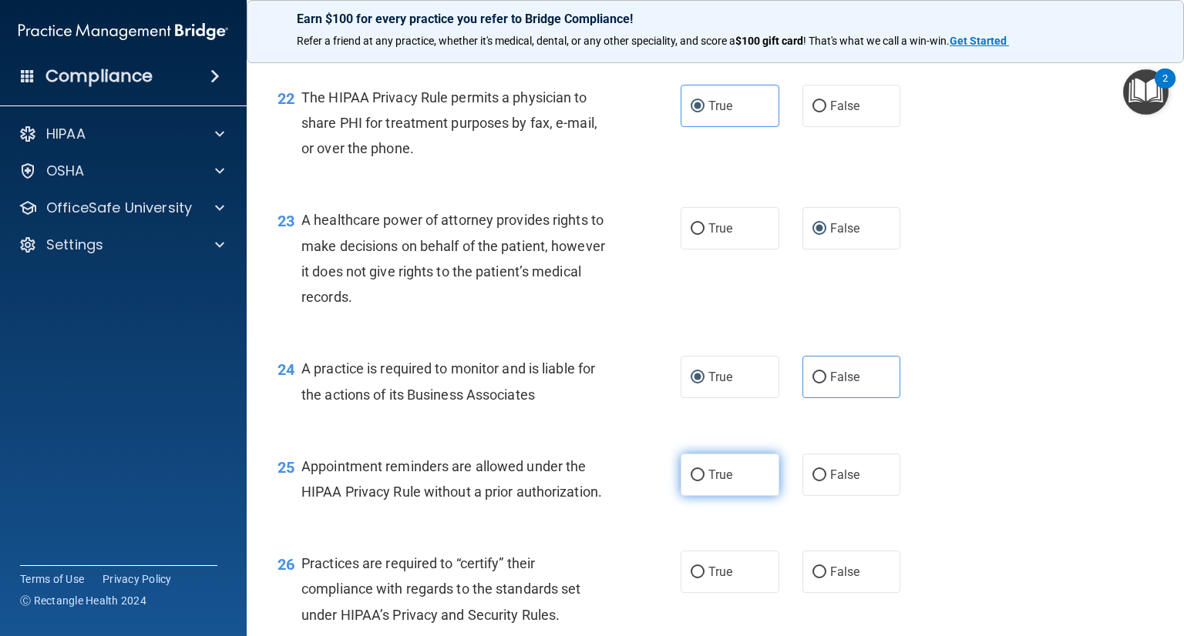
click at [690, 482] on input "True" at bounding box center [697, 476] width 14 height 12
radio input "true"
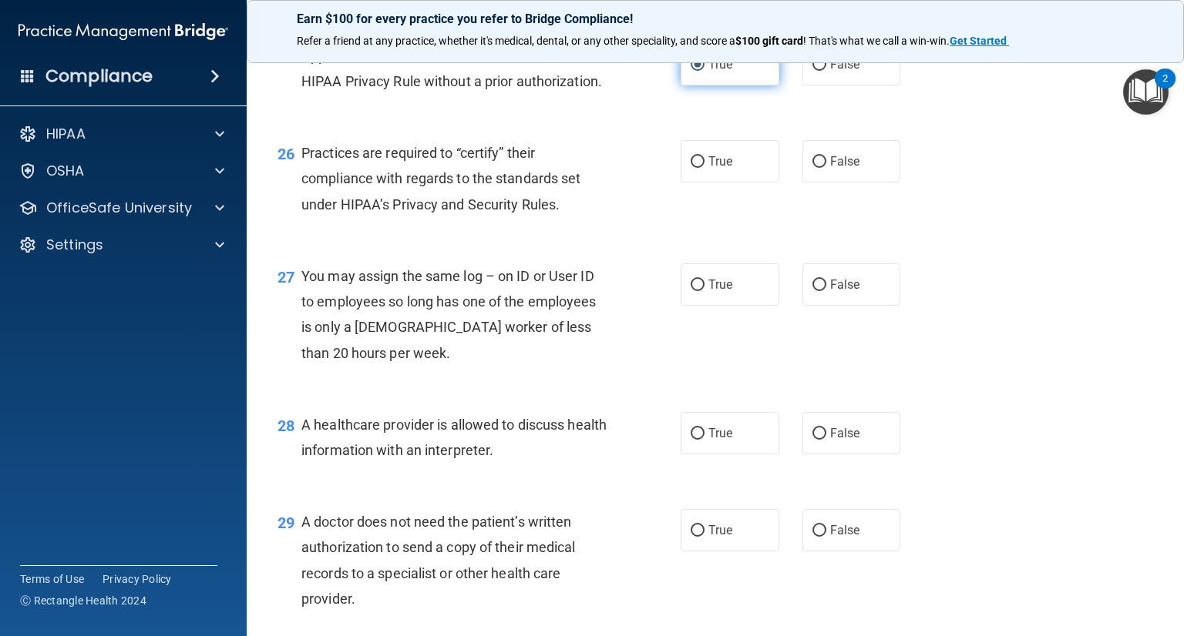
scroll to position [3360, 0]
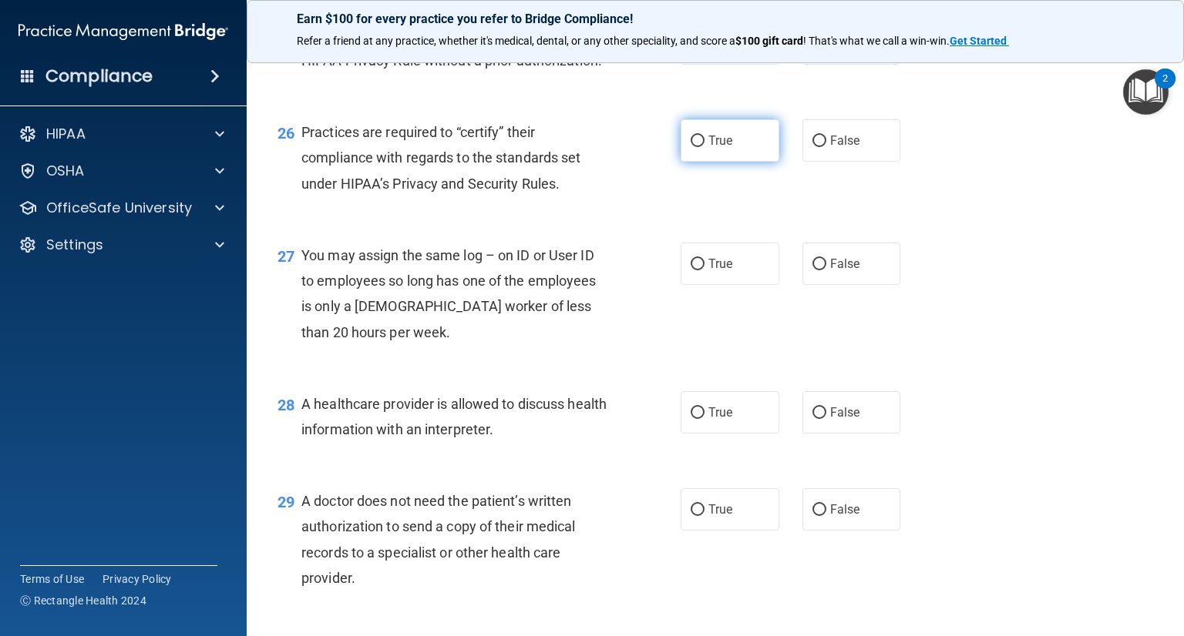
click at [692, 147] on input "True" at bounding box center [697, 142] width 14 height 12
radio input "true"
click at [816, 270] on input "False" at bounding box center [819, 265] width 14 height 12
radio input "true"
click at [690, 419] on input "True" at bounding box center [697, 414] width 14 height 12
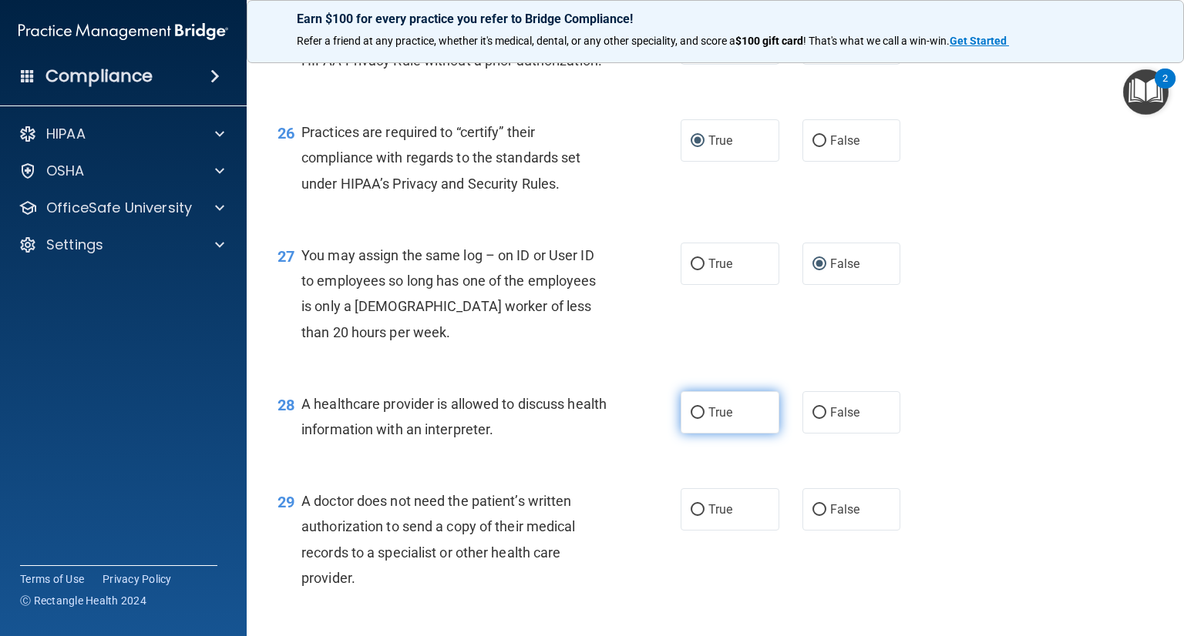
radio input "true"
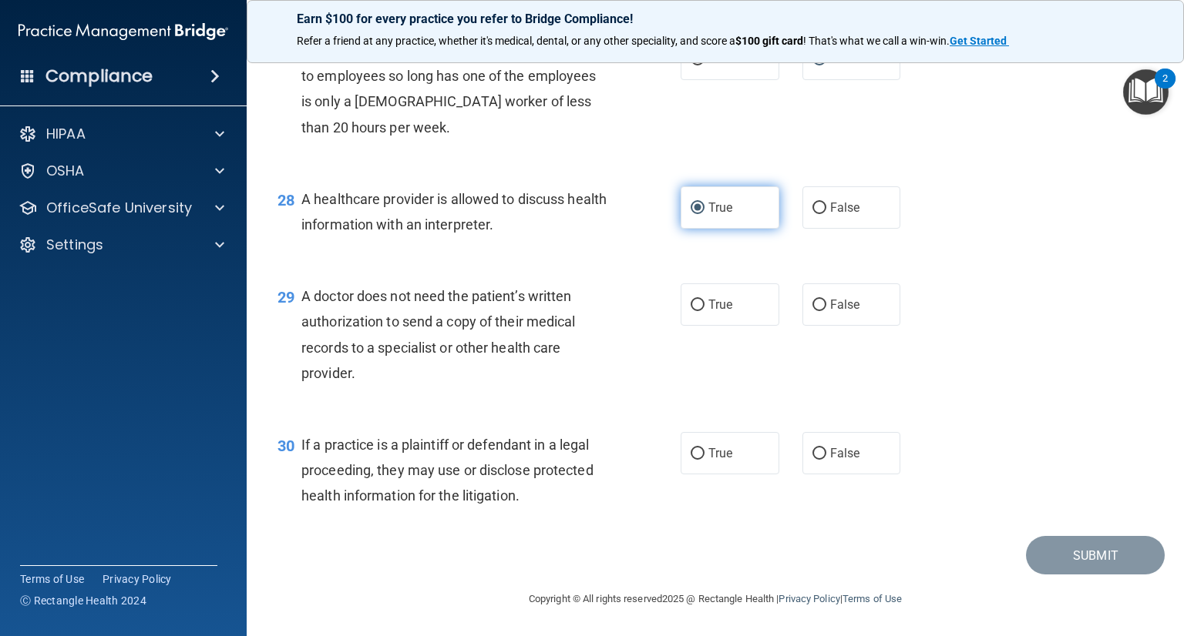
scroll to position [3616, 0]
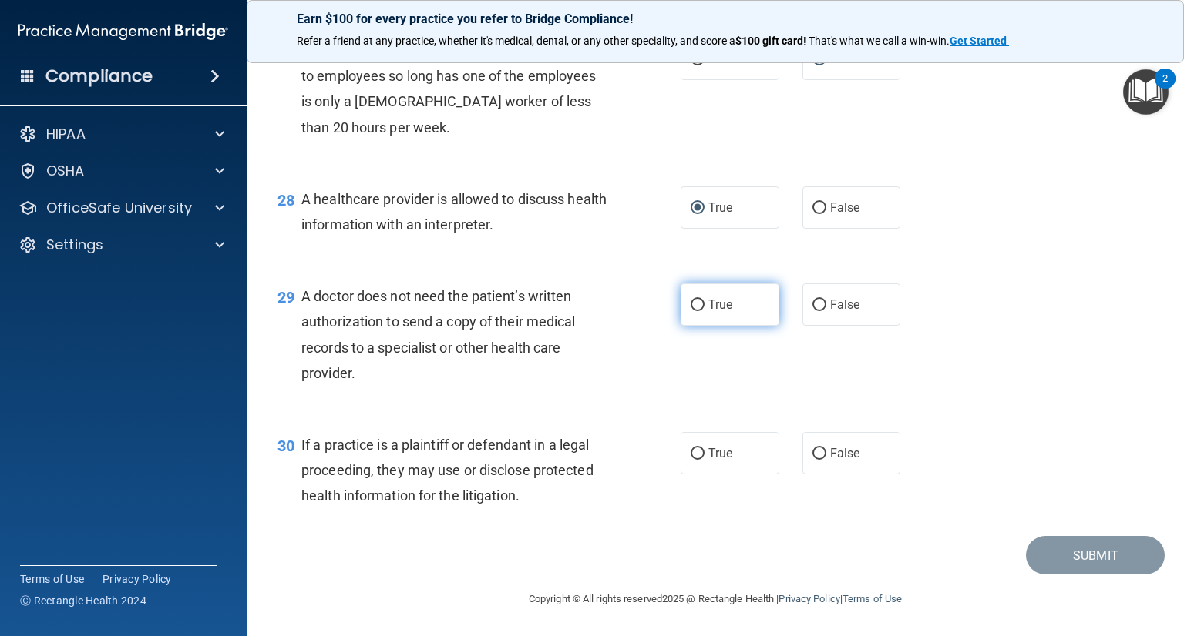
click at [695, 304] on input "True" at bounding box center [697, 306] width 14 height 12
radio input "true"
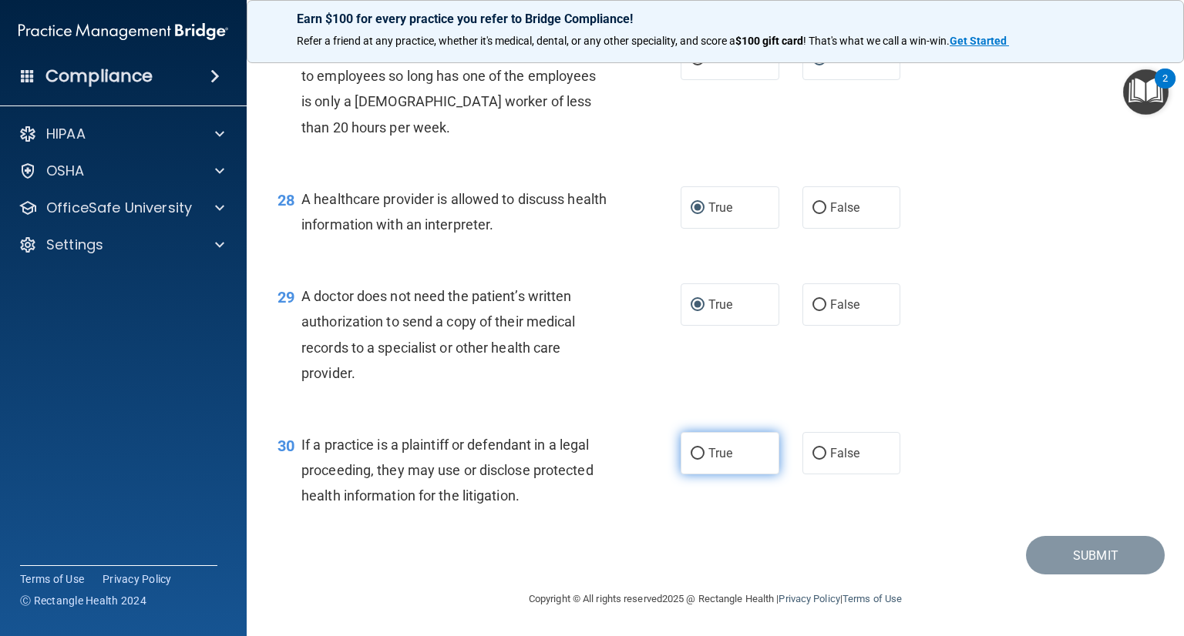
click at [690, 453] on input "True" at bounding box center [697, 454] width 14 height 12
radio input "true"
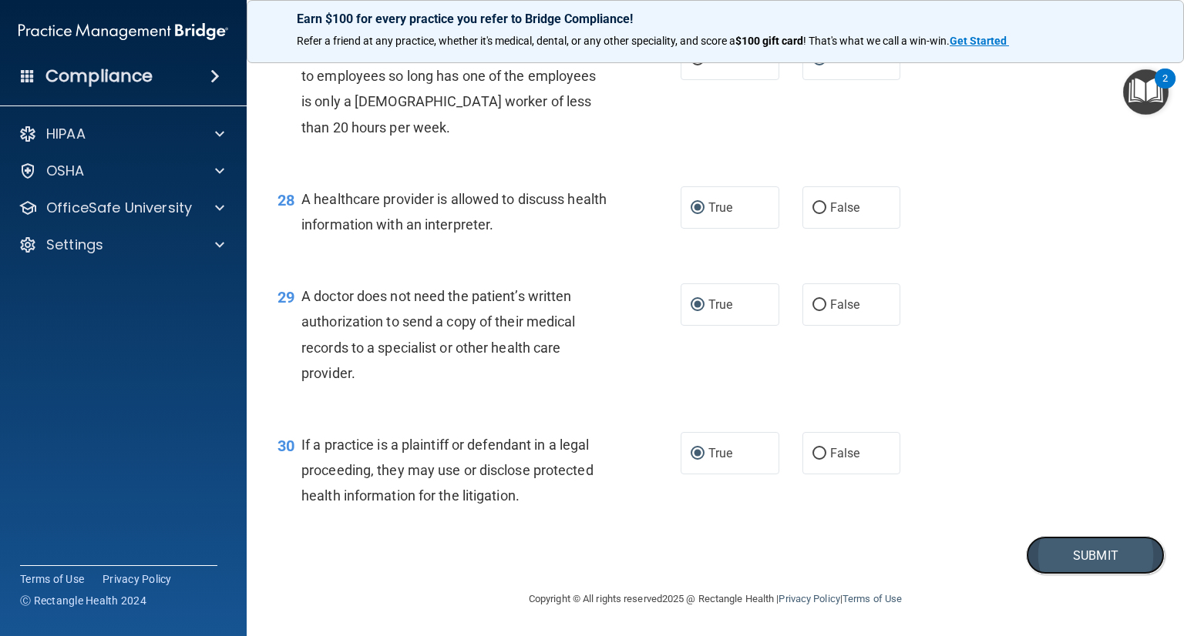
click at [1079, 552] on button "Submit" at bounding box center [1095, 555] width 139 height 39
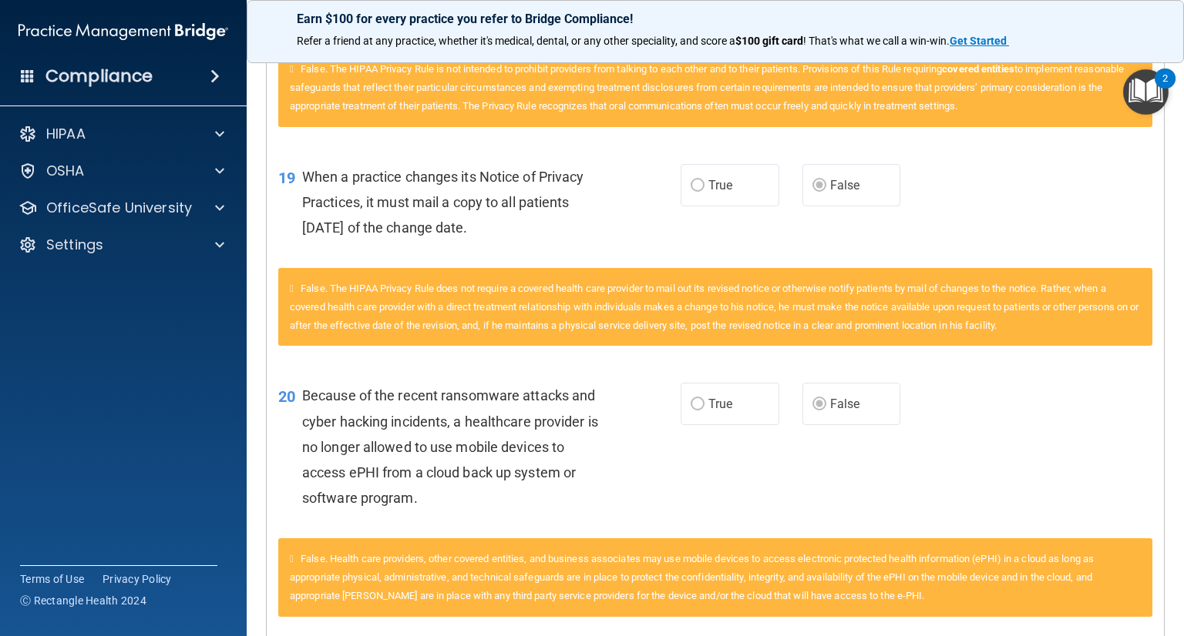
scroll to position [1456, 0]
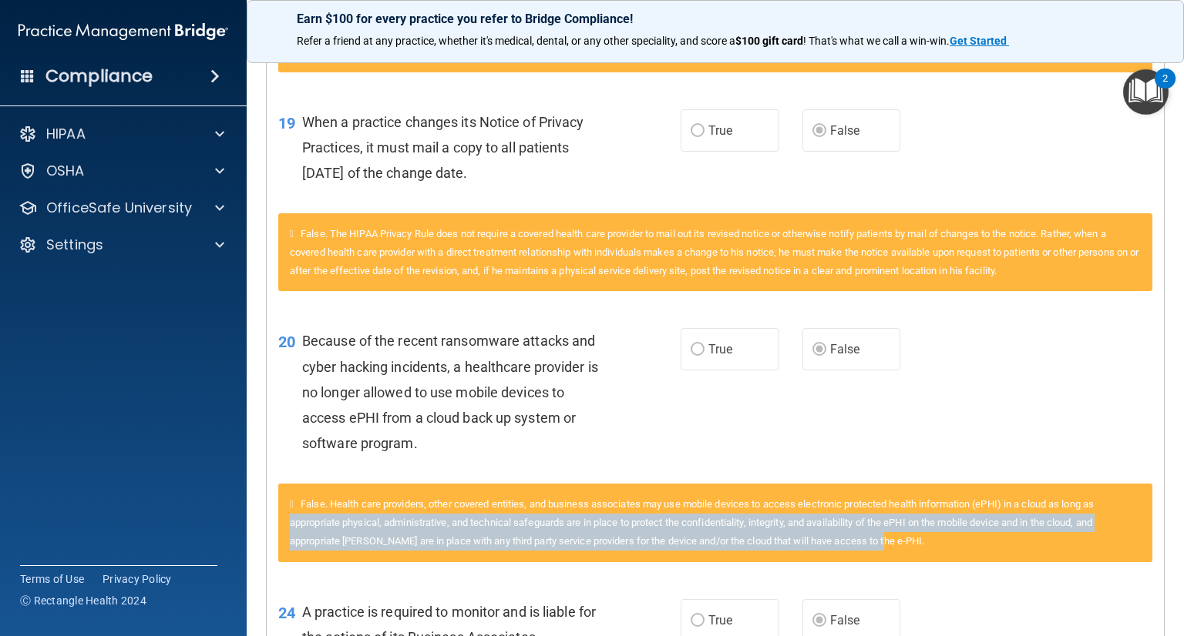
drag, startPoint x: 1153, startPoint y: 525, endPoint x: 1183, endPoint y: 566, distance: 50.7
click at [1183, 566] on main "Calculating your score.... You did not pass the " The HIPAA Quiz #2 ". 70 out o…" at bounding box center [715, 342] width 937 height 587
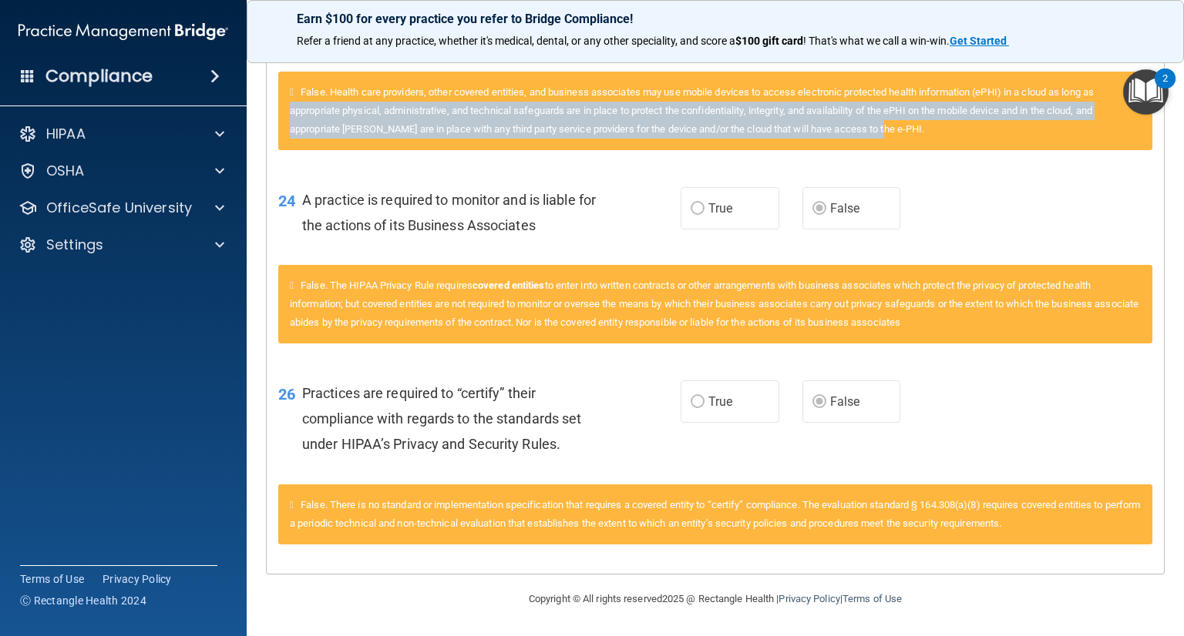
scroll to position [1882, 0]
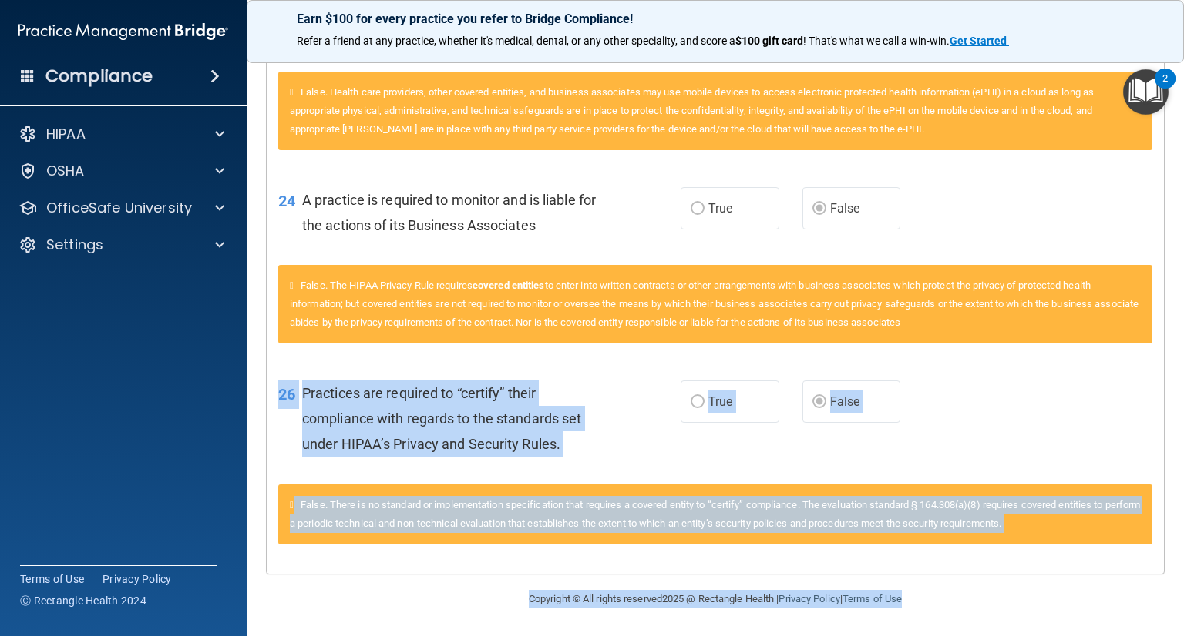
drag, startPoint x: 1167, startPoint y: 614, endPoint x: 1164, endPoint y: 411, distance: 203.5
click at [1164, 411] on main "Calculating your score.... You did not pass the " The HIPAA Quiz #2 ". 70 out o…" at bounding box center [715, 342] width 937 height 587
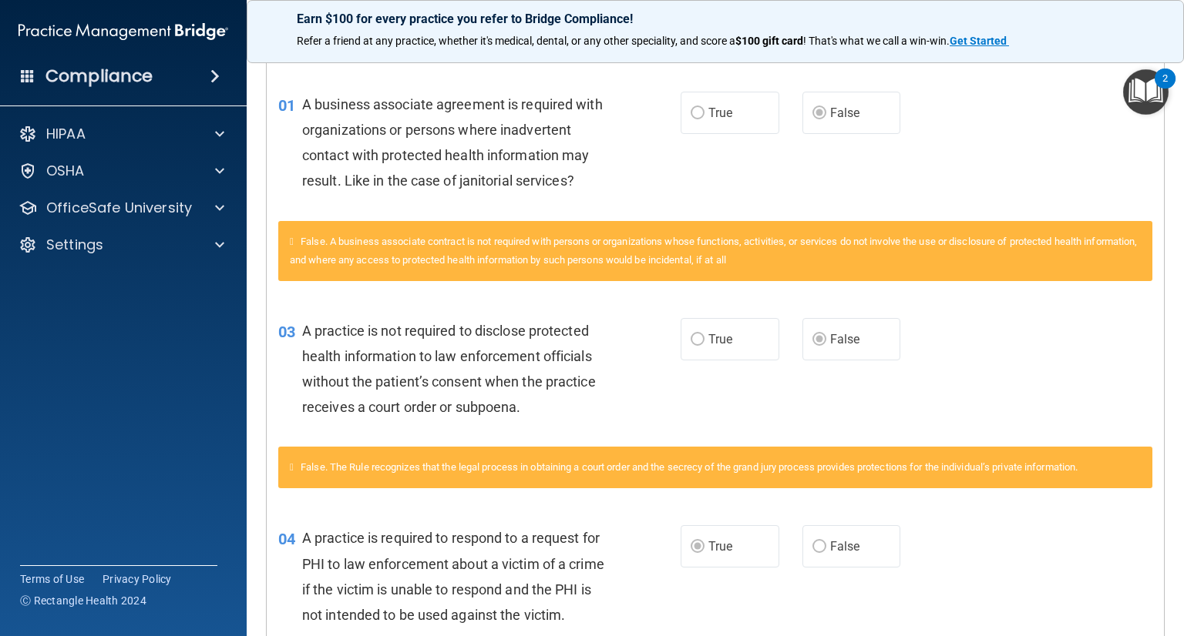
scroll to position [0, 0]
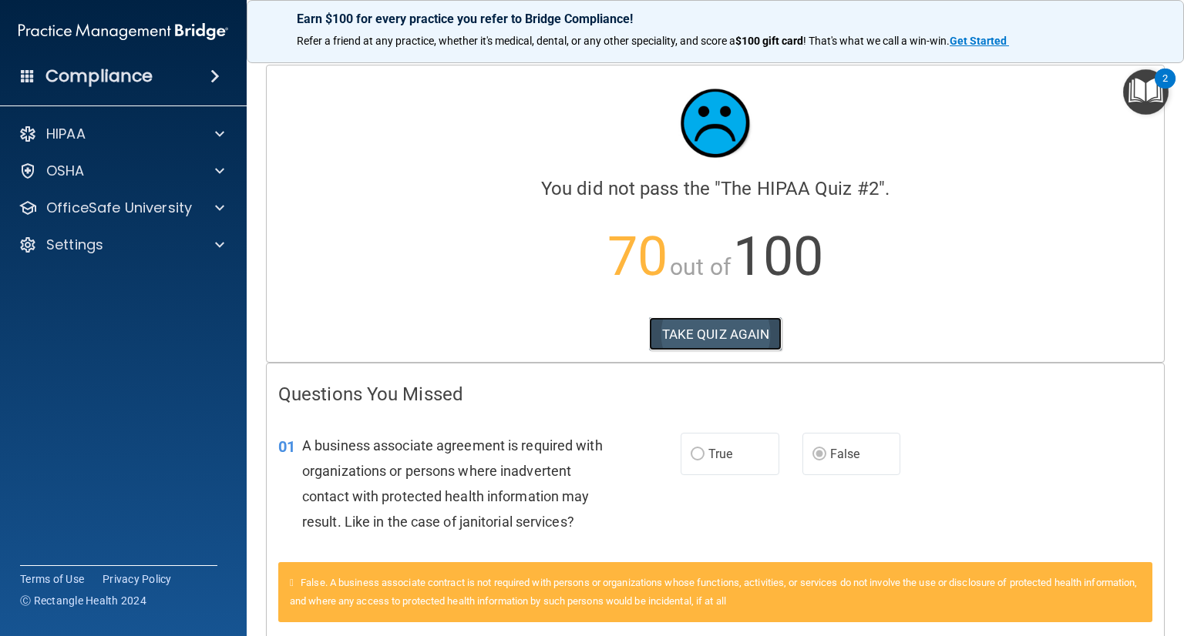
click at [675, 328] on button "TAKE QUIZ AGAIN" at bounding box center [715, 334] width 133 height 34
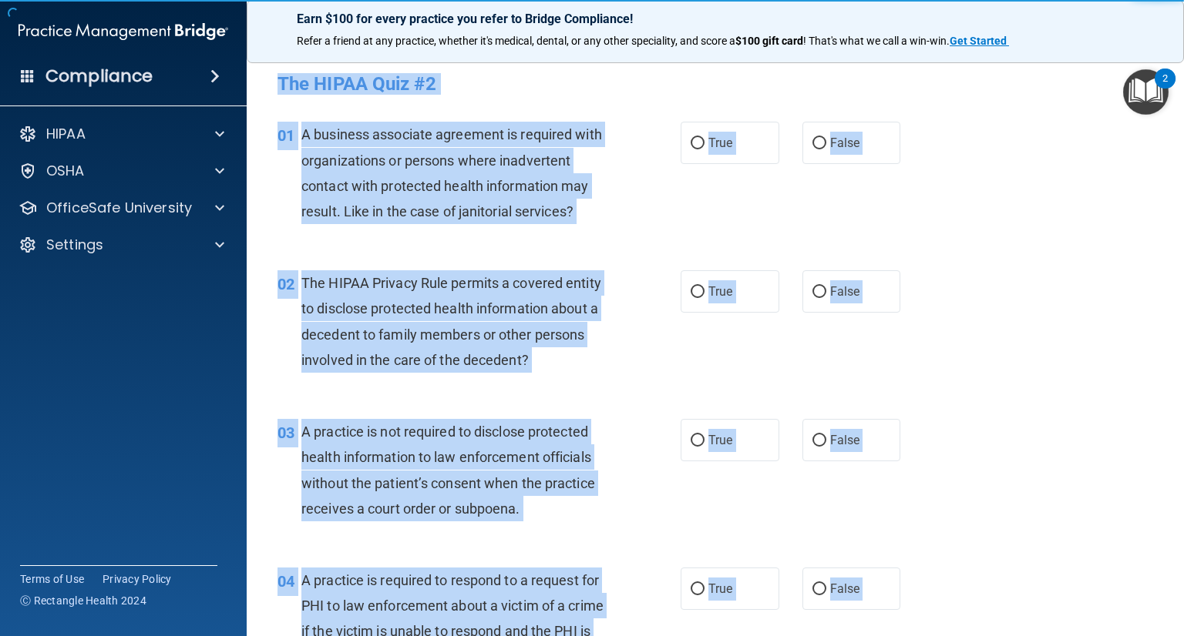
click at [969, 112] on div "01 A business associate agreement is required with organizations or persons whe…" at bounding box center [715, 176] width 898 height 149
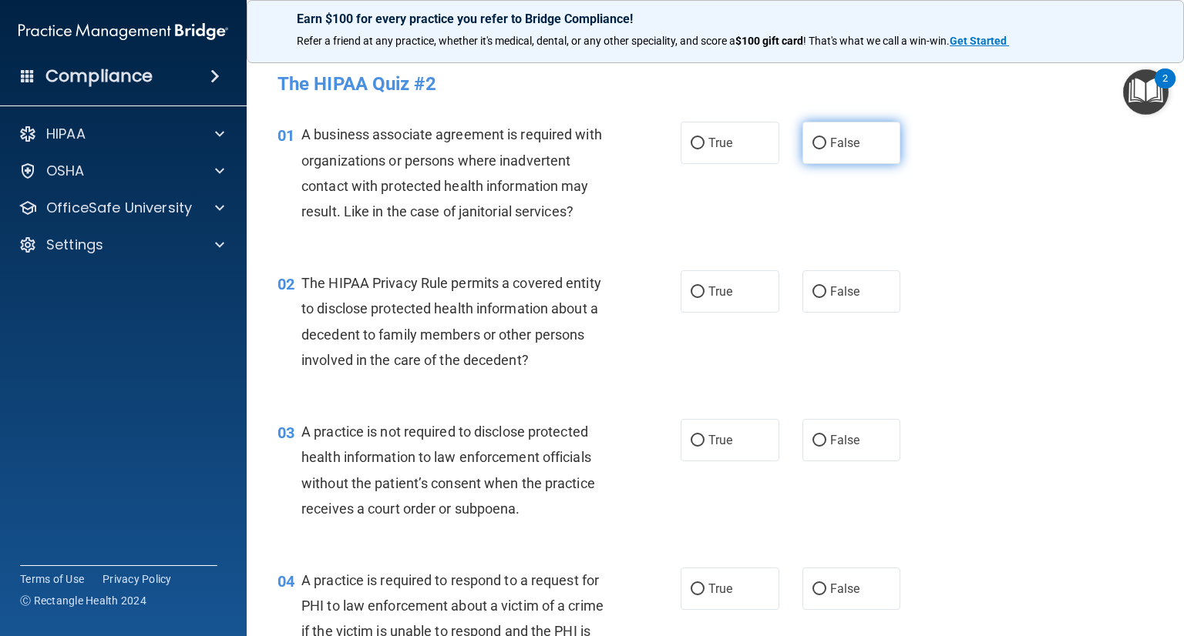
click at [812, 143] on input "False" at bounding box center [819, 144] width 14 height 12
radio input "true"
click at [697, 288] on input "True" at bounding box center [697, 293] width 14 height 12
radio input "true"
click at [814, 442] on input "False" at bounding box center [819, 441] width 14 height 12
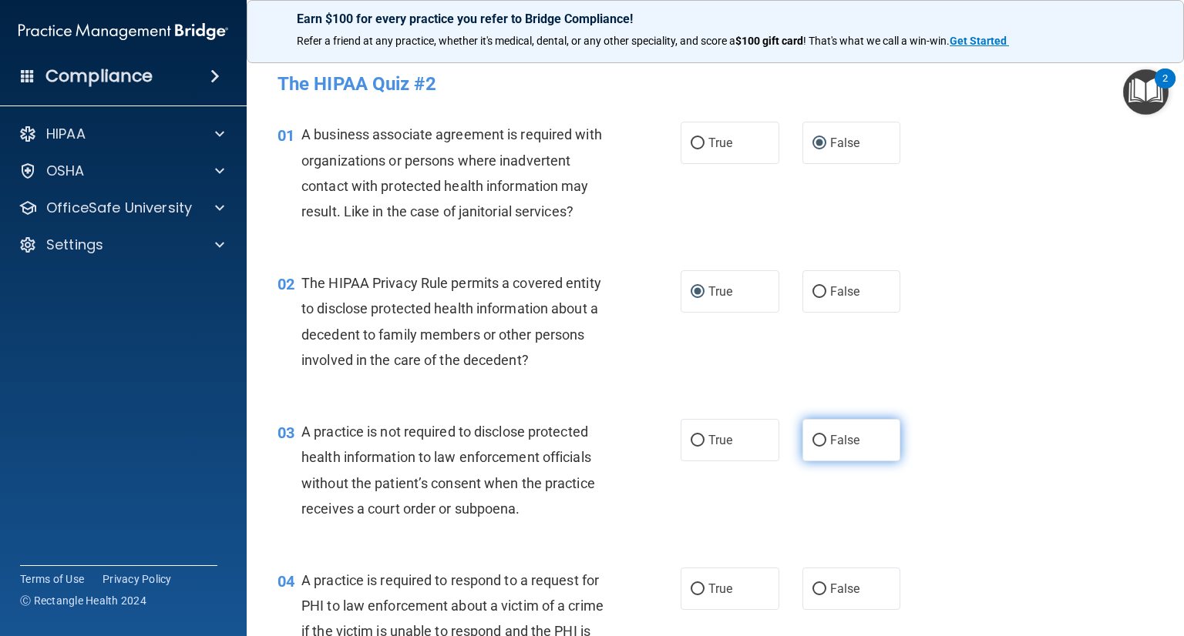
radio input "true"
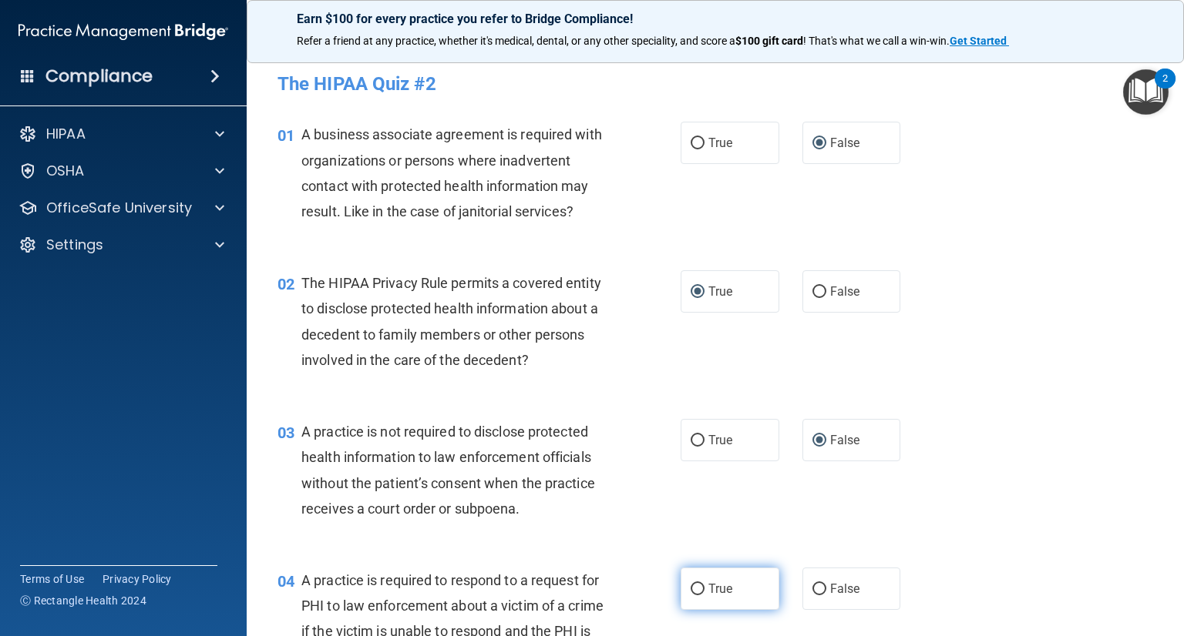
click at [690, 589] on input "True" at bounding box center [697, 590] width 14 height 12
radio input "true"
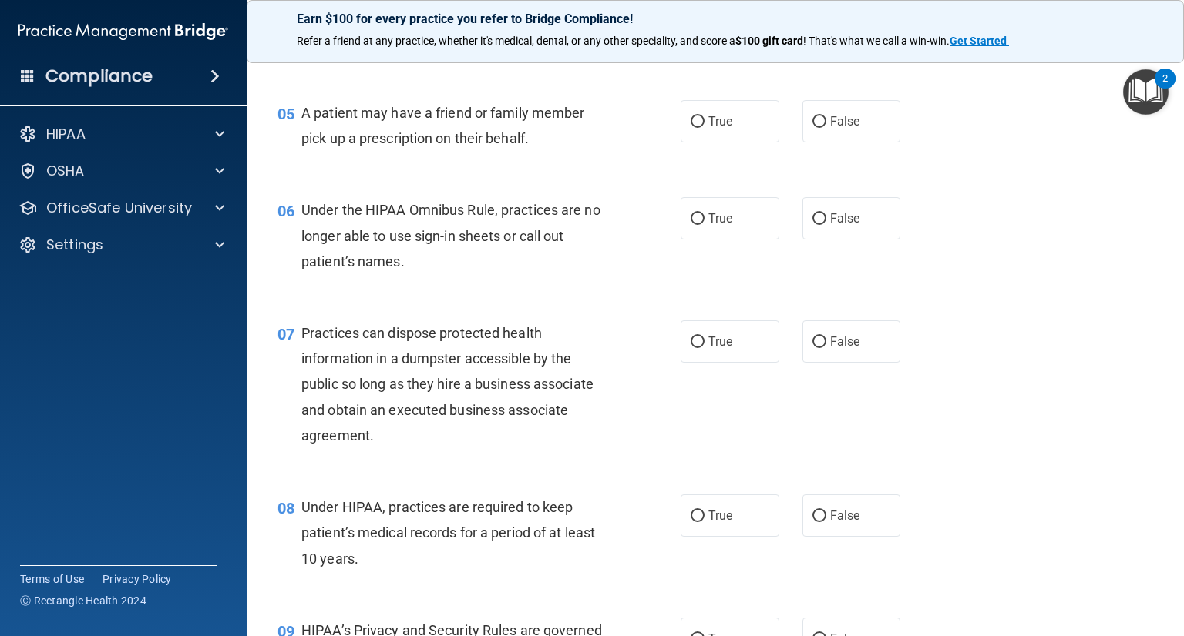
scroll to position [647, 0]
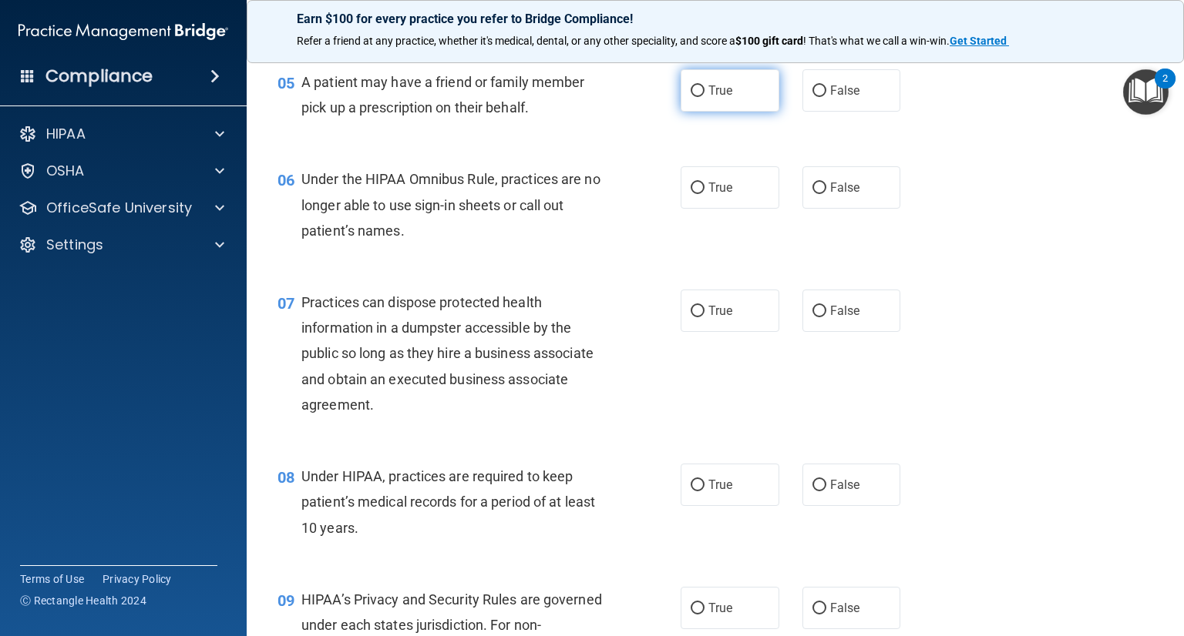
click at [690, 97] on input "True" at bounding box center [697, 92] width 14 height 12
radio input "true"
click at [811, 209] on label "False" at bounding box center [851, 187] width 99 height 42
click at [812, 194] on input "False" at bounding box center [819, 189] width 14 height 12
radio input "true"
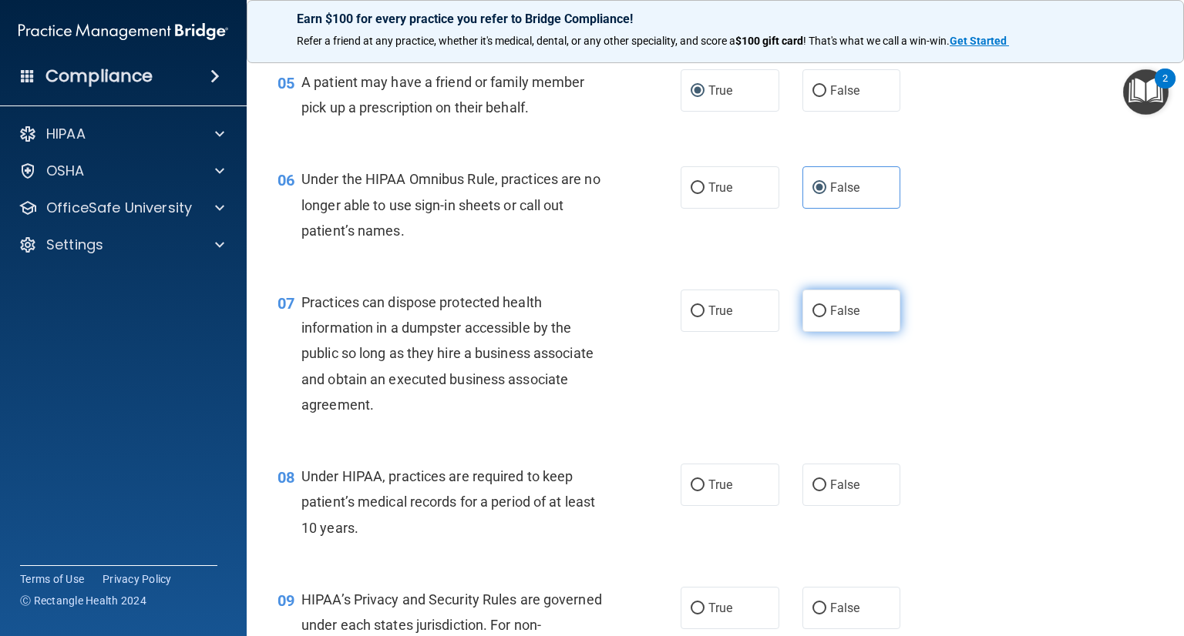
click at [806, 330] on label "False" at bounding box center [851, 311] width 99 height 42
click at [812, 317] on input "False" at bounding box center [819, 312] width 14 height 12
radio input "true"
click at [817, 492] on input "False" at bounding box center [819, 486] width 14 height 12
radio input "true"
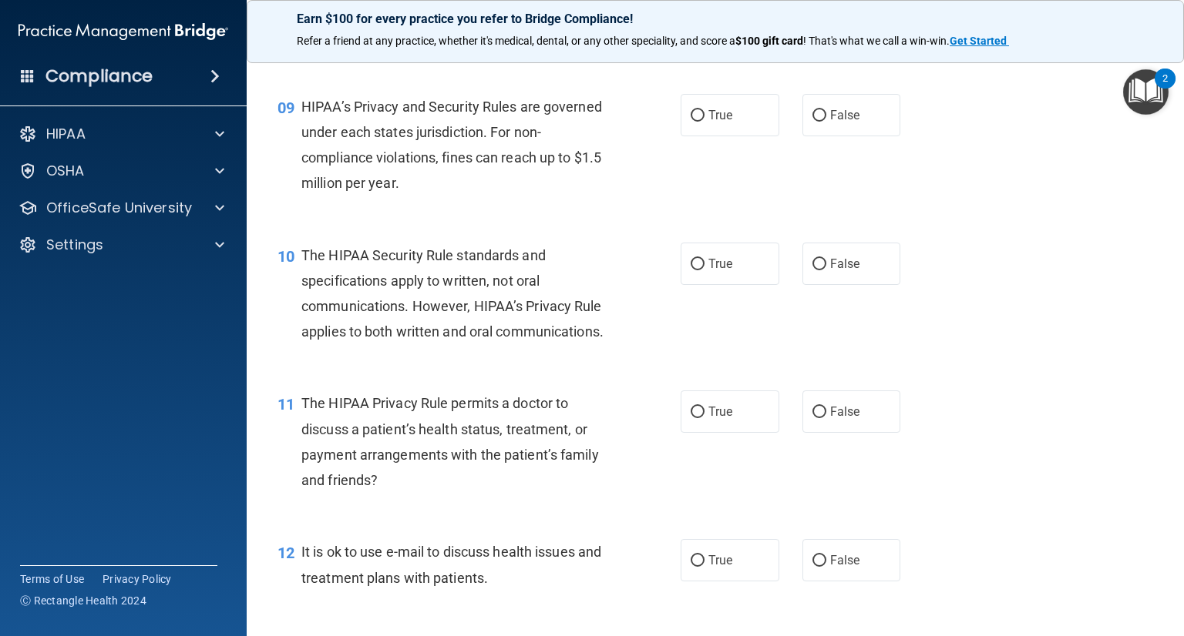
scroll to position [1171, 0]
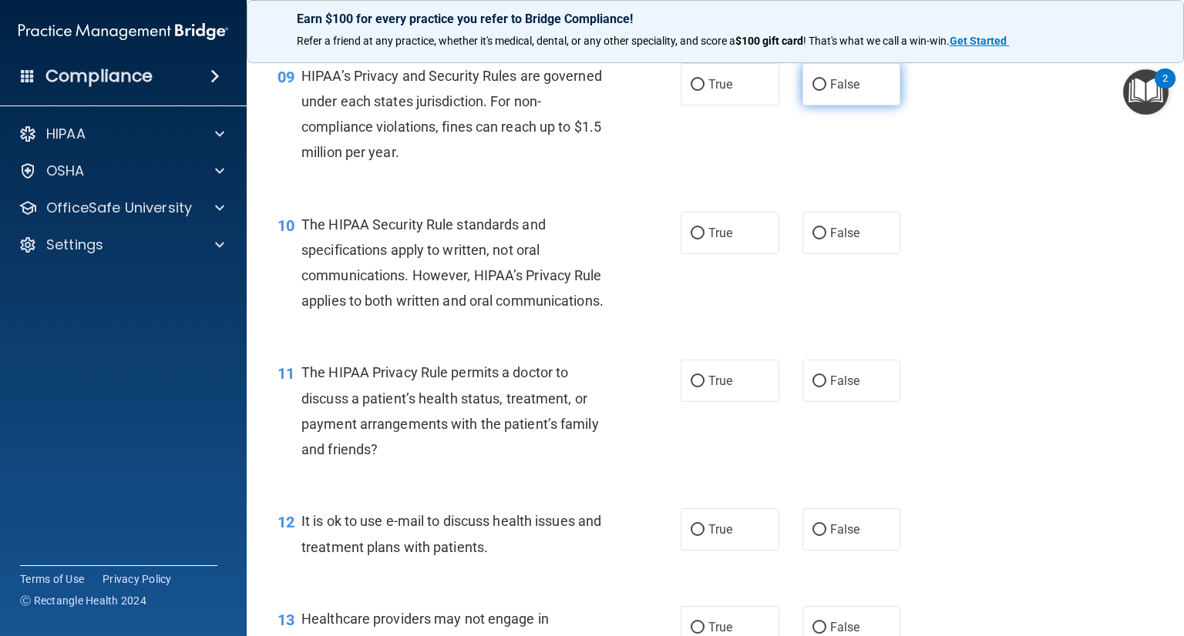
click at [812, 91] on input "False" at bounding box center [819, 85] width 14 height 12
radio input "true"
click at [690, 240] on input "True" at bounding box center [697, 234] width 14 height 12
radio input "true"
click at [693, 388] on input "True" at bounding box center [697, 382] width 14 height 12
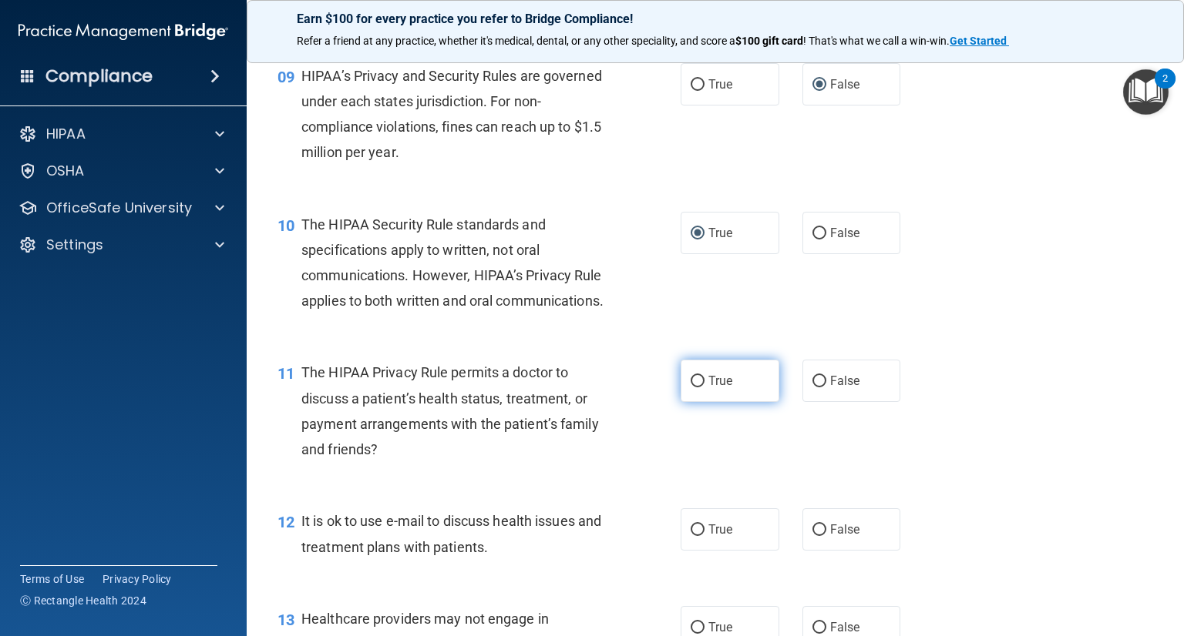
radio input "true"
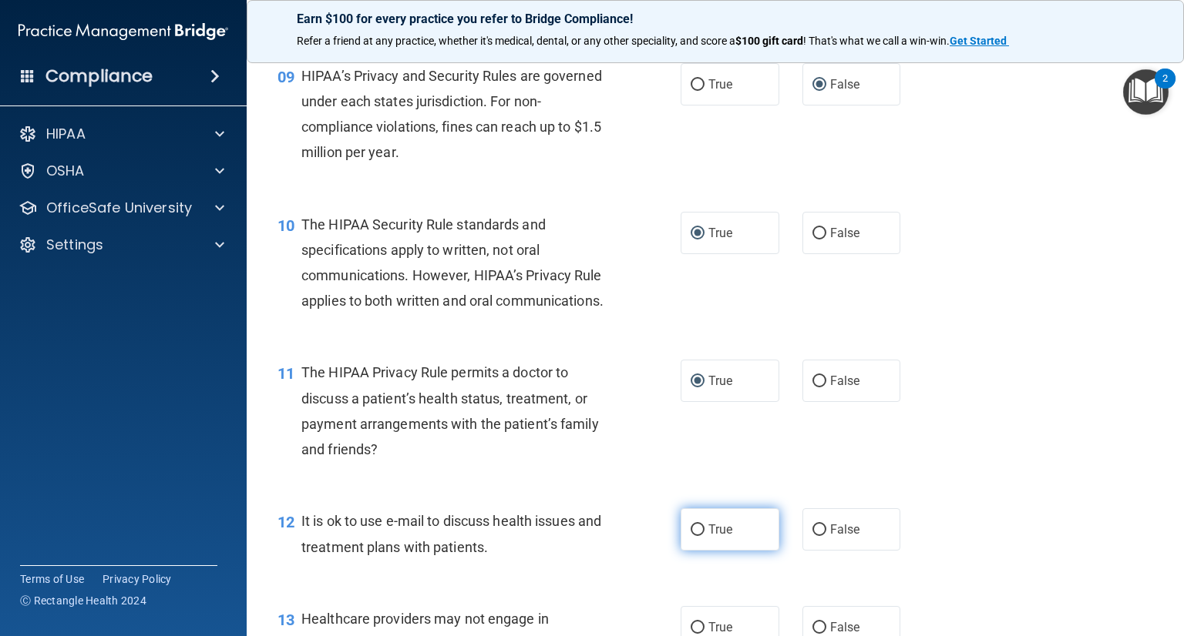
click at [693, 536] on input "True" at bounding box center [697, 531] width 14 height 12
radio input "true"
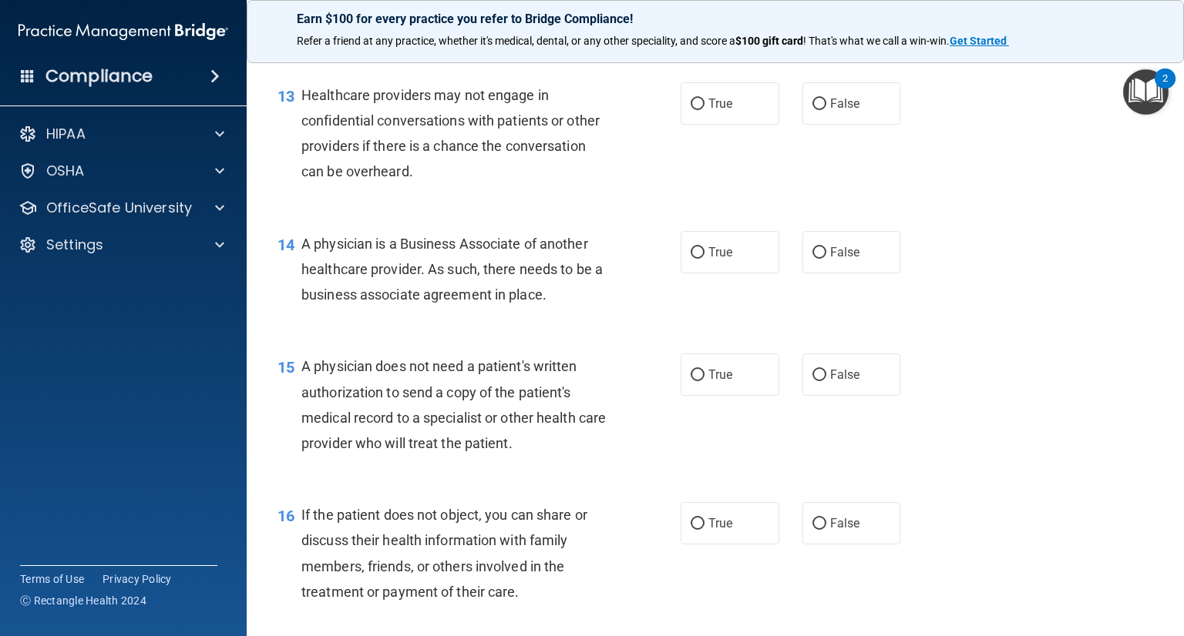
scroll to position [1726, 0]
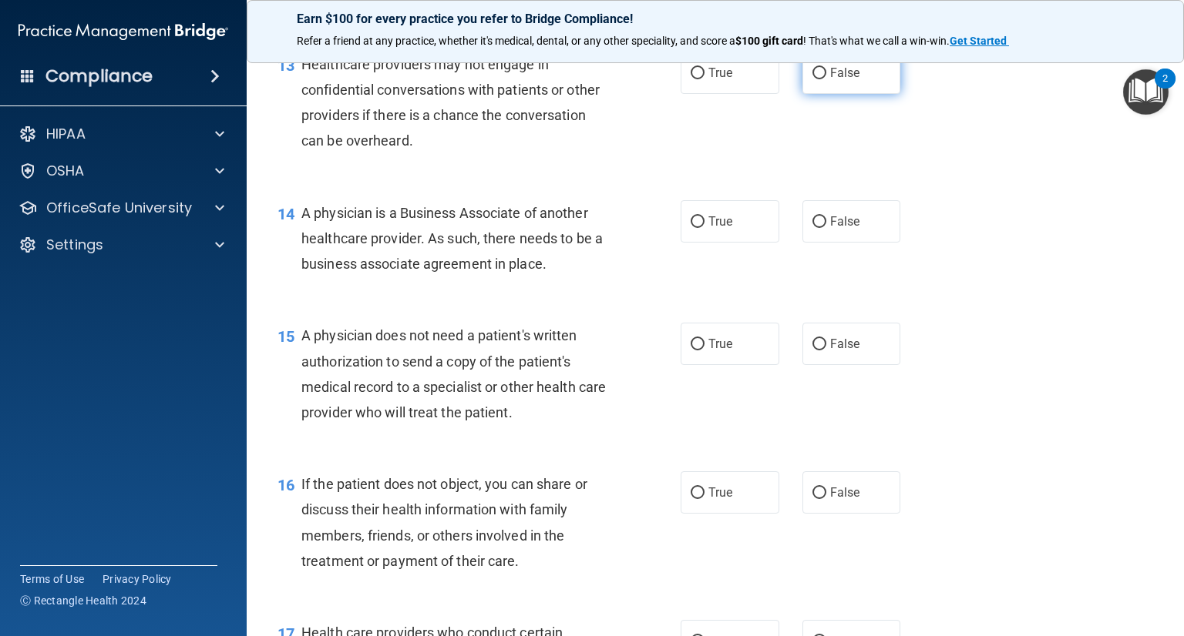
click at [812, 79] on input "False" at bounding box center [819, 74] width 14 height 12
radio input "true"
click at [814, 228] on input "False" at bounding box center [819, 223] width 14 height 12
radio input "true"
click at [690, 351] on input "True" at bounding box center [697, 345] width 14 height 12
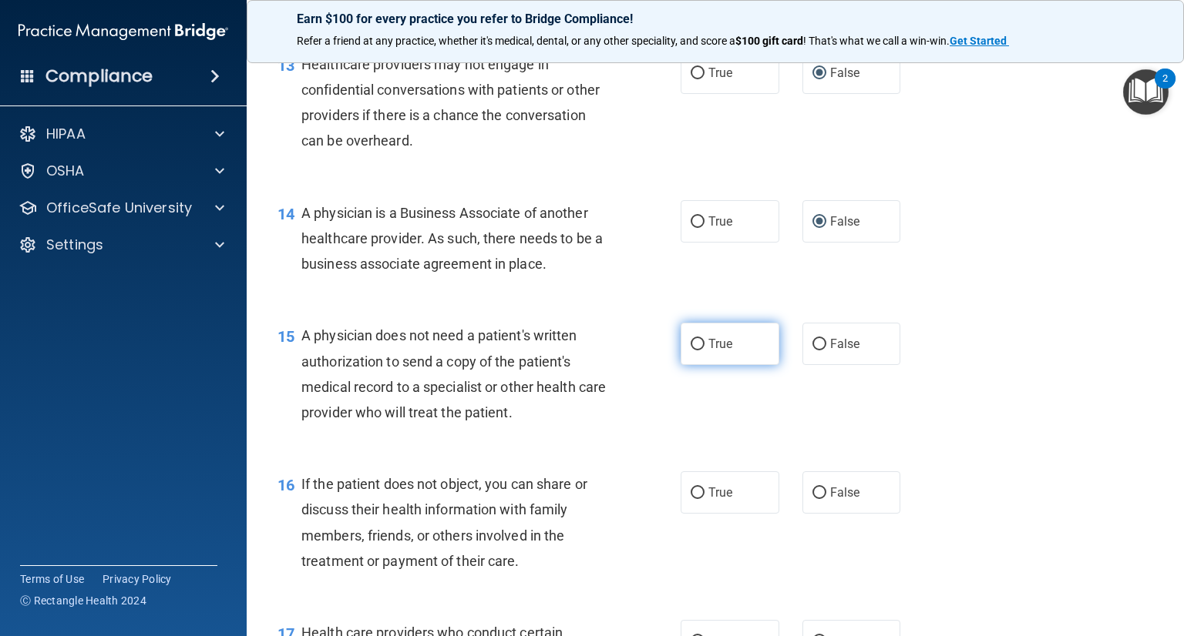
radio input "true"
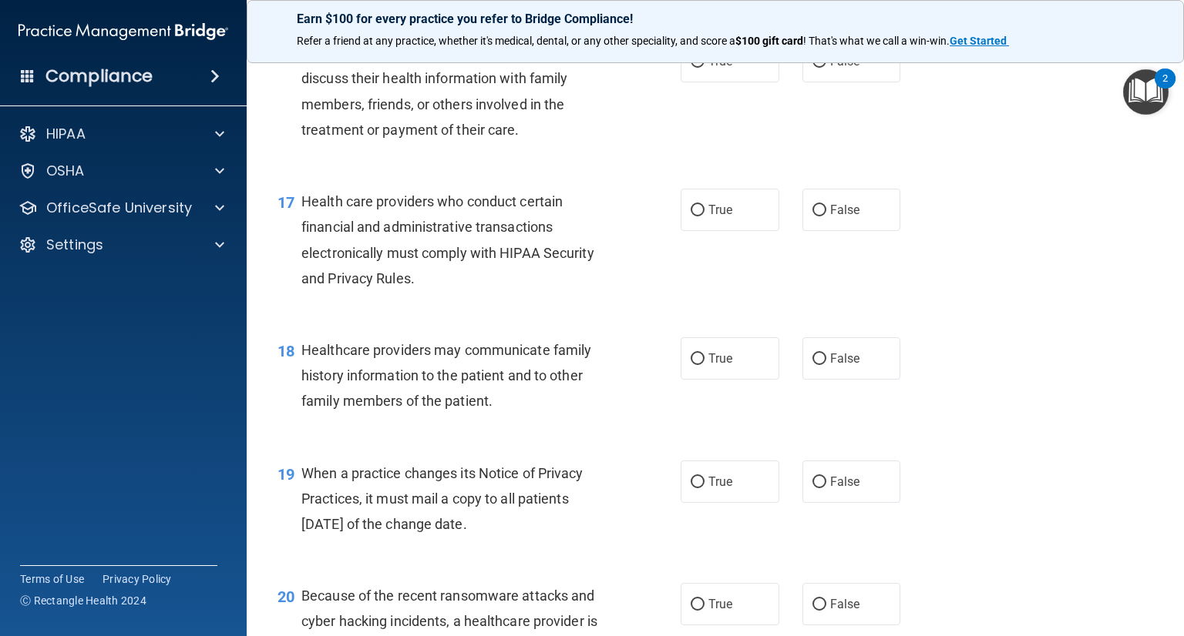
scroll to position [2188, 0]
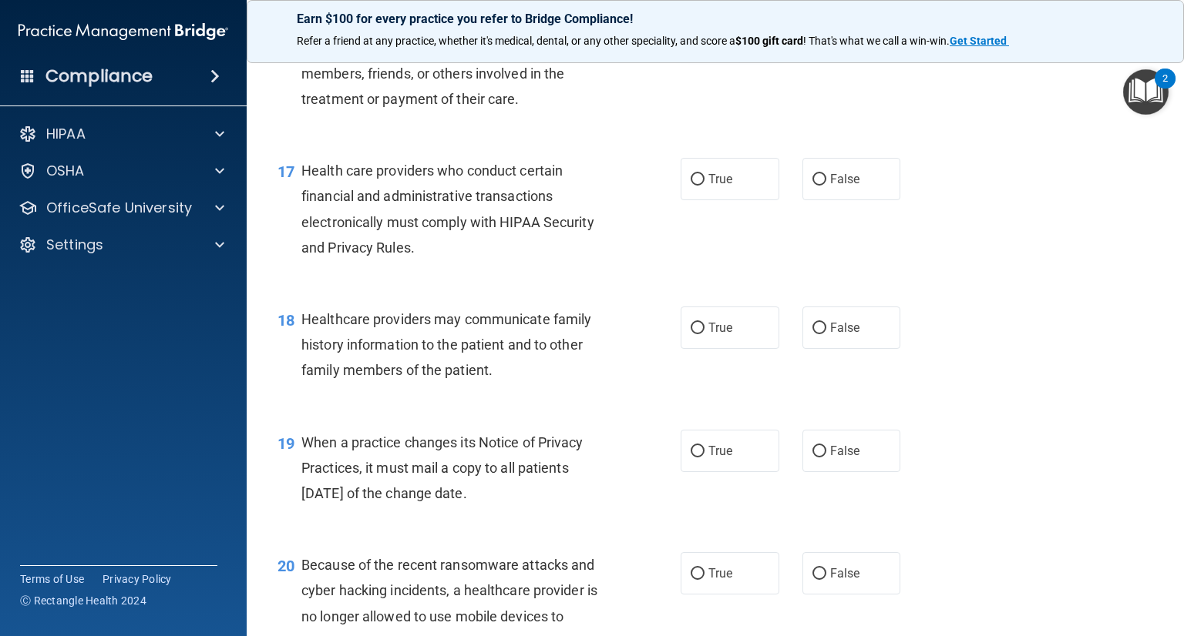
click at [690, 37] on input "True" at bounding box center [697, 31] width 14 height 12
radio input "true"
click at [700, 200] on label "True" at bounding box center [729, 179] width 99 height 42
click at [700, 186] on input "True" at bounding box center [697, 180] width 14 height 12
radio input "true"
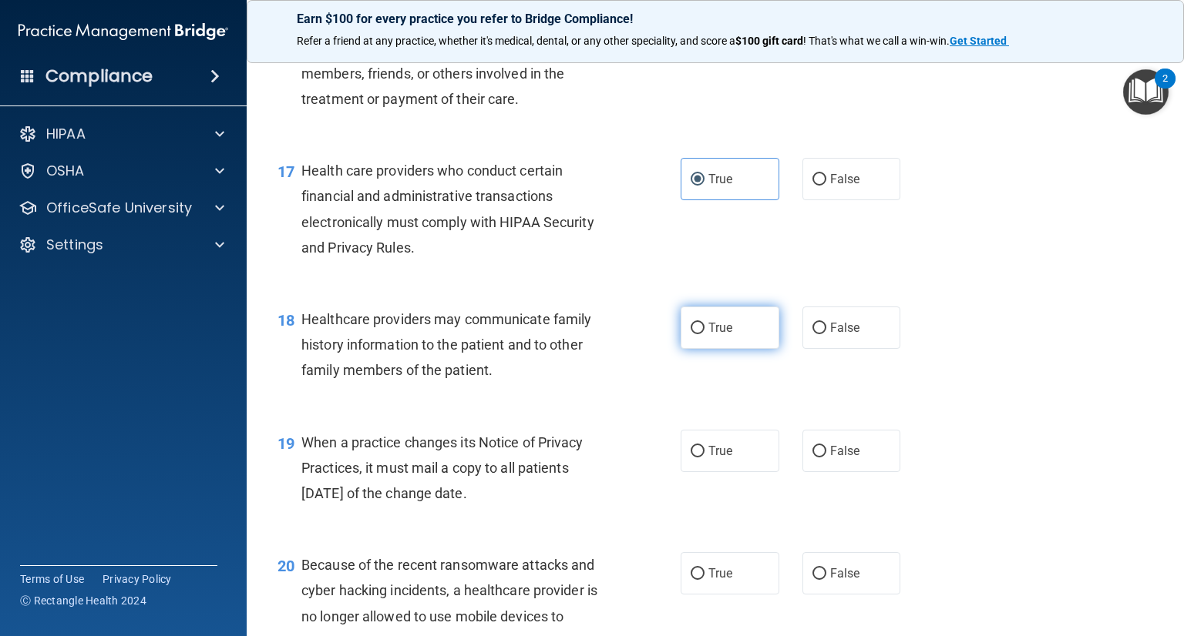
click at [696, 334] on input "True" at bounding box center [697, 329] width 14 height 12
radio input "true"
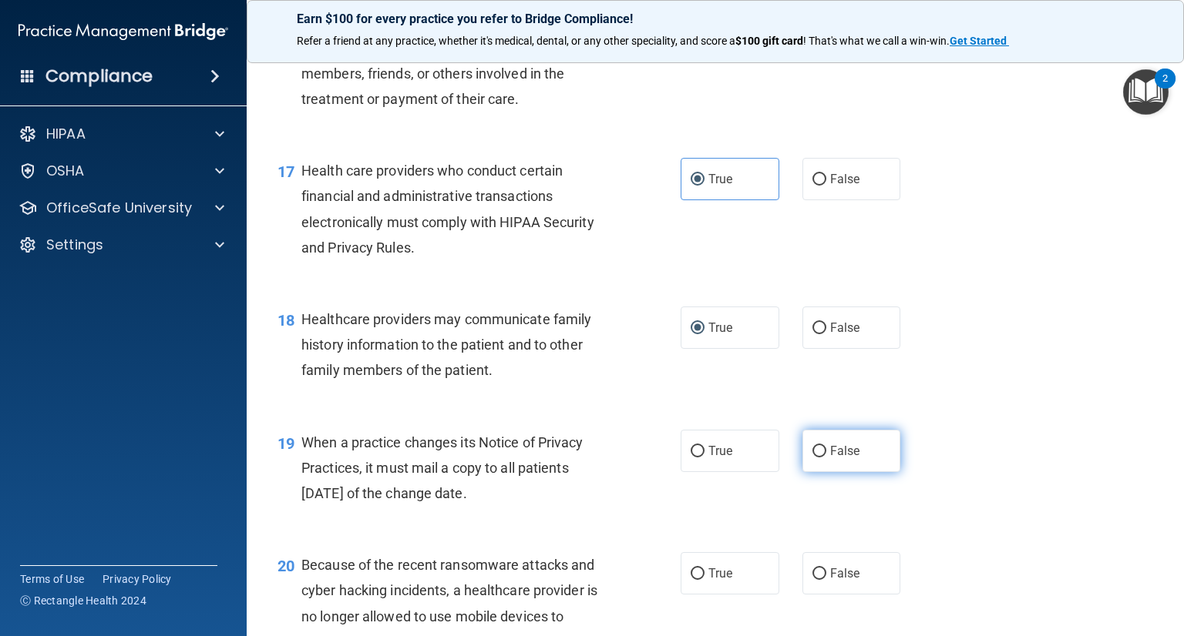
click at [819, 472] on label "False" at bounding box center [851, 451] width 99 height 42
click at [819, 458] on input "False" at bounding box center [819, 452] width 14 height 12
radio input "true"
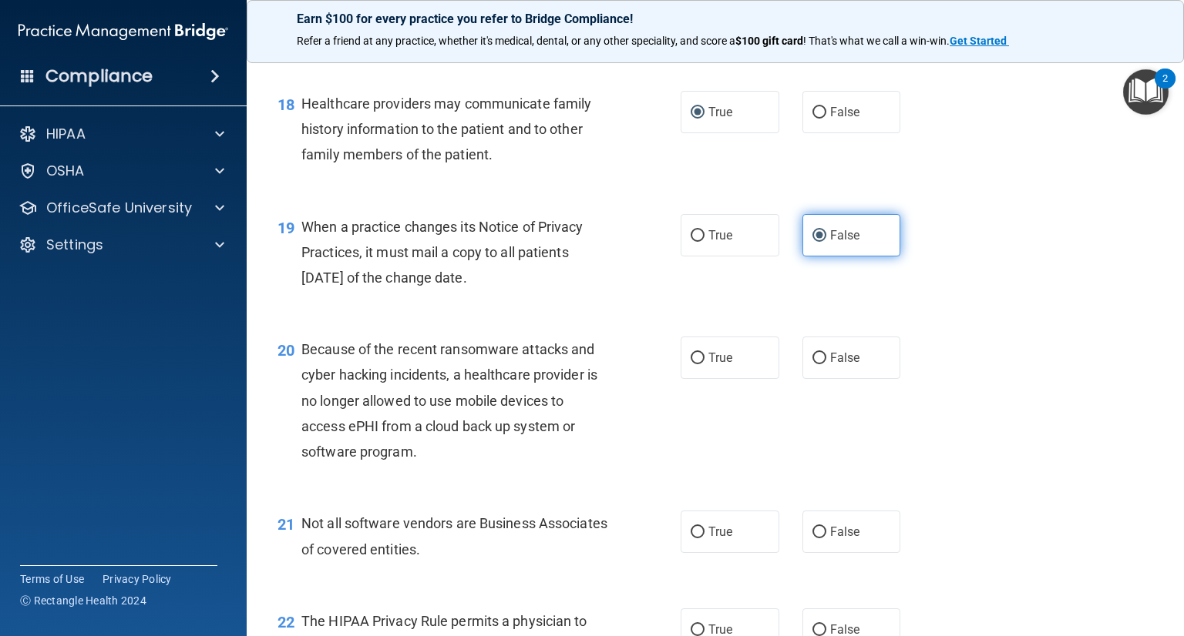
scroll to position [2435, 0]
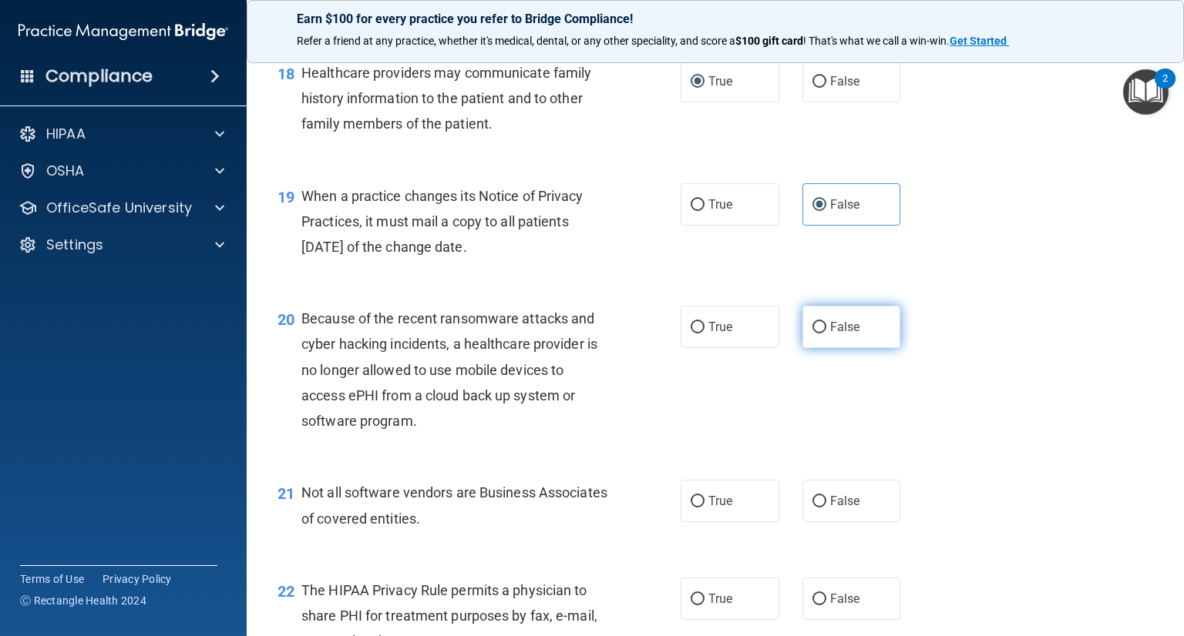
click at [812, 334] on input "False" at bounding box center [819, 328] width 14 height 12
radio input "true"
click at [693, 508] on input "True" at bounding box center [697, 502] width 14 height 12
radio input "true"
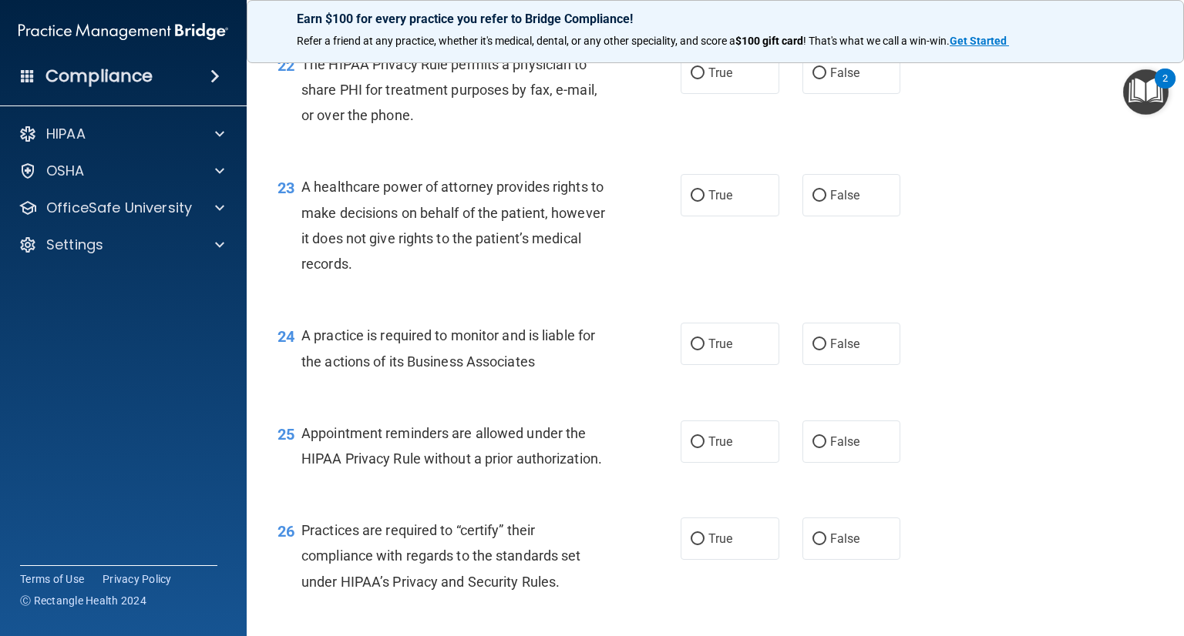
scroll to position [2990, 0]
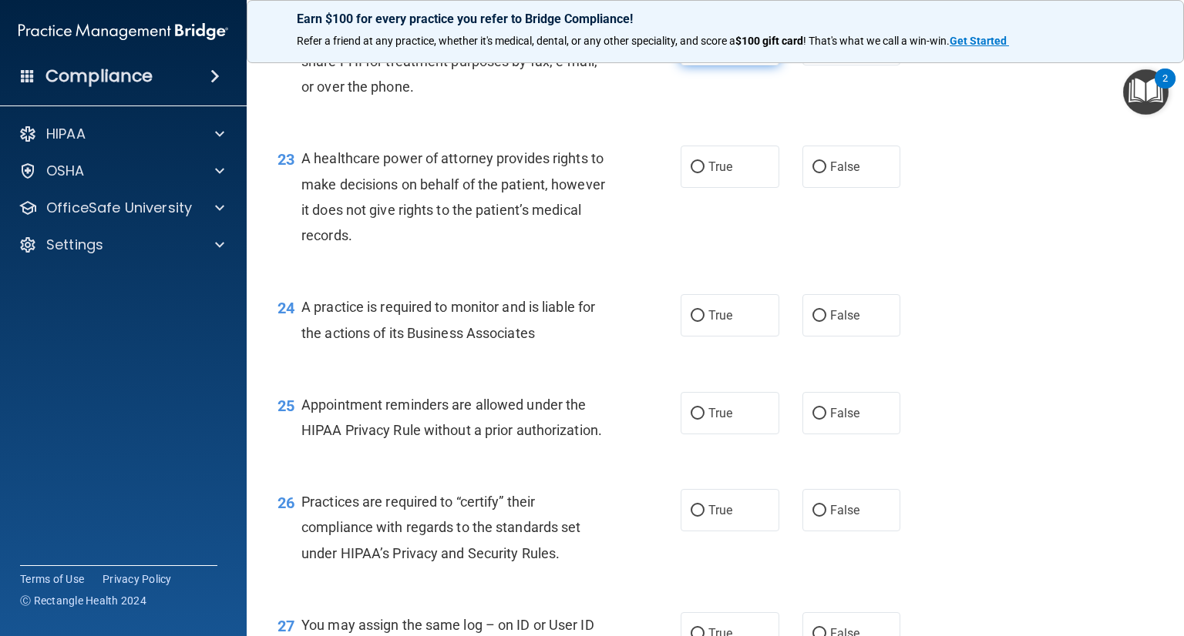
click at [700, 65] on label "True" at bounding box center [729, 44] width 99 height 42
click at [700, 51] on input "True" at bounding box center [697, 45] width 14 height 12
radio input "true"
click at [697, 173] on input "True" at bounding box center [697, 168] width 14 height 12
radio input "true"
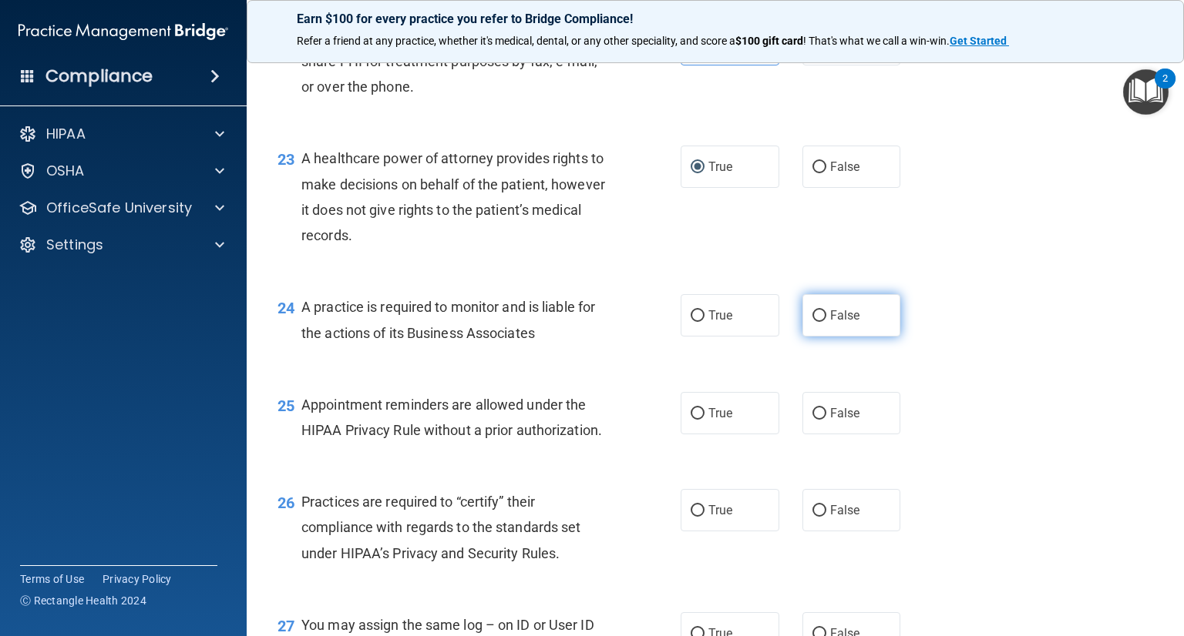
click at [816, 322] on input "False" at bounding box center [819, 317] width 14 height 12
radio input "true"
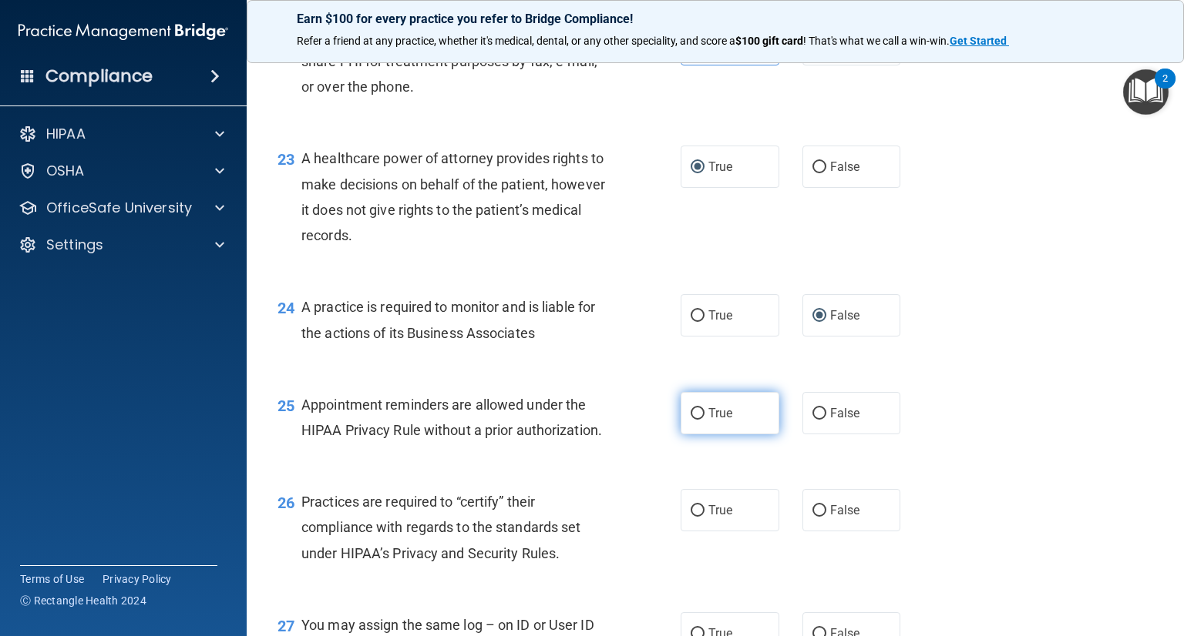
click at [697, 420] on input "True" at bounding box center [697, 414] width 14 height 12
radio input "true"
click at [812, 517] on input "False" at bounding box center [819, 511] width 14 height 12
radio input "true"
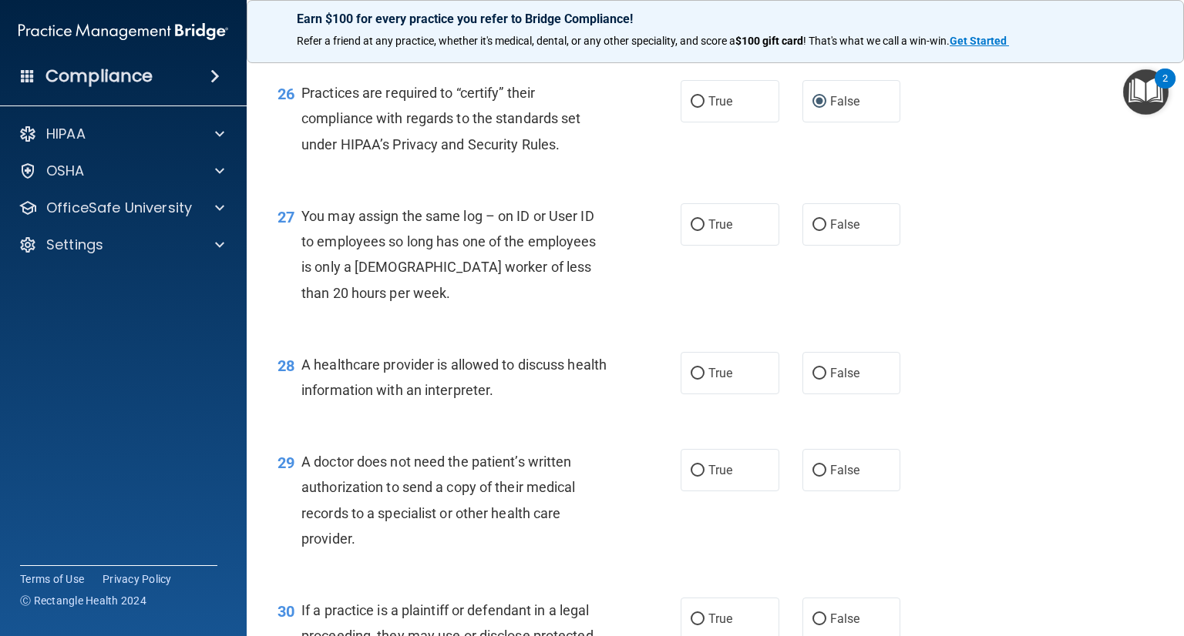
scroll to position [3452, 0]
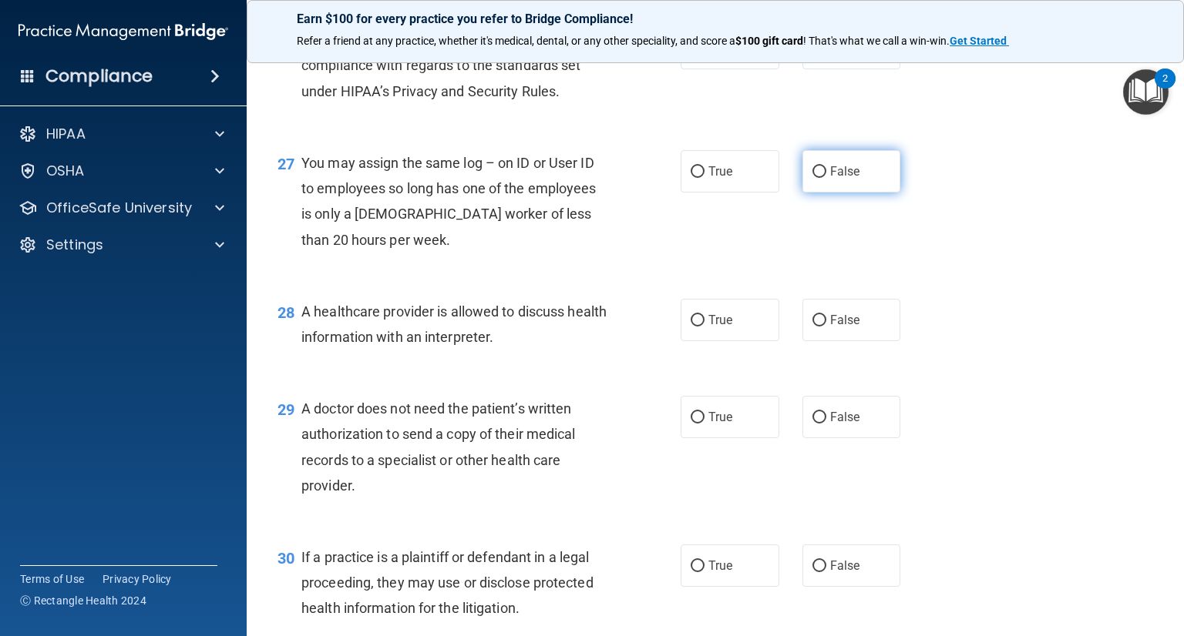
click at [814, 178] on input "False" at bounding box center [819, 172] width 14 height 12
radio input "true"
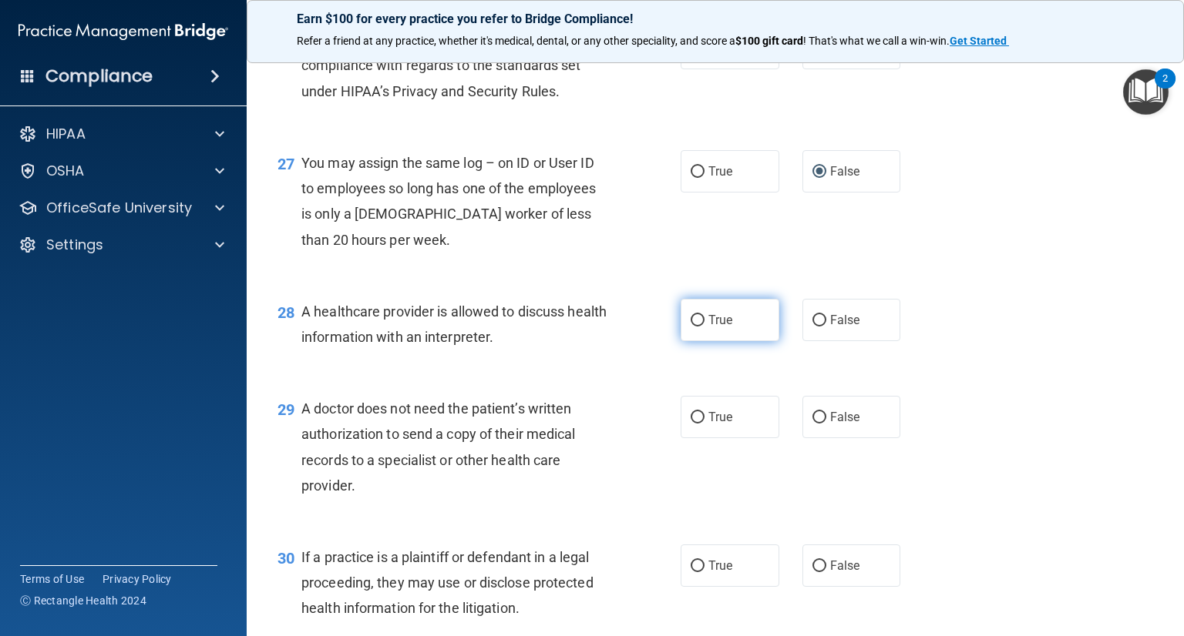
click at [696, 327] on input "True" at bounding box center [697, 321] width 14 height 12
radio input "true"
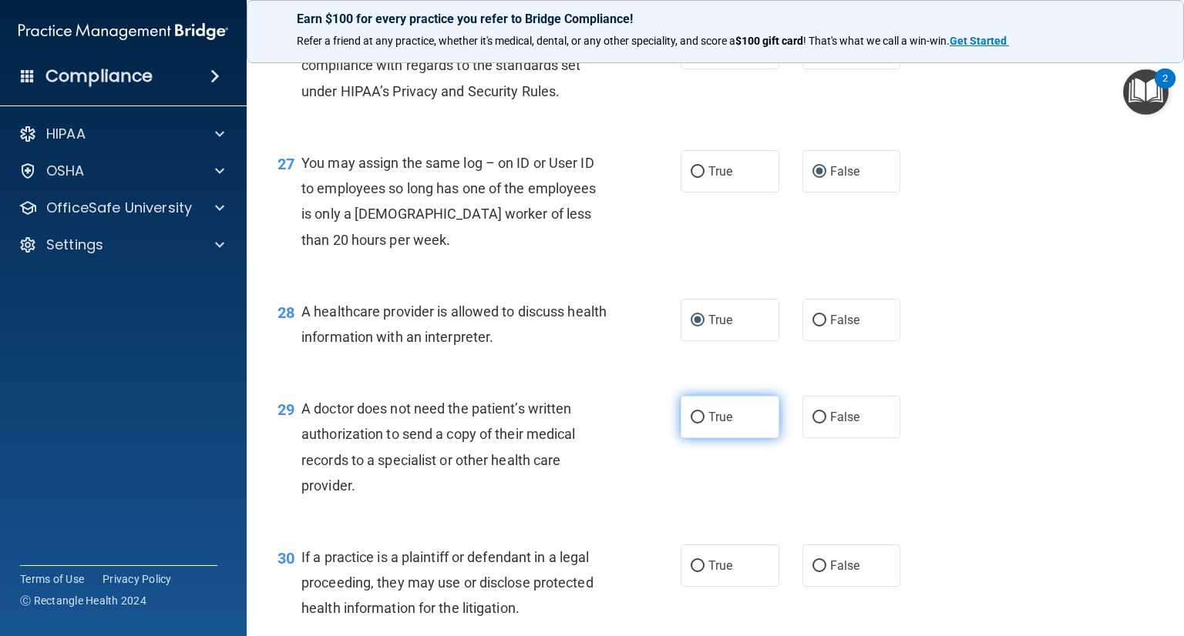
click at [700, 438] on label "True" at bounding box center [729, 417] width 99 height 42
click at [700, 424] on input "True" at bounding box center [697, 418] width 14 height 12
radio input "true"
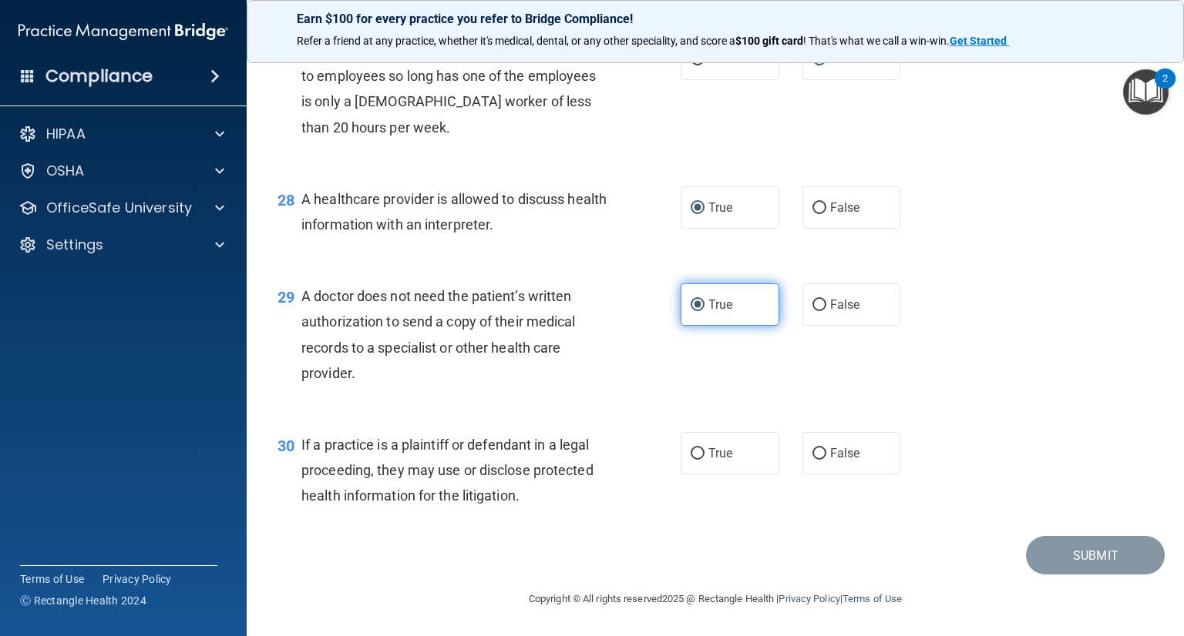
scroll to position [3616, 0]
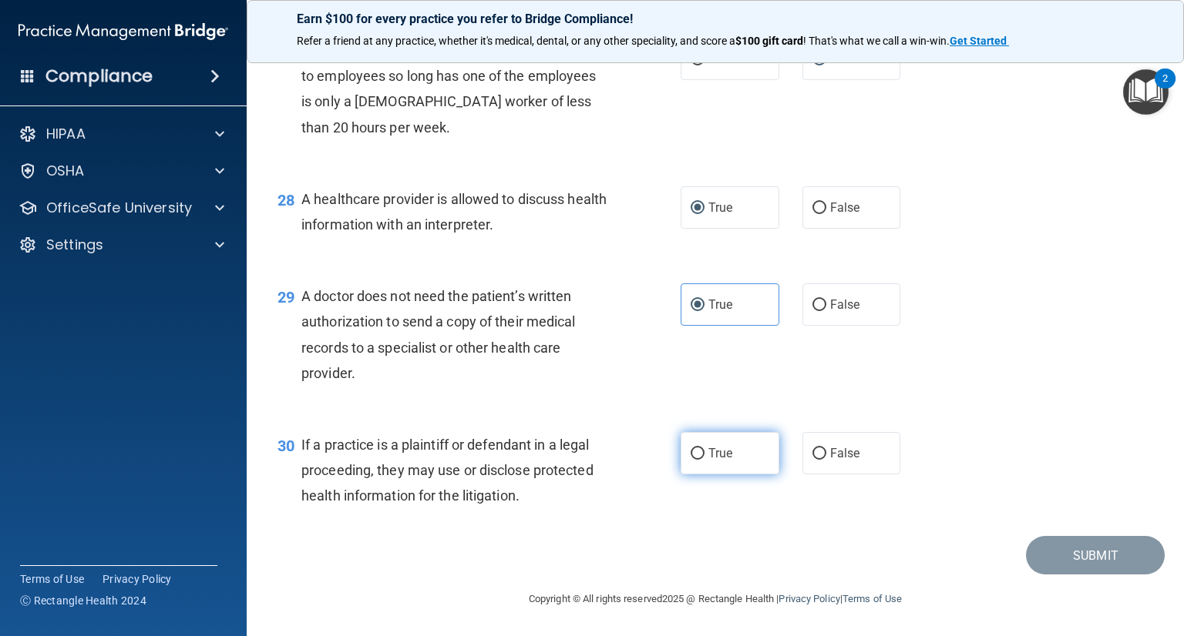
click at [690, 448] on input "True" at bounding box center [697, 454] width 14 height 12
radio input "true"
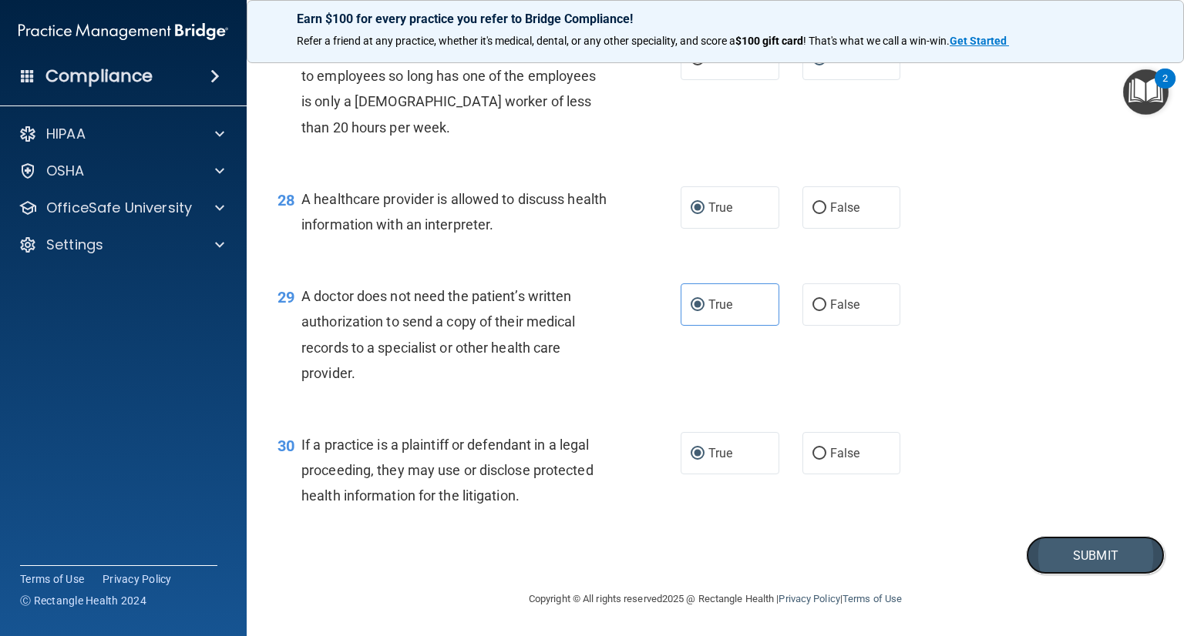
click at [1055, 552] on button "Submit" at bounding box center [1095, 555] width 139 height 39
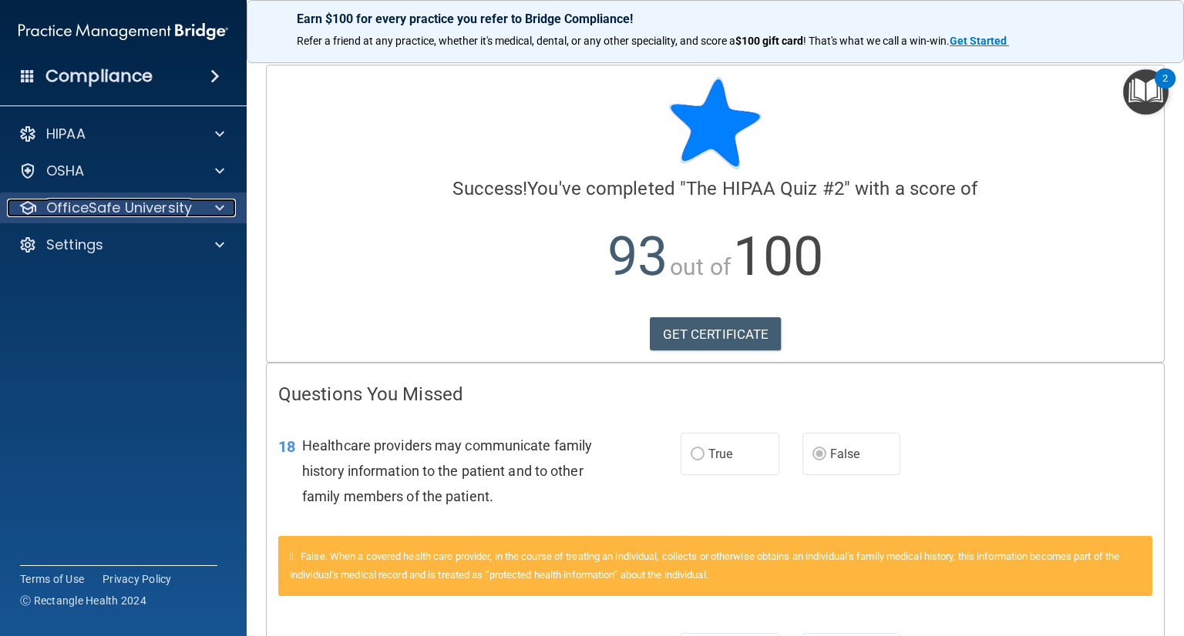
click at [127, 215] on p "OfficeSafe University" at bounding box center [119, 208] width 146 height 18
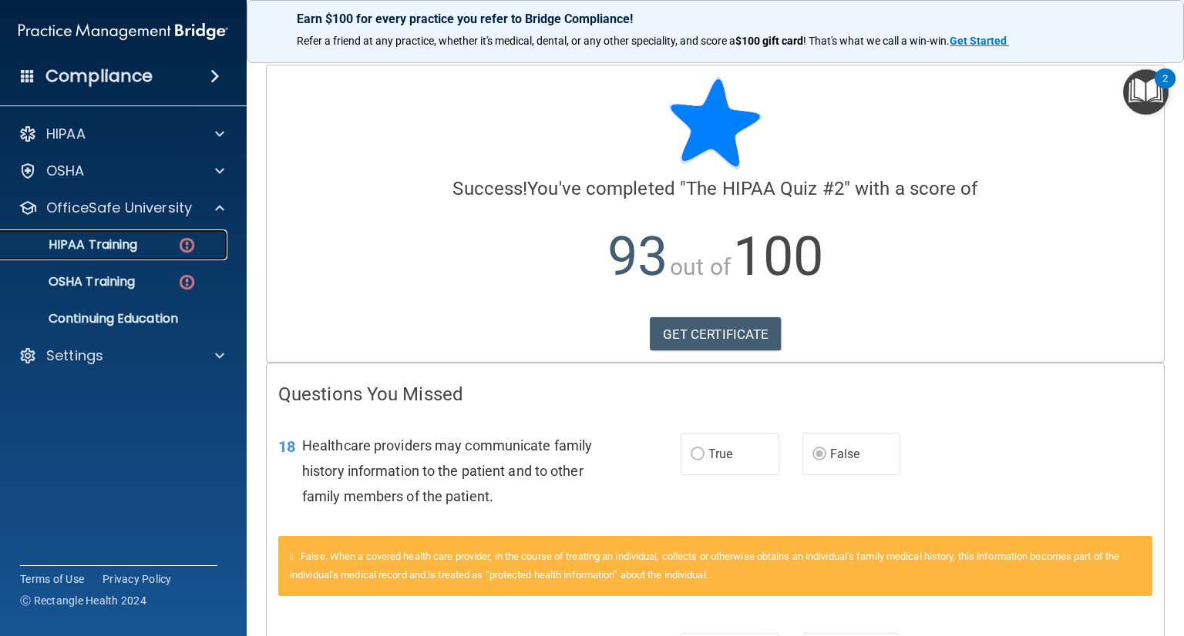
click at [124, 243] on p "HIPAA Training" at bounding box center [73, 244] width 127 height 15
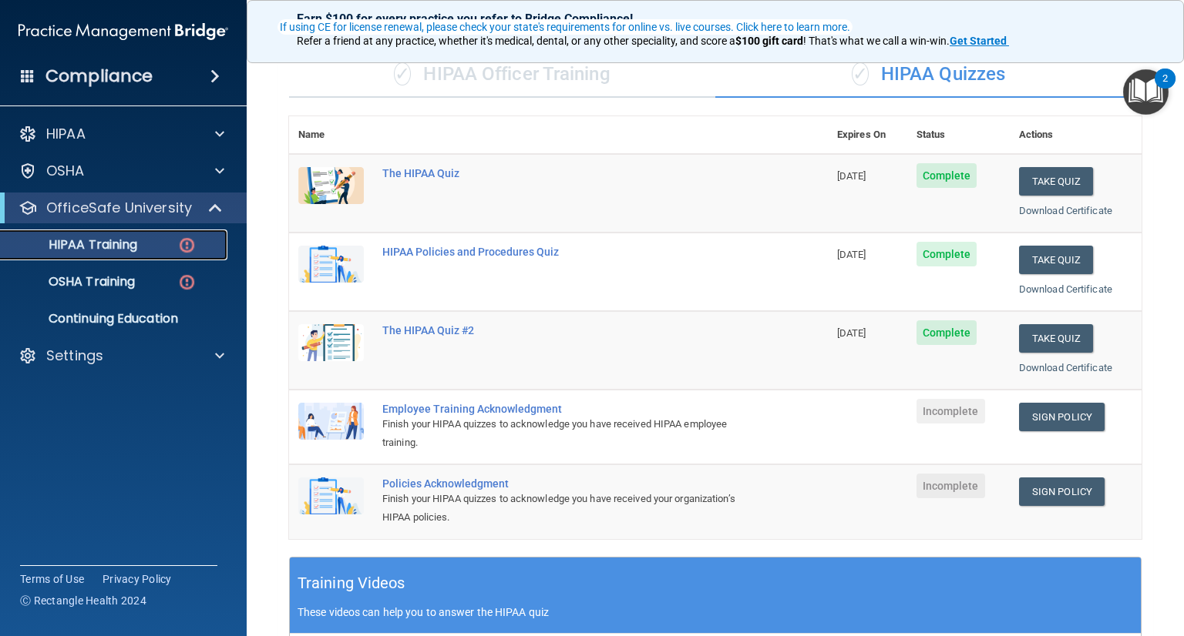
scroll to position [133, 0]
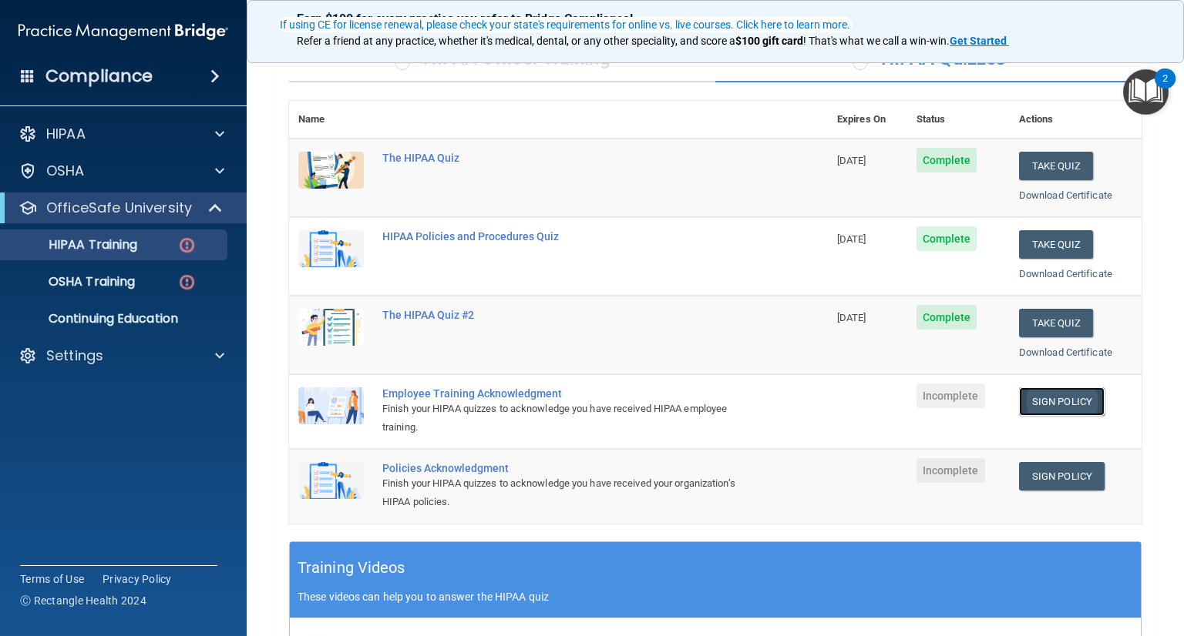
click at [1039, 400] on link "Sign Policy" at bounding box center [1062, 402] width 86 height 29
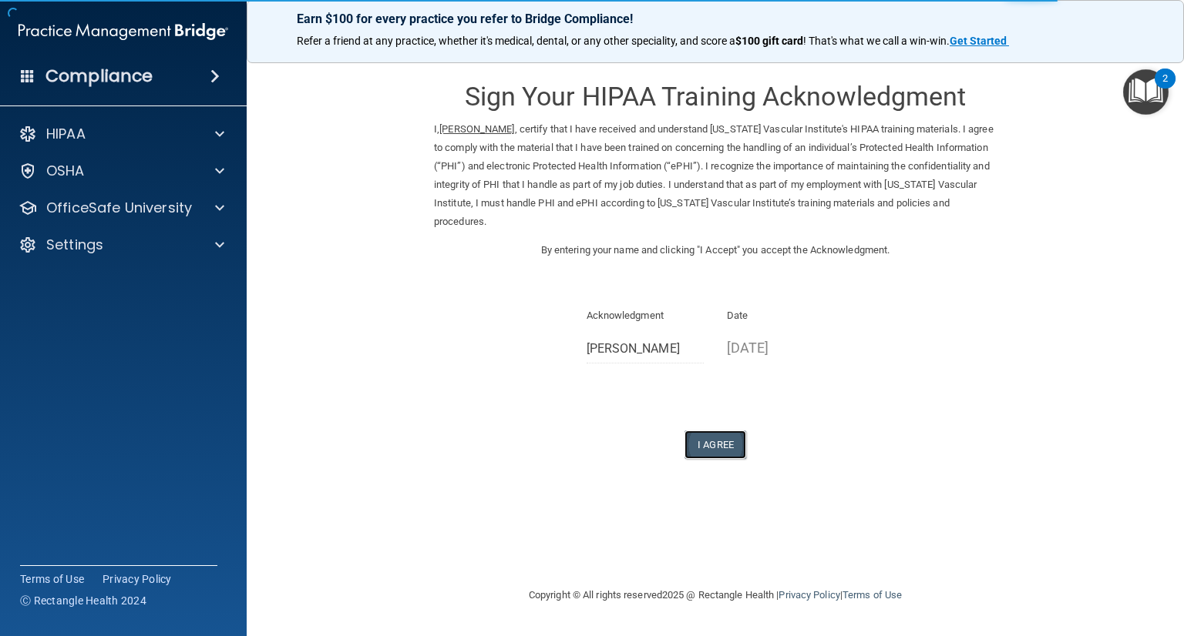
click at [713, 431] on button "I Agree" at bounding box center [715, 445] width 62 height 29
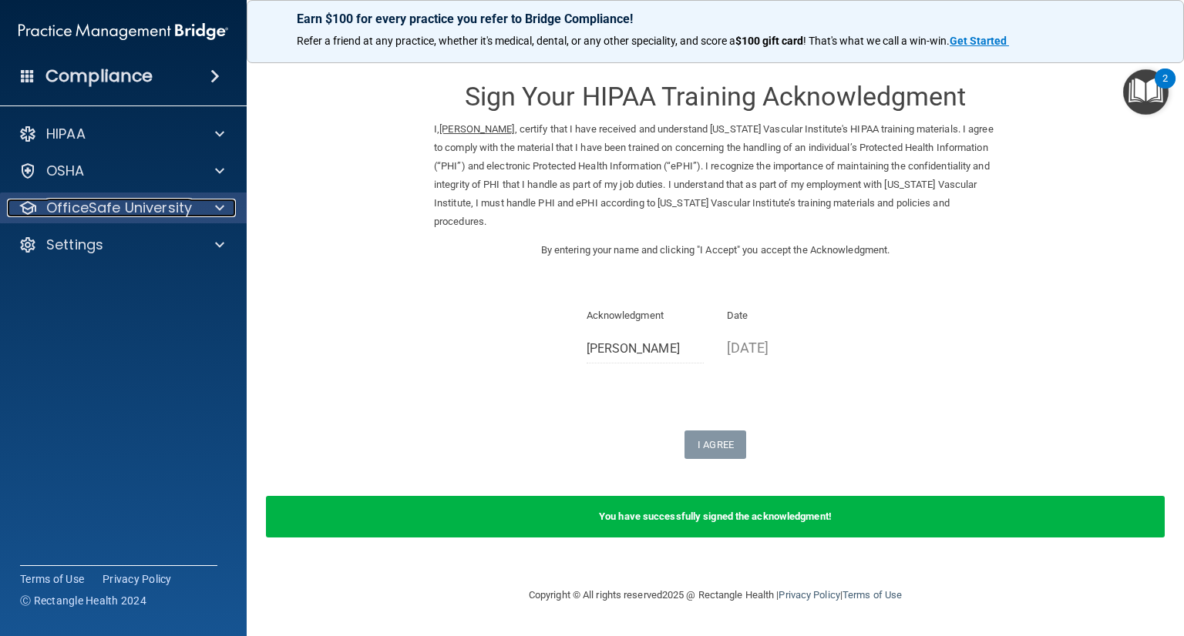
click at [106, 209] on p "OfficeSafe University" at bounding box center [119, 208] width 146 height 18
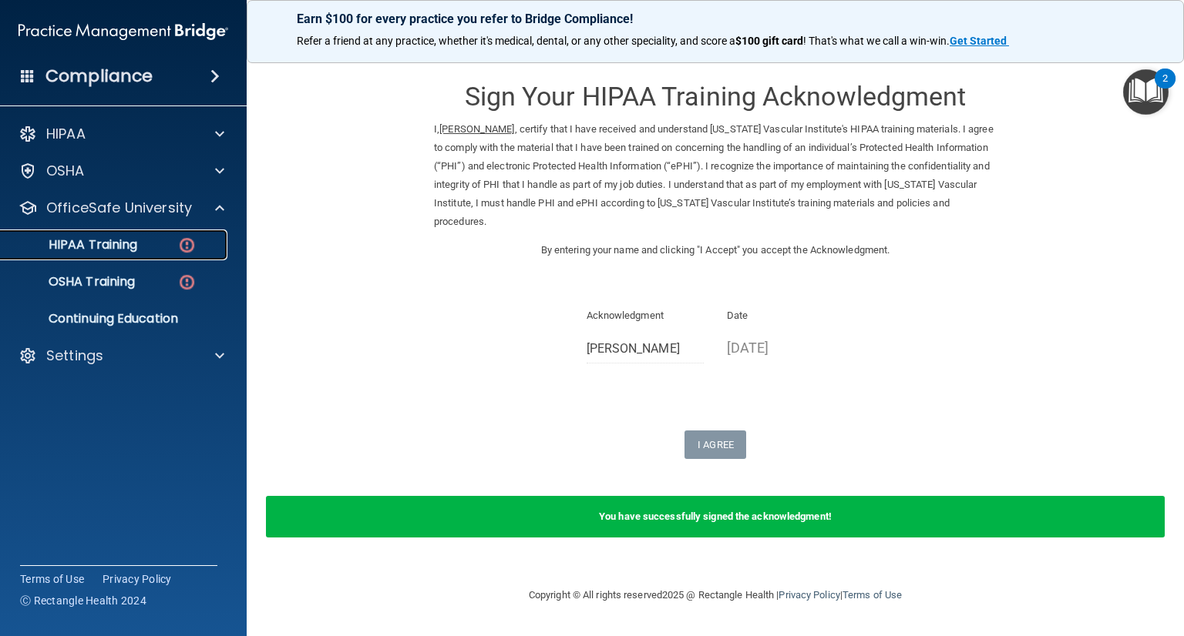
click at [105, 244] on p "HIPAA Training" at bounding box center [73, 244] width 127 height 15
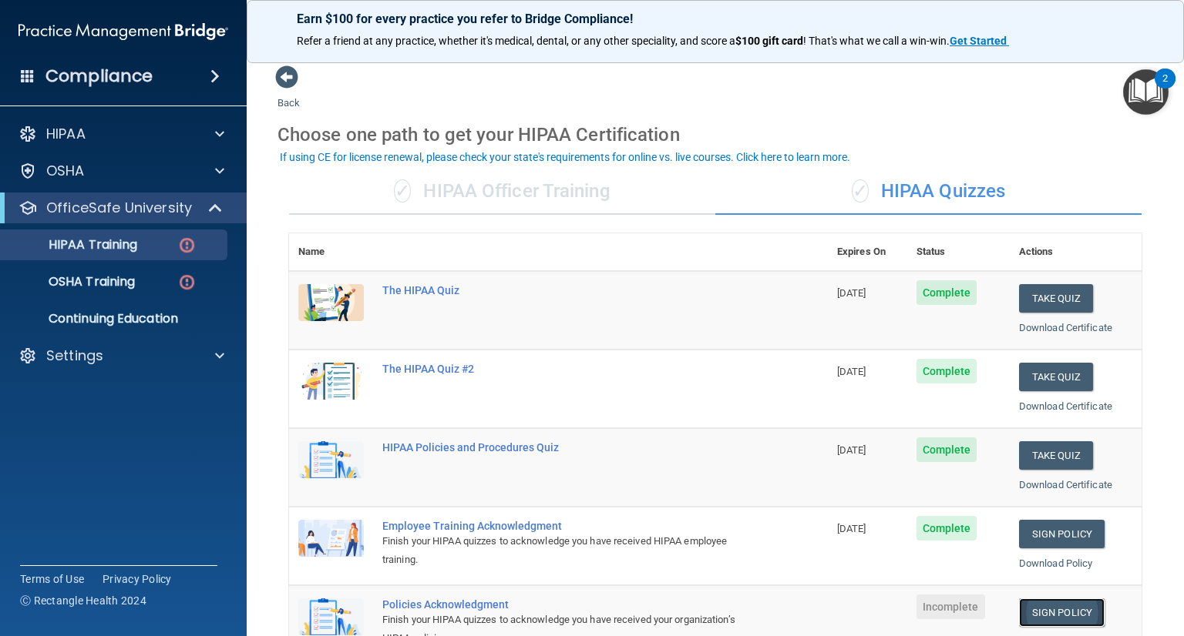
click at [1021, 607] on link "Sign Policy" at bounding box center [1062, 613] width 86 height 29
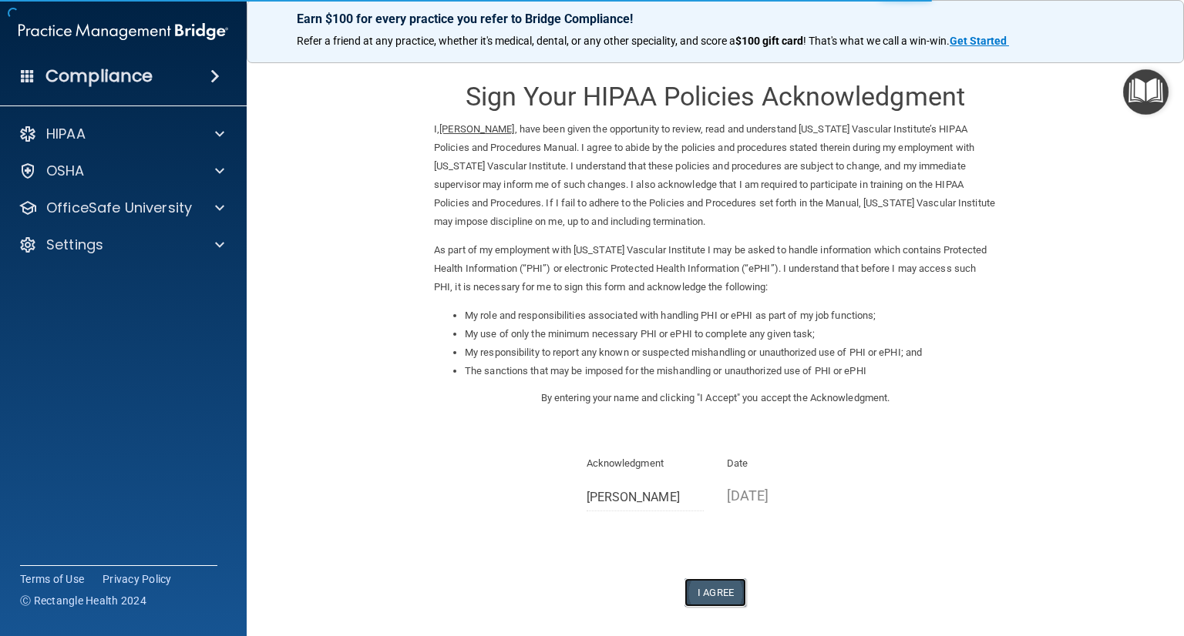
click at [700, 589] on button "I Agree" at bounding box center [715, 593] width 62 height 29
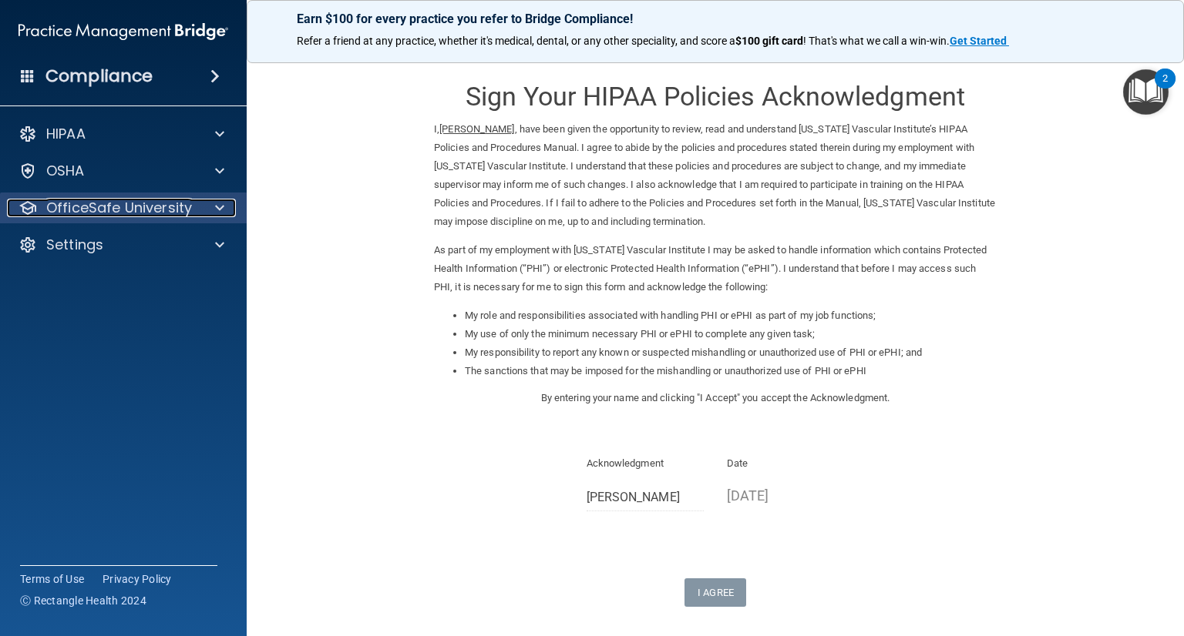
click at [100, 210] on p "OfficeSafe University" at bounding box center [119, 208] width 146 height 18
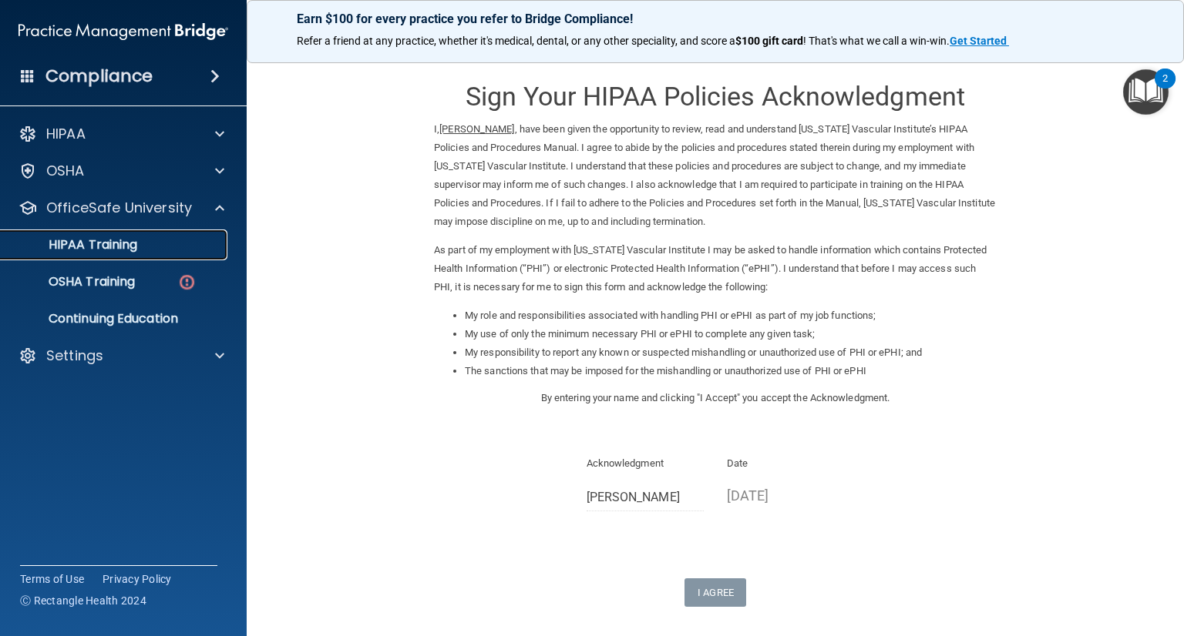
click at [99, 247] on p "HIPAA Training" at bounding box center [73, 244] width 127 height 15
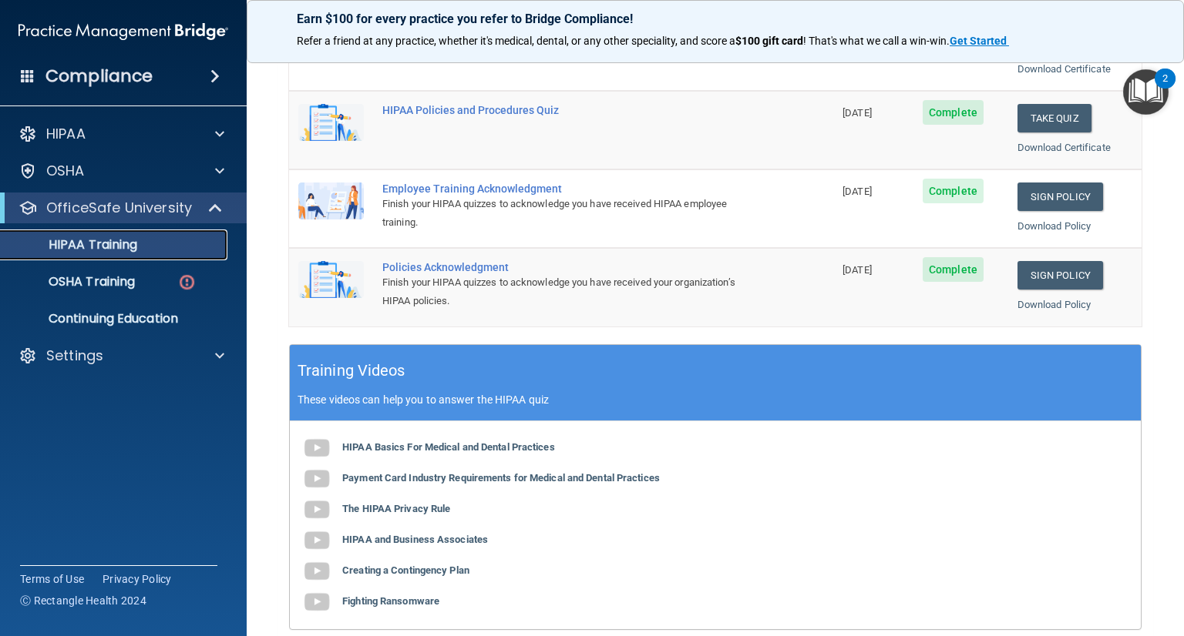
scroll to position [341, 0]
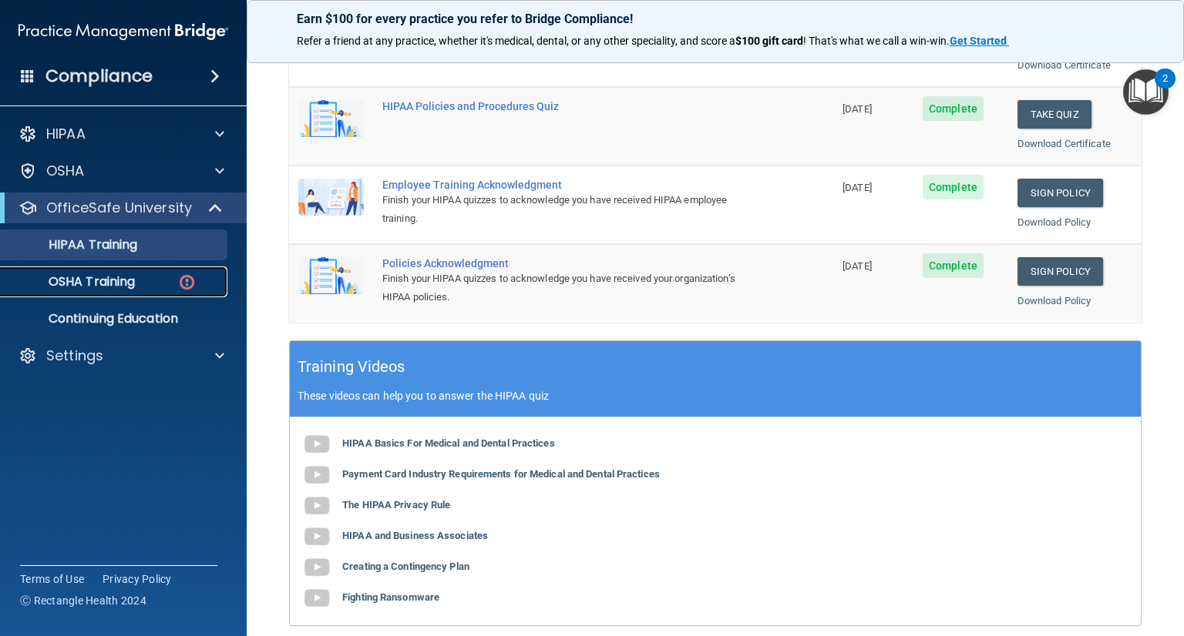
click at [77, 278] on p "OSHA Training" at bounding box center [72, 281] width 125 height 15
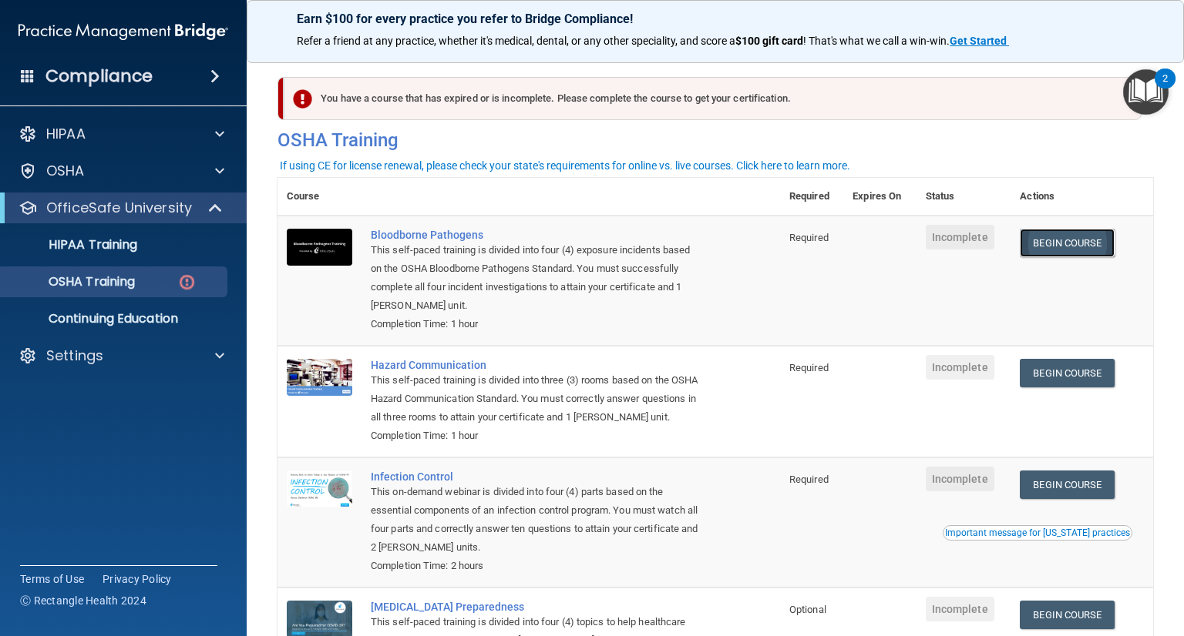
click at [1059, 238] on link "Begin Course" at bounding box center [1066, 243] width 94 height 29
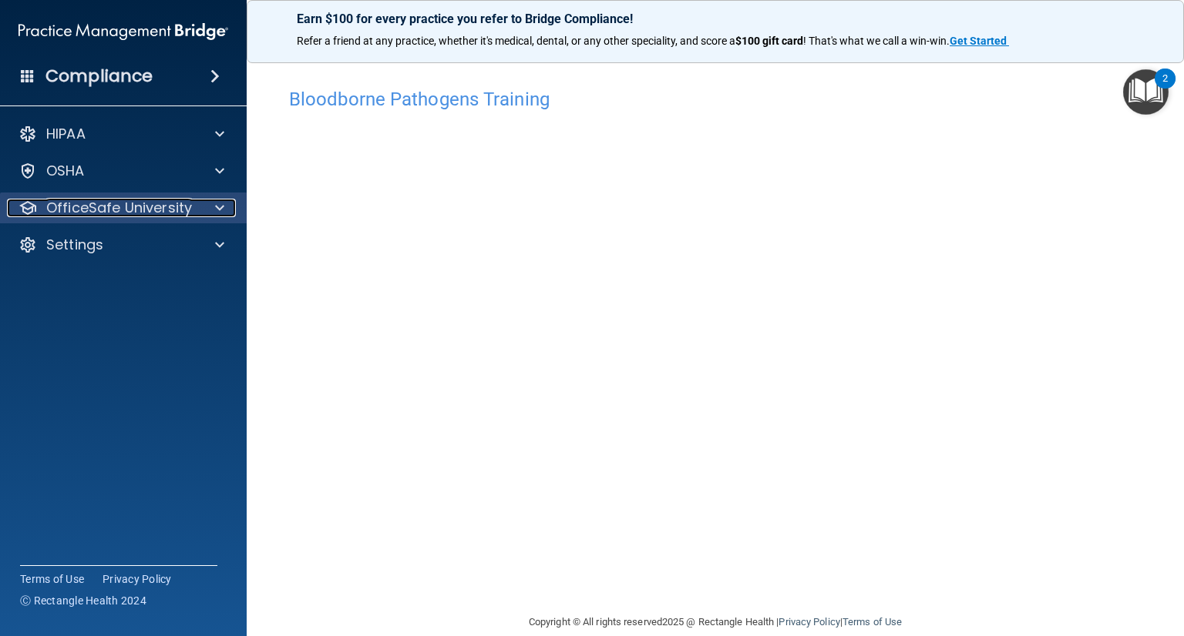
click at [101, 204] on p "OfficeSafe University" at bounding box center [119, 208] width 146 height 18
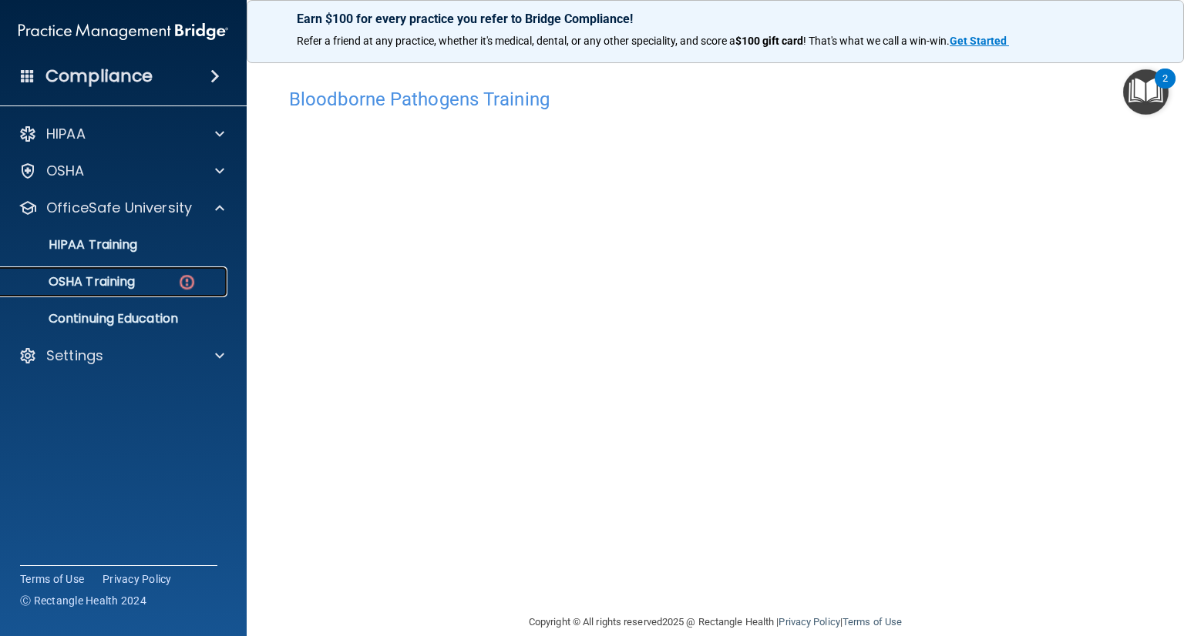
click at [86, 288] on p "OSHA Training" at bounding box center [72, 281] width 125 height 15
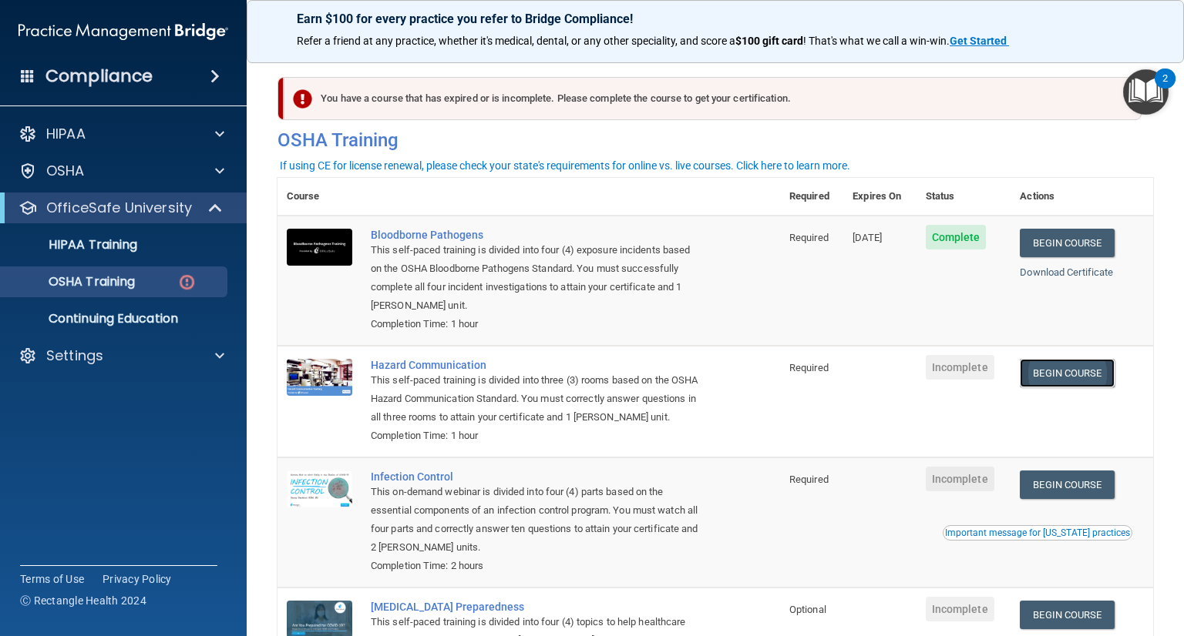
click at [1042, 373] on link "Begin Course" at bounding box center [1066, 373] width 94 height 29
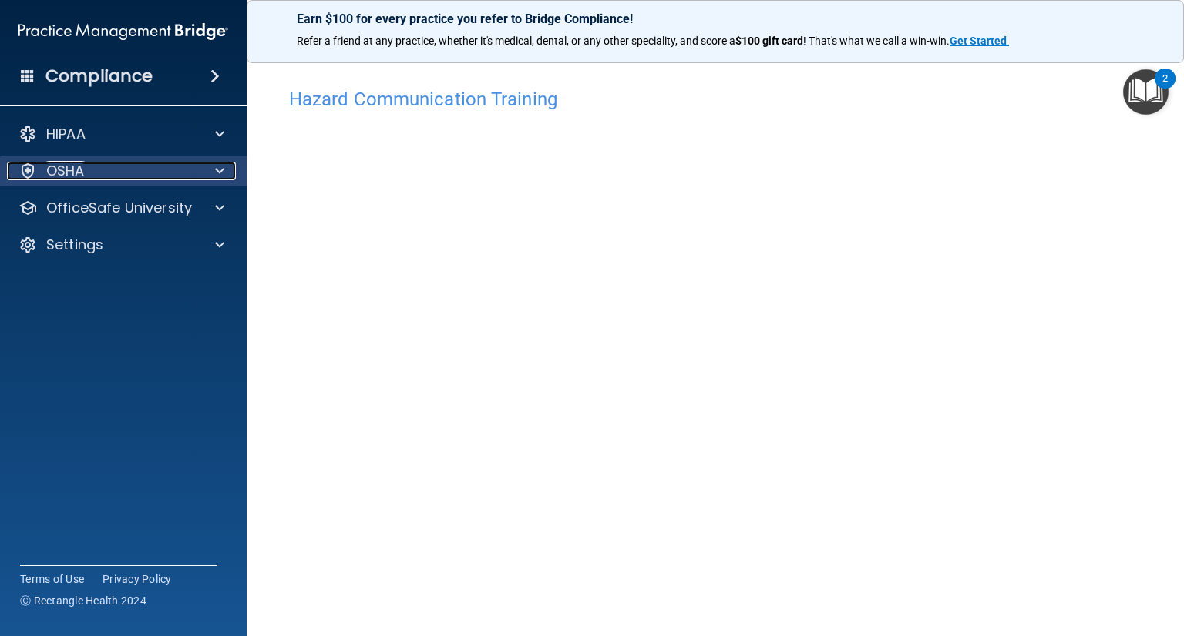
click at [69, 173] on p "OSHA" at bounding box center [65, 171] width 39 height 18
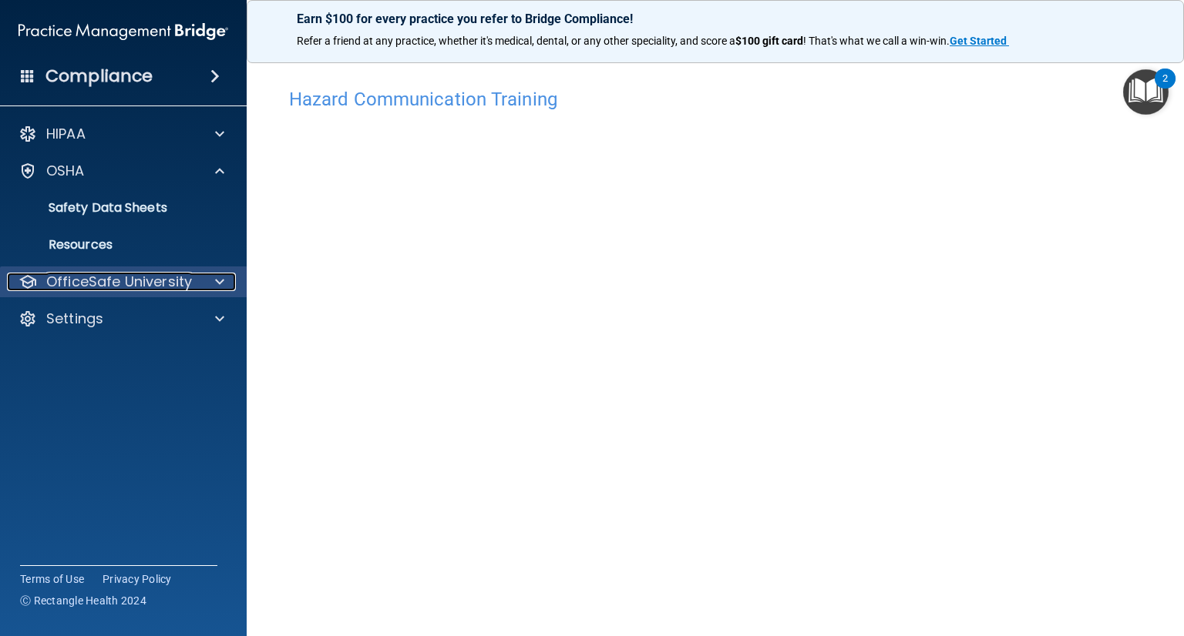
click at [88, 284] on p "OfficeSafe University" at bounding box center [119, 282] width 146 height 18
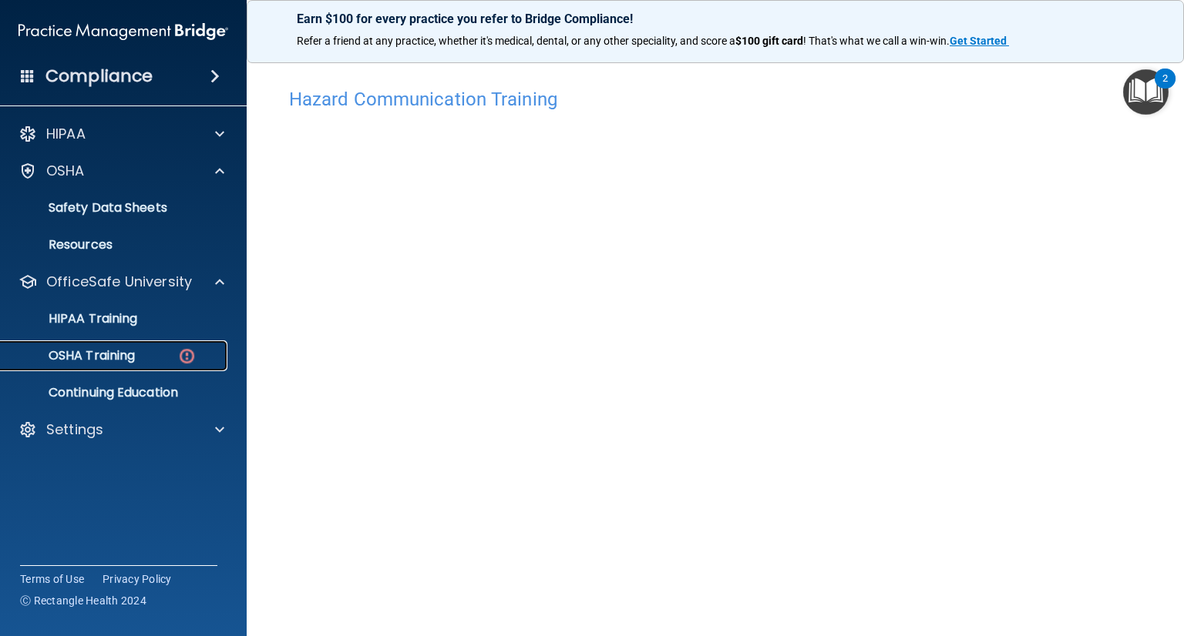
click at [99, 358] on p "OSHA Training" at bounding box center [72, 355] width 125 height 15
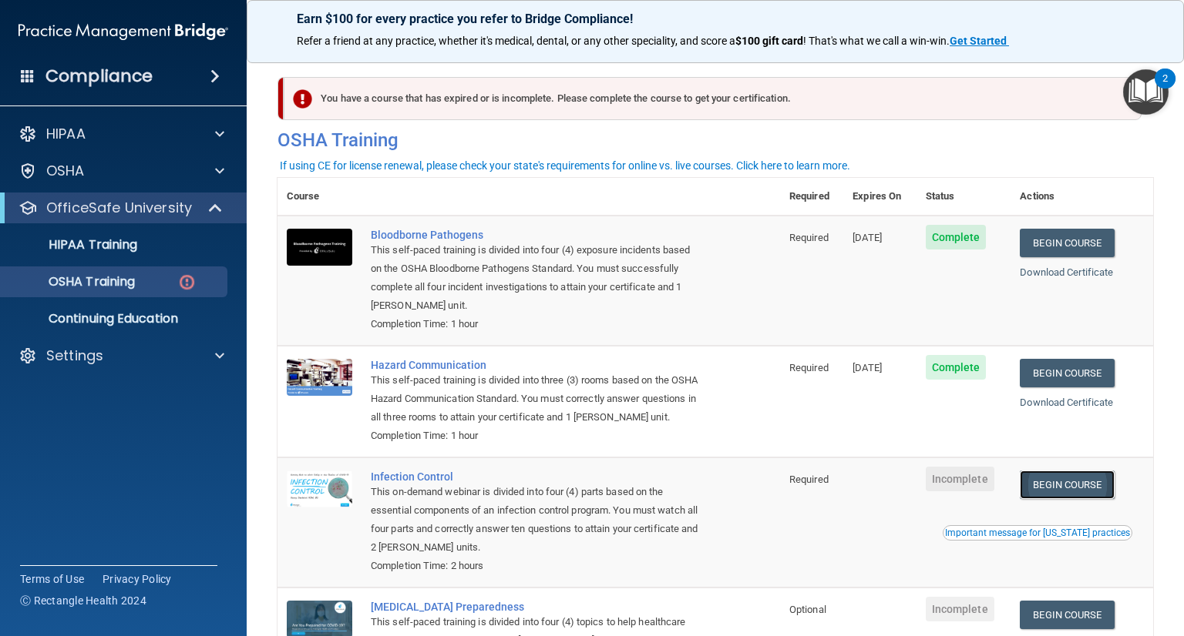
click at [1052, 499] on link "Begin Course" at bounding box center [1066, 485] width 94 height 29
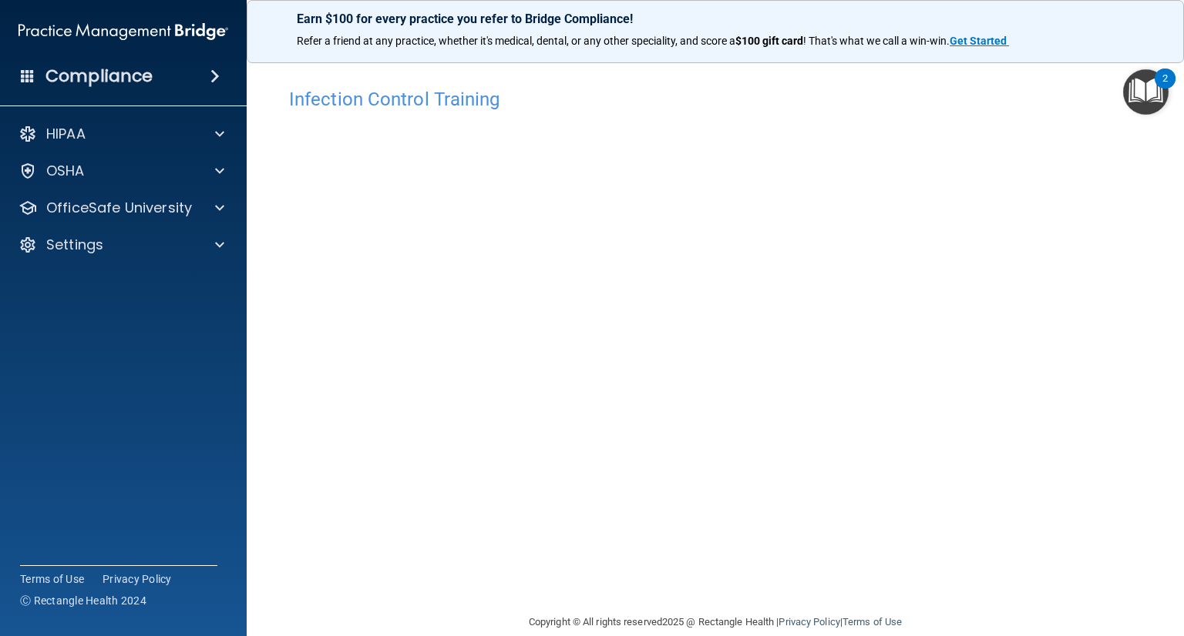
click at [405, 623] on footer "Copyright © All rights reserved 2025 @ Rectangle Health | Privacy Policy | Term…" at bounding box center [714, 621] width 875 height 46
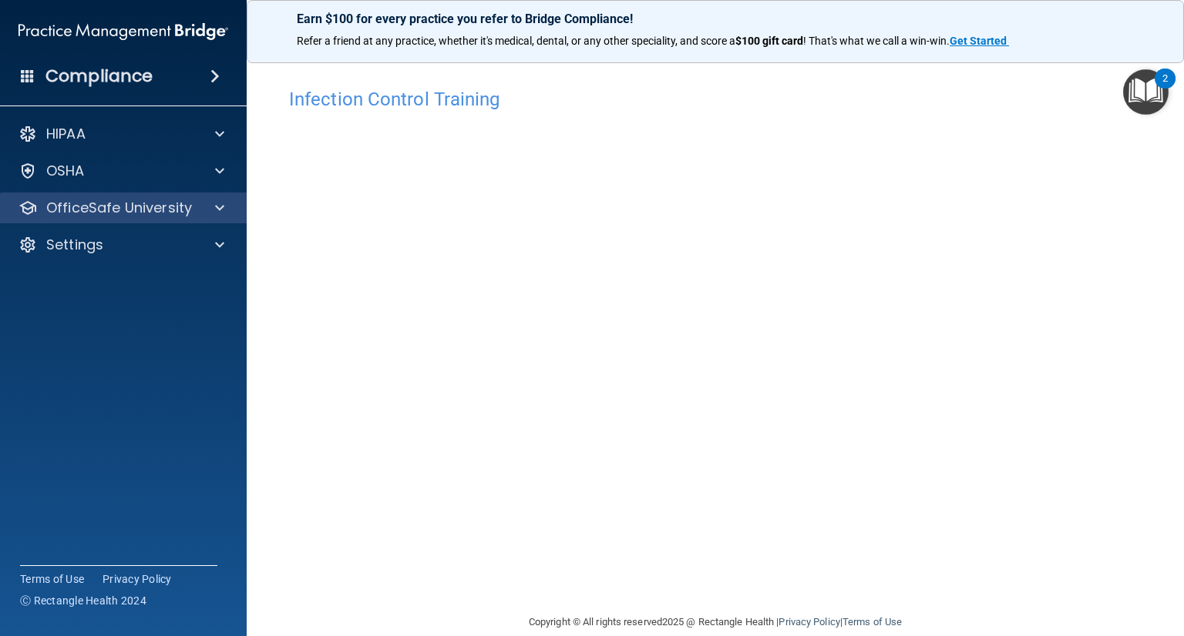
click at [171, 218] on div "OfficeSafe University" at bounding box center [123, 208] width 247 height 31
click at [149, 210] on p "OfficeSafe University" at bounding box center [119, 208] width 146 height 18
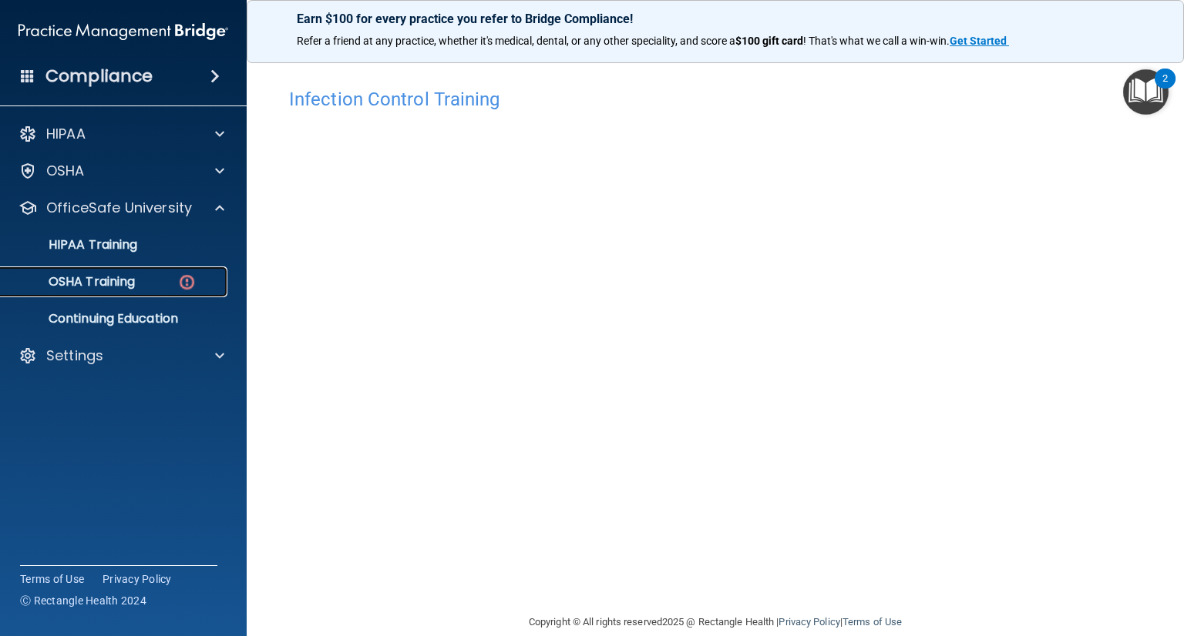
click at [123, 286] on p "OSHA Training" at bounding box center [72, 281] width 125 height 15
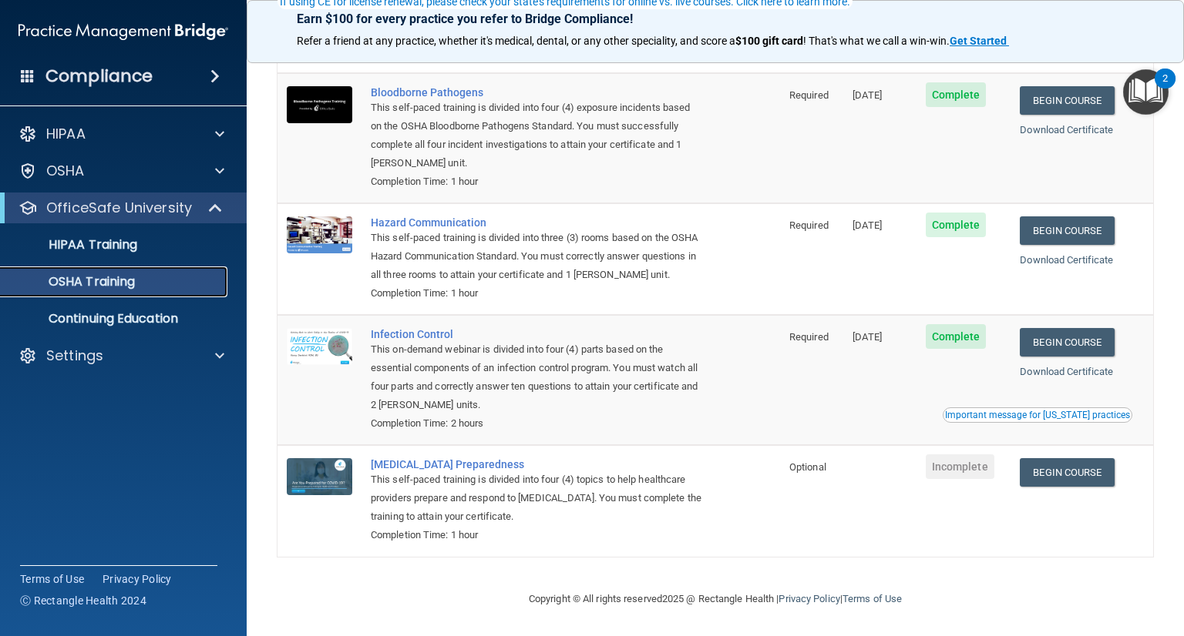
scroll to position [120, 0]
click at [1063, 476] on link "Begin Course" at bounding box center [1066, 472] width 94 height 29
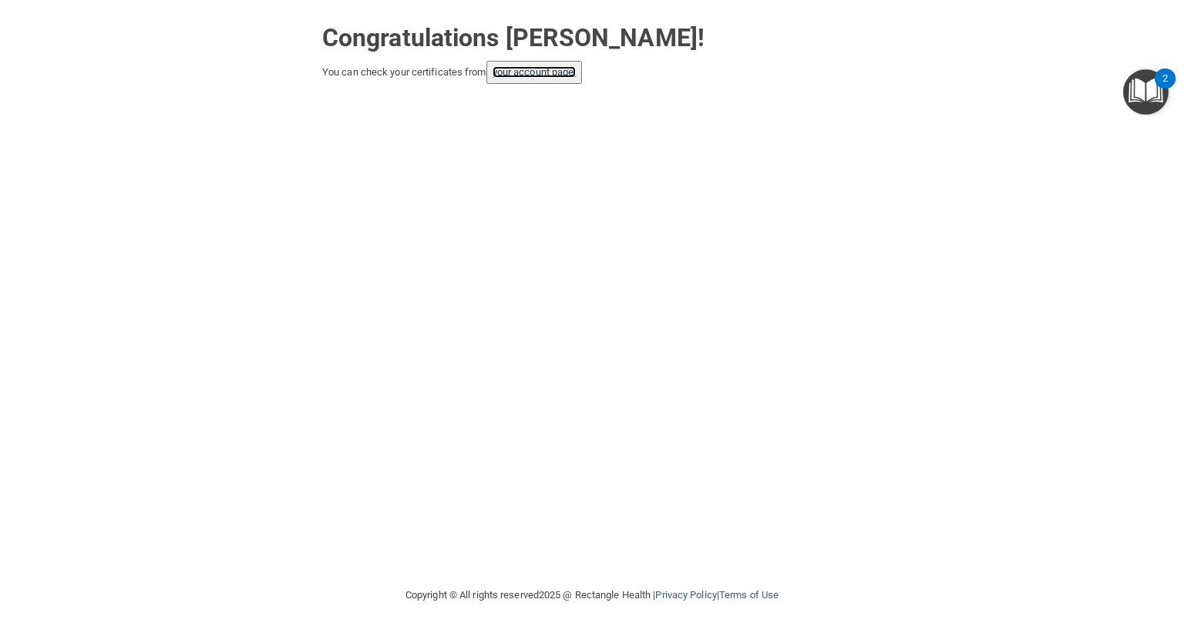
click at [522, 70] on link "your account page!" at bounding box center [534, 72] width 84 height 12
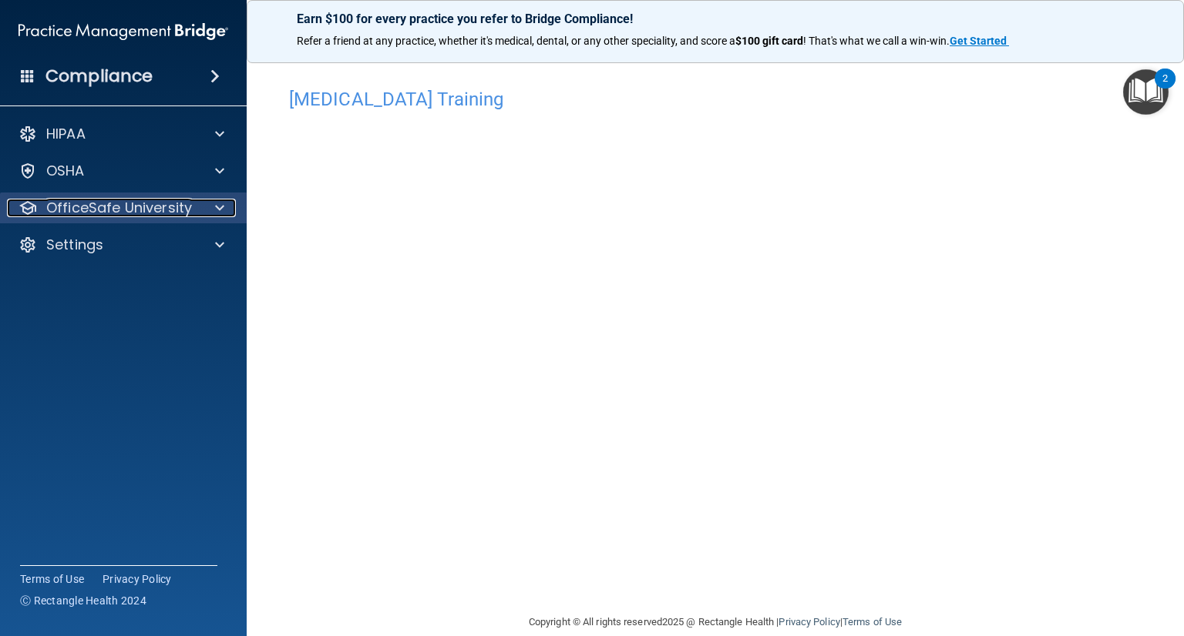
click at [148, 207] on p "OfficeSafe University" at bounding box center [119, 208] width 146 height 18
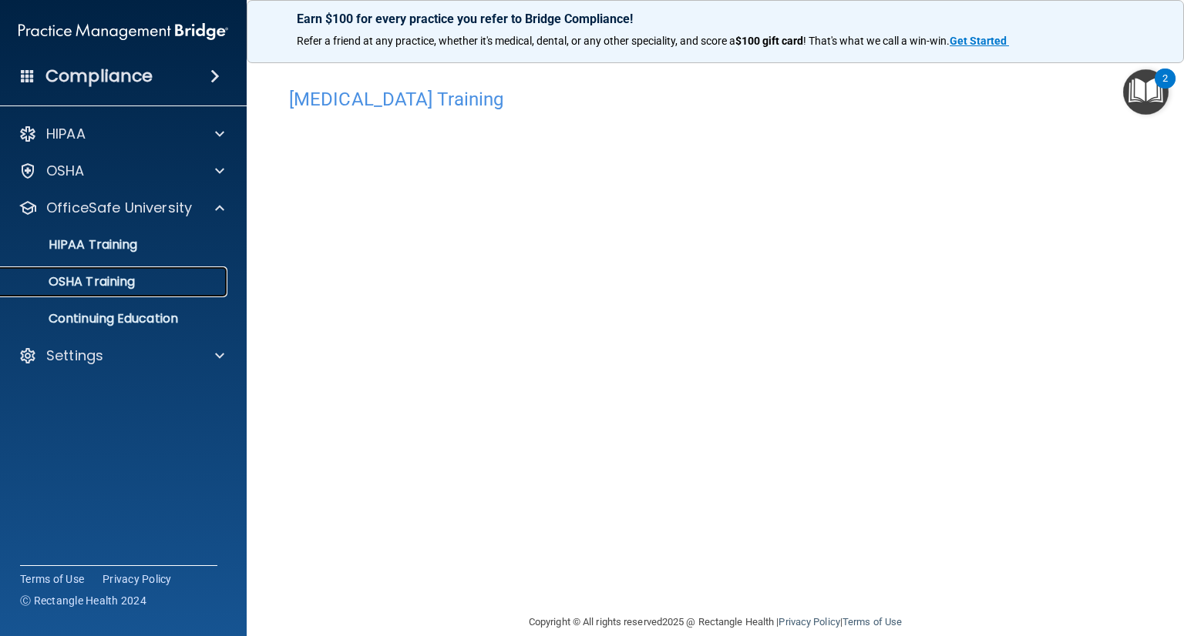
click at [129, 280] on p "OSHA Training" at bounding box center [72, 281] width 125 height 15
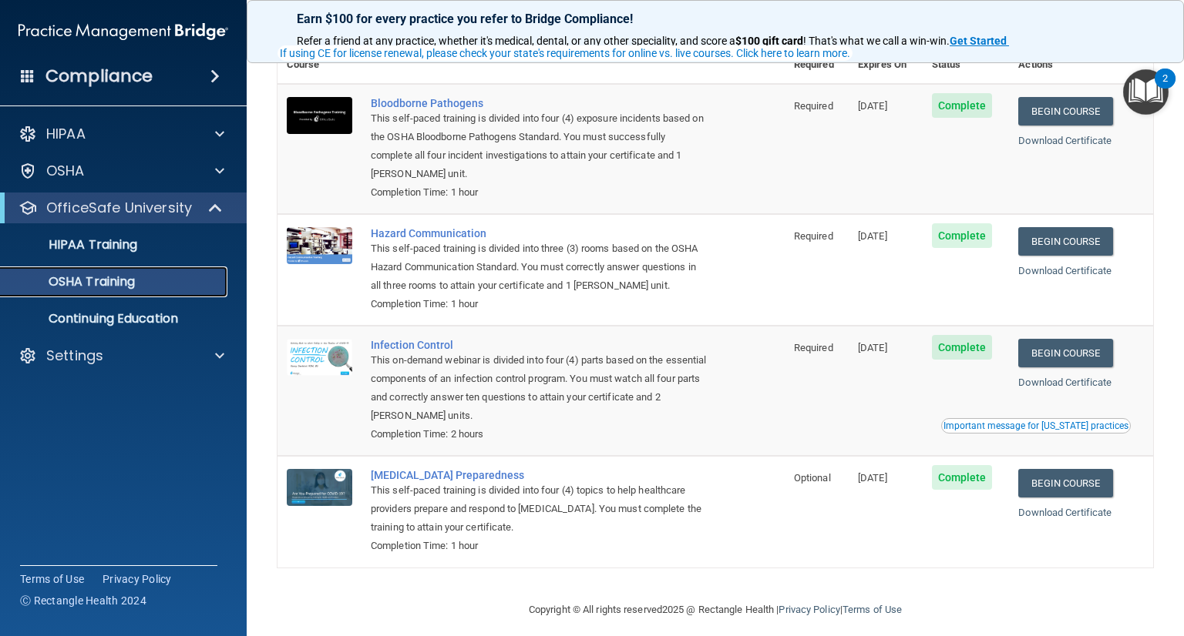
scroll to position [102, 0]
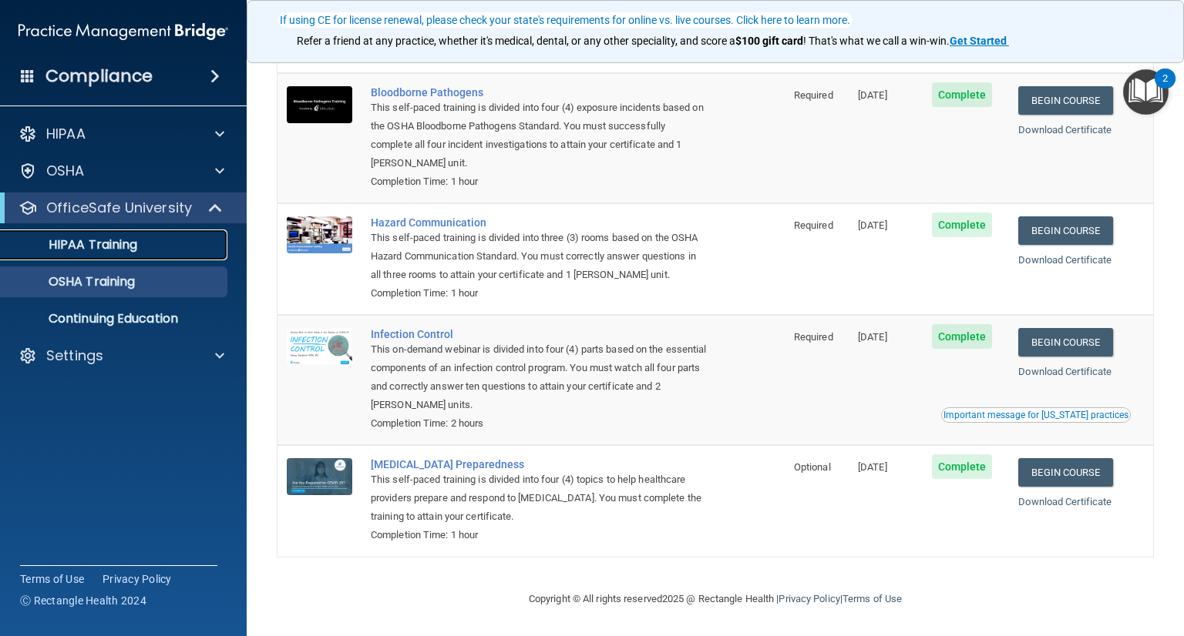
click at [76, 239] on p "HIPAA Training" at bounding box center [73, 244] width 127 height 15
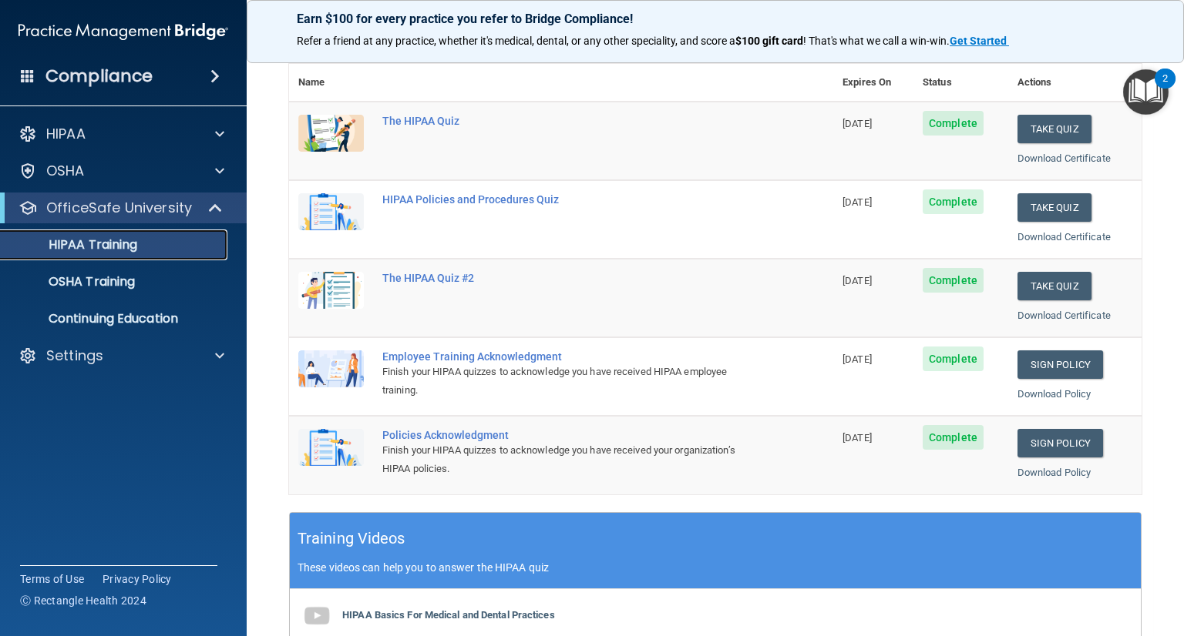
scroll to position [162, 0]
